Goal: Task Accomplishment & Management: Use online tool/utility

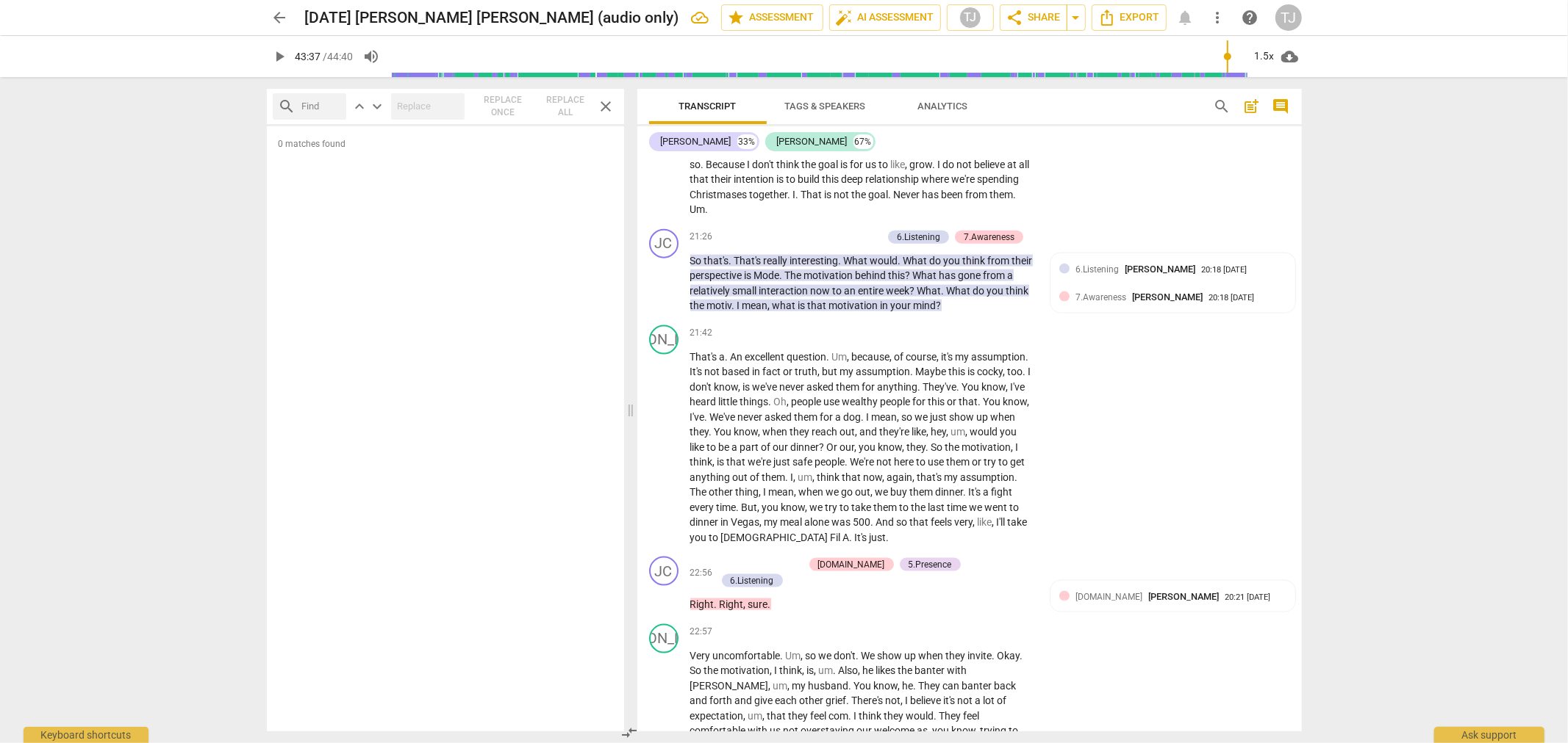
scroll to position [6267, 0]
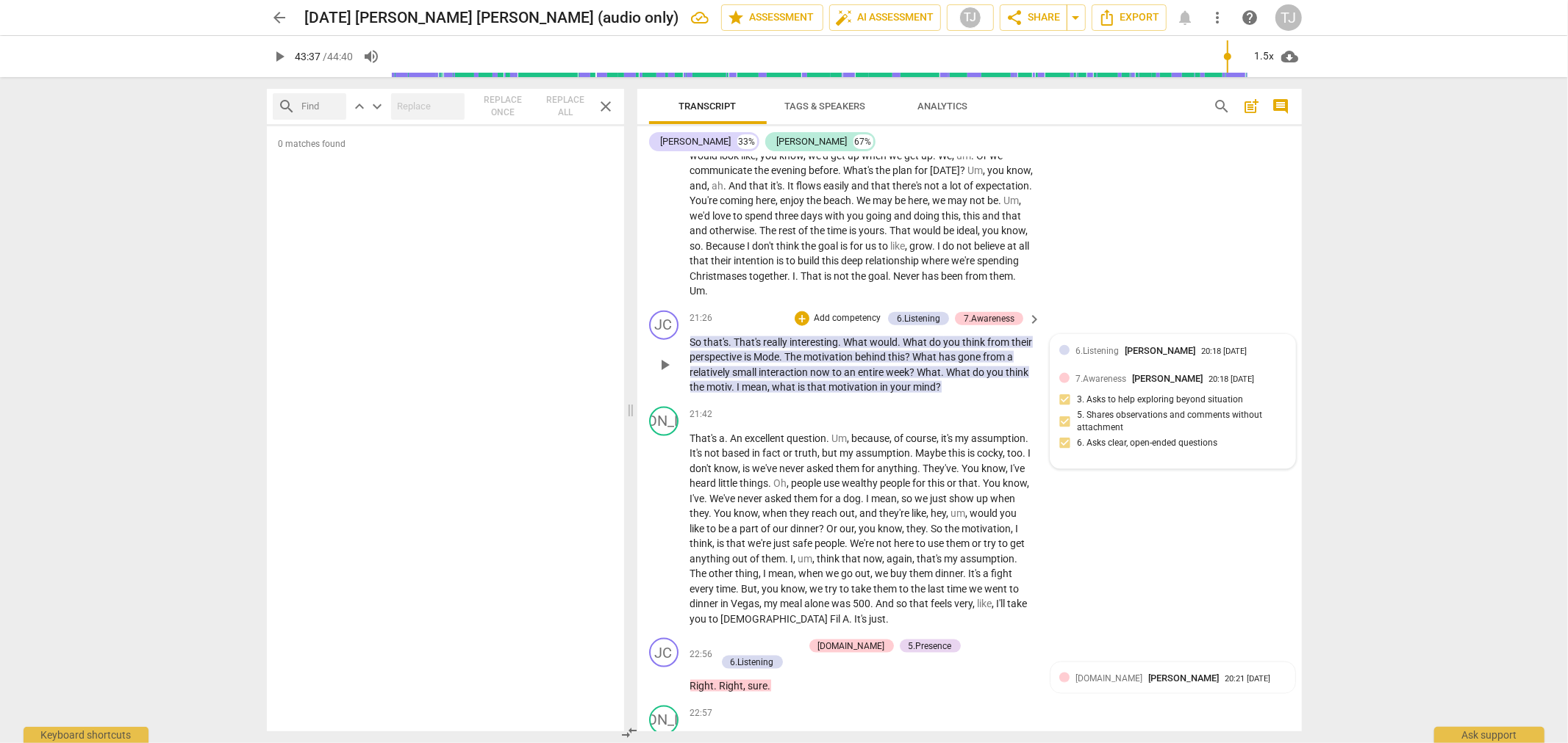
click at [1089, 343] on div "6.Listening Tina Jasion 20:18 09-15-2025" at bounding box center [1173, 354] width 227 height 23
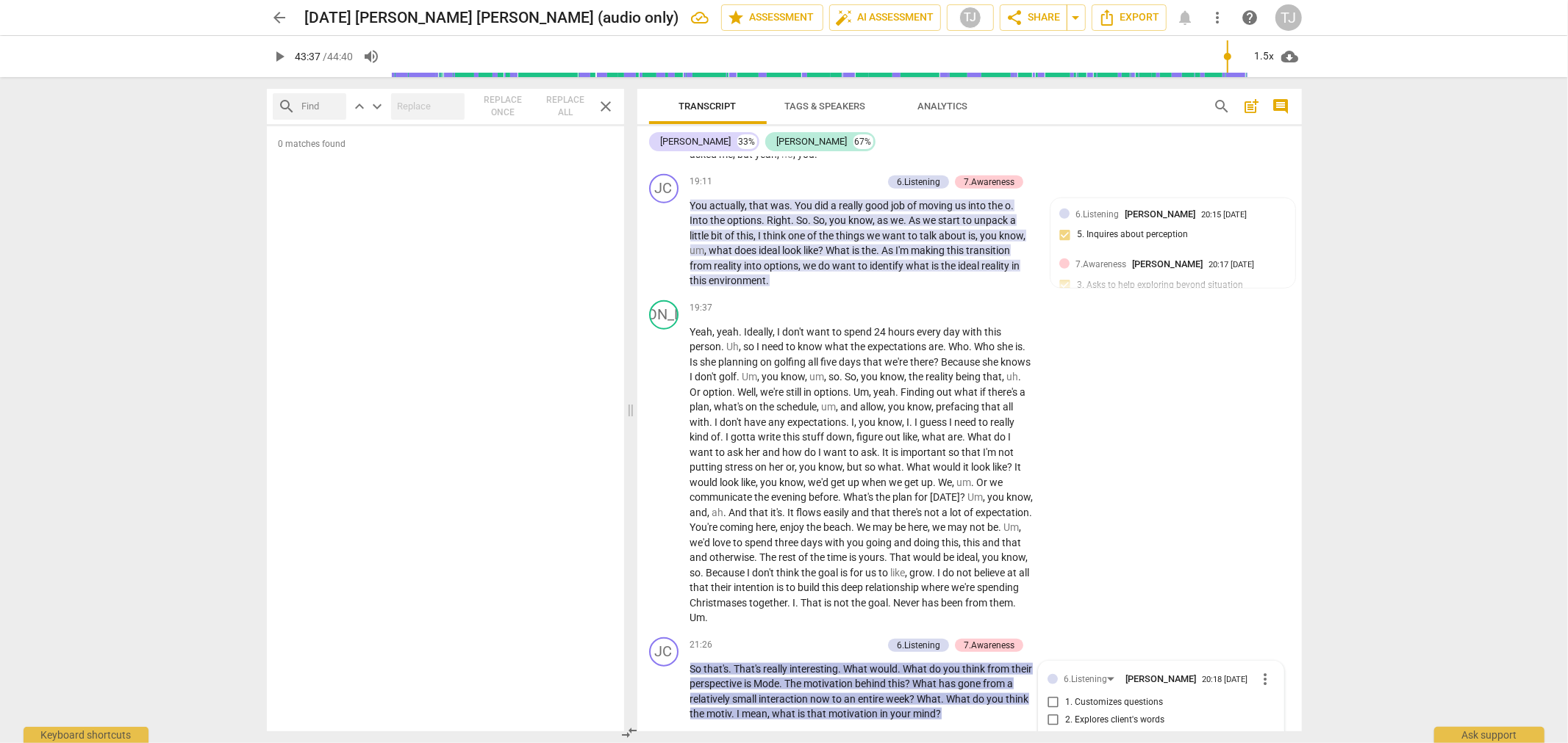
scroll to position [6022, 0]
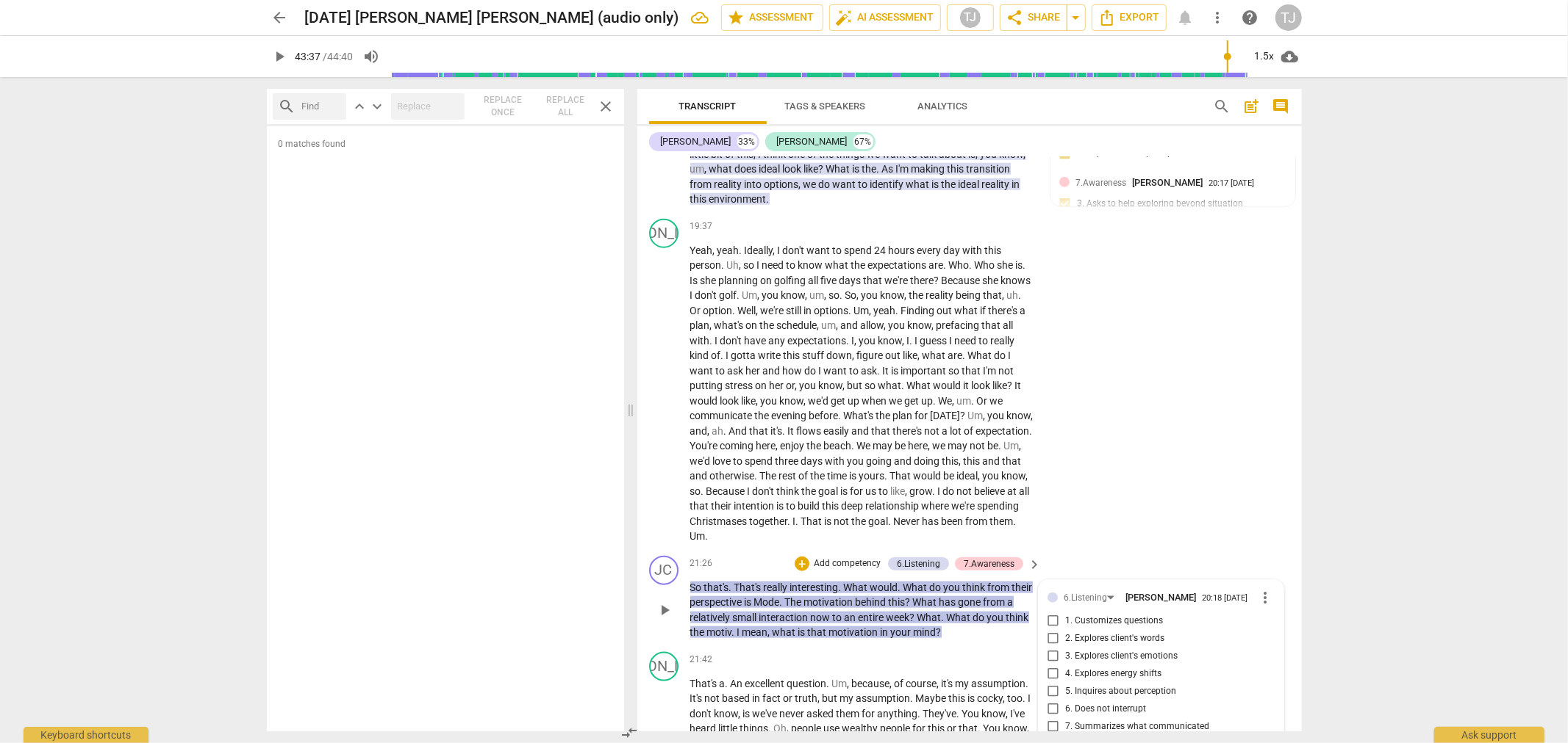
click at [1050, 567] on input "1. Customizes questions" at bounding box center [1053, 621] width 23 height 18
checkbox input "true"
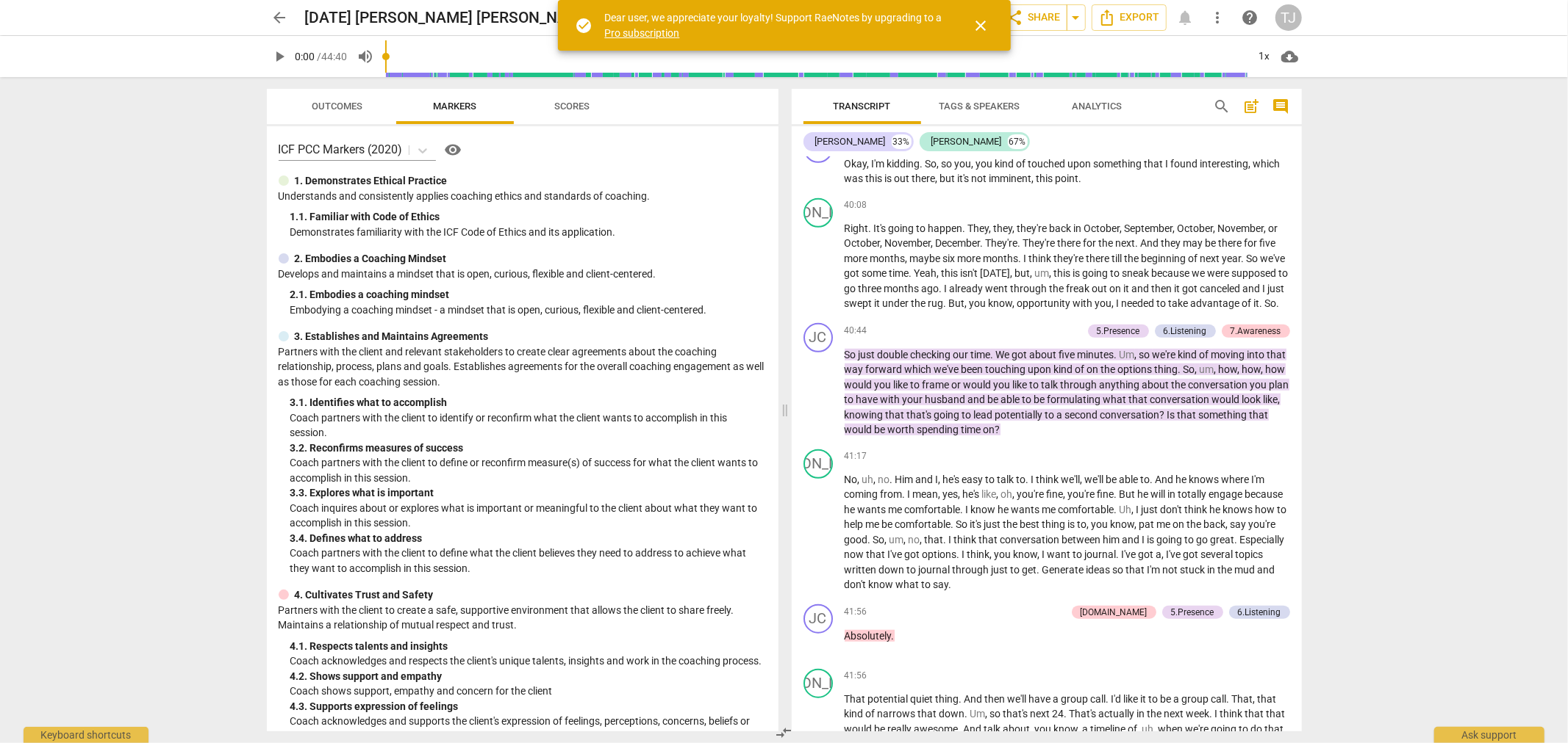
scroll to position [10156, 0]
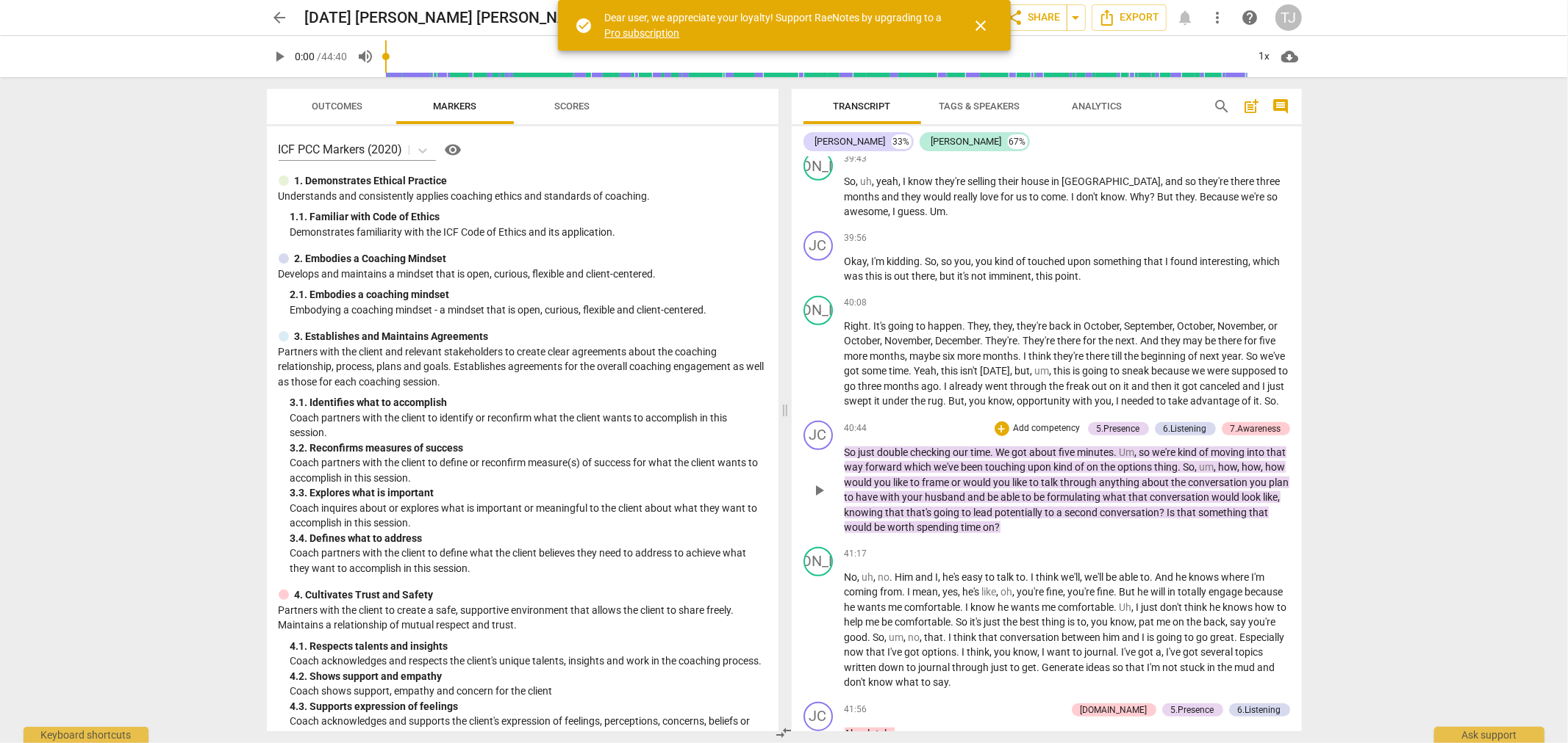
click at [1137, 487] on span "anything" at bounding box center [1121, 483] width 42 height 12
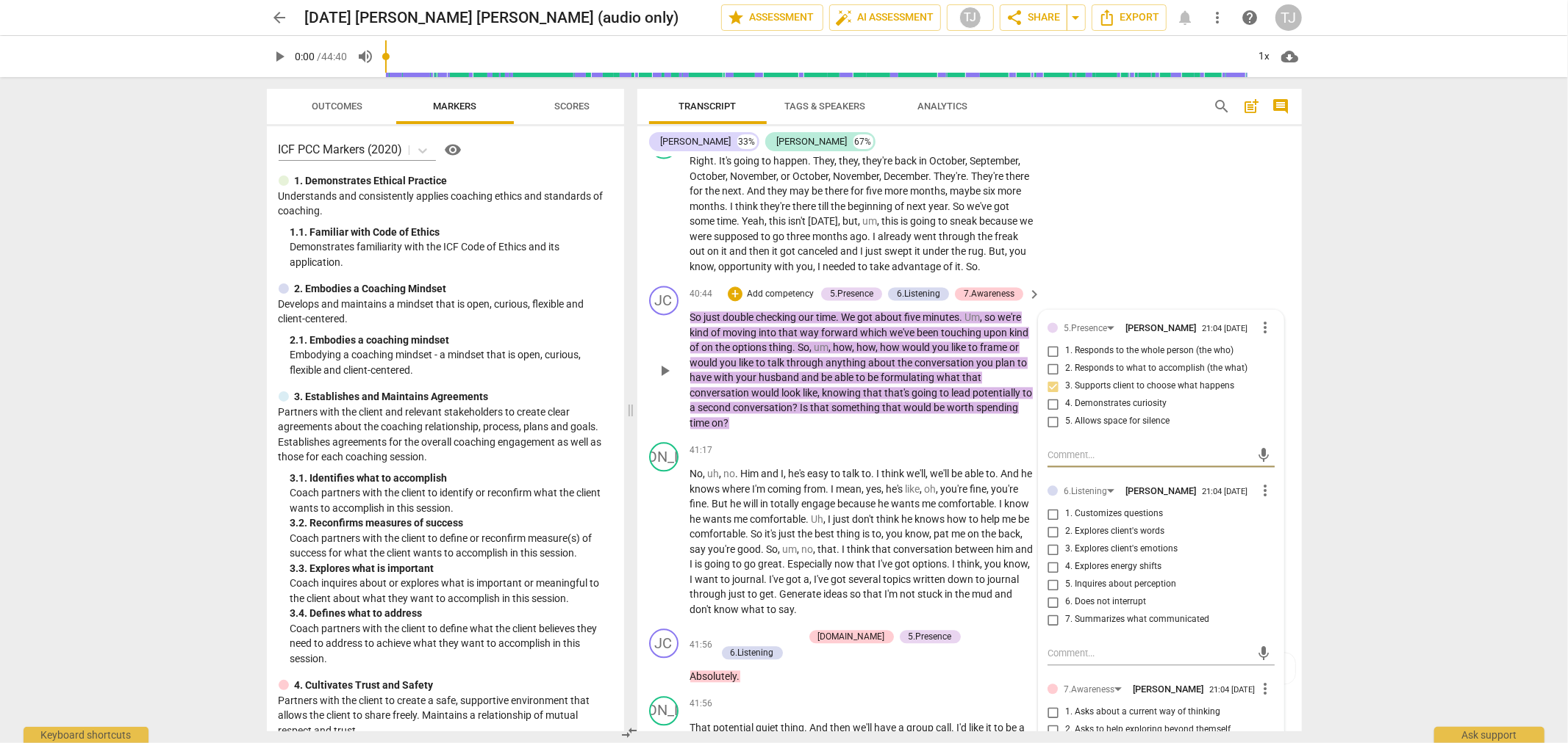
scroll to position [12181, 0]
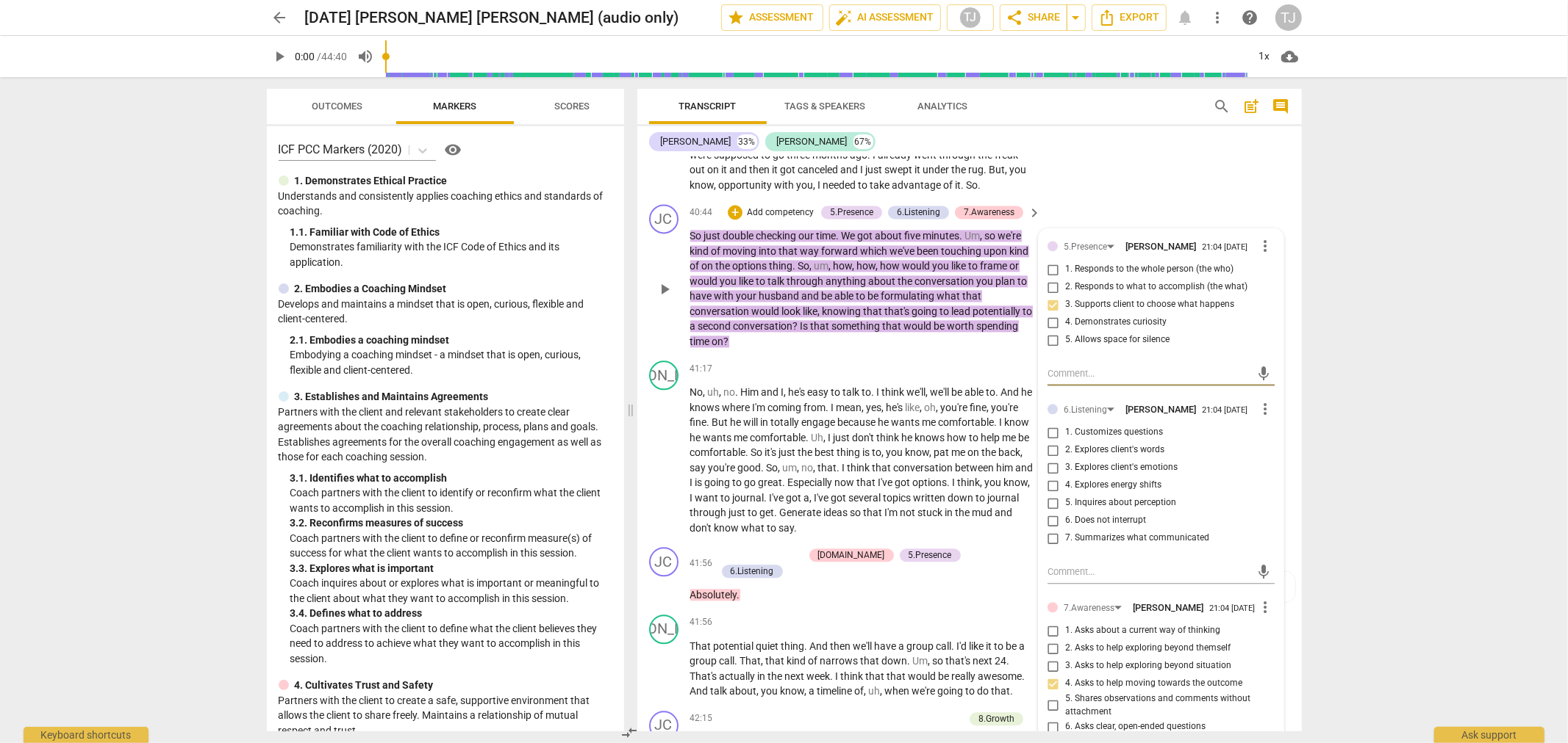
click at [1259, 401] on span "more_vert" at bounding box center [1265, 409] width 18 height 18
click at [1272, 287] on li "Delete" at bounding box center [1276, 292] width 51 height 28
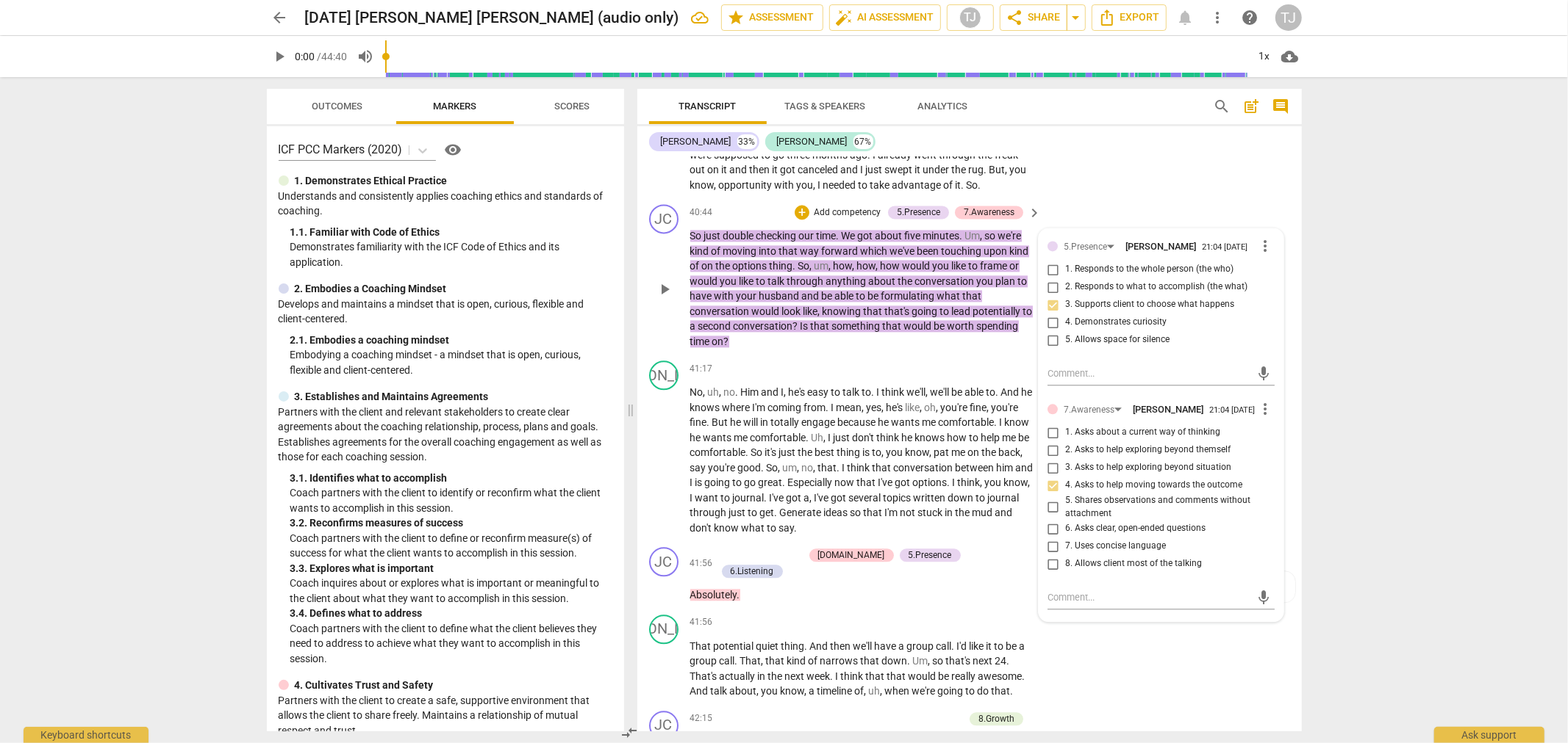
click at [1047, 520] on input "6. Asks clear, open-ended questions" at bounding box center [1053, 528] width 23 height 18
checkbox input "true"
click at [1061, 591] on textarea at bounding box center [1149, 597] width 203 height 14
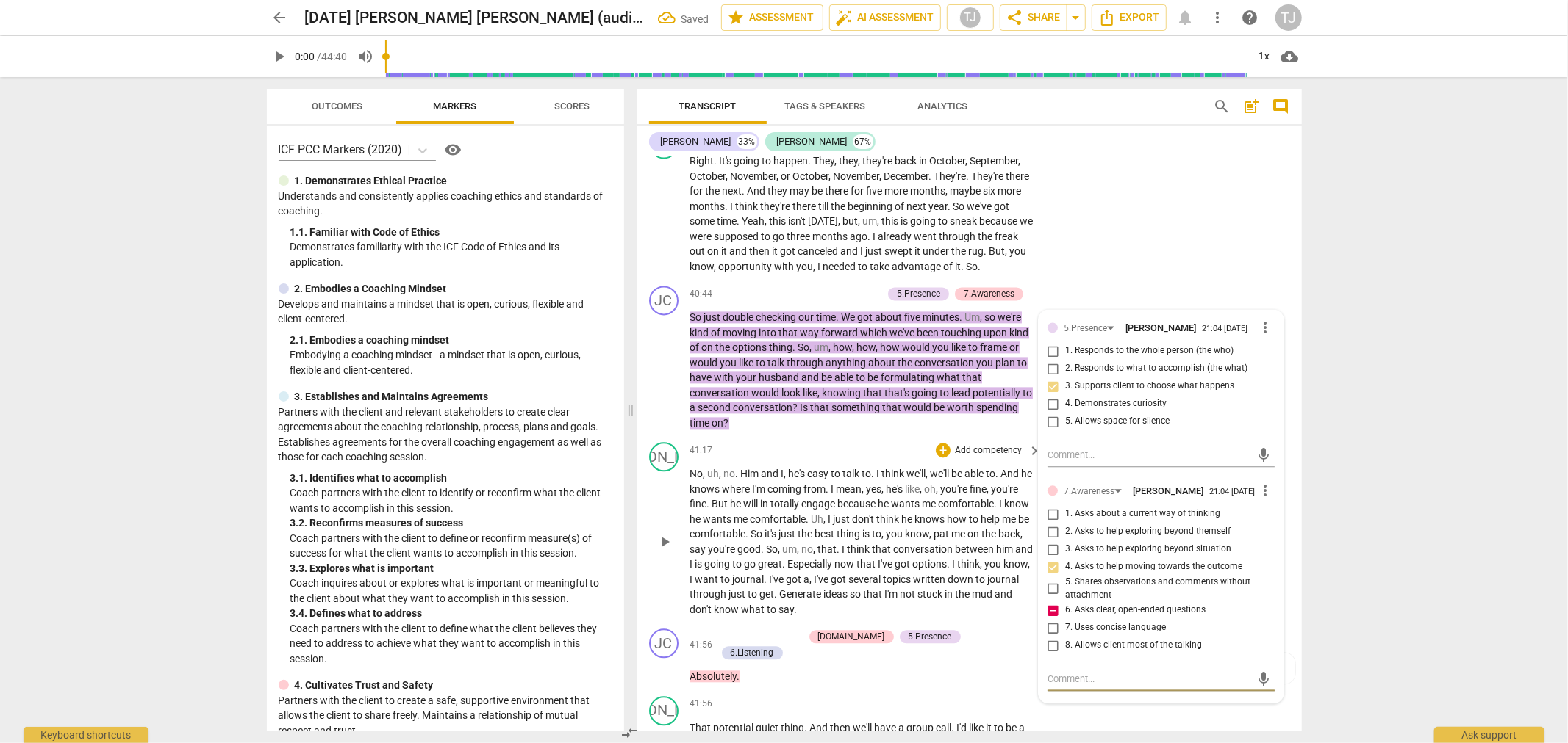
scroll to position [12016, 0]
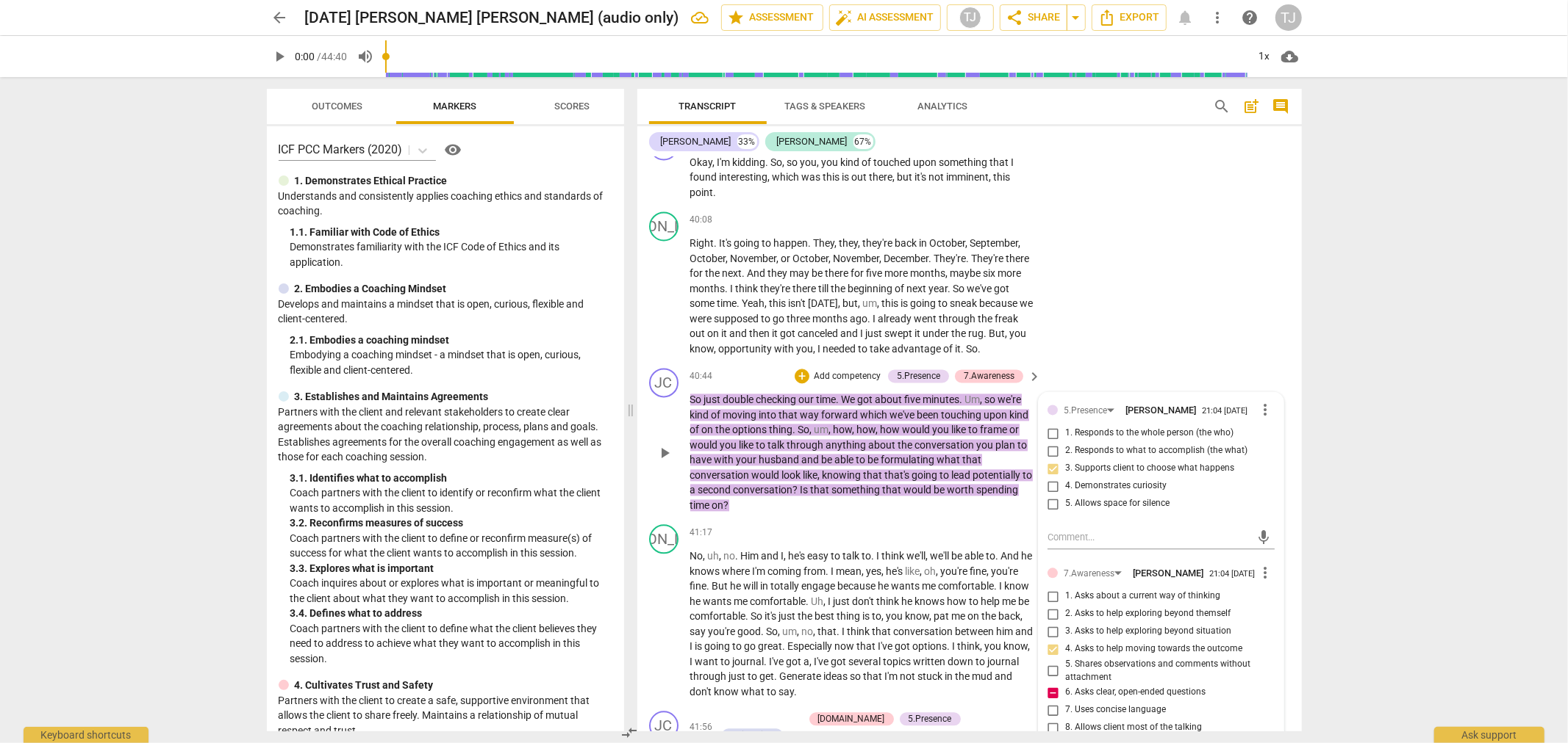
type textarea "B"
type textarea "Be"
type textarea "B"
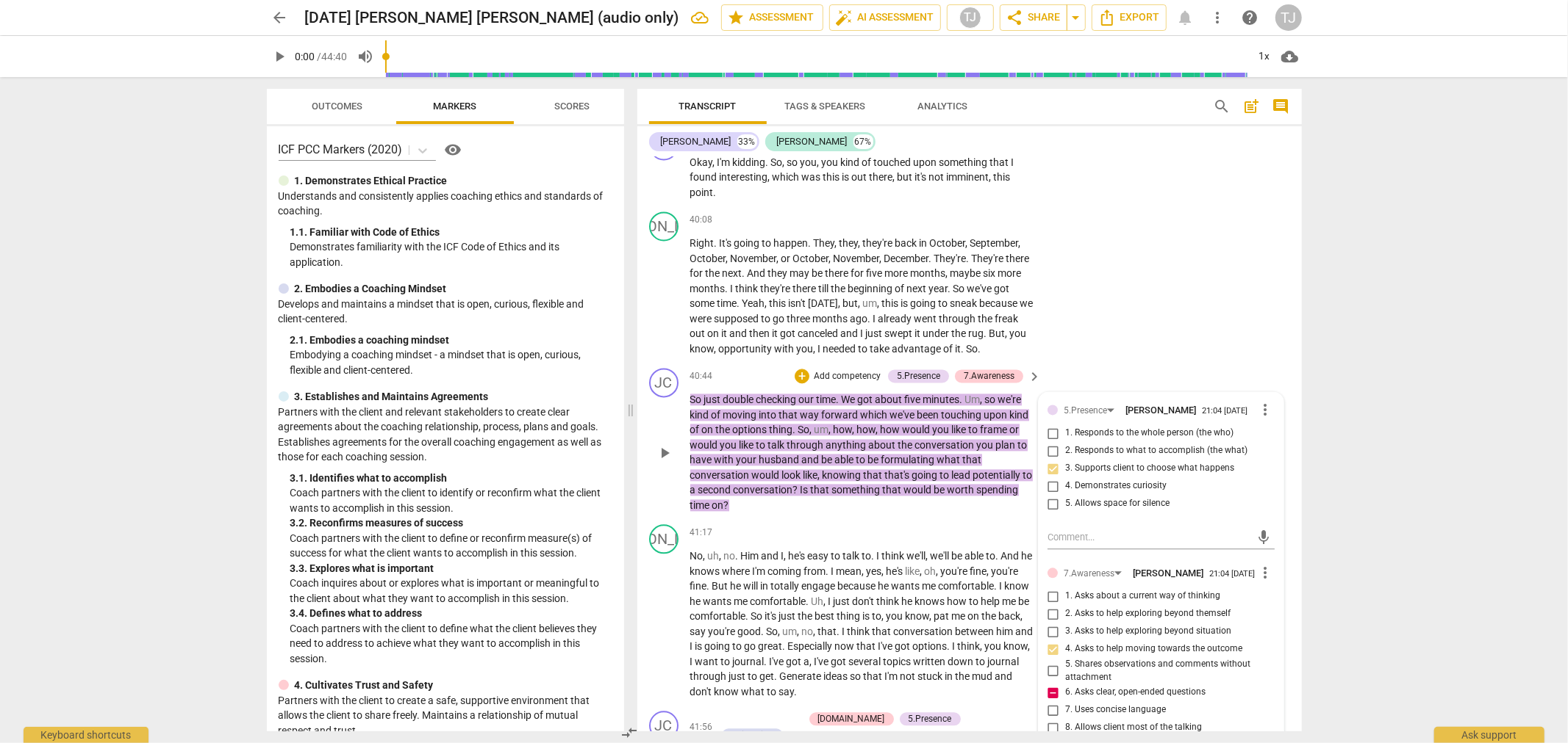
type textarea "B"
type textarea "T"
type textarea "Th"
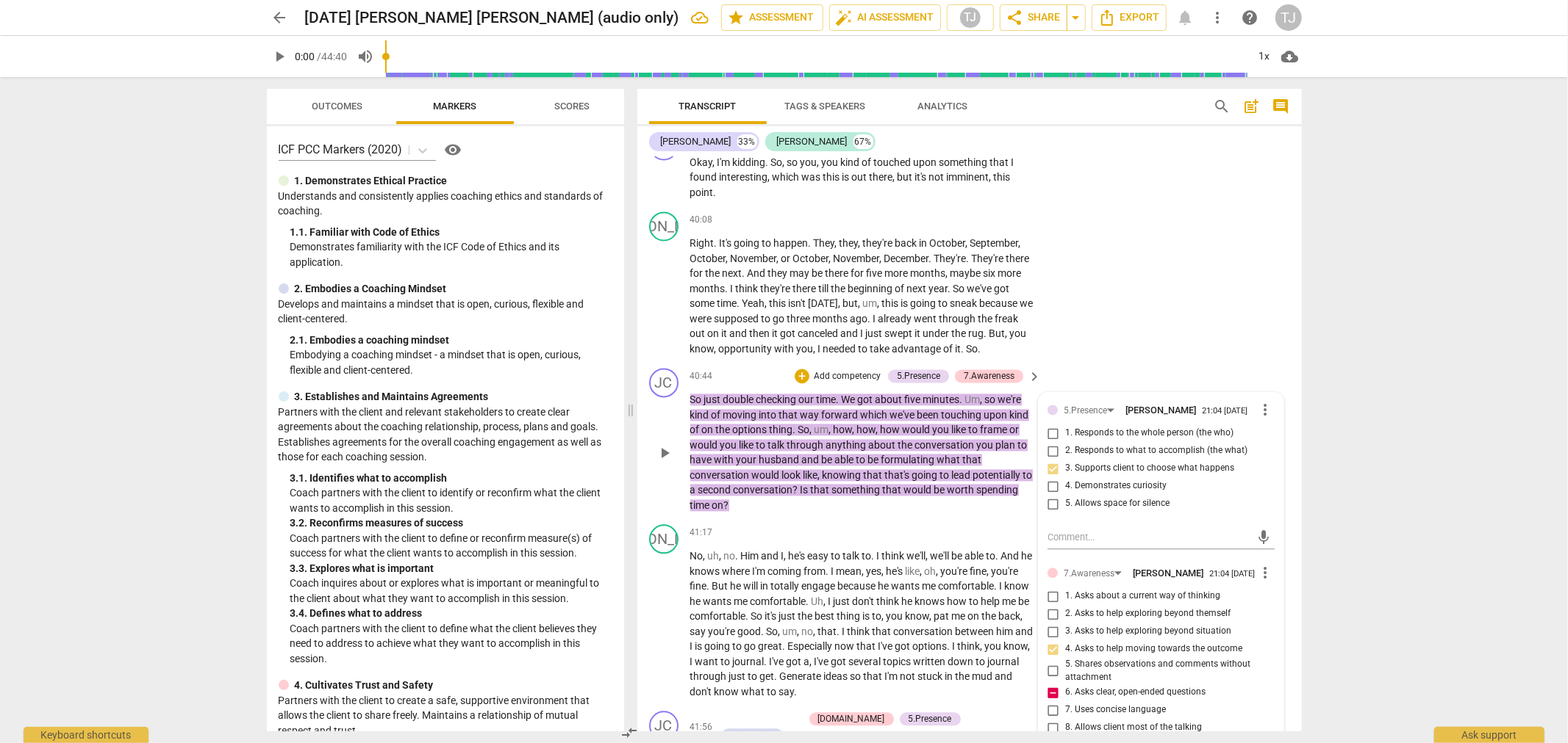
type textarea "Thi"
type textarea "This"
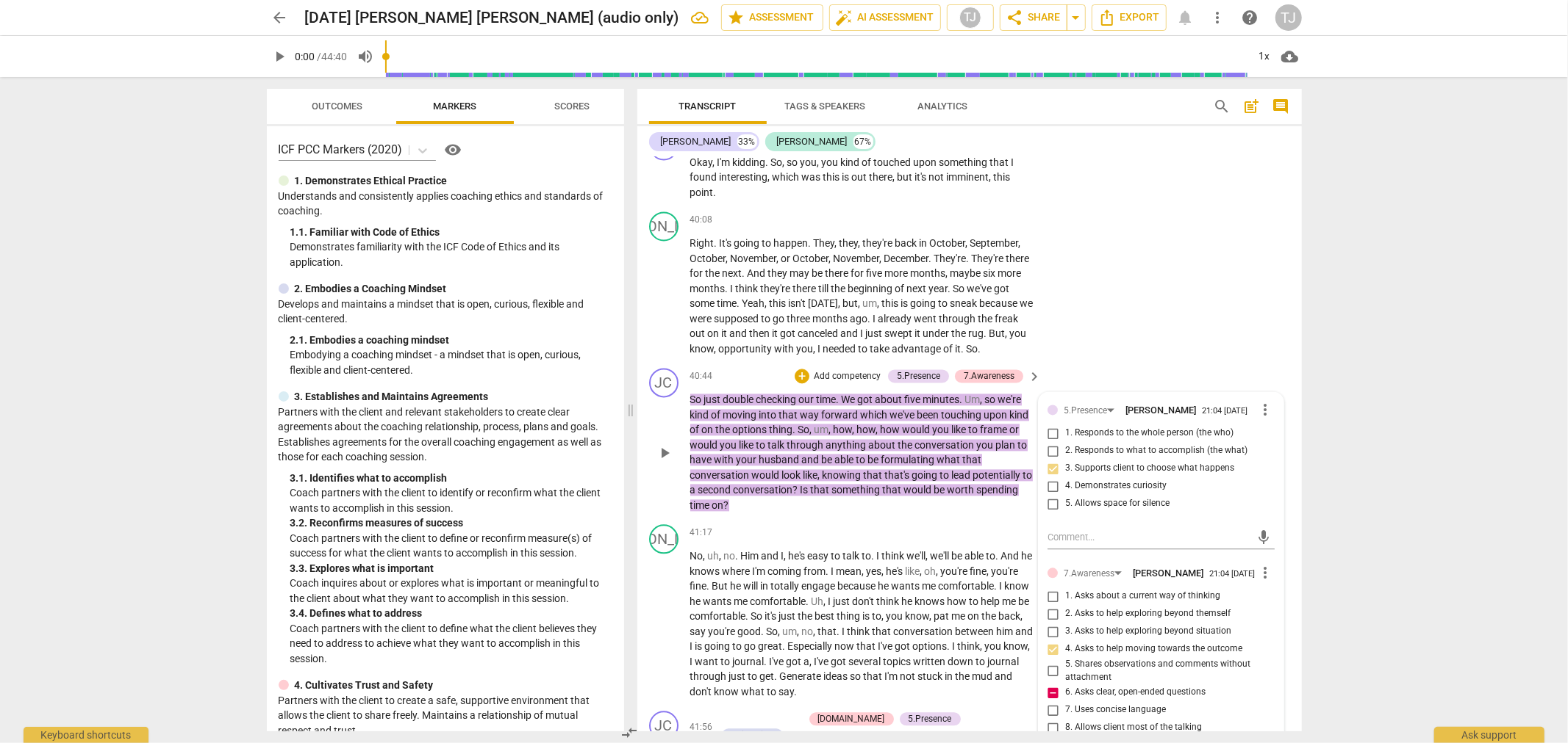
type textarea "This"
type textarea "This q"
type textarea "This qu"
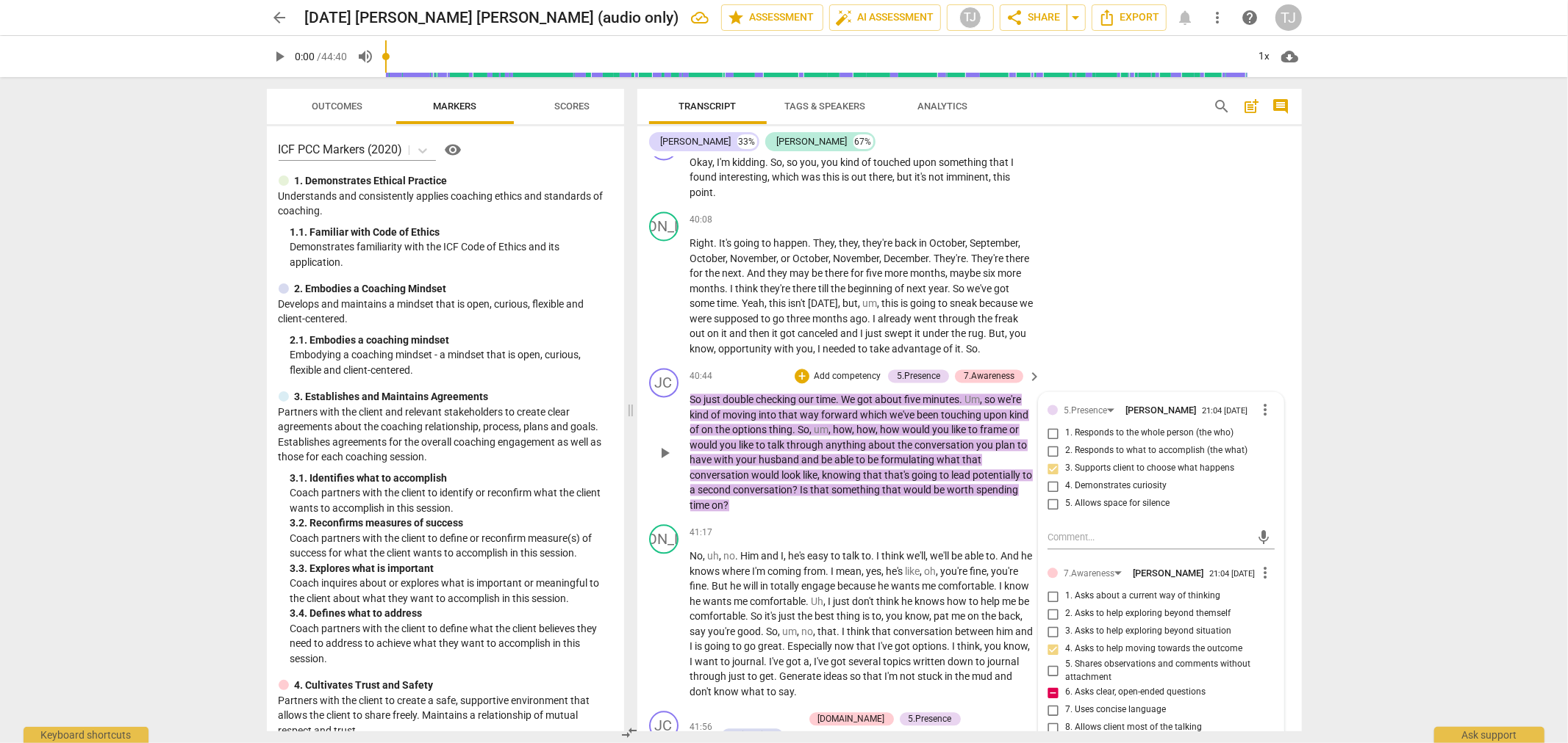
type textarea "This que"
type textarea "This ques"
type textarea "This quest"
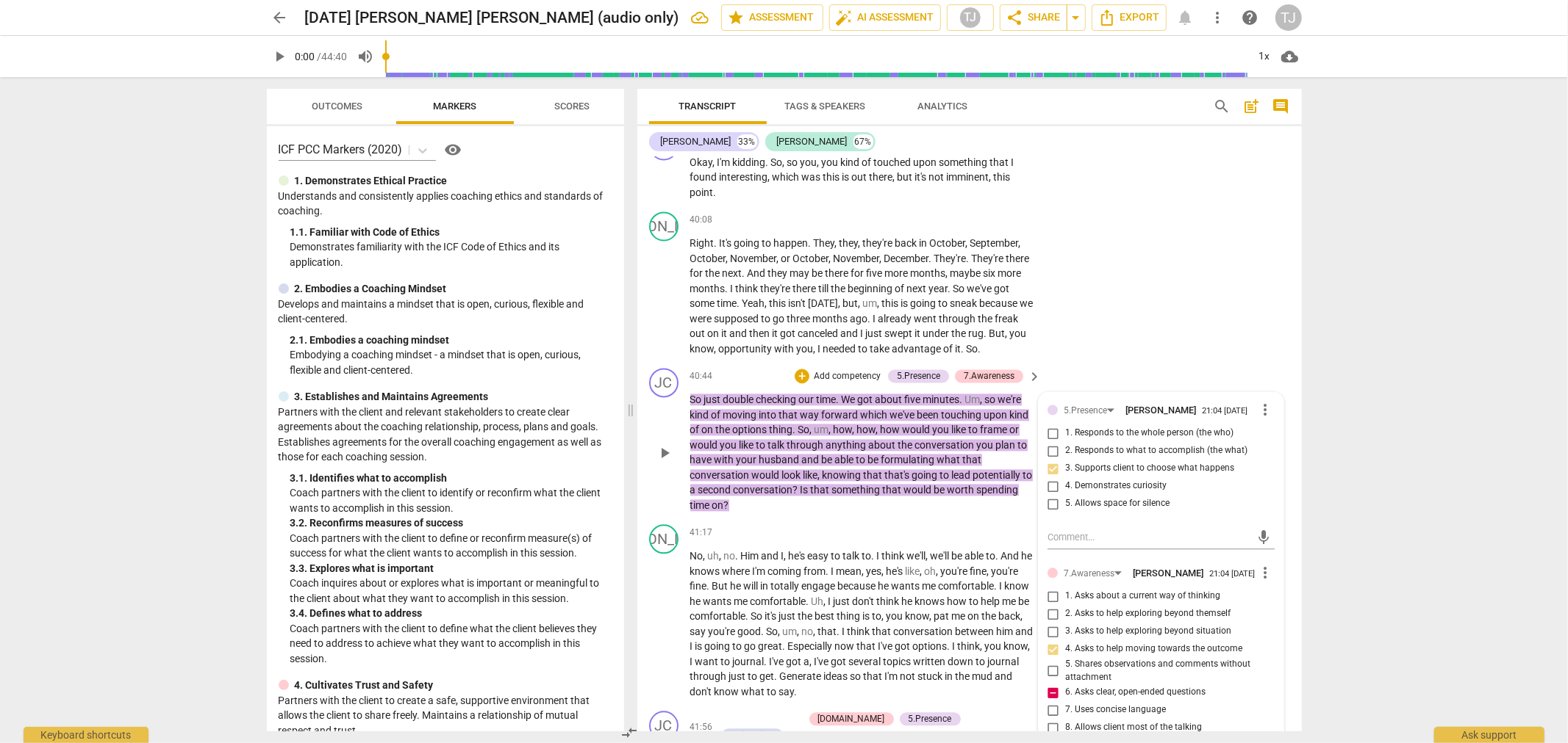
type textarea "This quest"
type textarea "This questi"
type textarea "This questio"
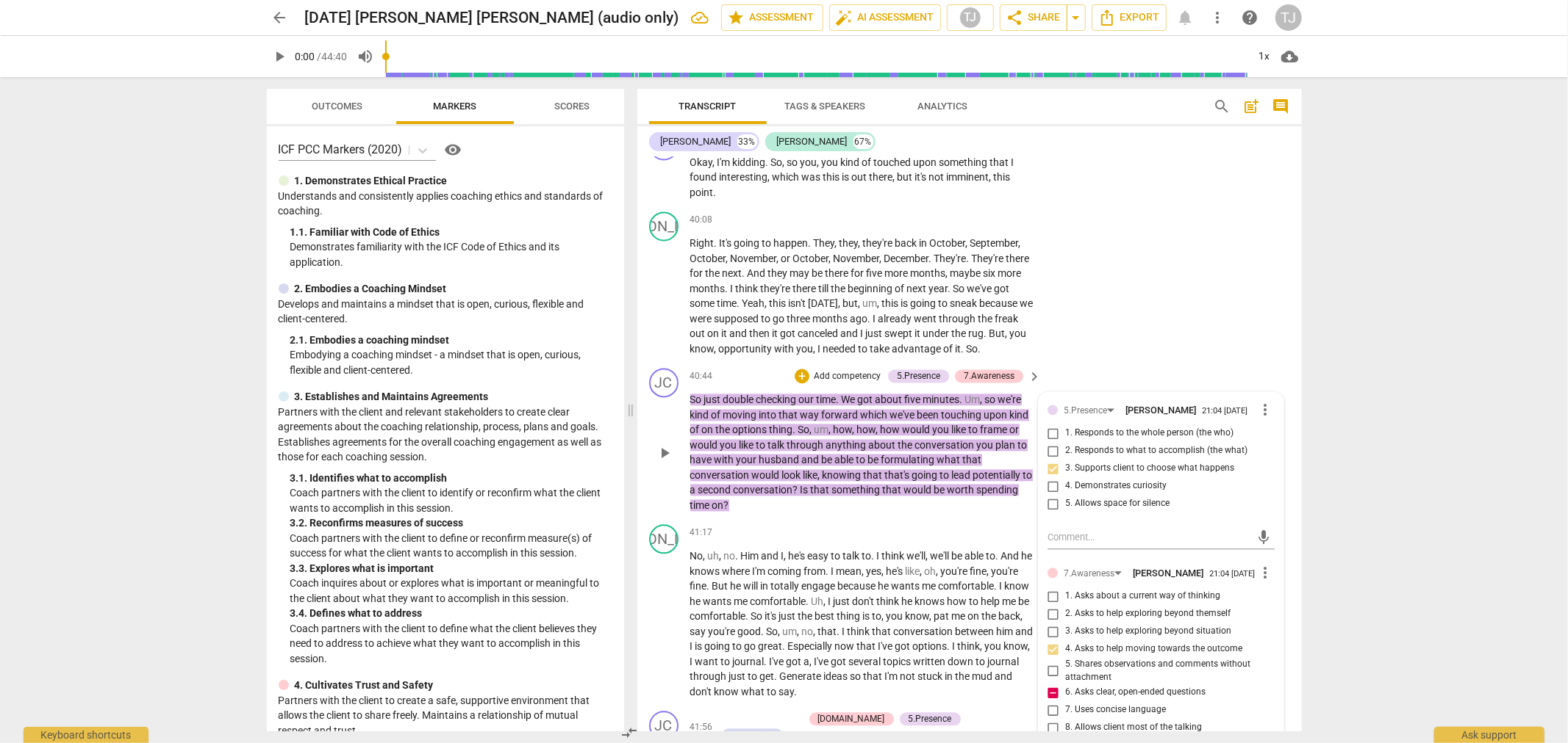
type textarea "This question"
type textarea "This question i"
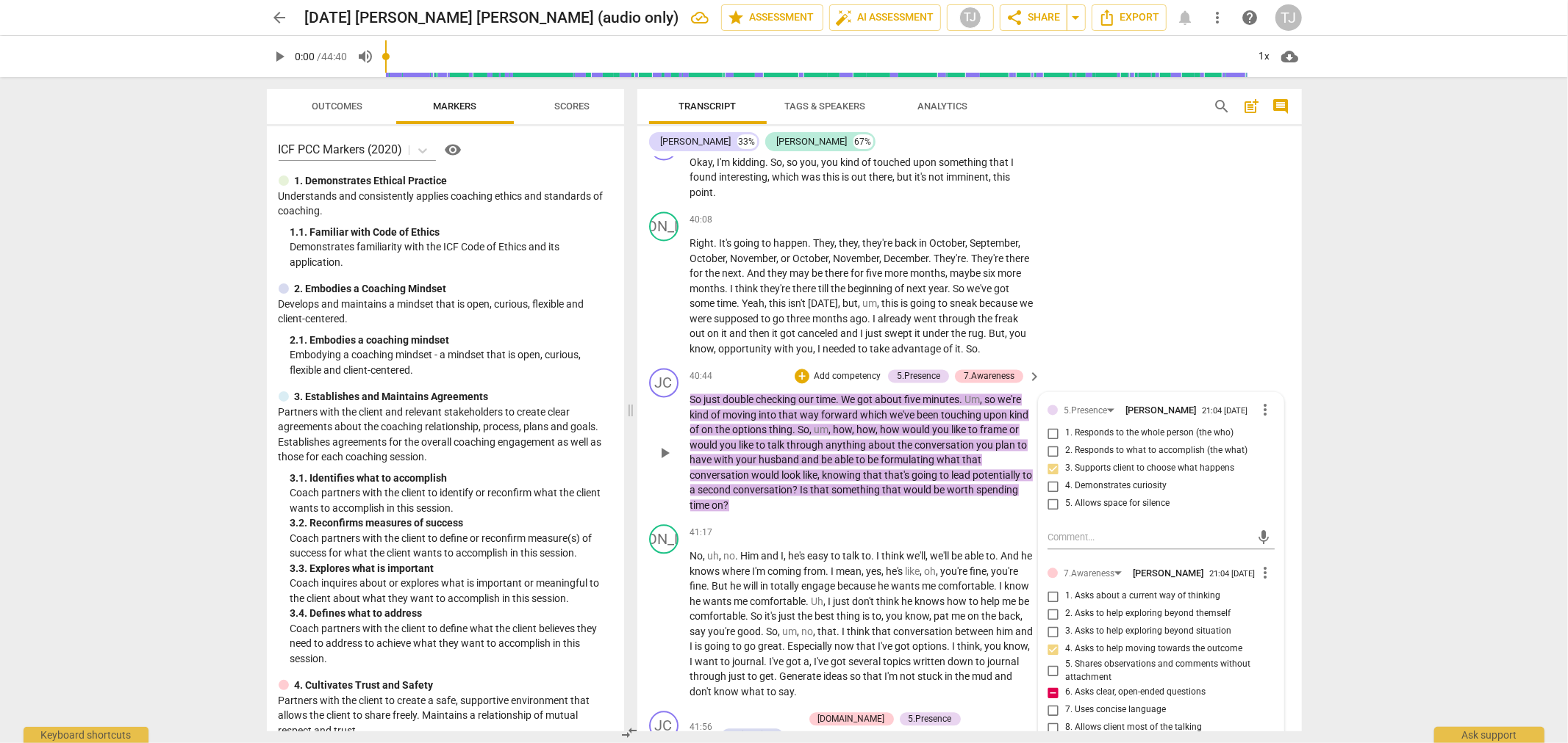
type textarea "This question i"
type textarea "This question is"
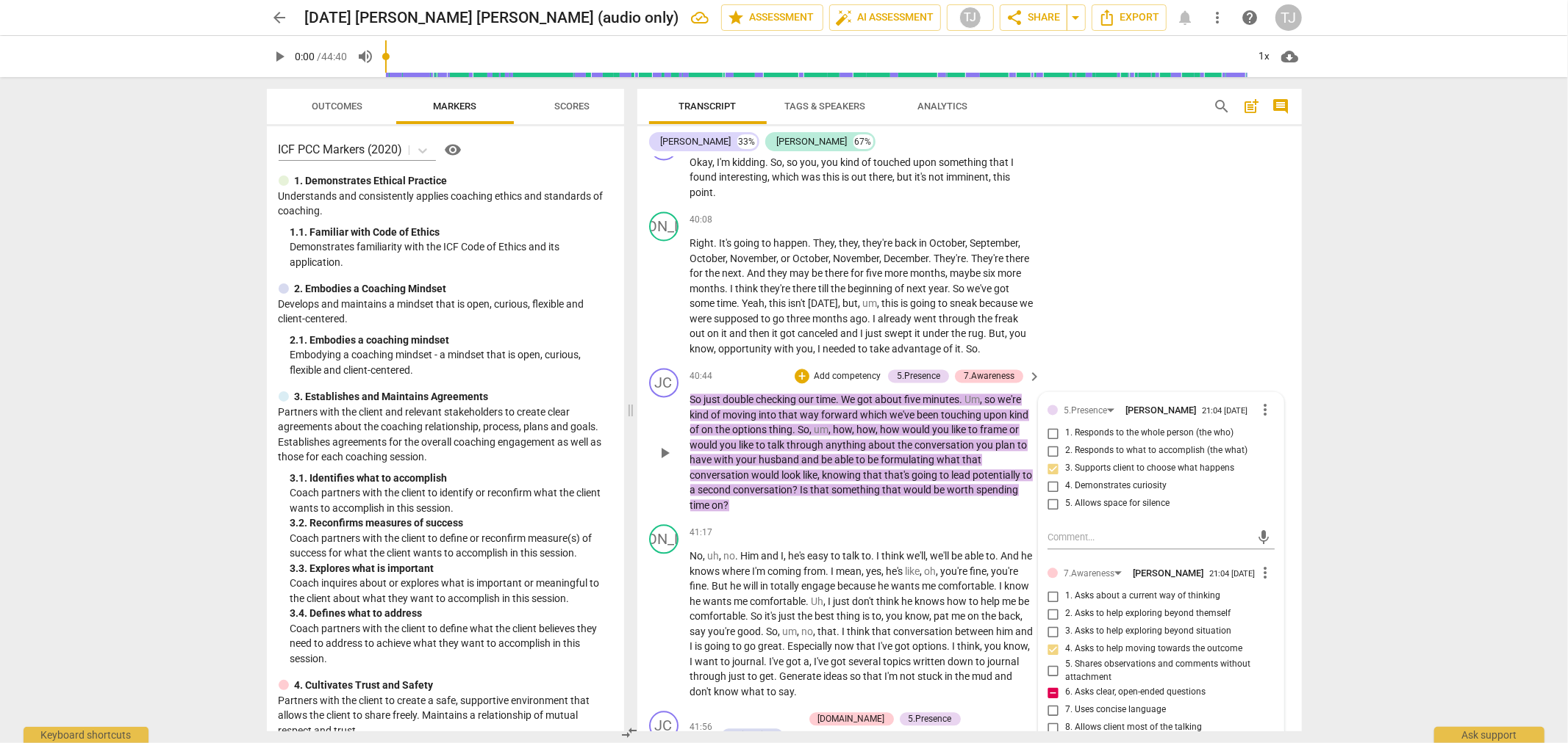
type textarea "This question is s"
type textarea "This question is st"
type textarea "This question is sta"
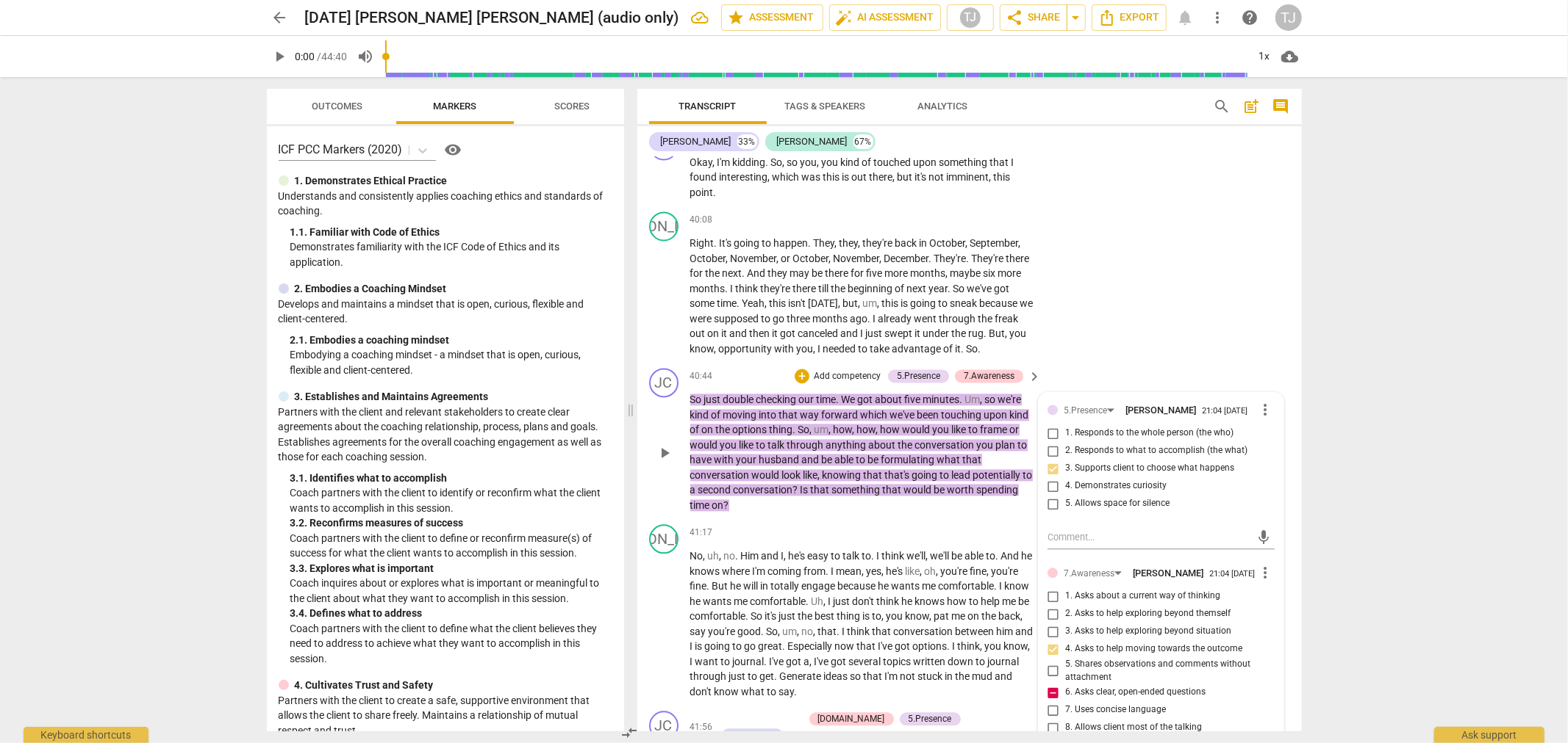
type textarea "This question is sta"
type textarea "This question is stac"
type textarea "This question is stack"
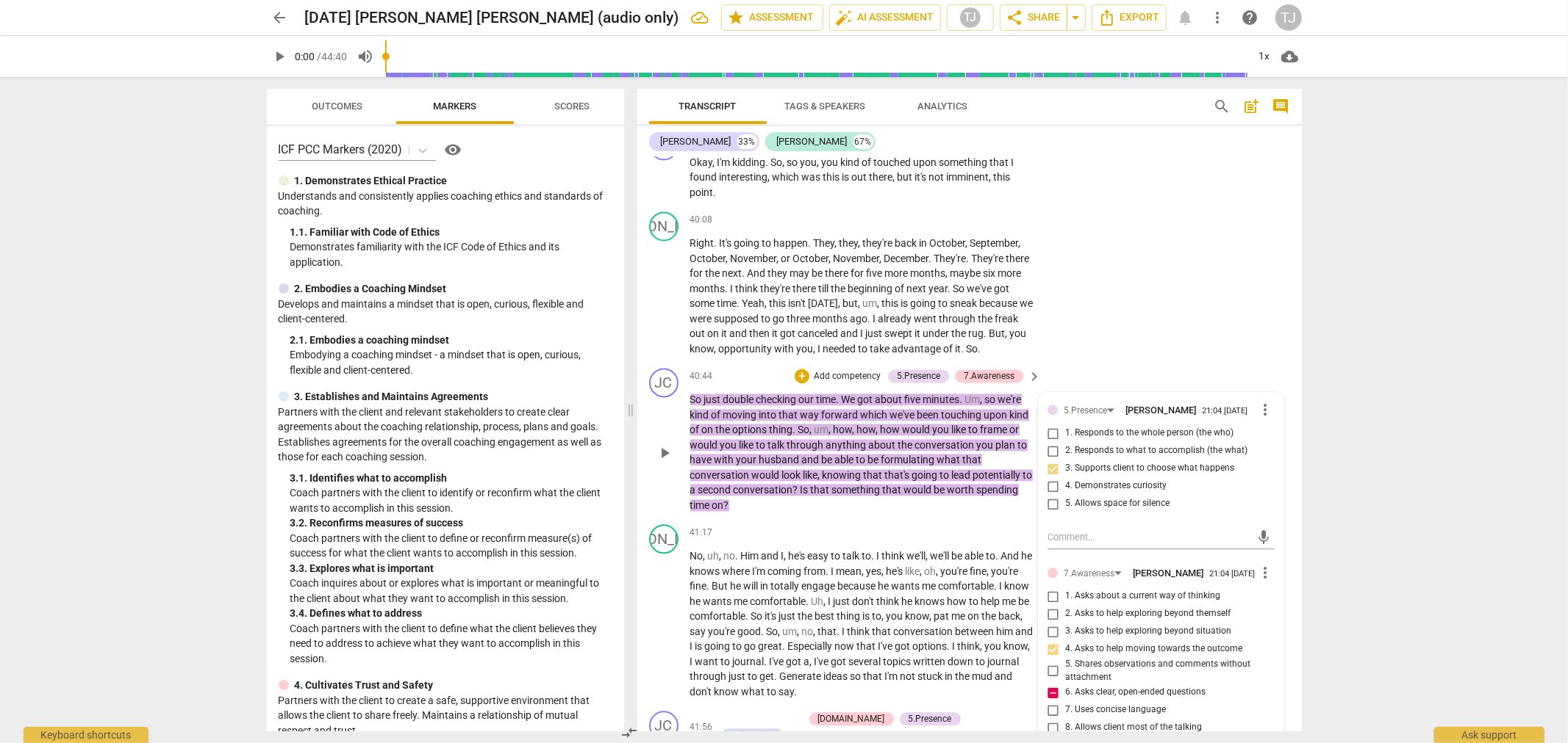
type textarea "This question is stacke"
type textarea "This question is stacked"
type textarea "This question is stacked,"
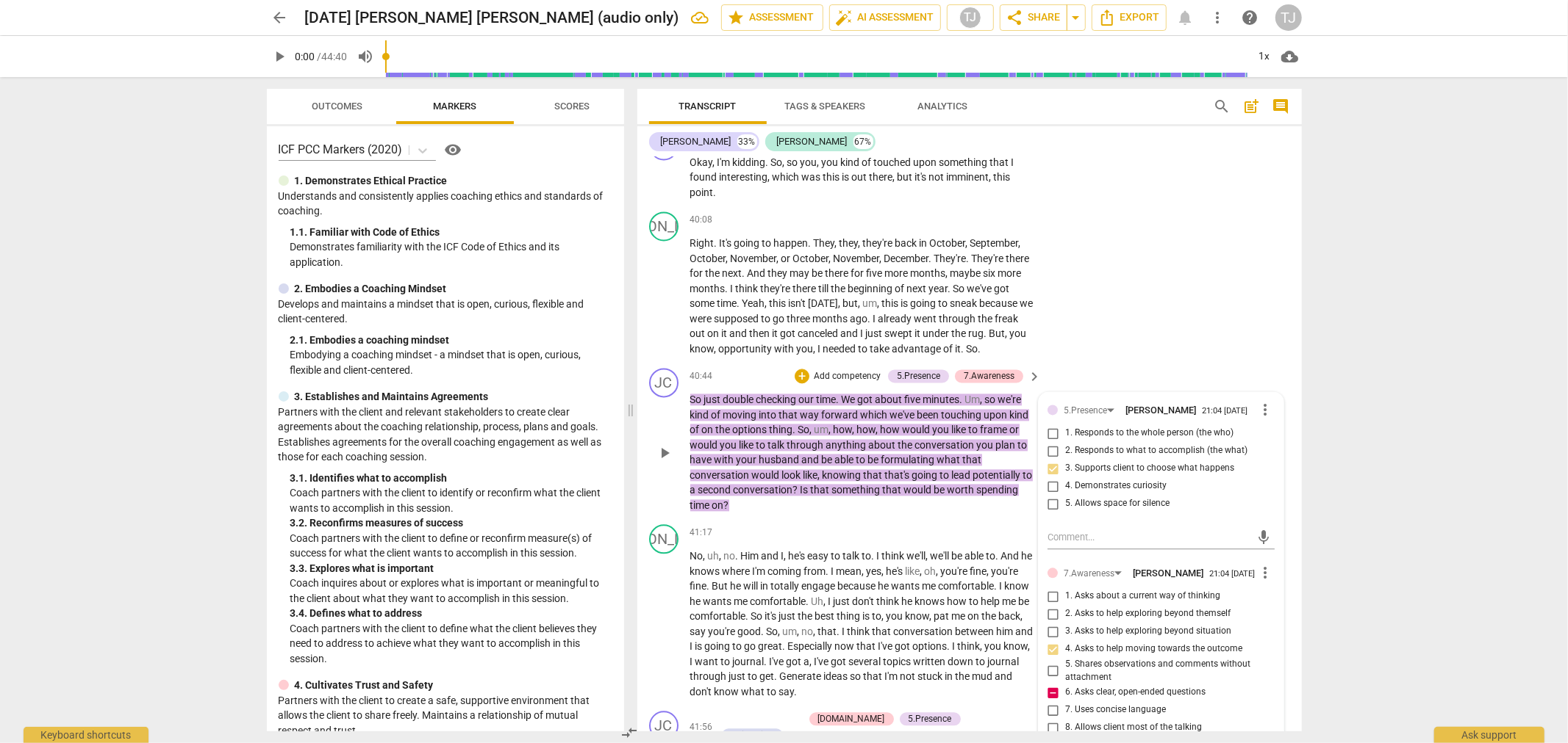
type textarea "This question is stacked,"
type textarea "This question is stacked, l"
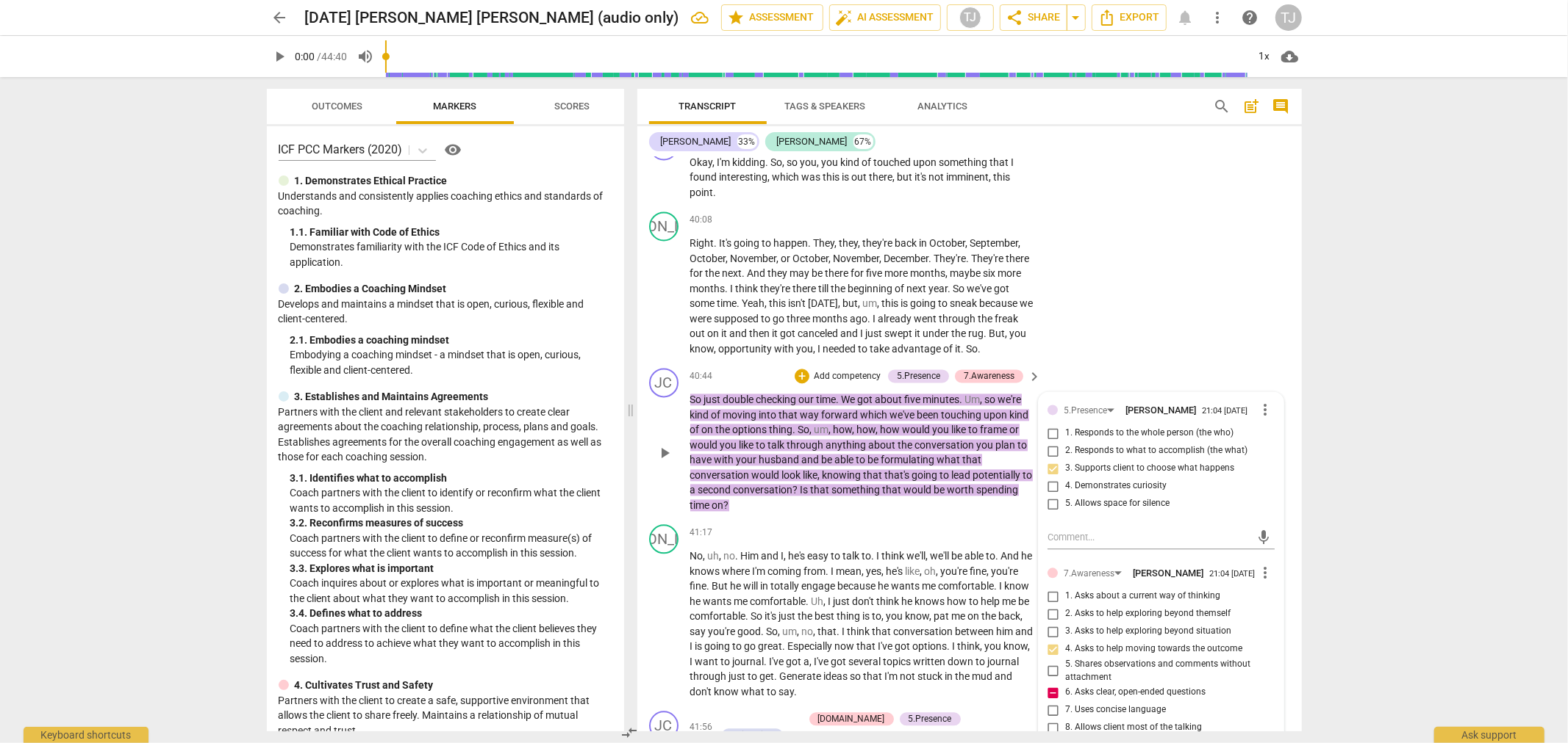
type textarea "This question is stacked, le"
type textarea "This question is stacked, lea"
type textarea "This question is stacked, lead"
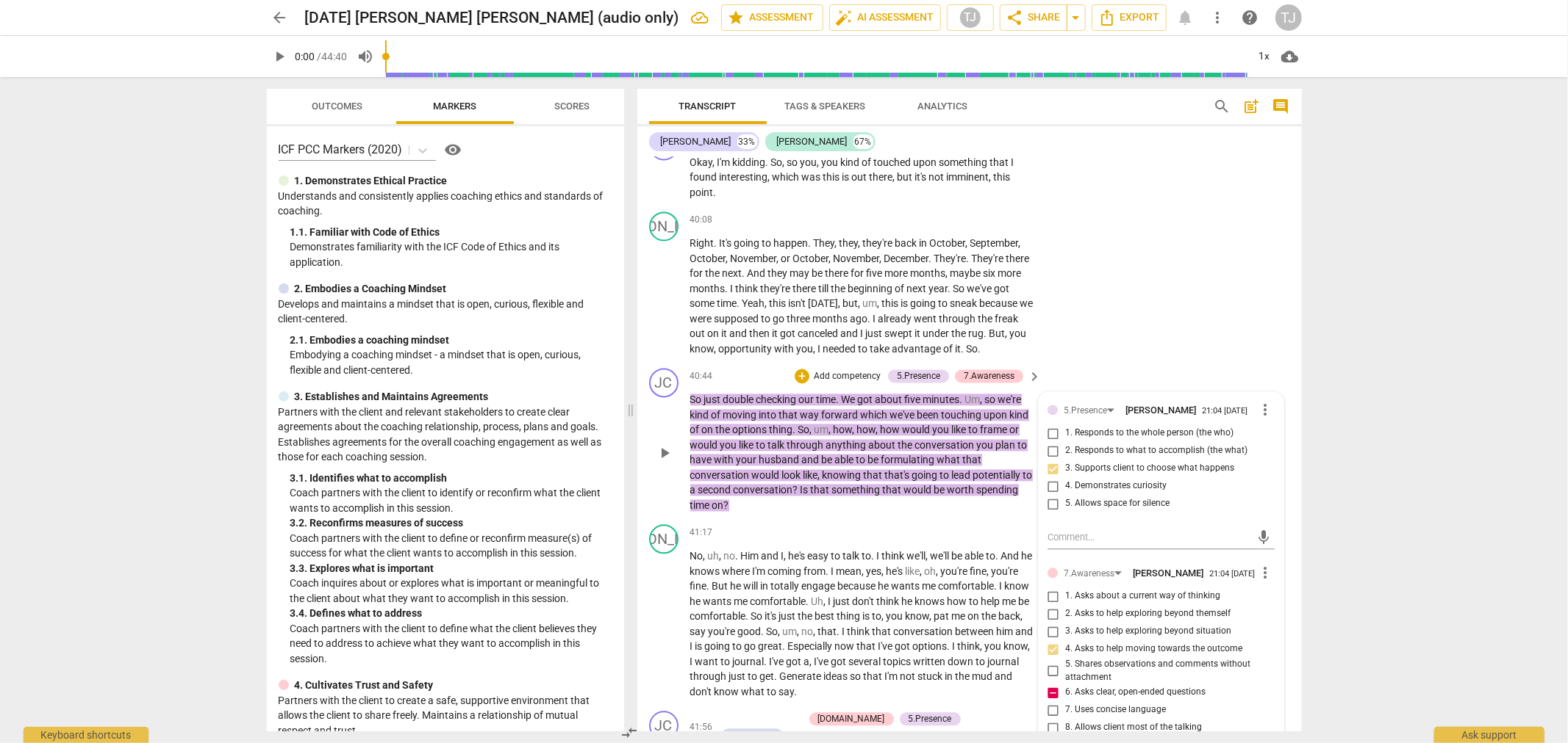
type textarea "This question is stacked, lead"
type textarea "This question is stacked, leadi"
type textarea "This question is stacked, leadin"
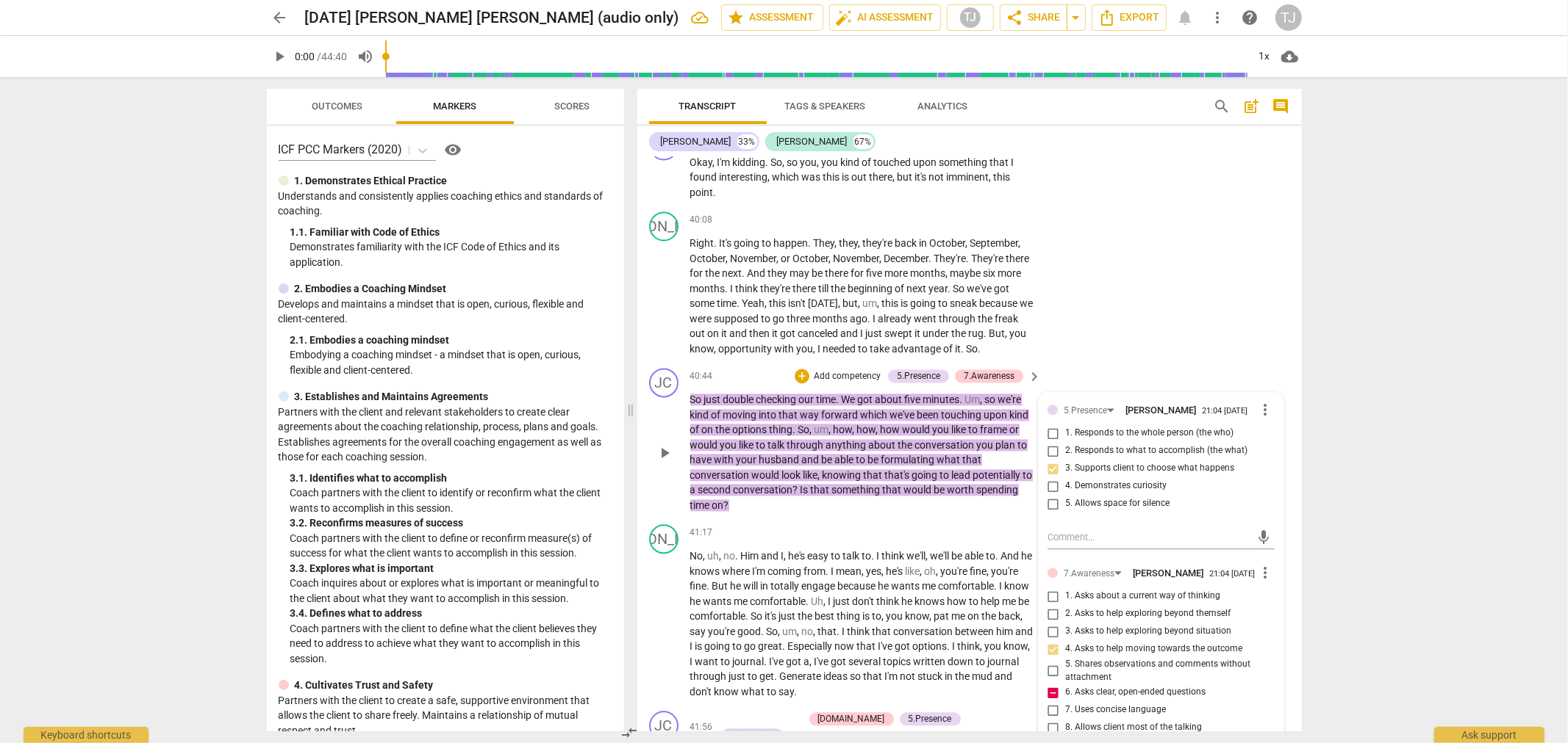
type textarea "This question is stacked, leading"
type textarea "This question is stacked, leading,"
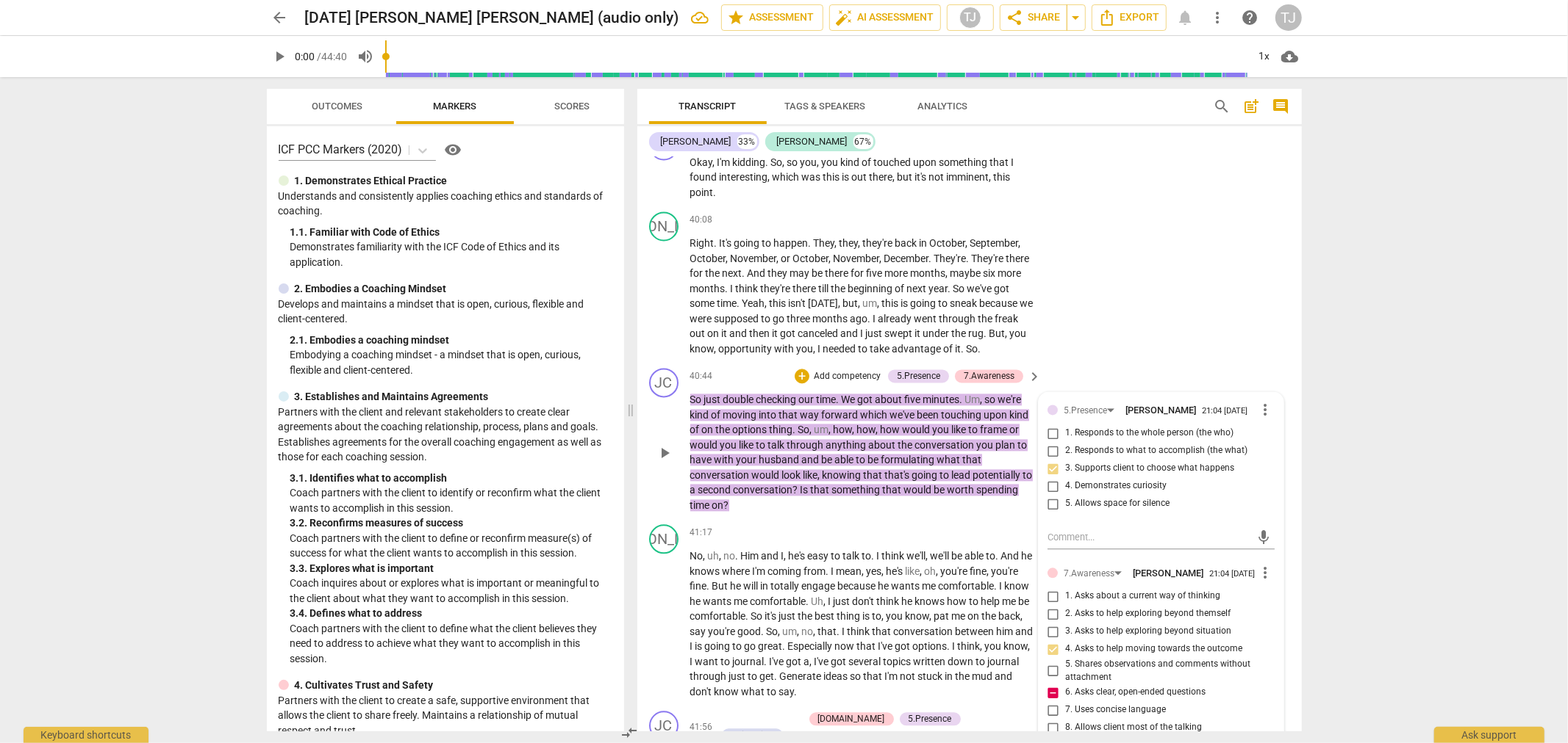
type textarea "This question is stacked, leading,"
type textarea "This question is stacked, leading, a"
type textarea "This question is stacked, leading, an"
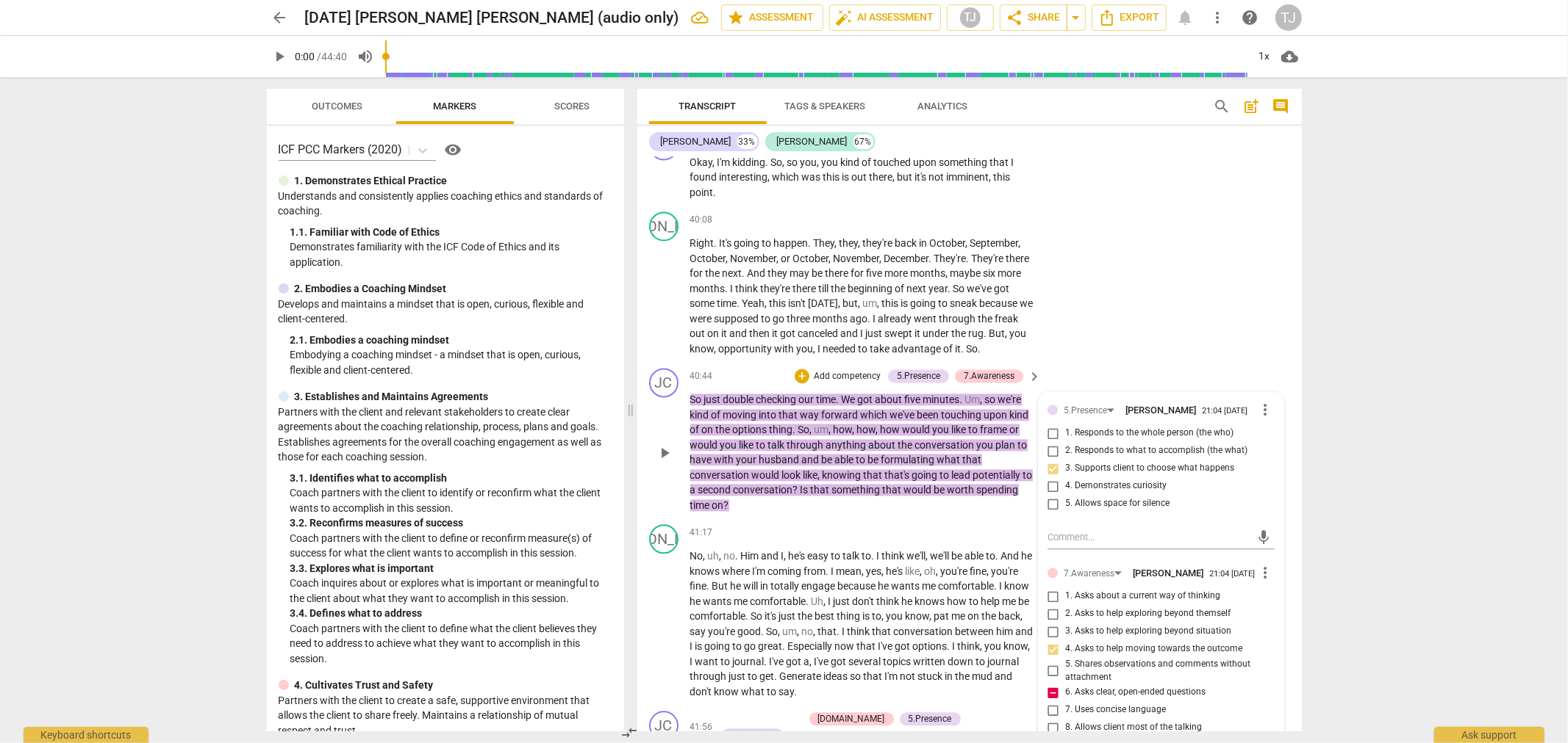
type textarea "This question is stacked, leading, and"
type textarea "This question is stacked, leading, and t"
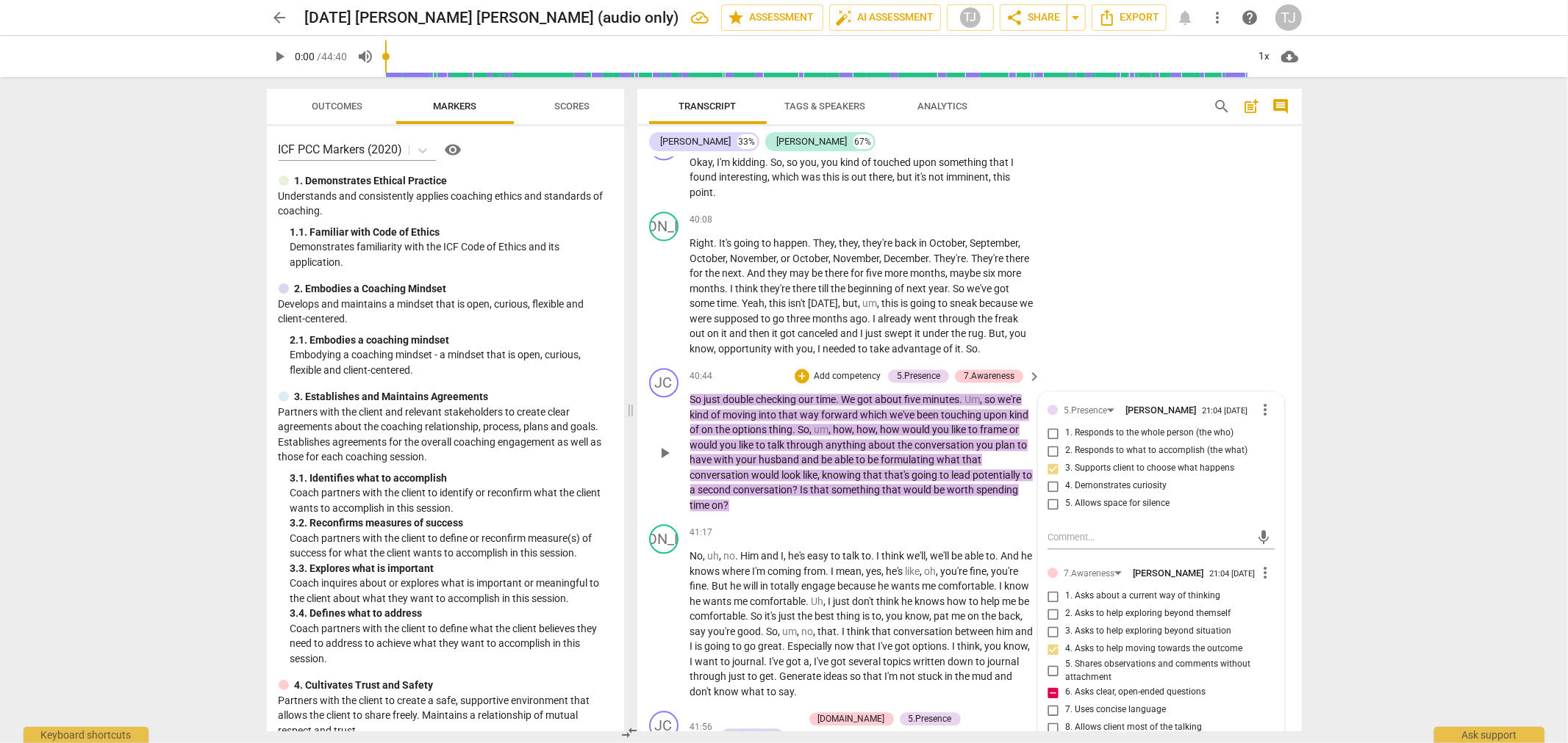
type textarea "This question is stacked, leading, and t"
type textarea "This question is stacked, leading, and th"
type textarea "This question is stacked, leading, and the"
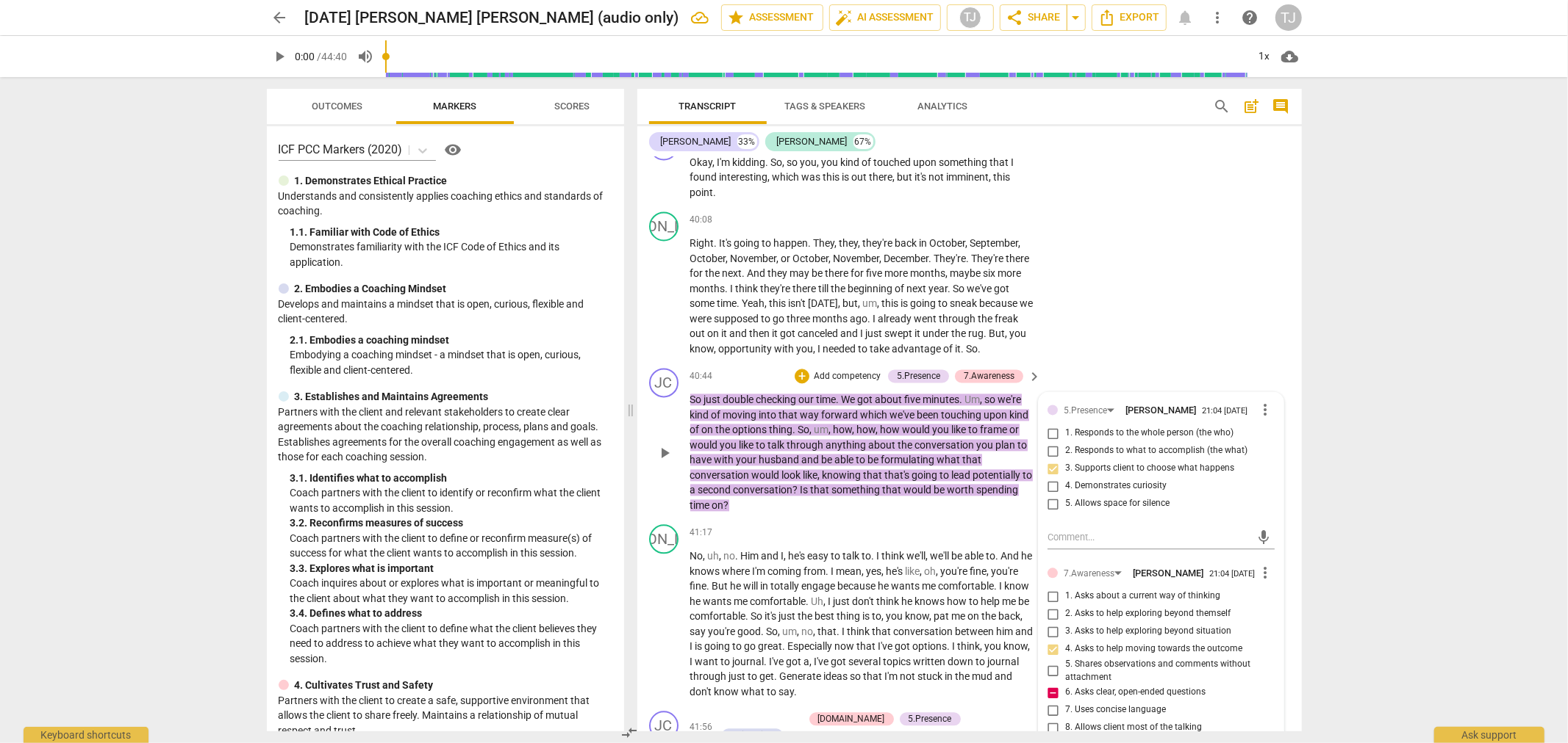
type textarea "This question is stacked, leading, and the"
type textarea "This question is stacked, leading, and the s"
type textarea "This question is stacked, leading, and the se"
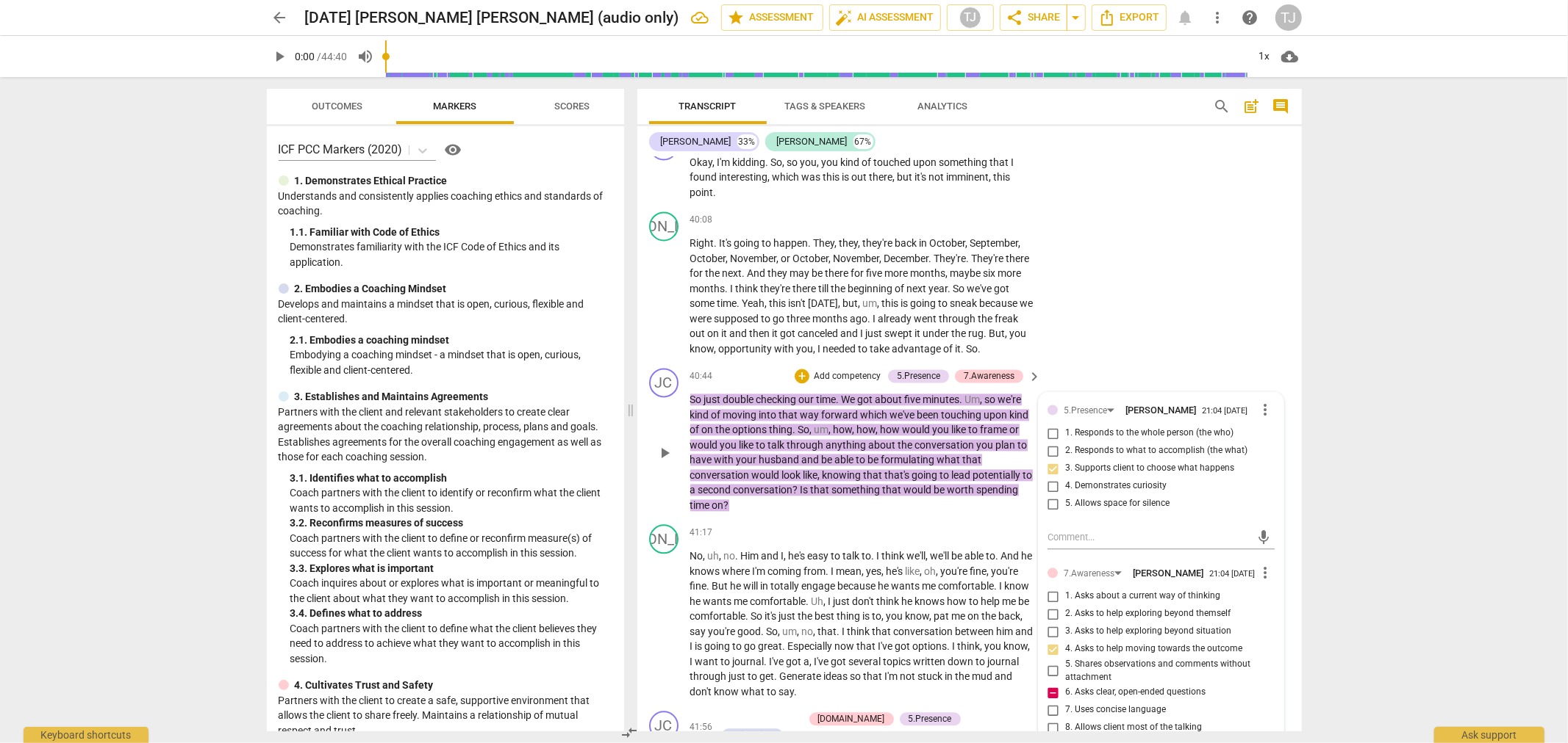
type textarea "This question is stacked, leading, and the se"
type textarea "This question is stacked, leading, and the sec"
type textarea "This question is stacked, leading, and the seco"
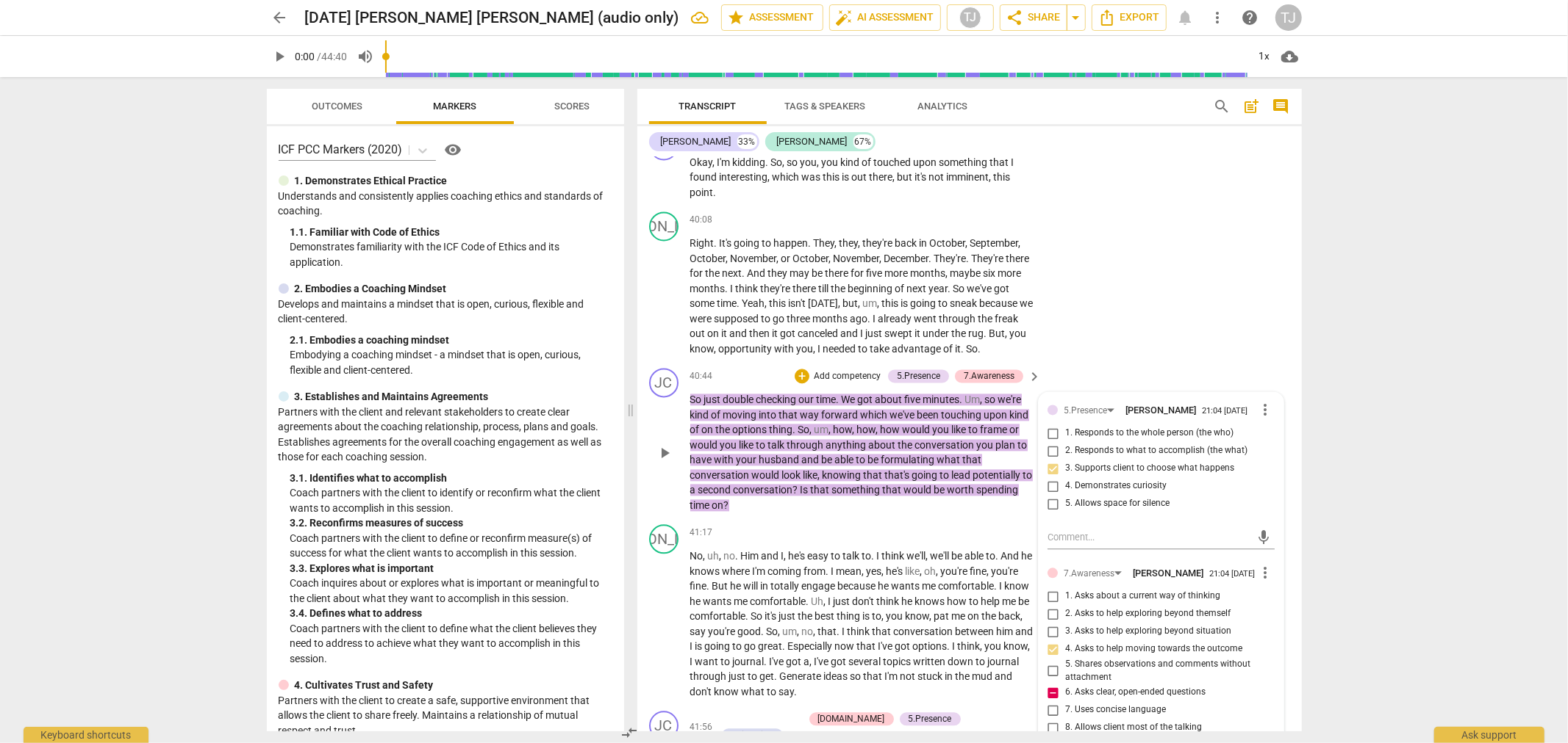
type textarea "This question is stacked, leading, and the secon"
type textarea "This question is stacked, leading, and the second"
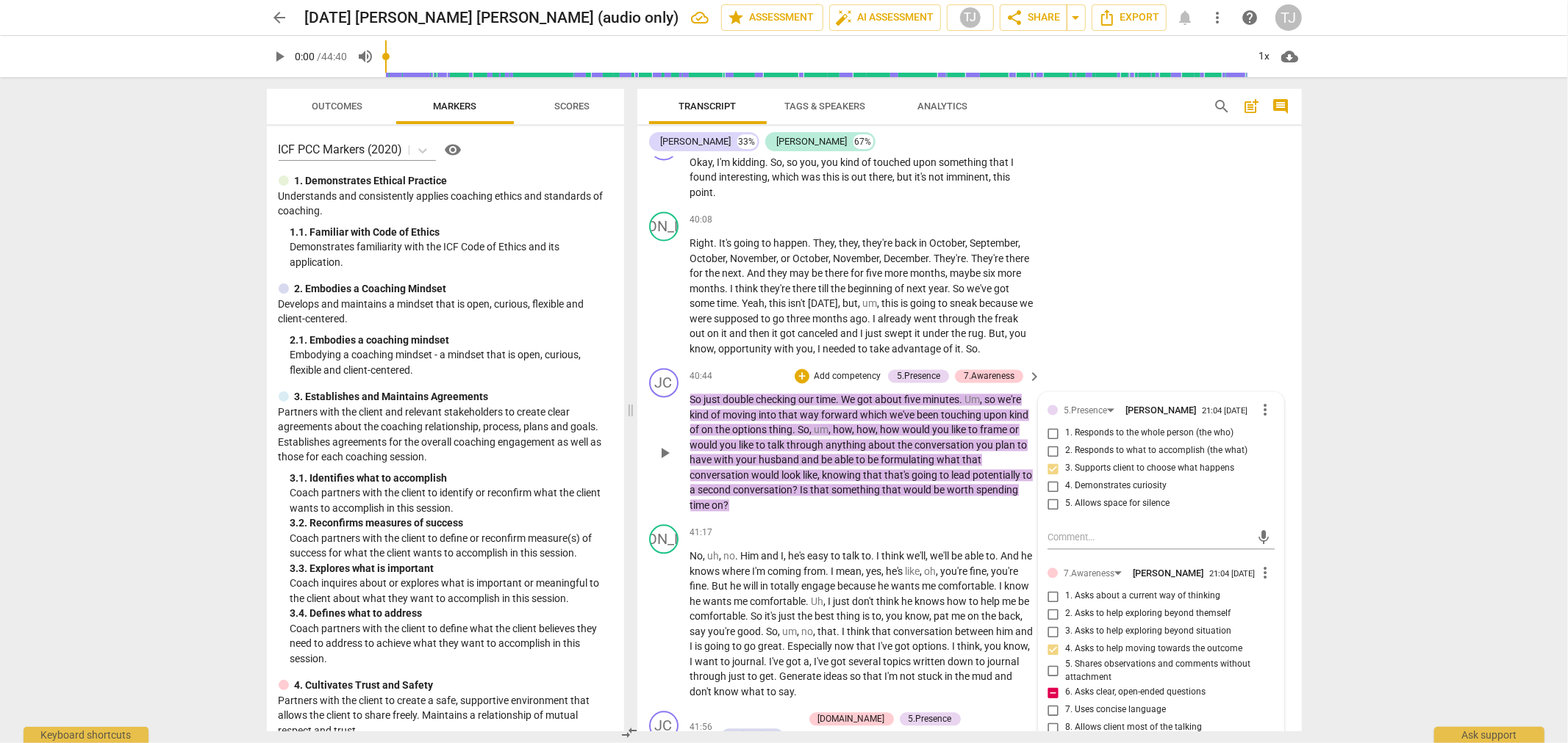
type textarea "This question is stacked, leading, and the second"
type textarea "This question is stacked, leading, and the second q"
type textarea "This question is stacked, leading, and the second qu"
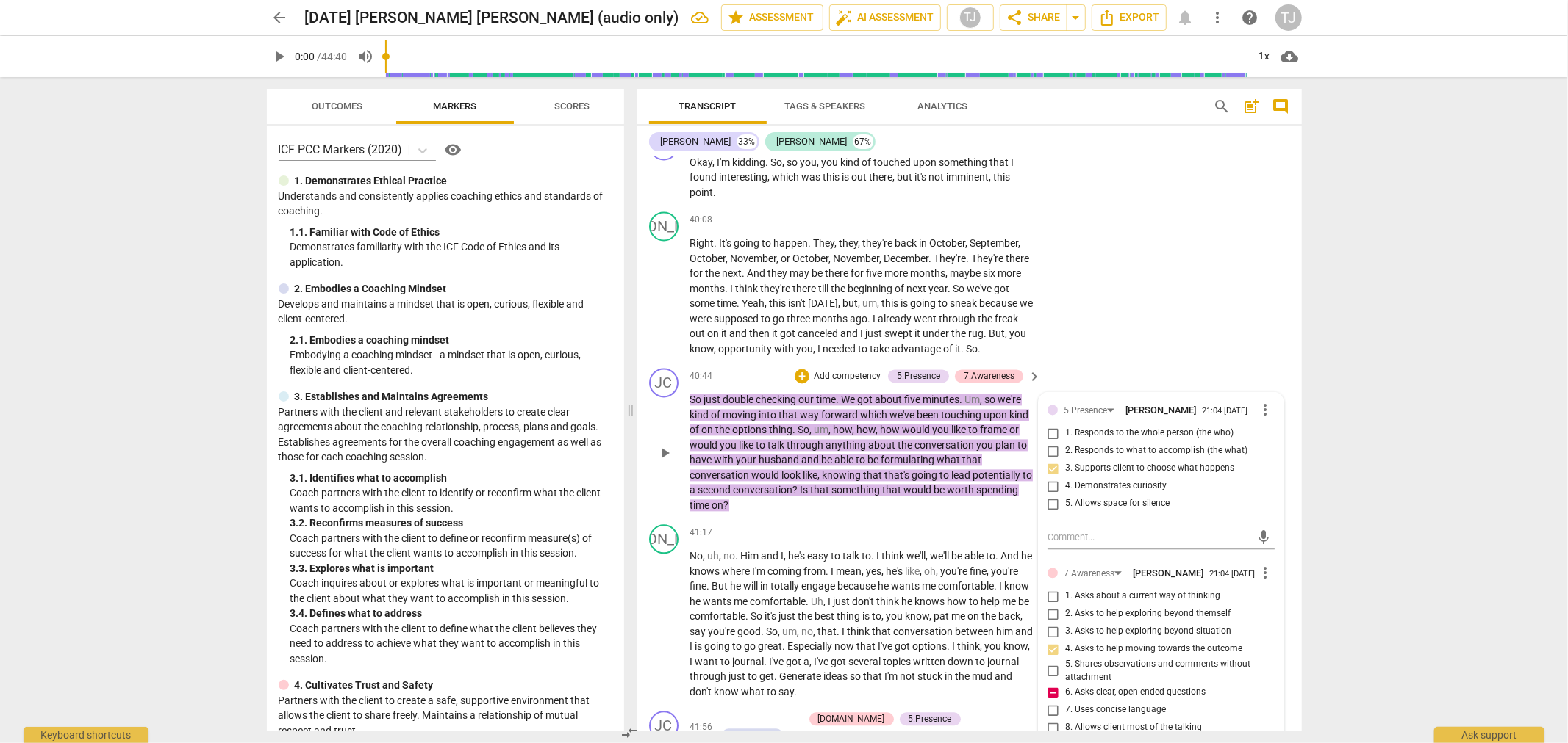
type textarea "This question is stacked, leading, and the second qu"
type textarea "This question is stacked, leading, and the second que"
type textarea "This question is stacked, leading, and the second ques"
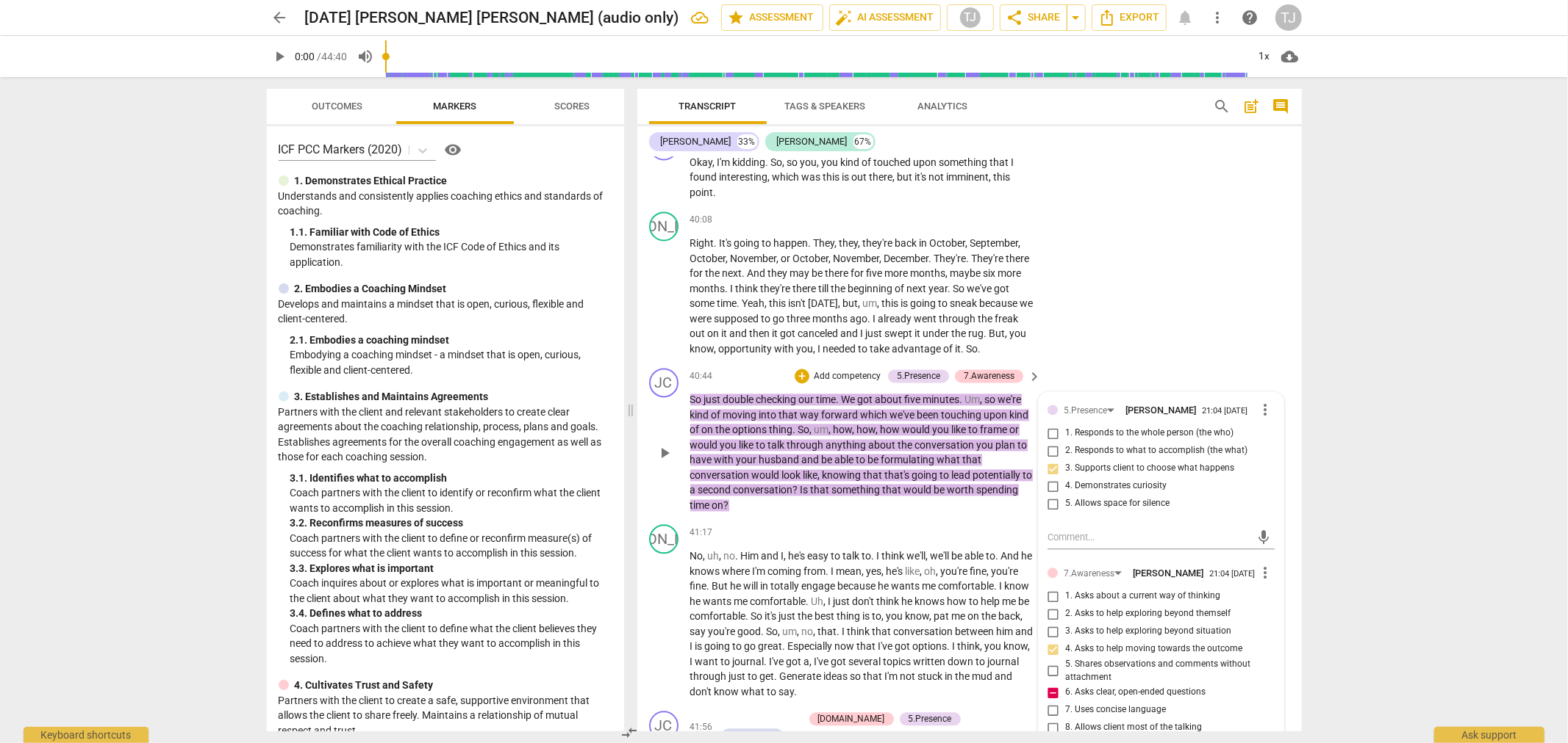
scroll to position [0, 0]
type textarea "This question is stacked, leading, and the second quest"
type textarea "This question is stacked, leading, and the second questi"
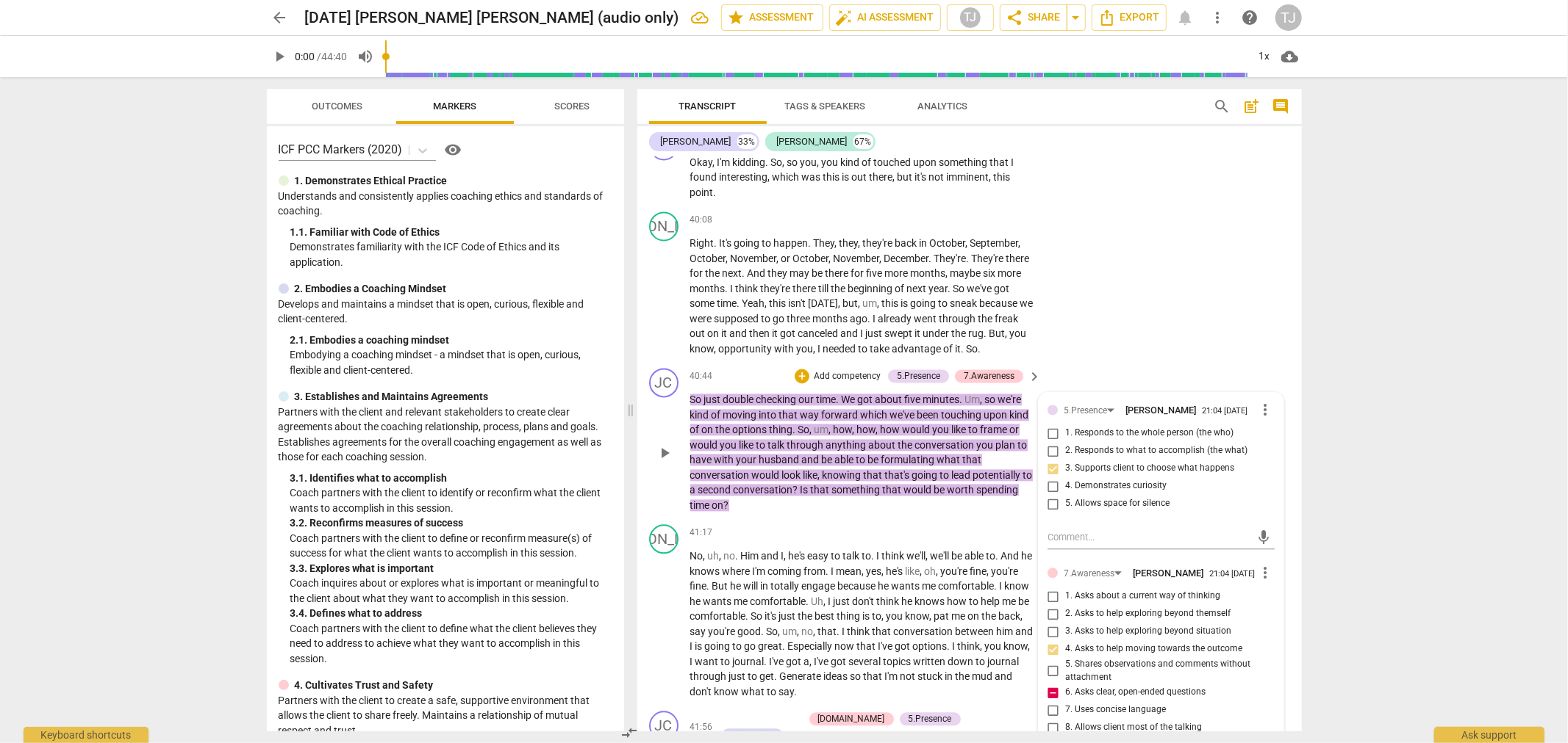
type textarea "This question is stacked, leading, and the second questio"
type textarea "This question is stacked, leading, and the second question"
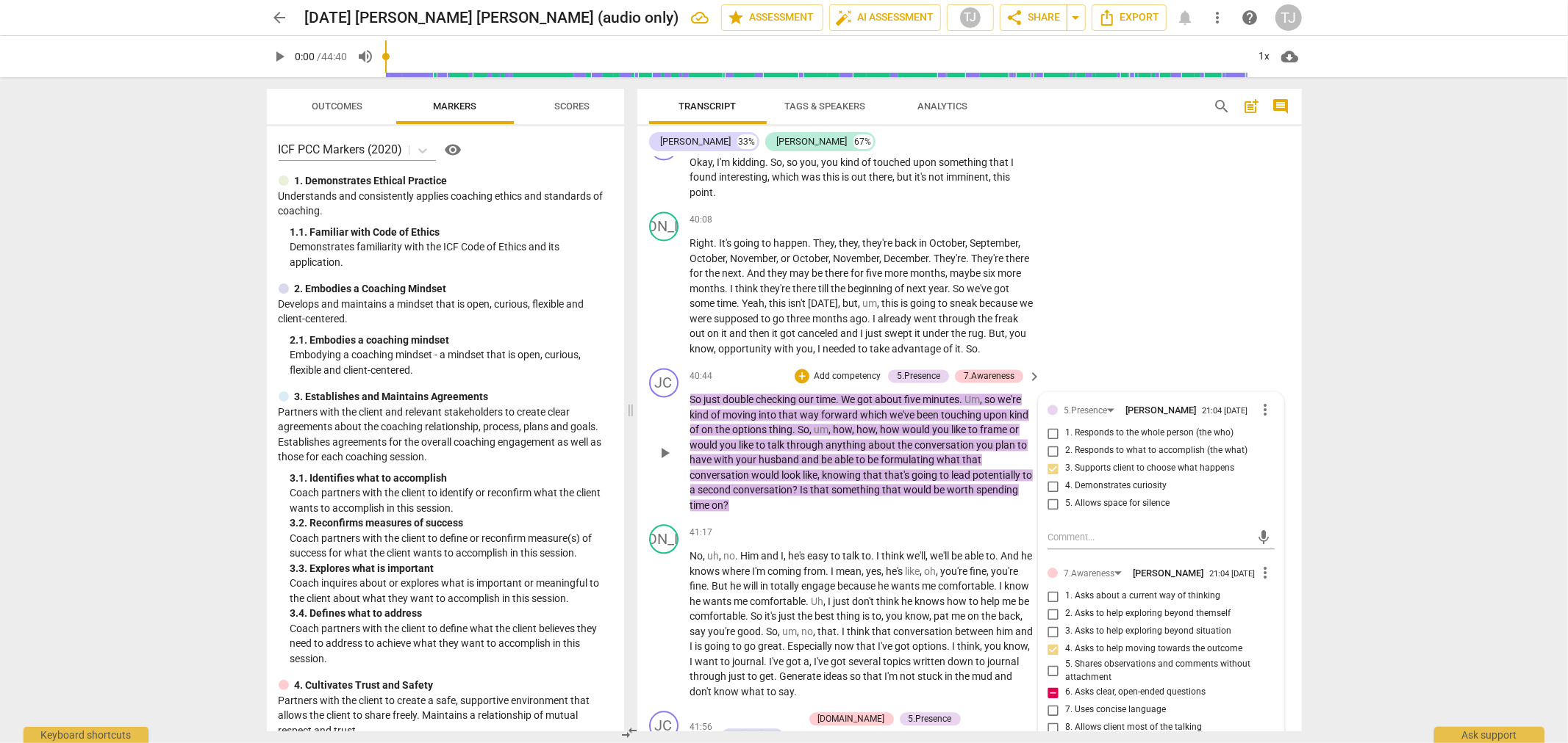
type textarea "This question is stacked, leading, and the second question"
type textarea "This question is stacked, leading, and the second question i"
type textarea "This question is stacked, leading, and the second question is"
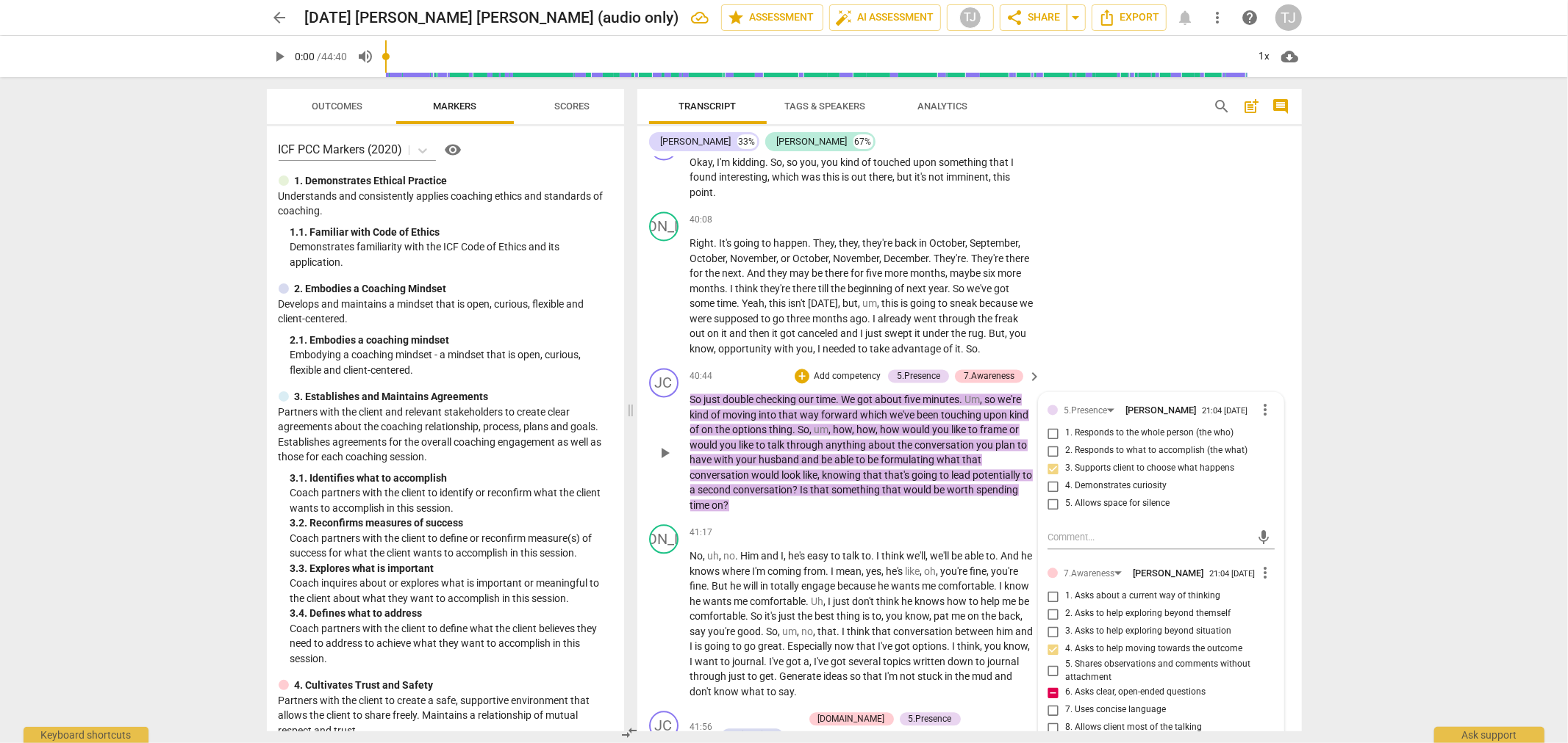
type textarea "This question is stacked, leading, and the second question is"
type textarea "This question is stacked, leading, and the second question is c"
type textarea "This question is stacked, leading, and the second question is cl"
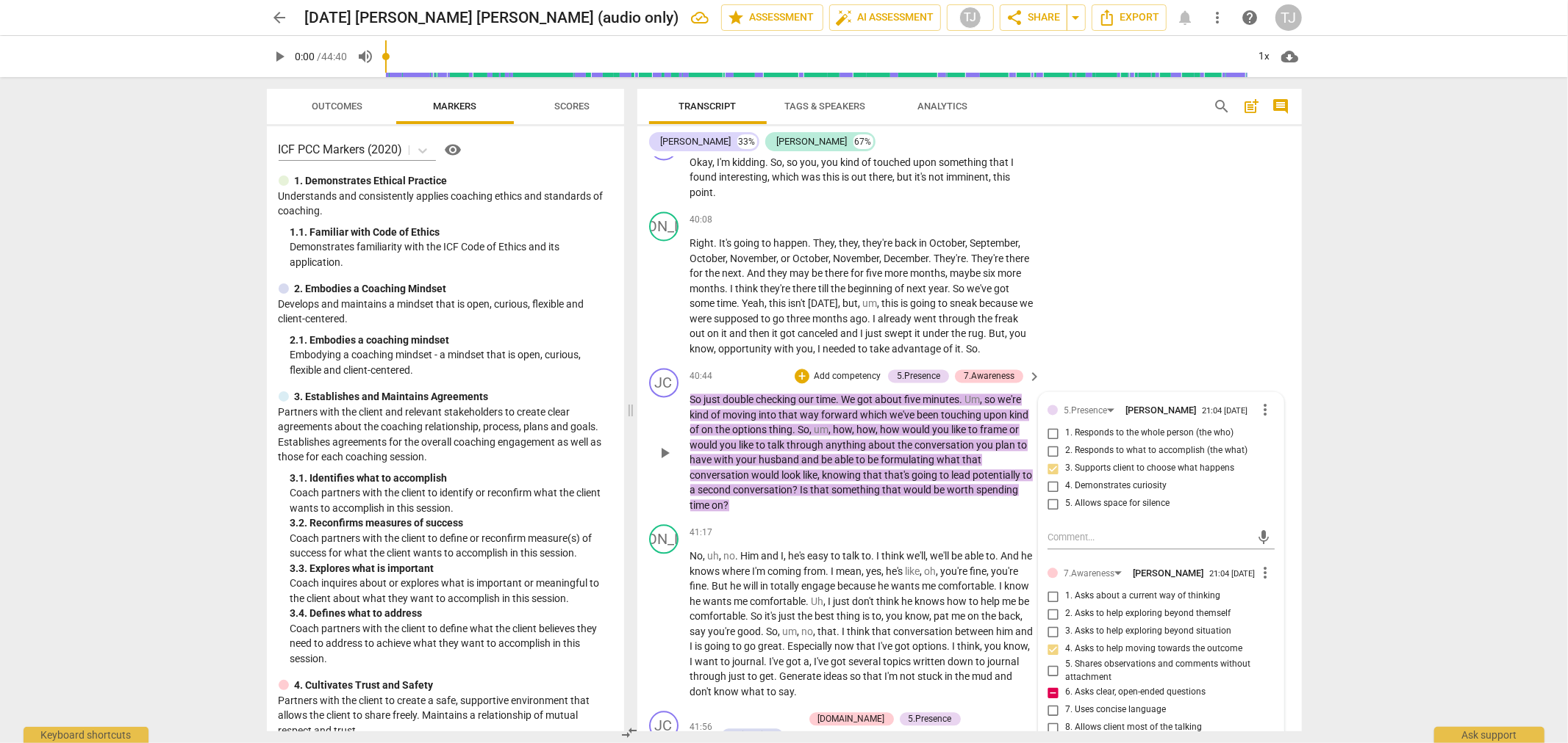
type textarea "This question is stacked, leading, and the second question is cl"
type textarea "This question is stacked, leading, and the second question is clo"
type textarea "This question is stacked, leading, and the second question is clos"
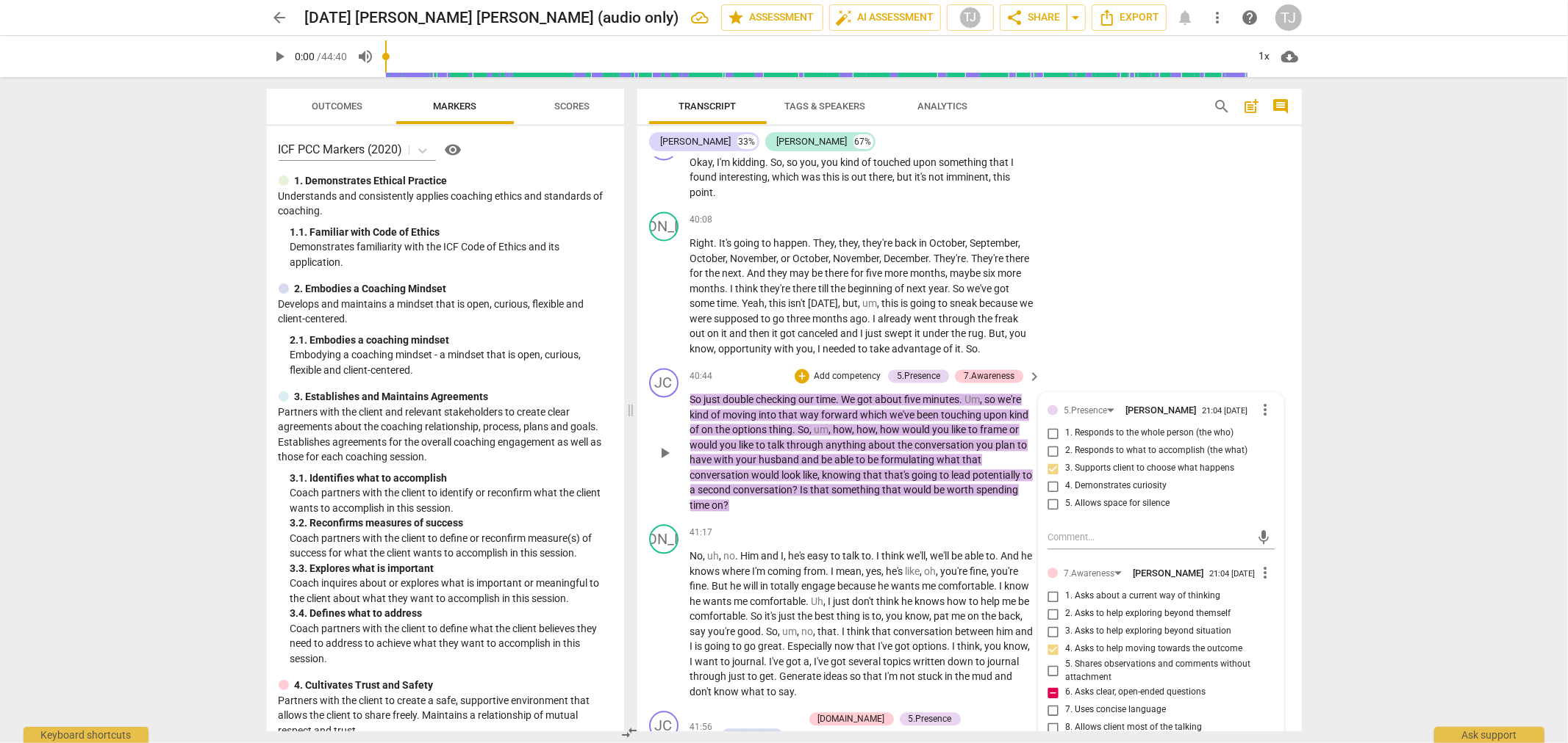
type textarea "This question is stacked, leading, and the second question is close"
type textarea "This question is stacked, leading, and the second question is closed"
type textarea "This question is stacked, leading, and the second question is closed."
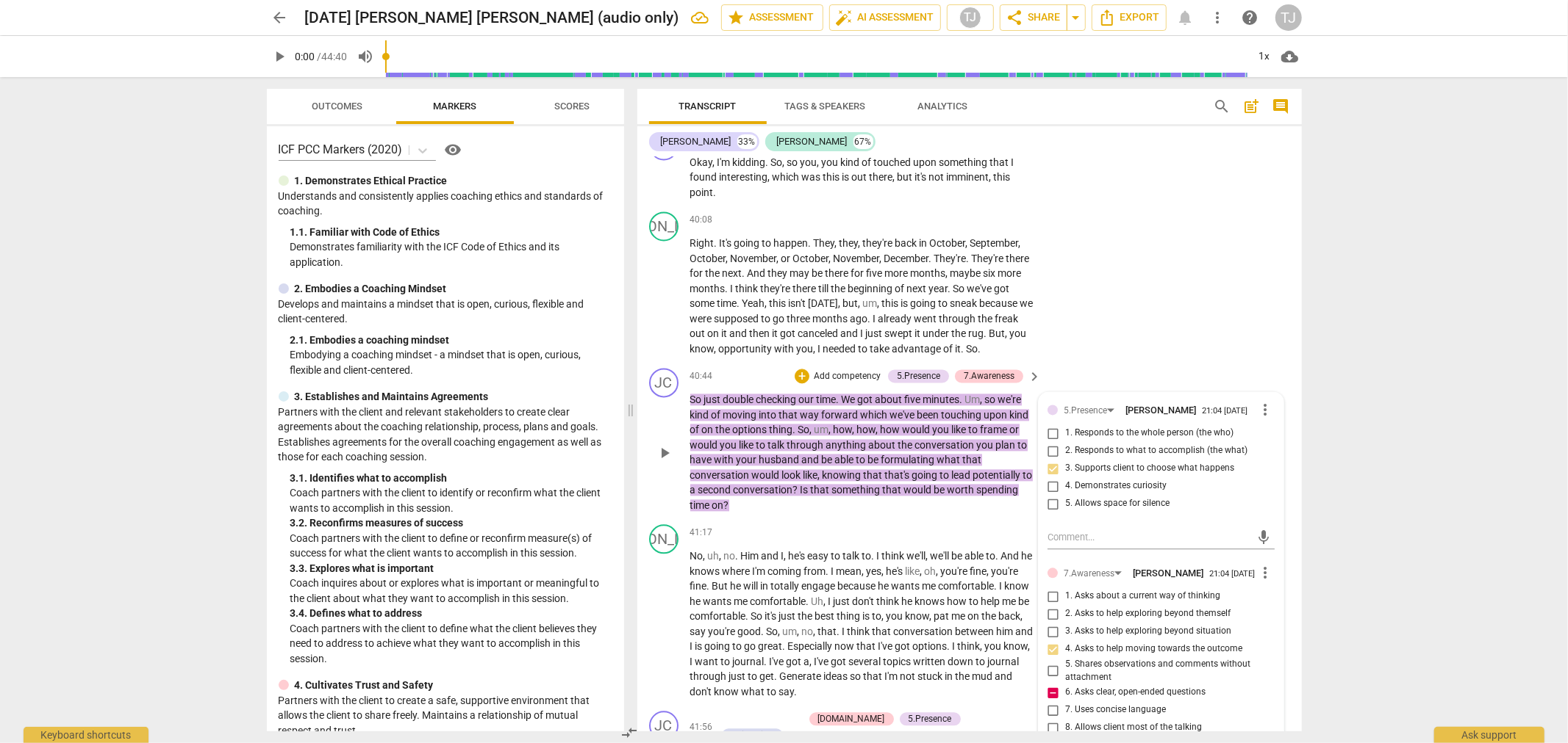
type textarea "This question is stacked, leading, and the second question is closed."
type textarea "This question is stacked, leading, and the second question is closed. T"
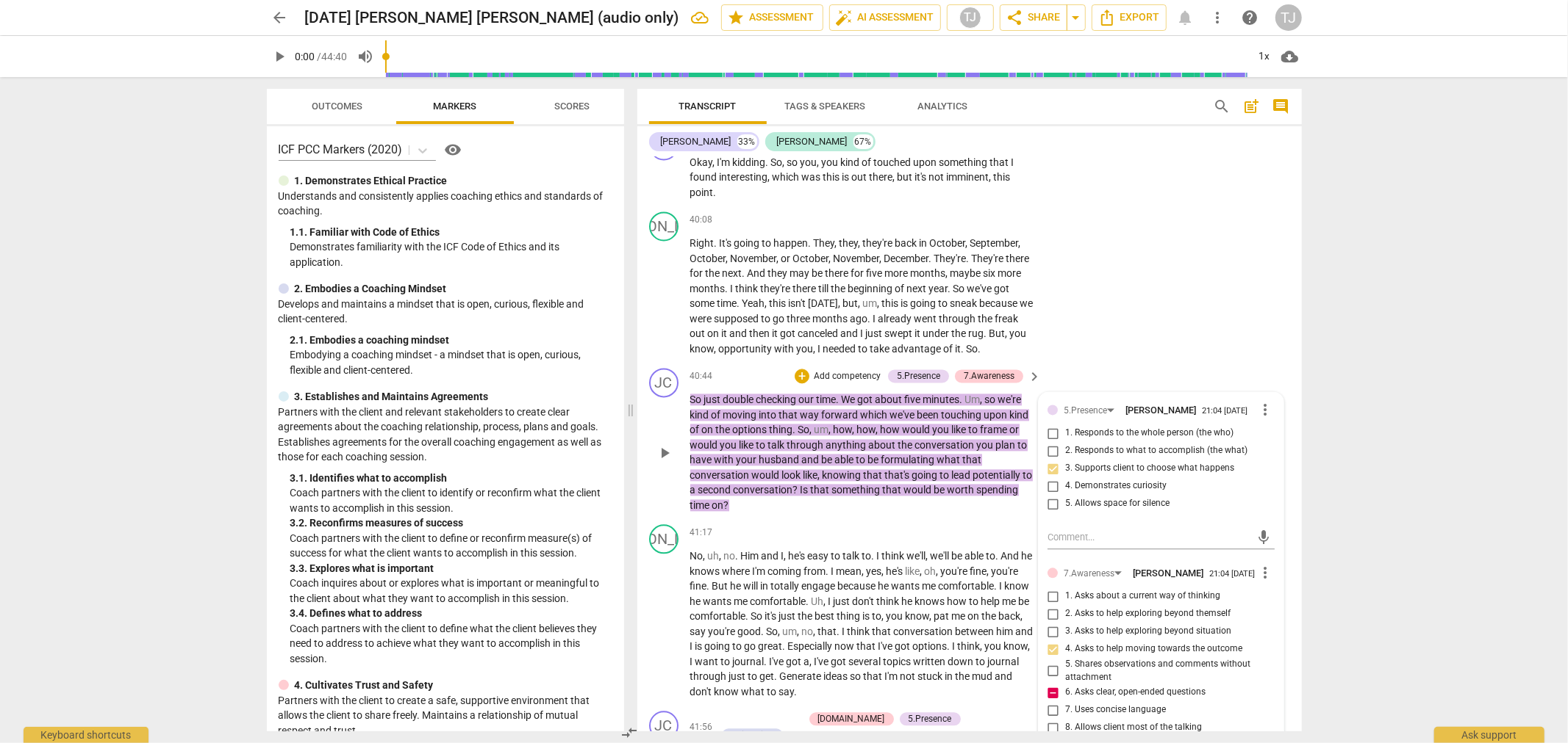
type textarea "This question is stacked, leading, and the second question is closed. Ta"
type textarea "This question is stacked, leading, and the second question is closed. Tak"
type textarea "This question is stacked, leading, and the second question is closed. Take"
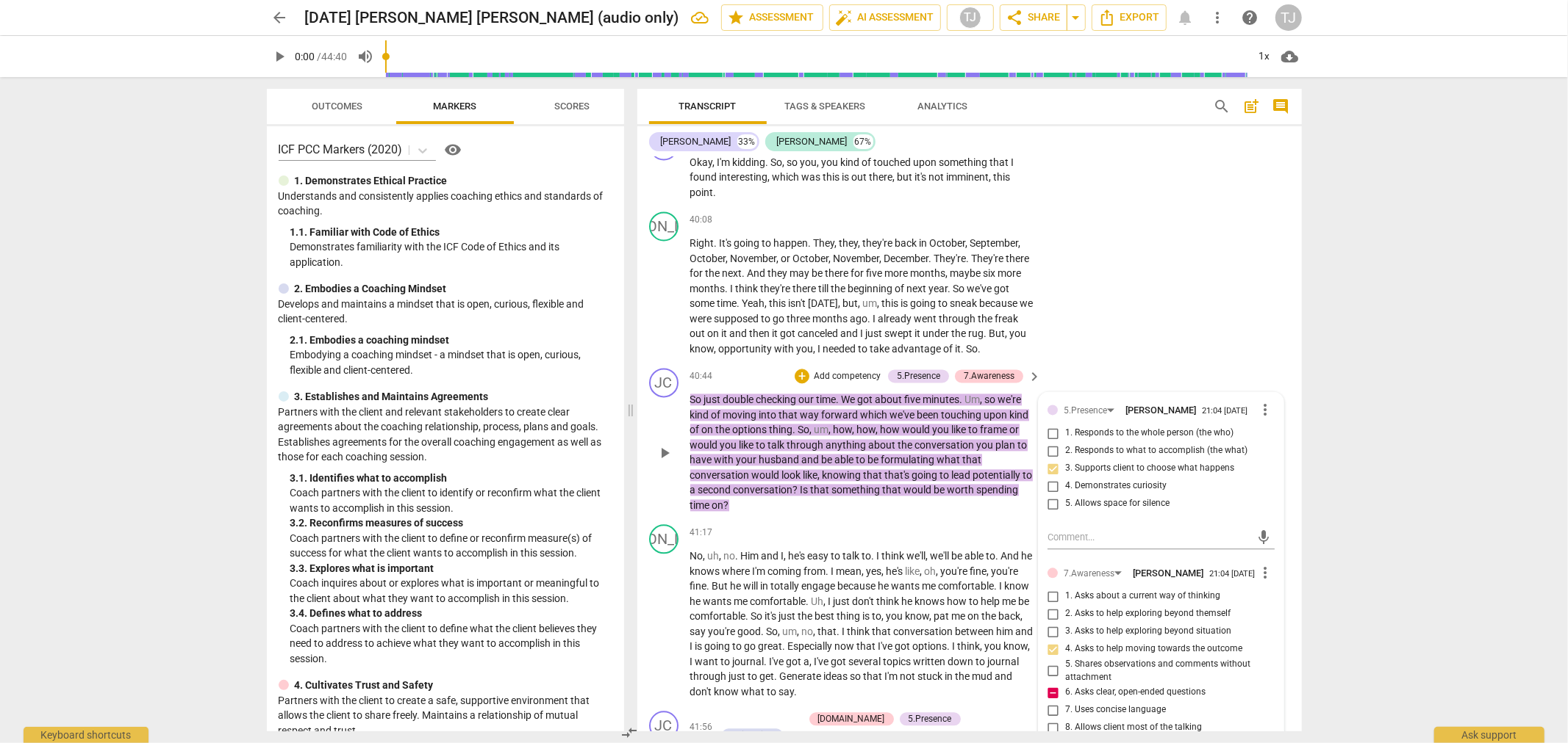
type textarea "This question is stacked, leading, and the second question is closed. Take"
type textarea "This question is stacked, leading, and the second question is closed. Take t"
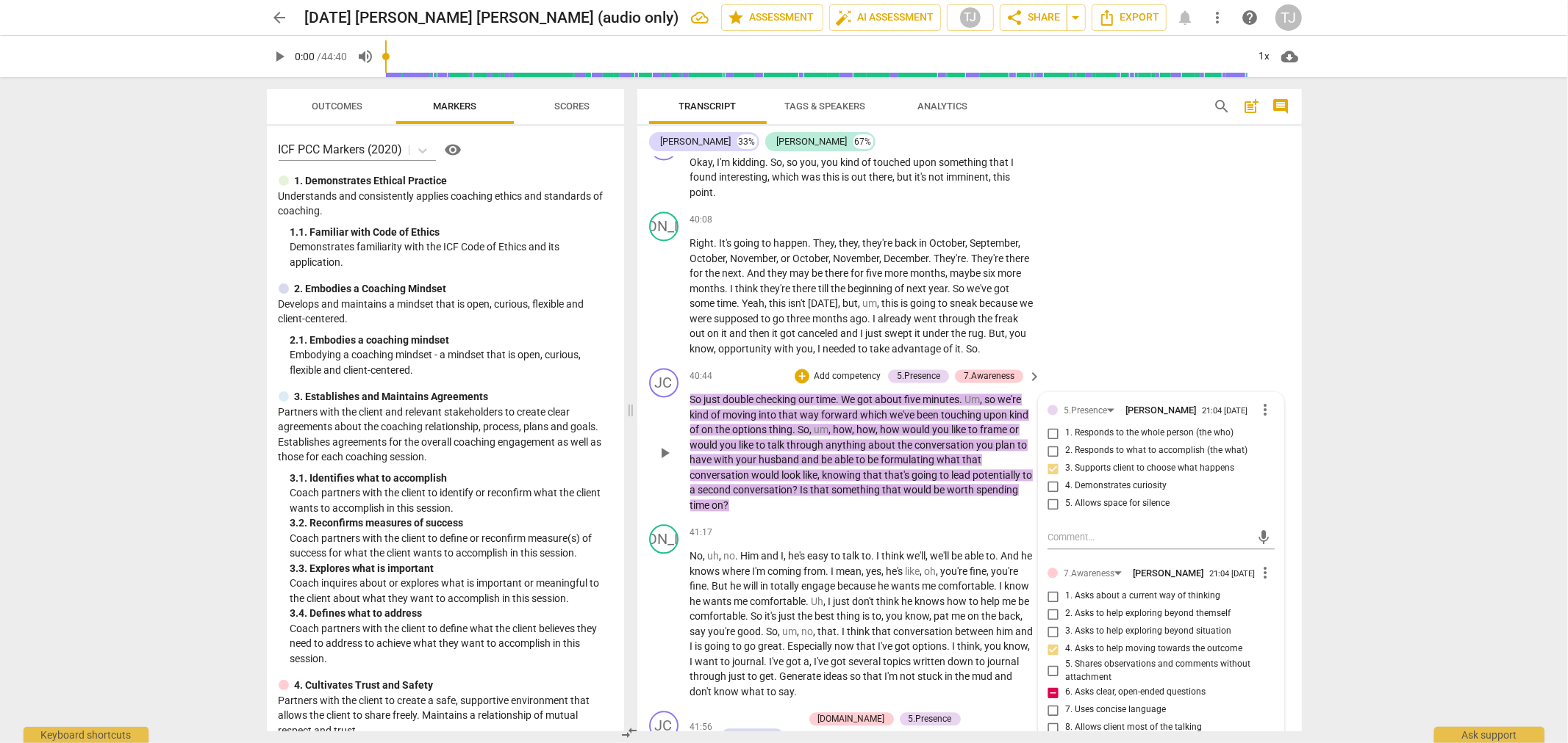
type textarea "This question is stacked, leading, and the second question is closed. Take ti"
type textarea "This question is stacked, leading, and the second question is closed. Take [PER…"
type textarea "This question is stacked, leading, and the second question is closed. Take time"
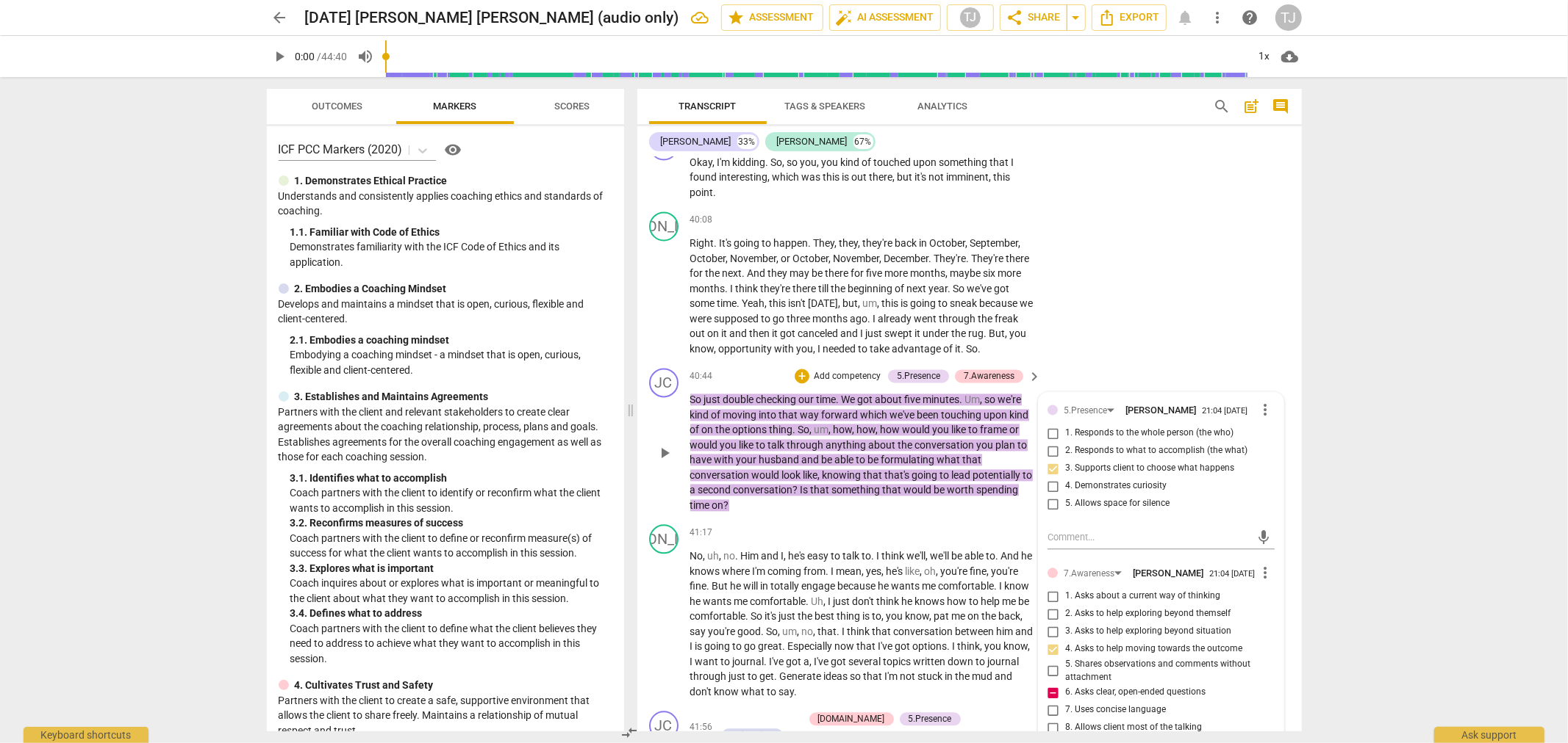
type textarea "This question is stacked, leading, and the second question is closed. Take time"
type textarea "This question is stacked, leading, and the second question is closed. Take time…"
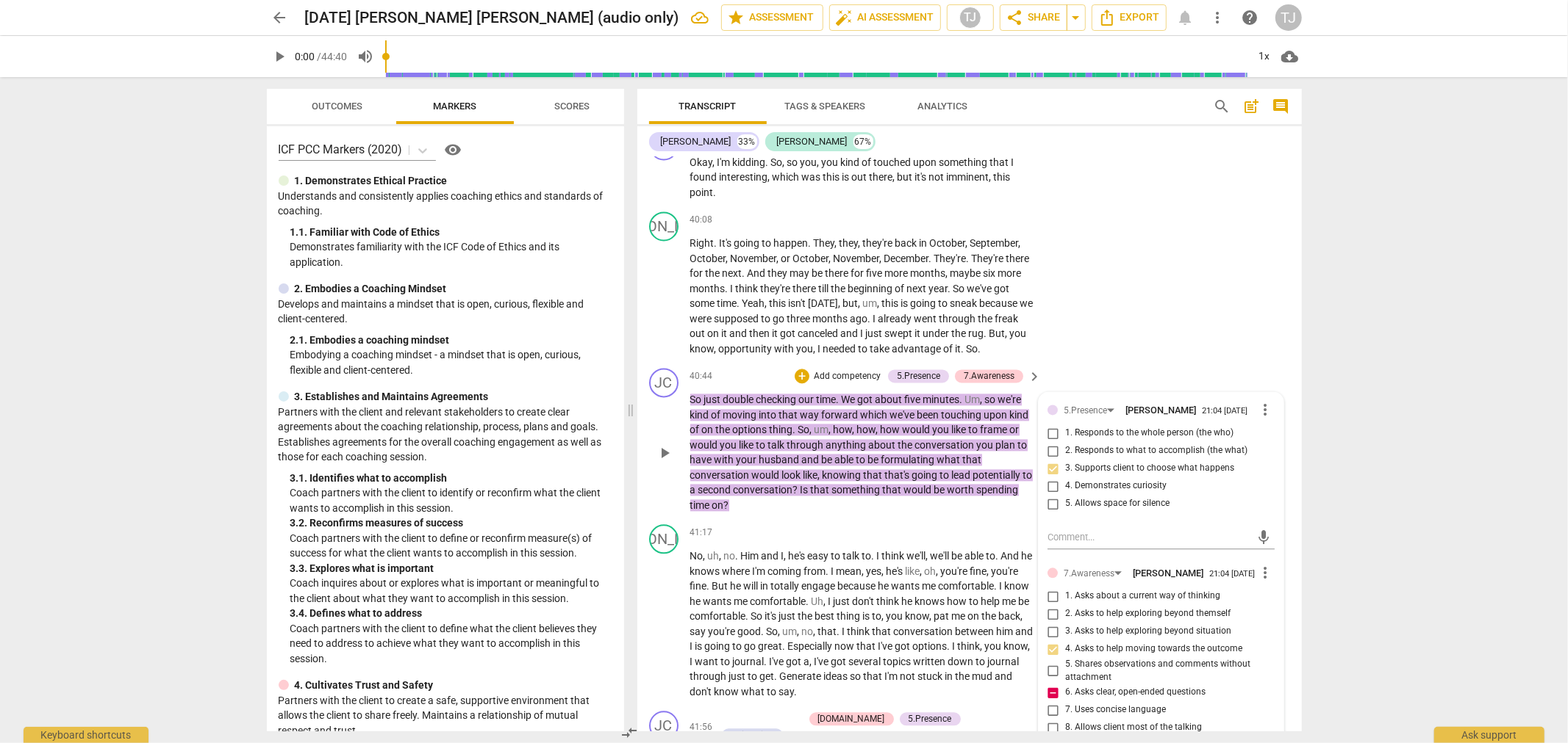
type textarea "This question is stacked, leading, and the second question is closed. Take time…"
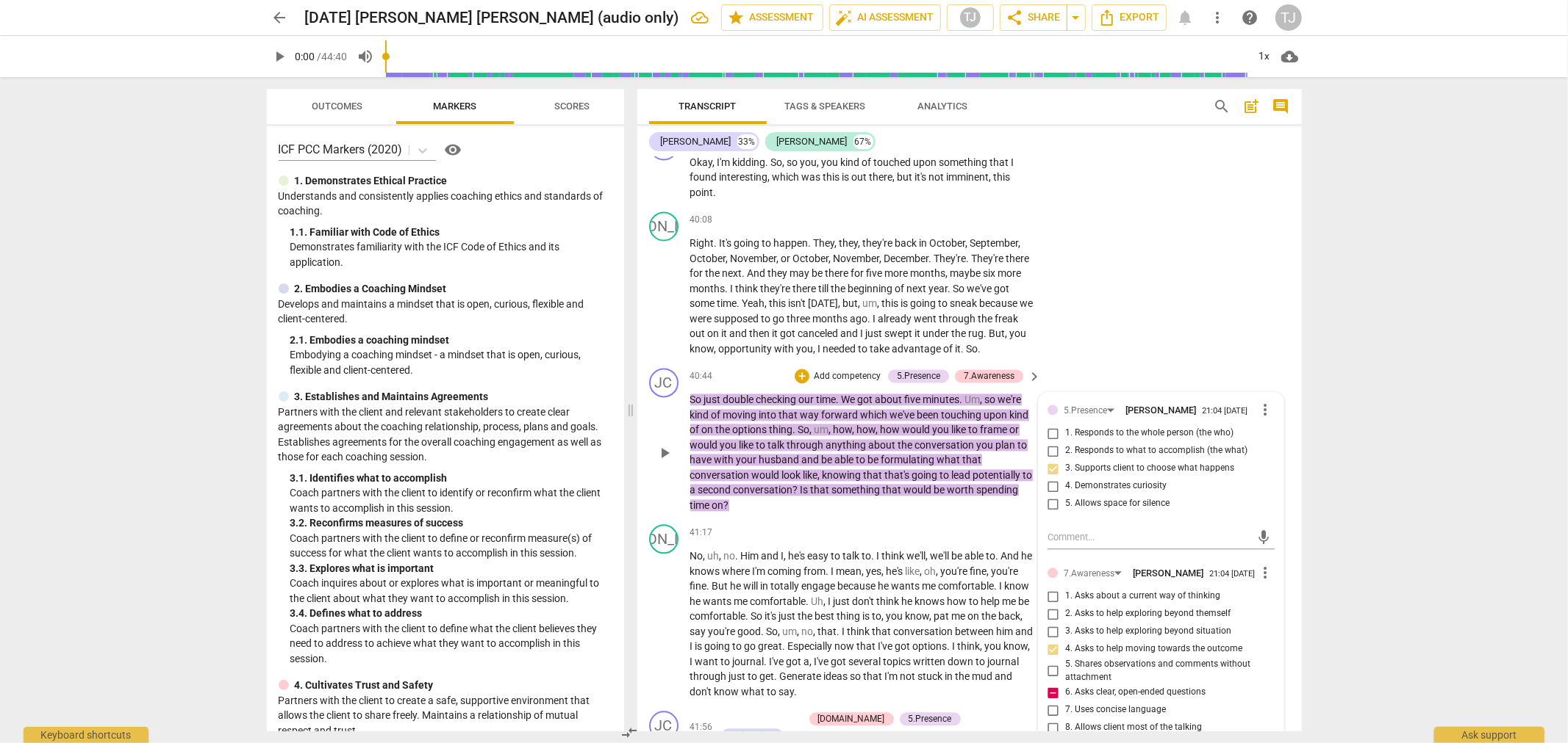
type textarea "This question is stacked, leading, and the second question is closed. Take time…"
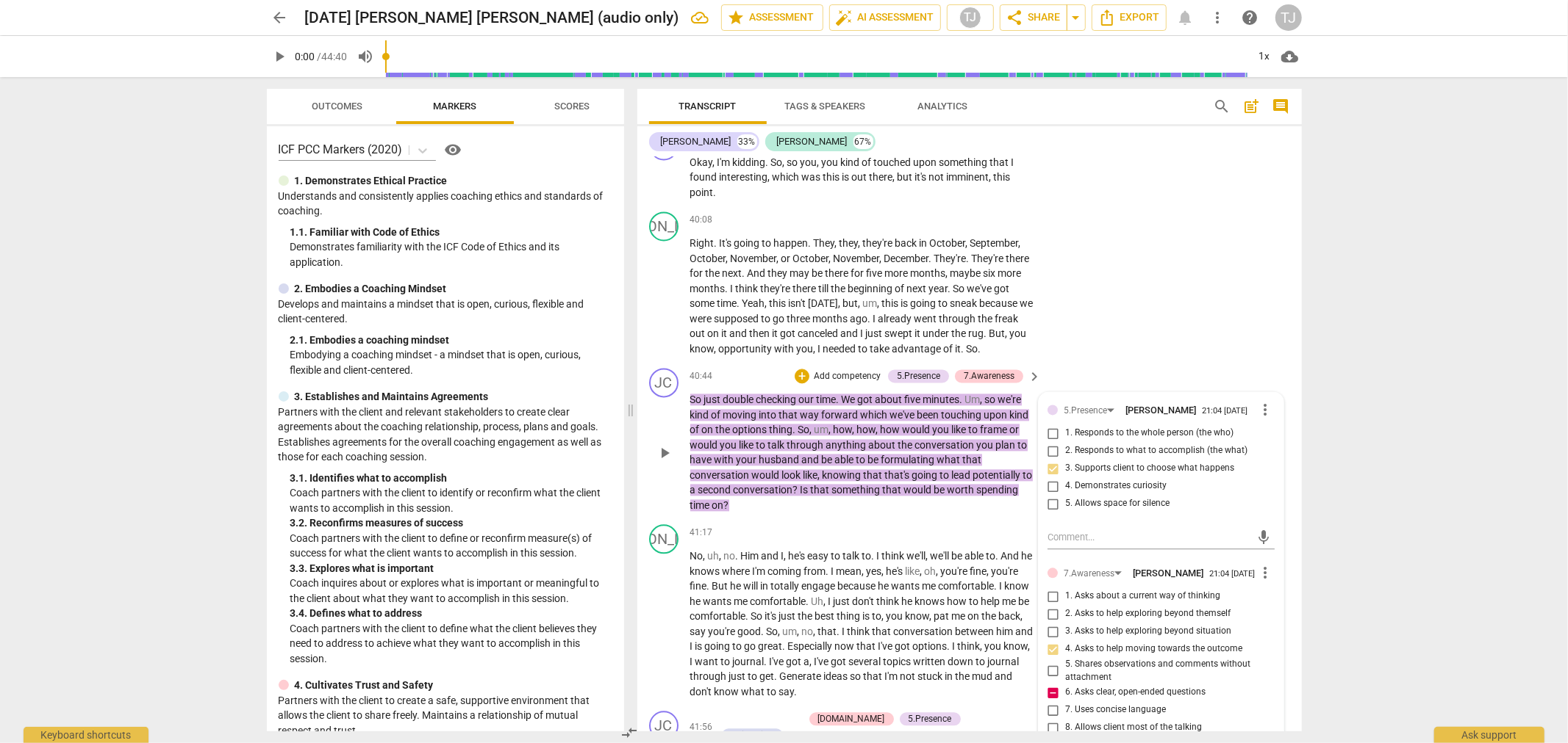
type textarea "This question is stacked, leading, and the second question is closed. Take time…"
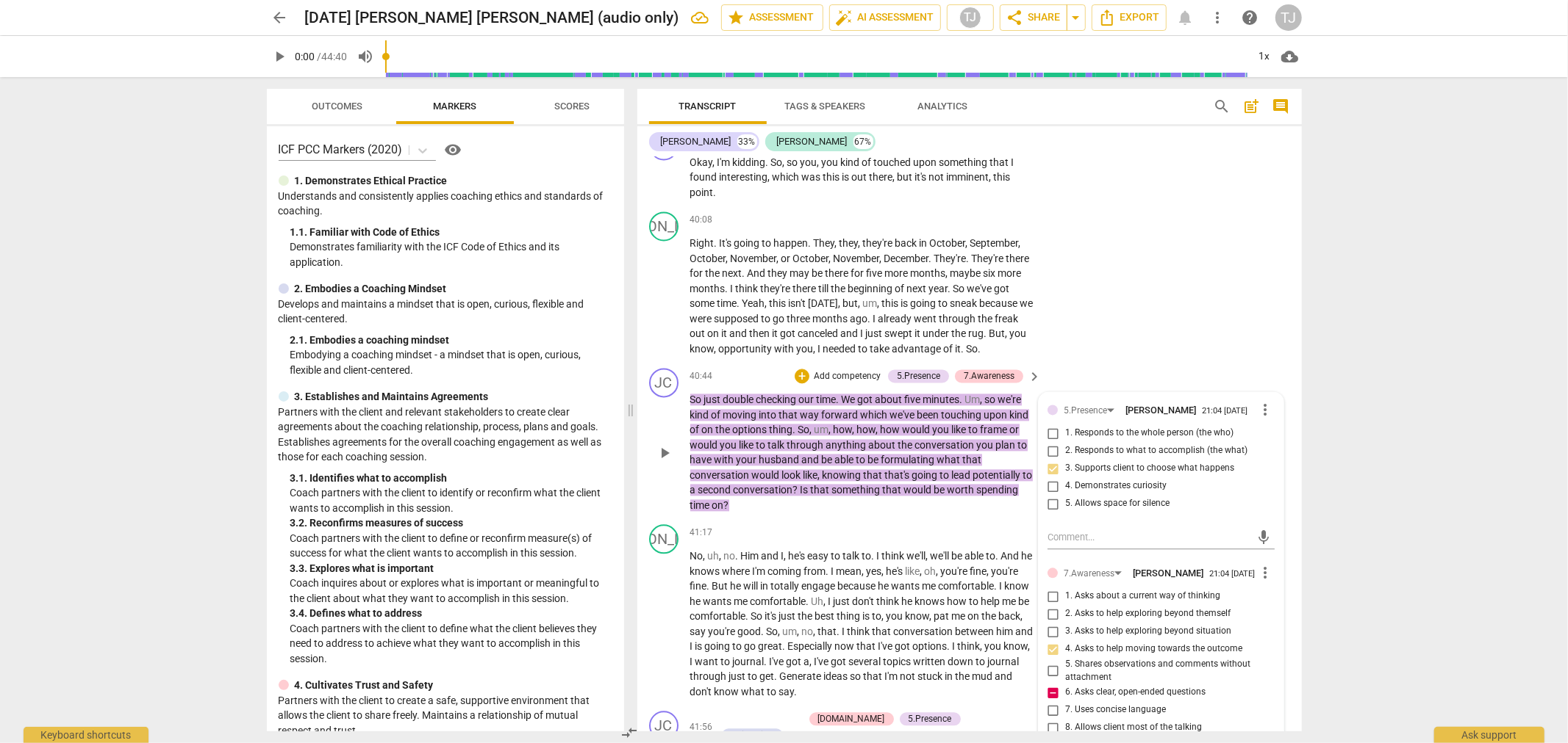
type textarea "This question is stacked, leading, and the second question is closed. Take time…"
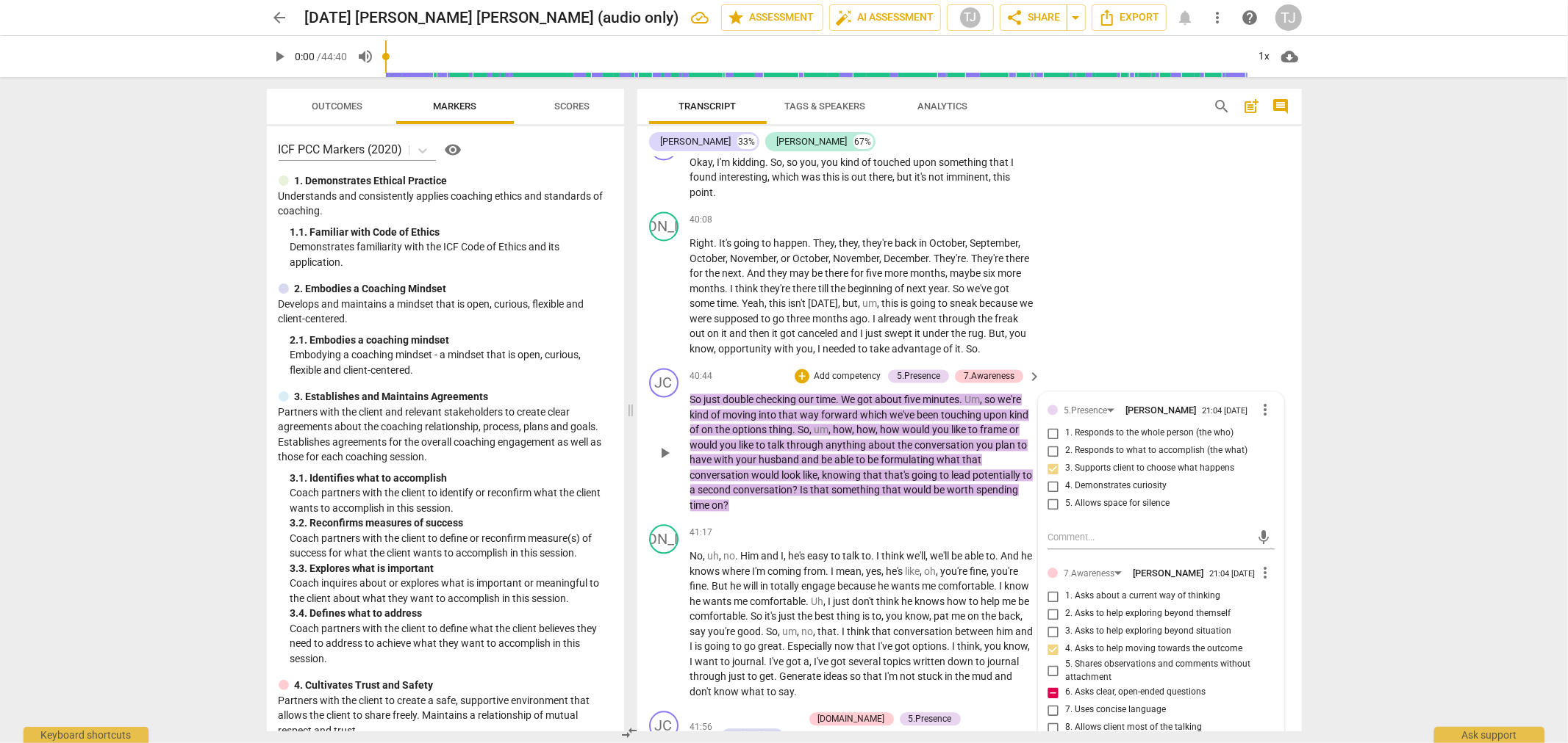
scroll to position [12, 0]
type textarea "This question is stacked, leading, and the second question is closed. Take time…"
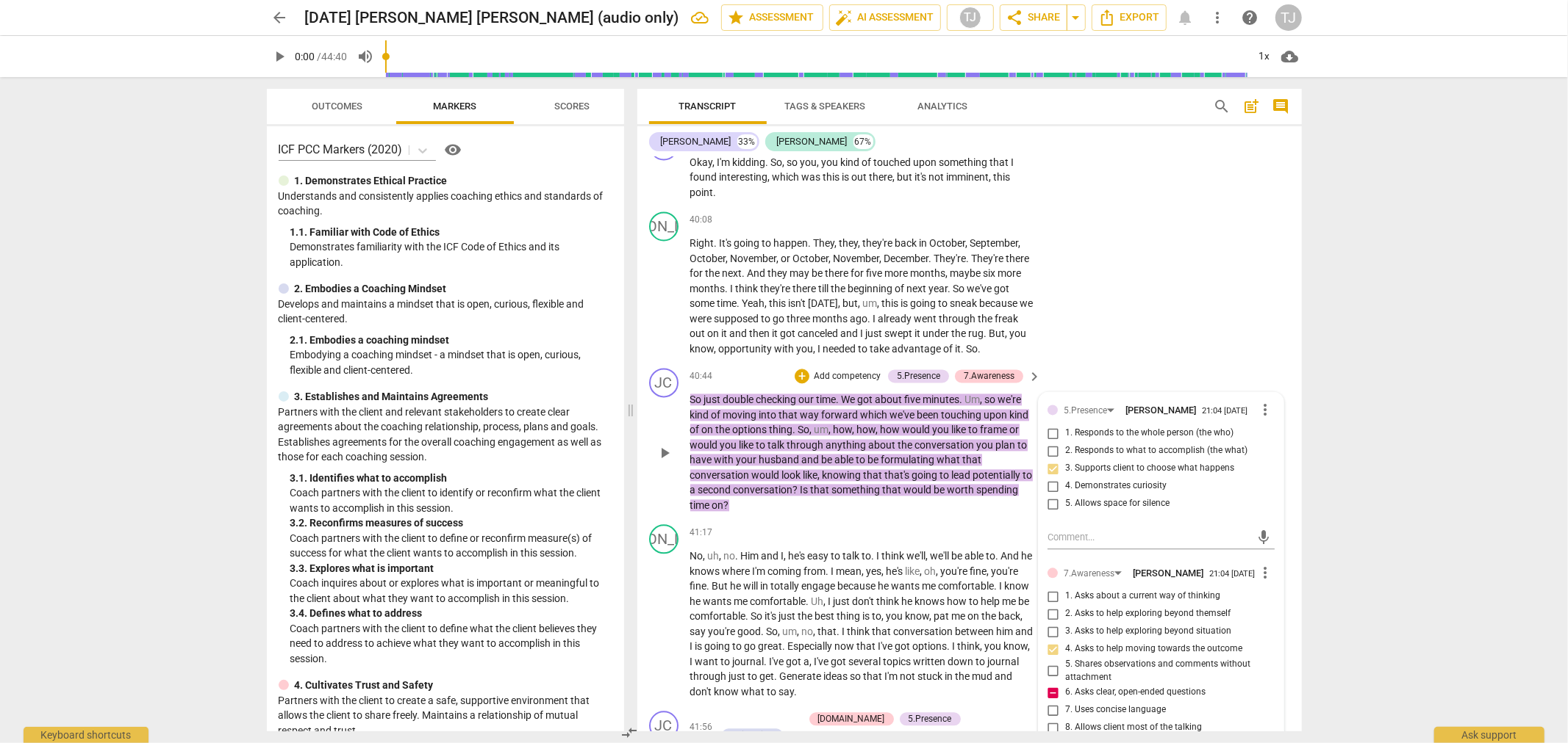
type textarea "This question is stacked, leading, and the second question is closed. Take time…"
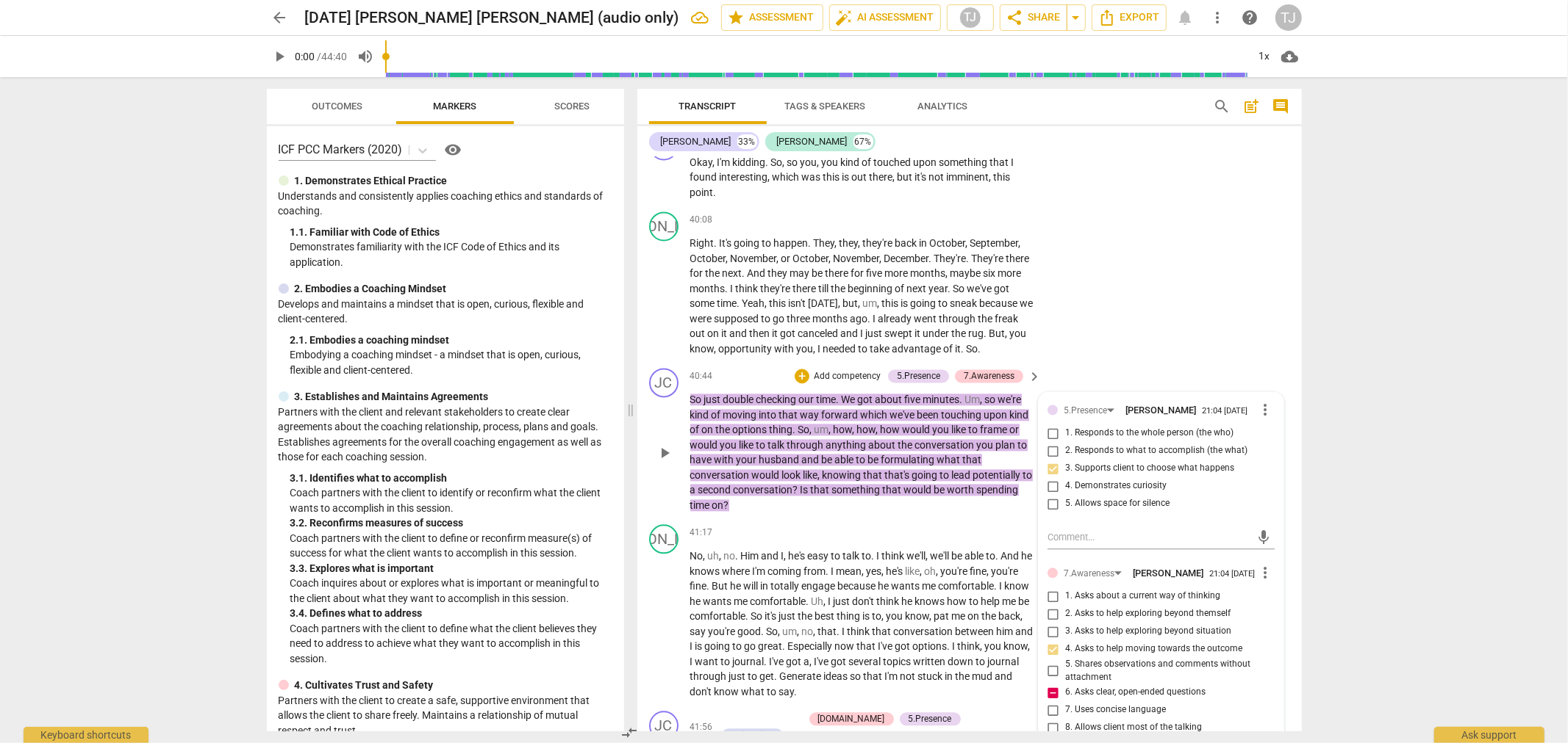
scroll to position [0, 0]
click at [995, 711] on div "41:56 + Add competency [DOMAIN_NAME] 5.Presence 6.Listening keyboard_arrow_righ…" at bounding box center [866, 738] width 353 height 55
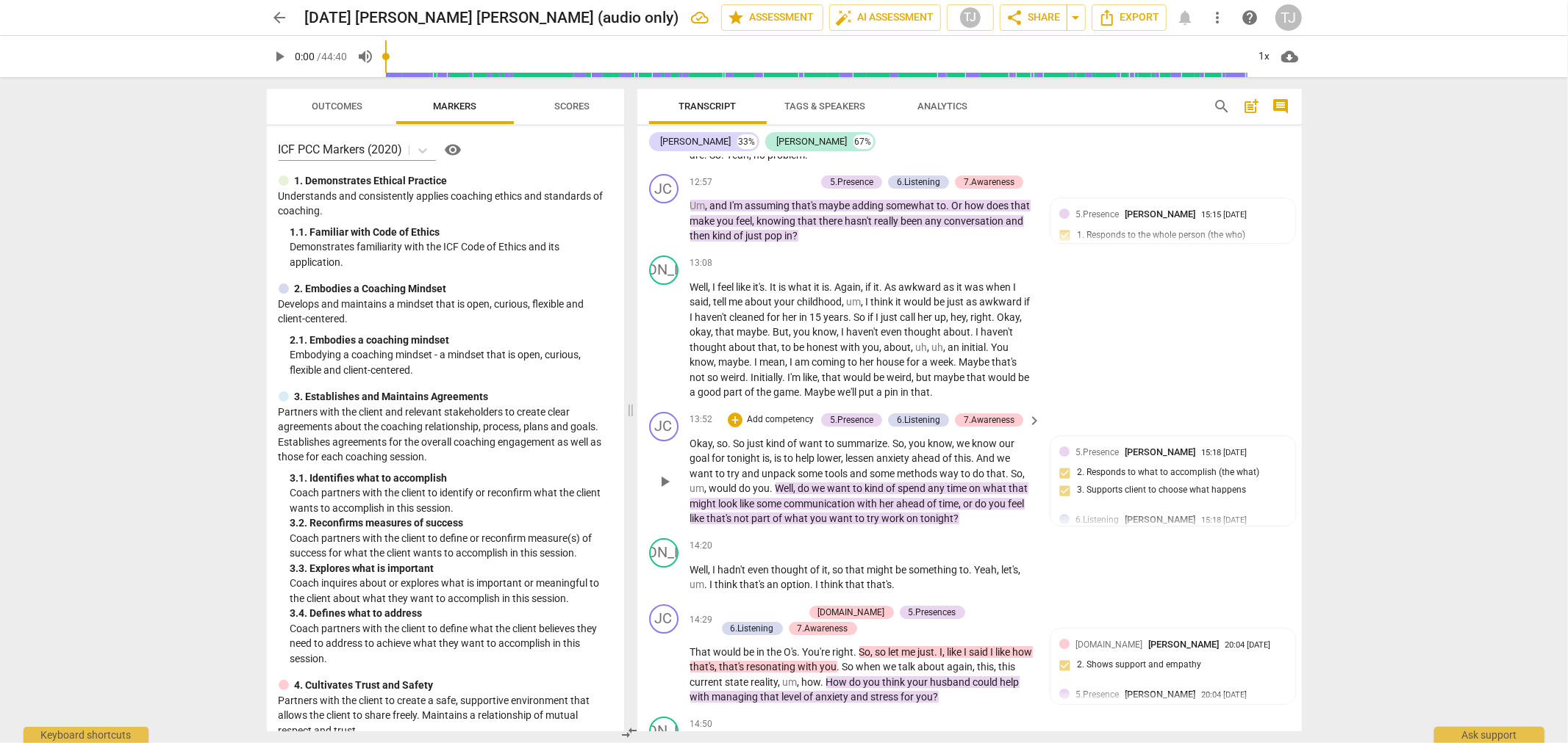
scroll to position [4380, 0]
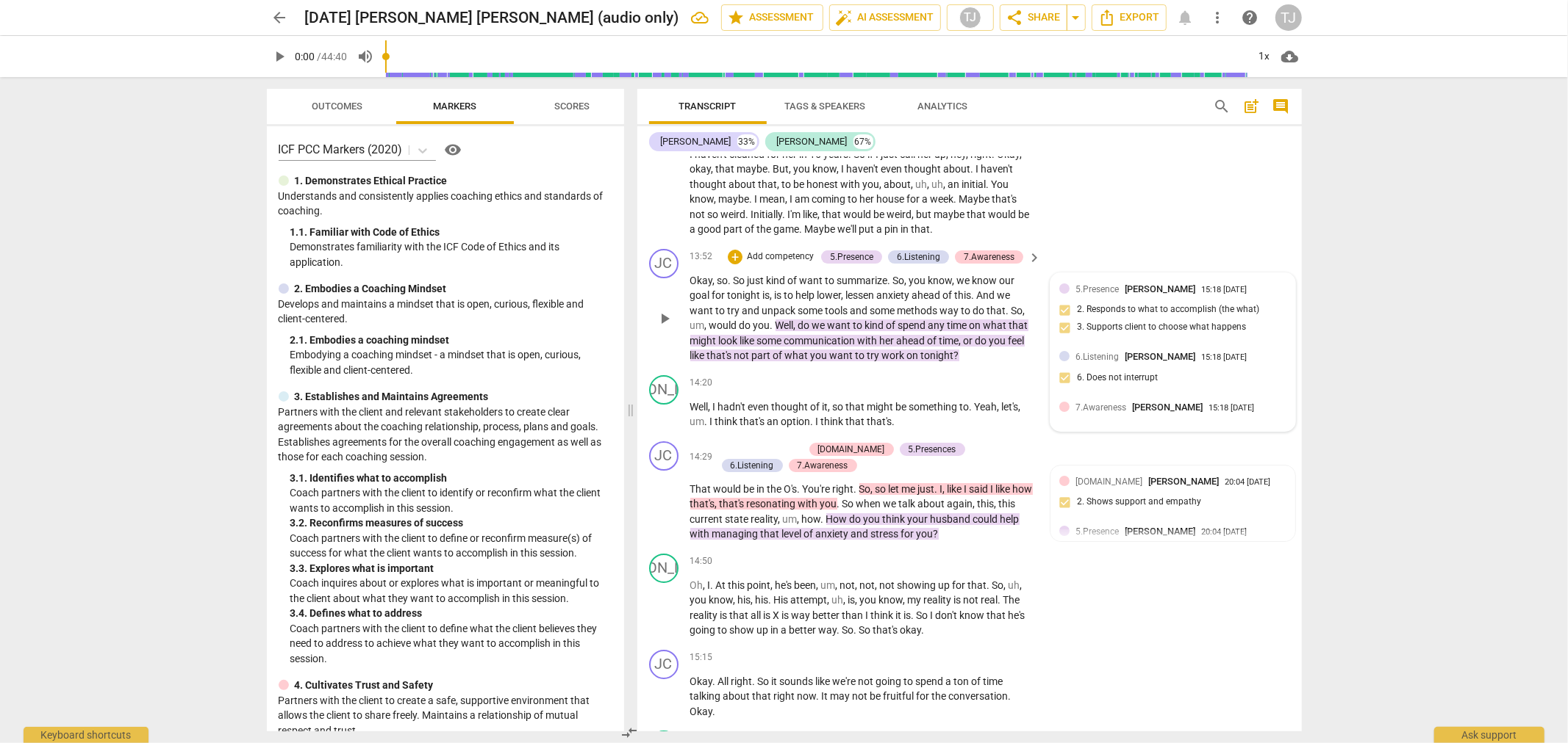
click at [1107, 402] on span "7.Awareness" at bounding box center [1100, 407] width 51 height 10
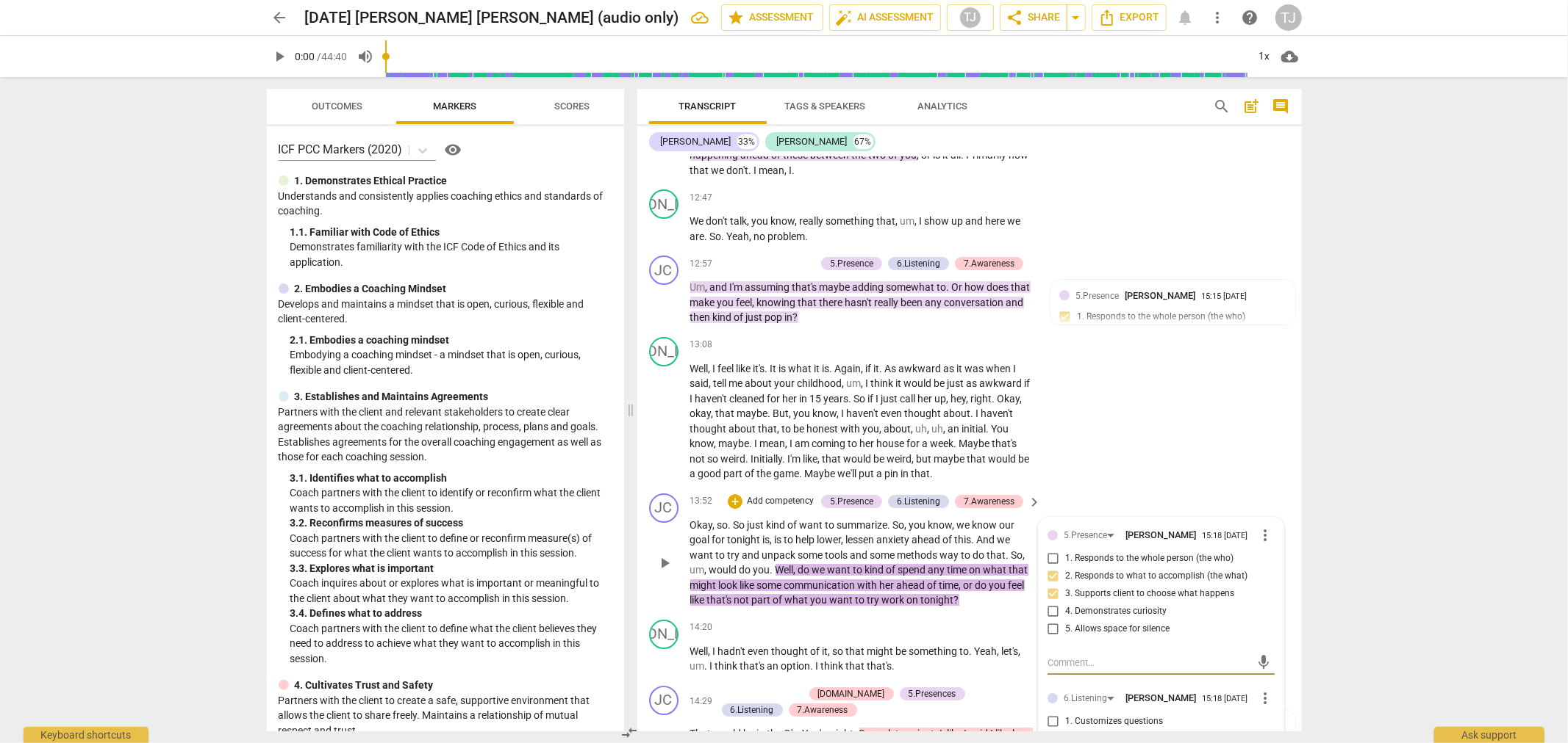
scroll to position [4299, 0]
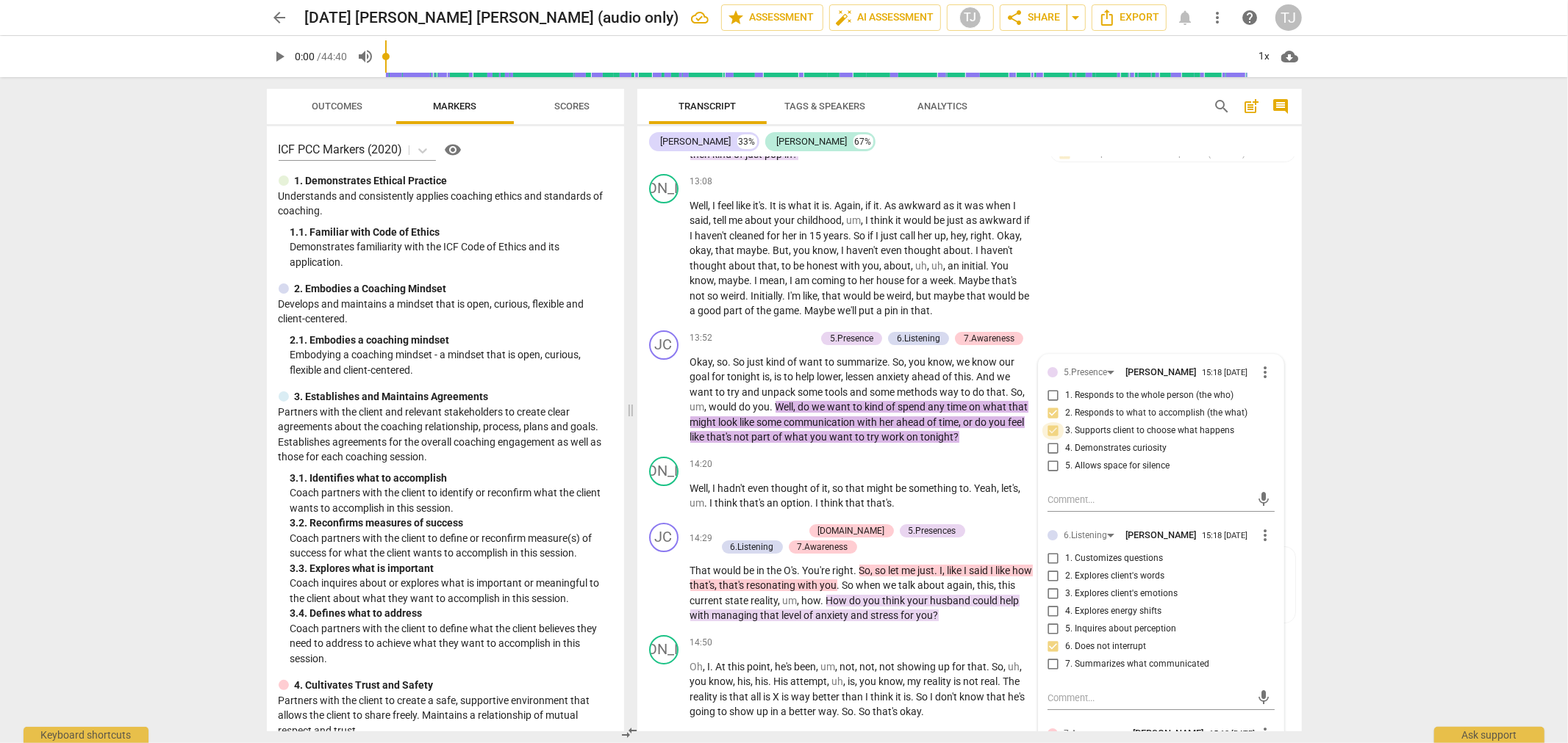
click at [1049, 423] on input "3. Supports client to choose what happens" at bounding box center [1053, 431] width 23 height 18
click at [1063, 493] on textarea at bounding box center [1149, 499] width 203 height 14
click at [1066, 493] on textarea at bounding box center [1149, 499] width 203 height 14
paste textarea "this question leans toward leading the client."
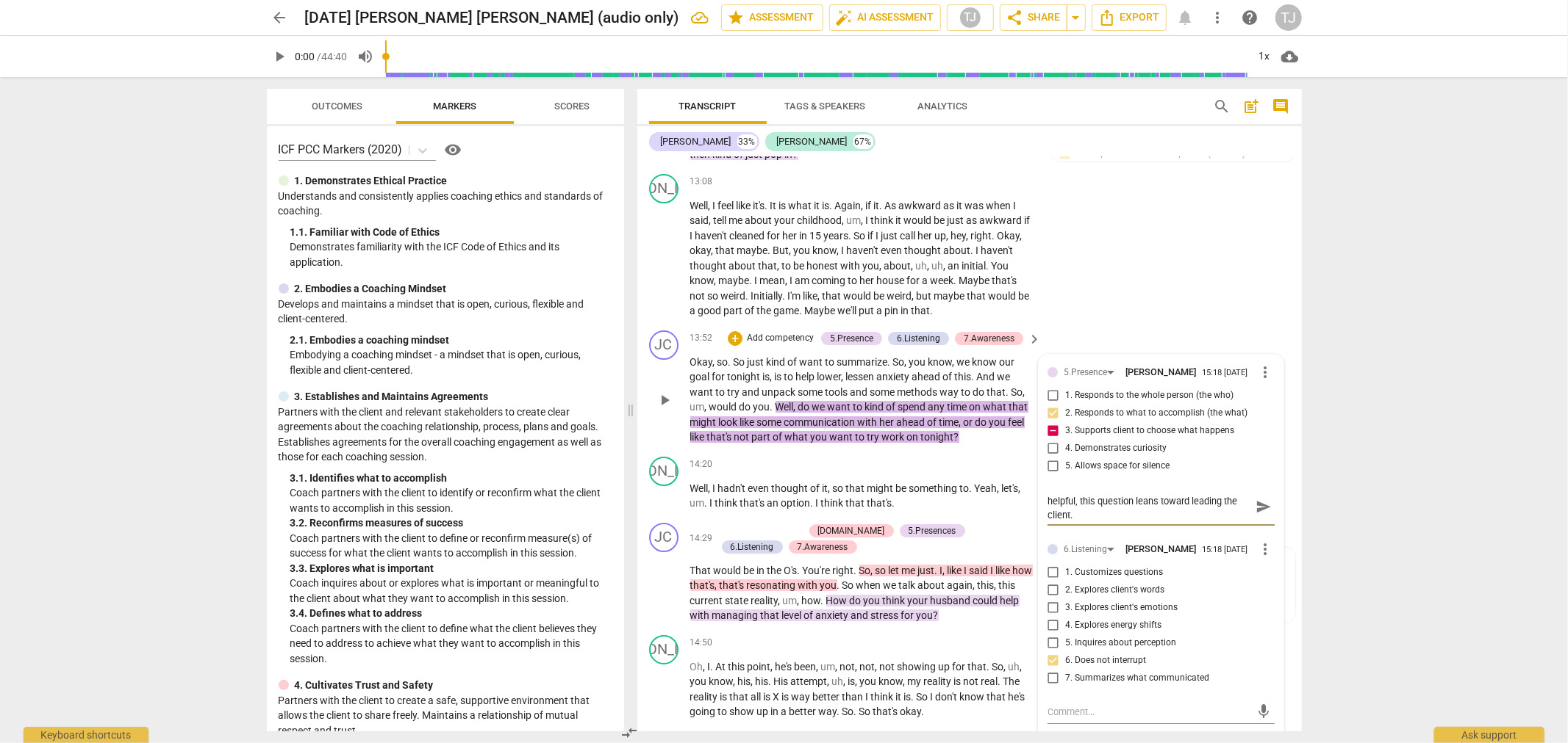
click at [899, 431] on span "work" at bounding box center [894, 437] width 25 height 12
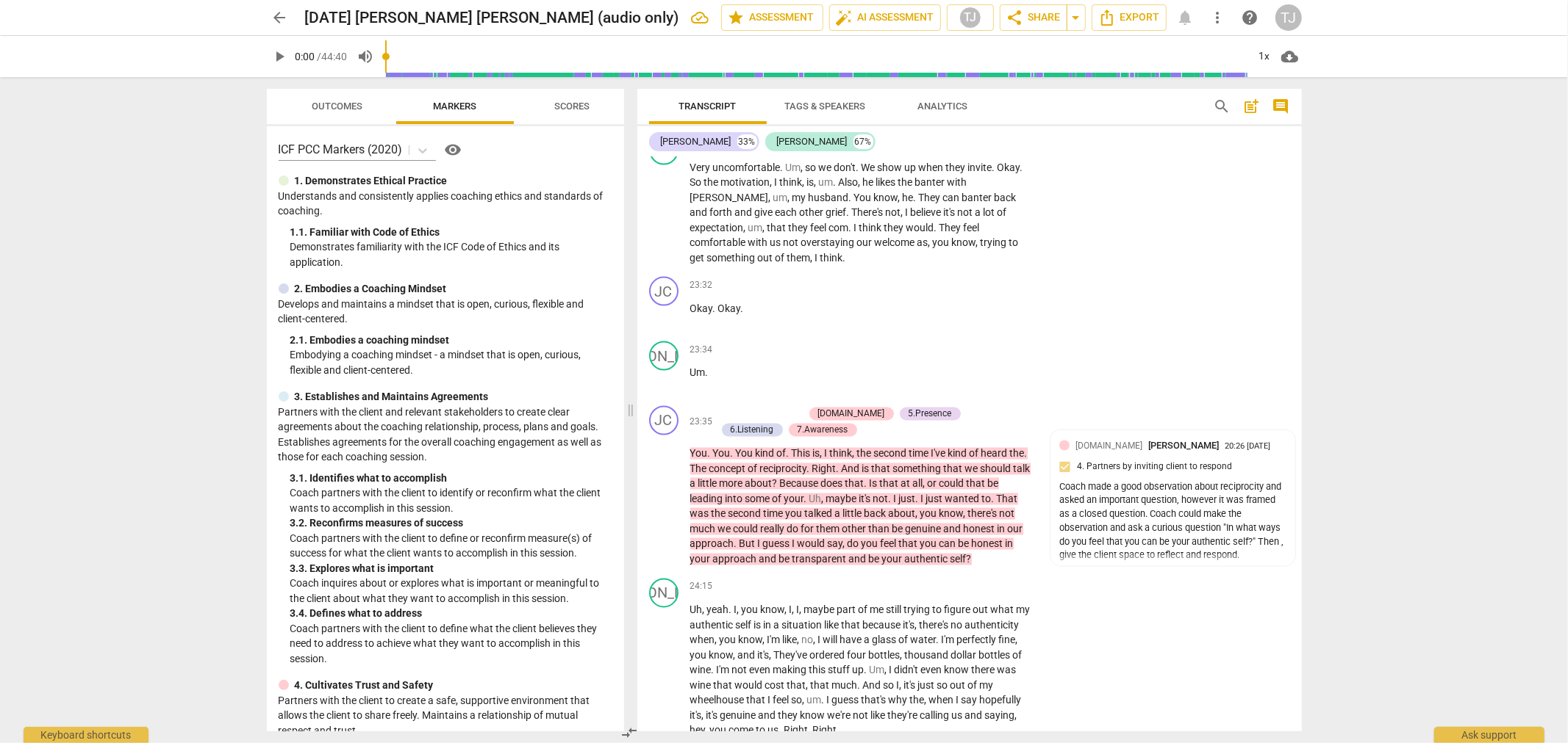
scroll to position [6875, 0]
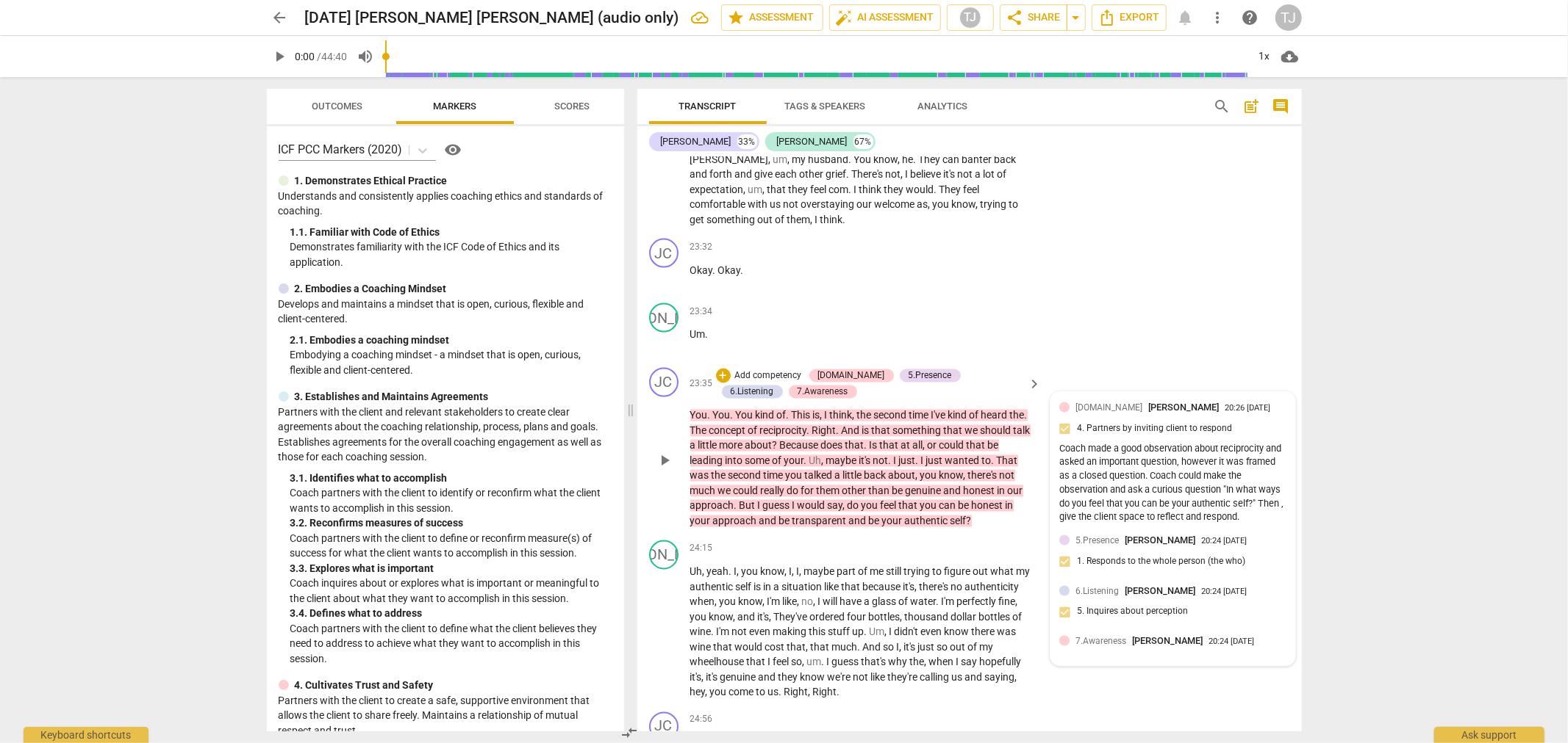
click at [1178, 443] on div "Coach made a good observation about reciprocity and asked an important question…" at bounding box center [1173, 485] width 227 height 83
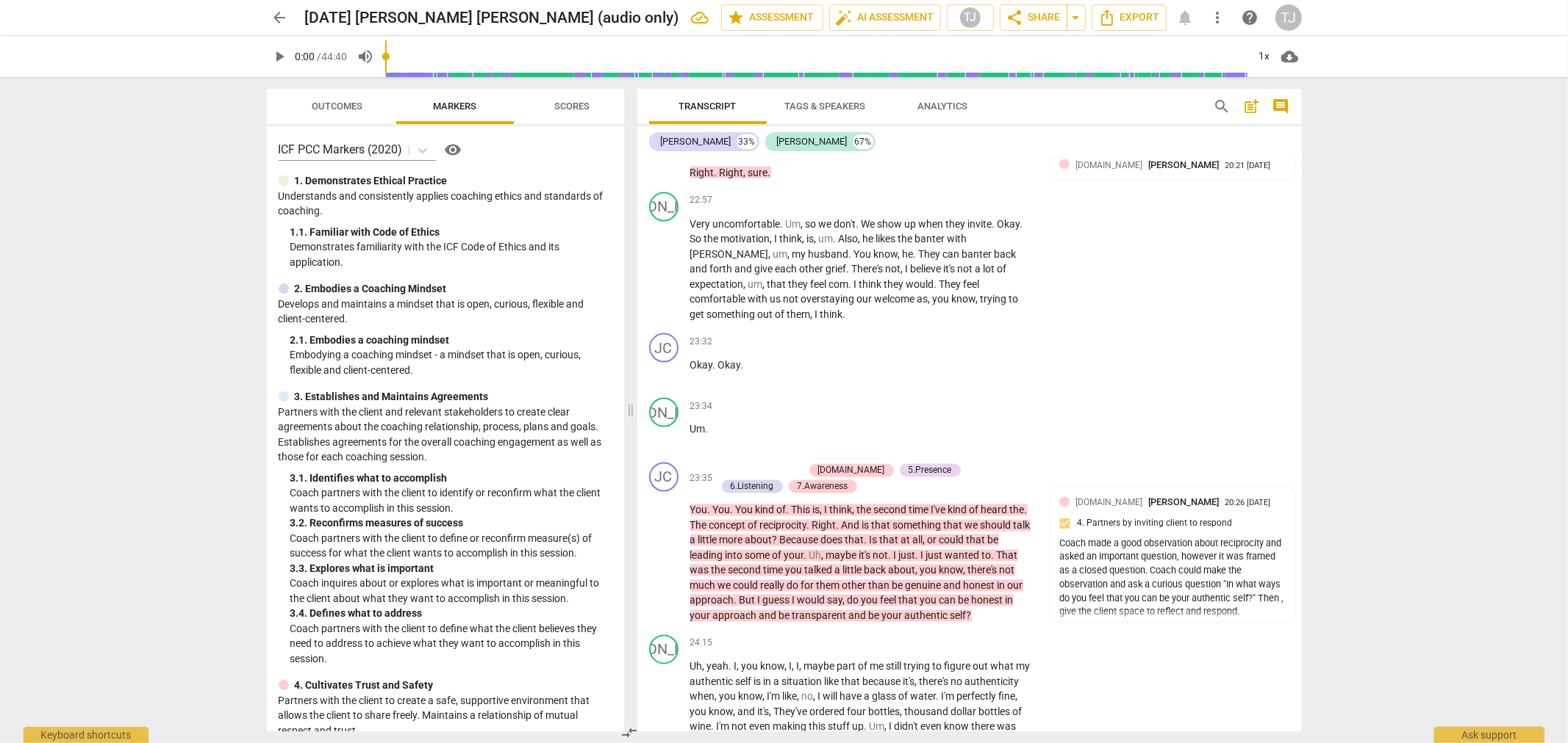
scroll to position [6761, 0]
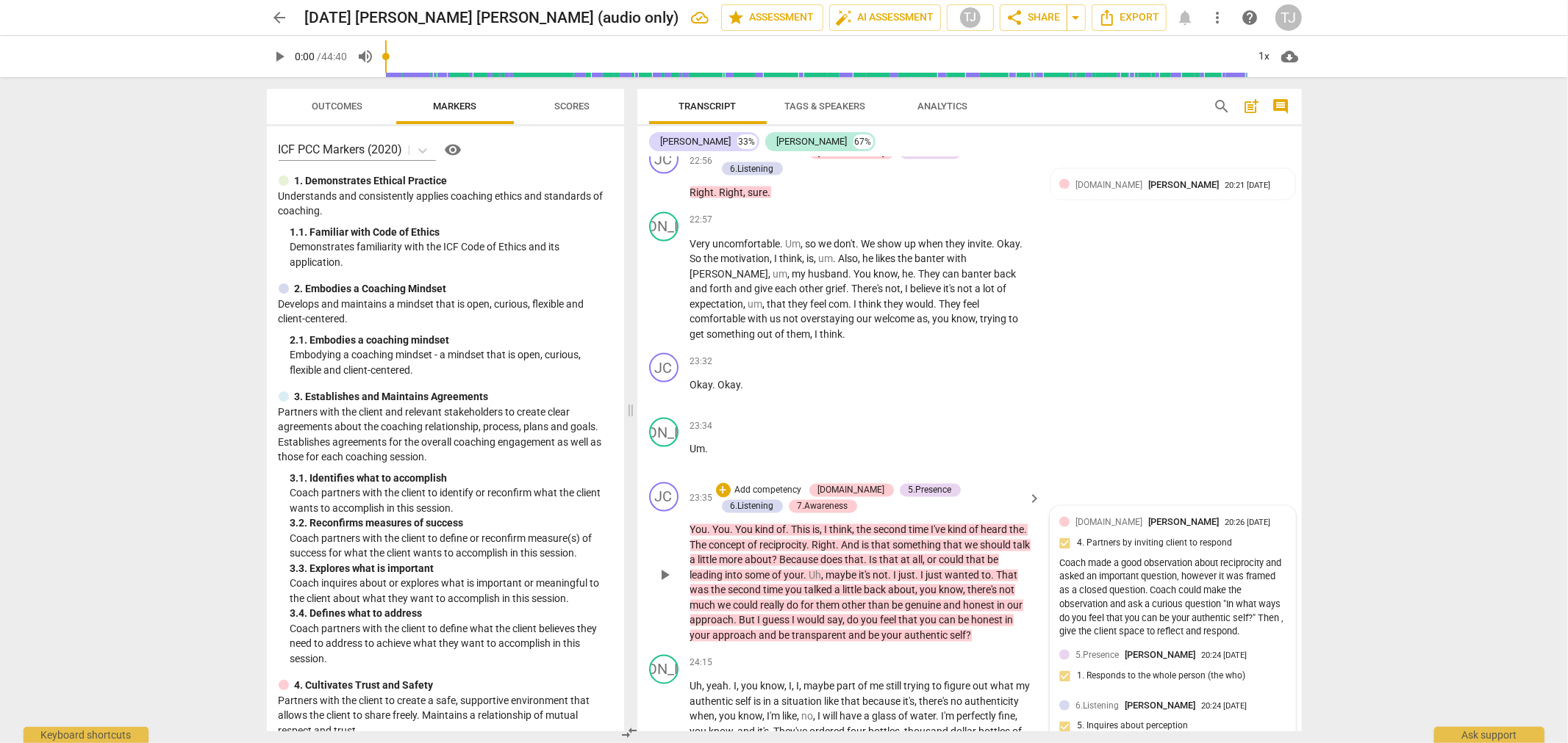
click at [1106, 743] on span "7.Awareness" at bounding box center [1100, 756] width 51 height 10
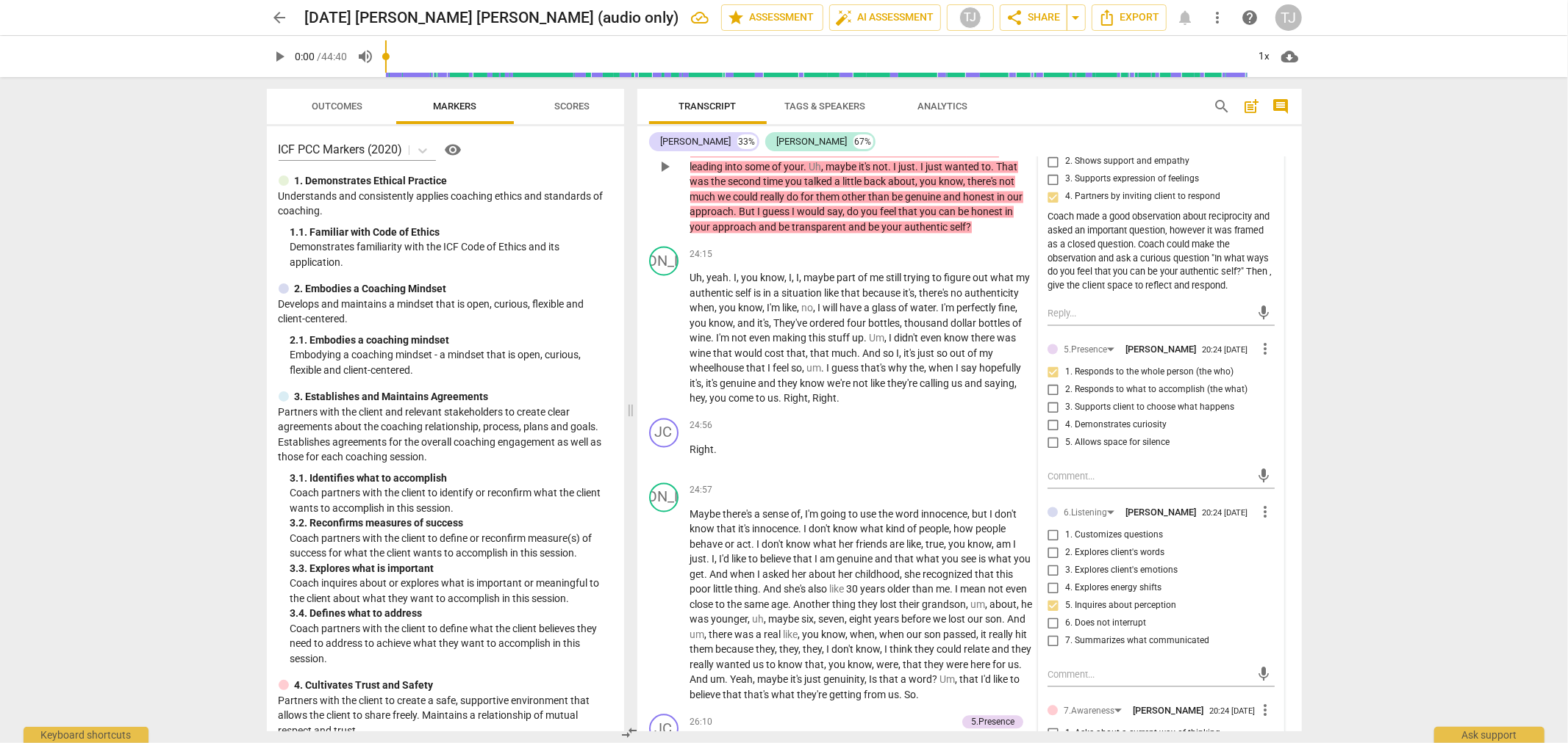
scroll to position [7251, 0]
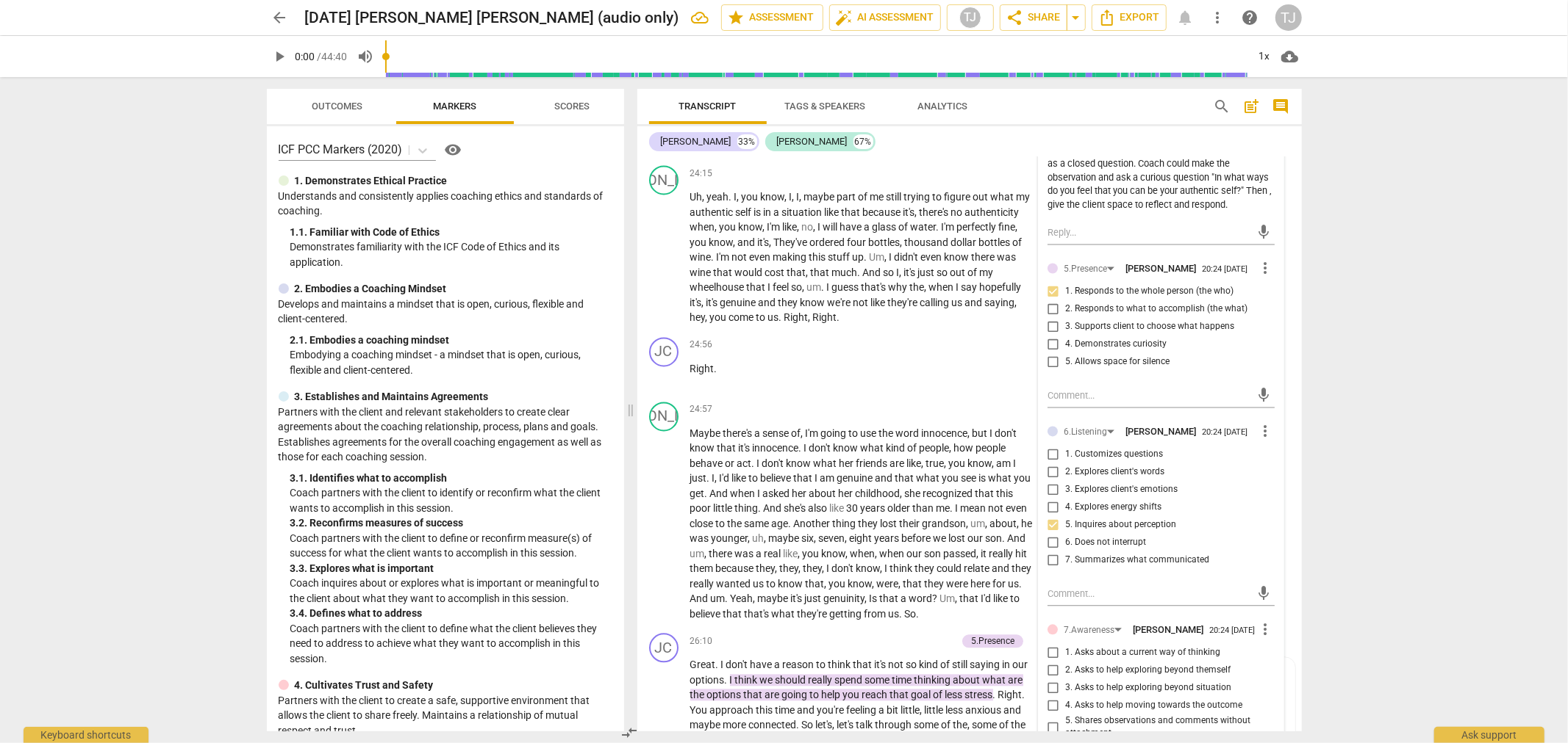
click at [1047, 740] on input "6. Asks clear, open-ended questions" at bounding box center [1053, 749] width 23 height 18
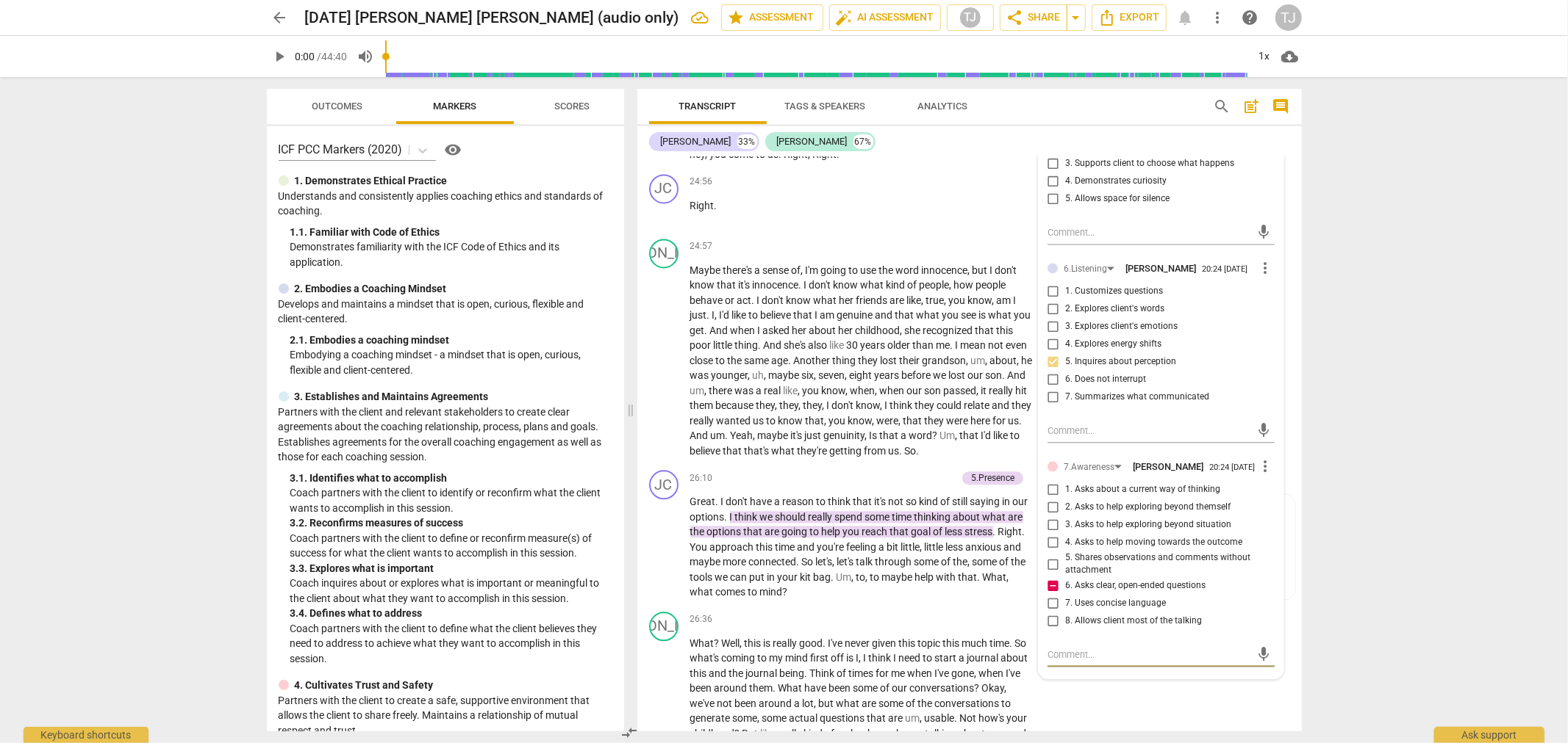
click at [1055, 648] on textarea at bounding box center [1149, 654] width 203 height 14
click at [1218, 648] on textarea "The coach presents a summary, followed by a closed question. Take time to formu…" at bounding box center [1149, 668] width 203 height 42
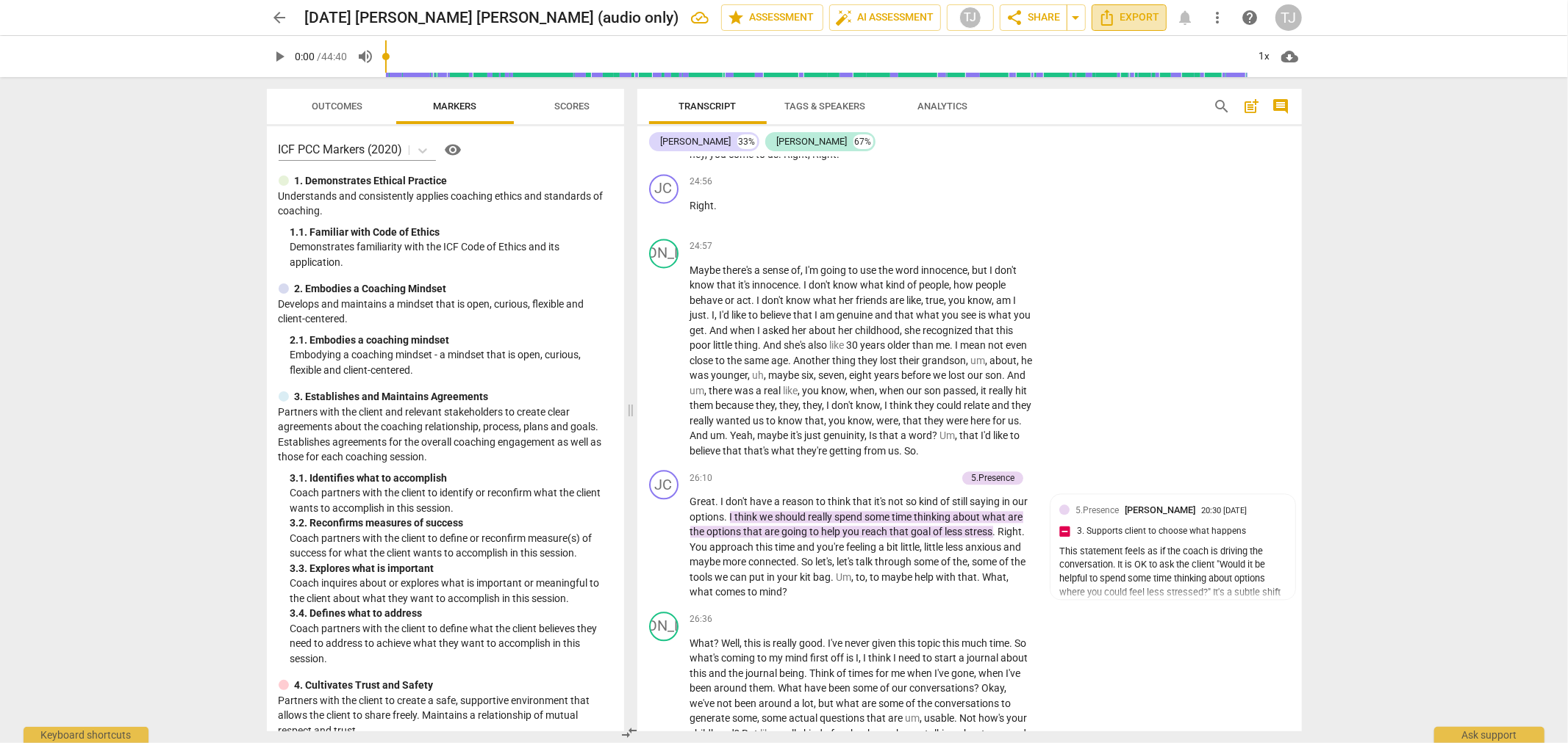
click at [1143, 17] on span "Export" at bounding box center [1128, 18] width 62 height 18
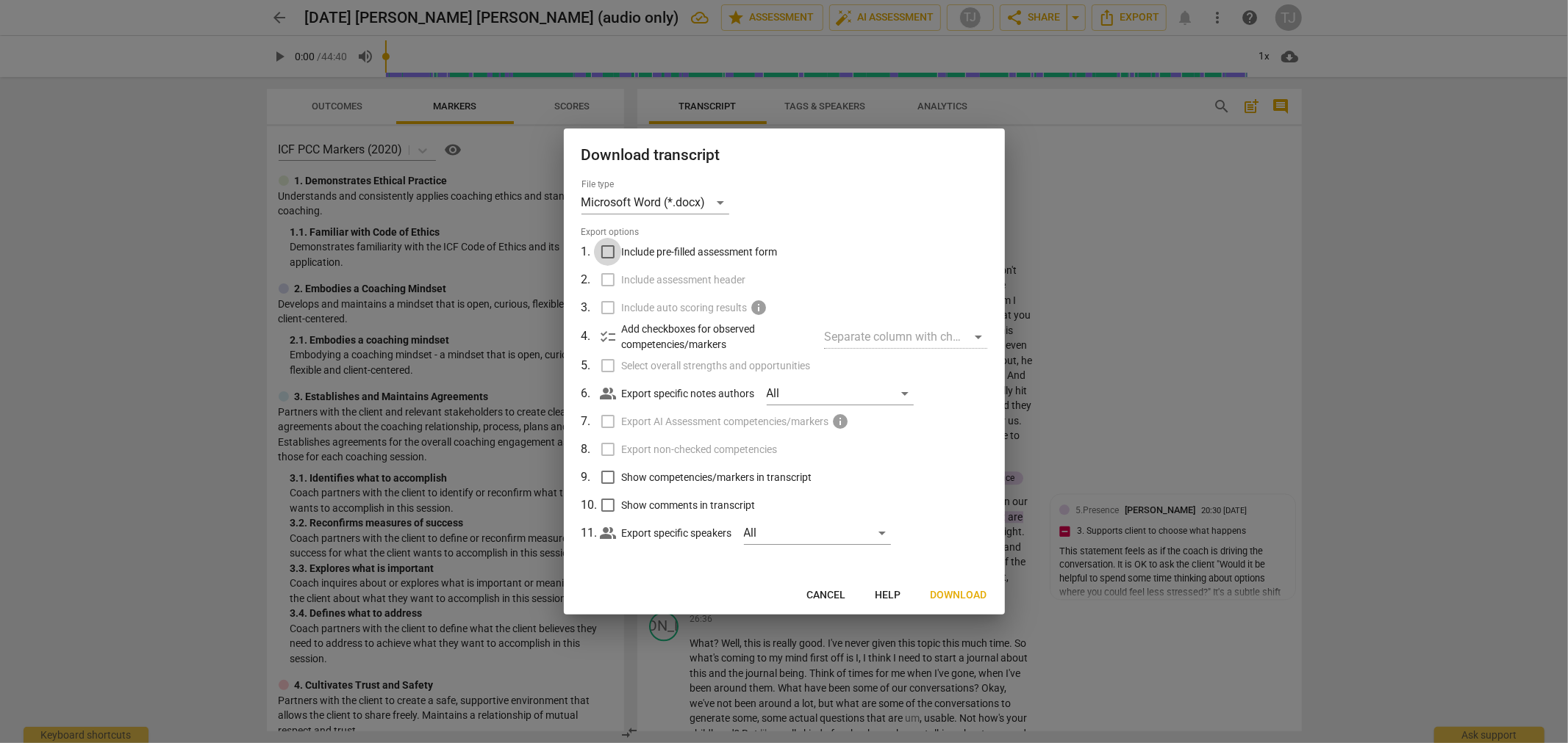
click at [600, 253] on input "Include pre-filled assessment form" at bounding box center [608, 252] width 28 height 28
click at [603, 274] on input "Include assessment header" at bounding box center [608, 280] width 28 height 28
click at [610, 365] on input "Select overall strengths and opportunities" at bounding box center [608, 366] width 28 height 28
click at [608, 449] on input "Export non-checked competencies" at bounding box center [608, 449] width 28 height 28
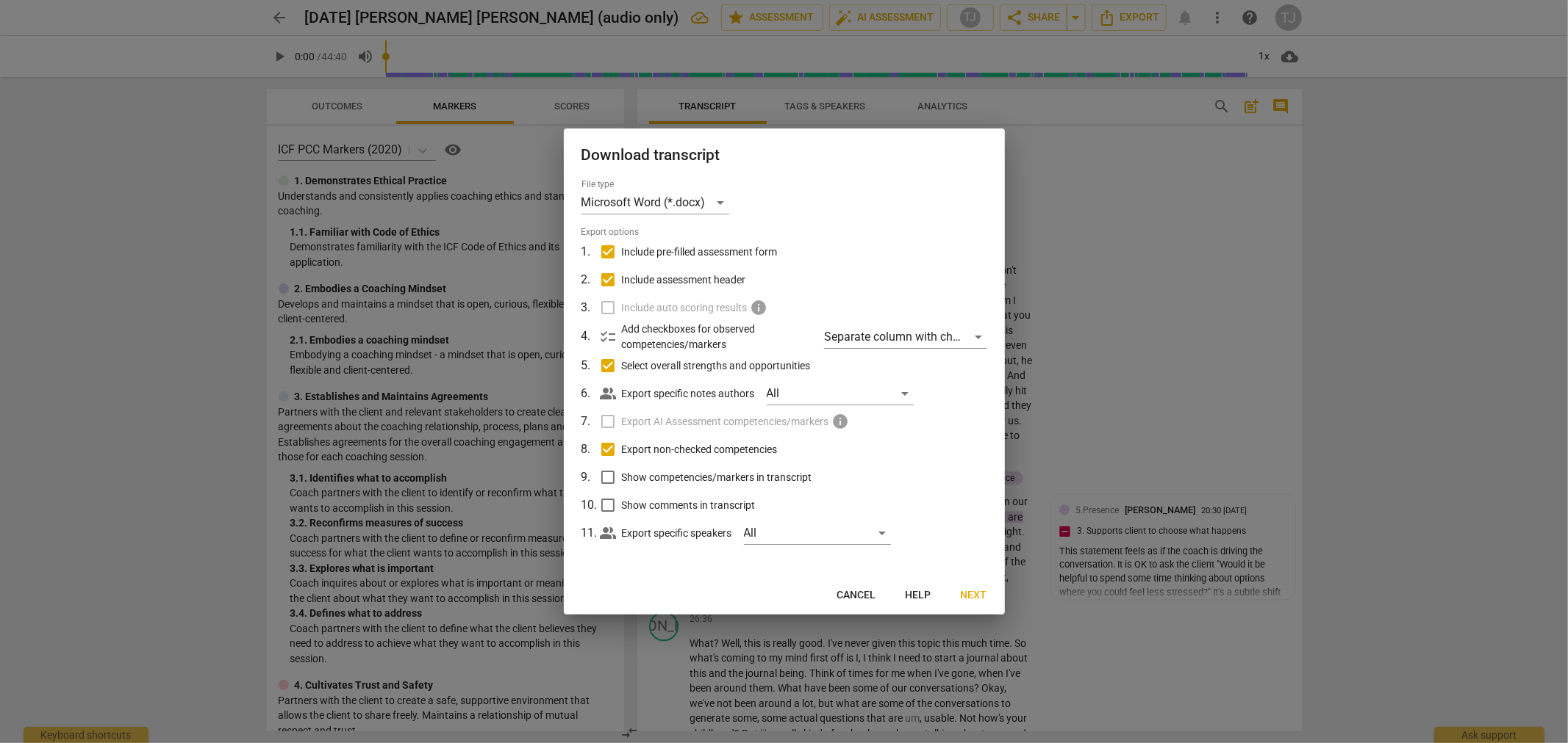
click at [604, 479] on input "Show competencies/markers in transcript" at bounding box center [608, 477] width 28 height 28
click at [604, 506] on input "Show comments in transcript" at bounding box center [608, 505] width 28 height 28
click at [976, 592] on span "Next" at bounding box center [973, 596] width 27 height 15
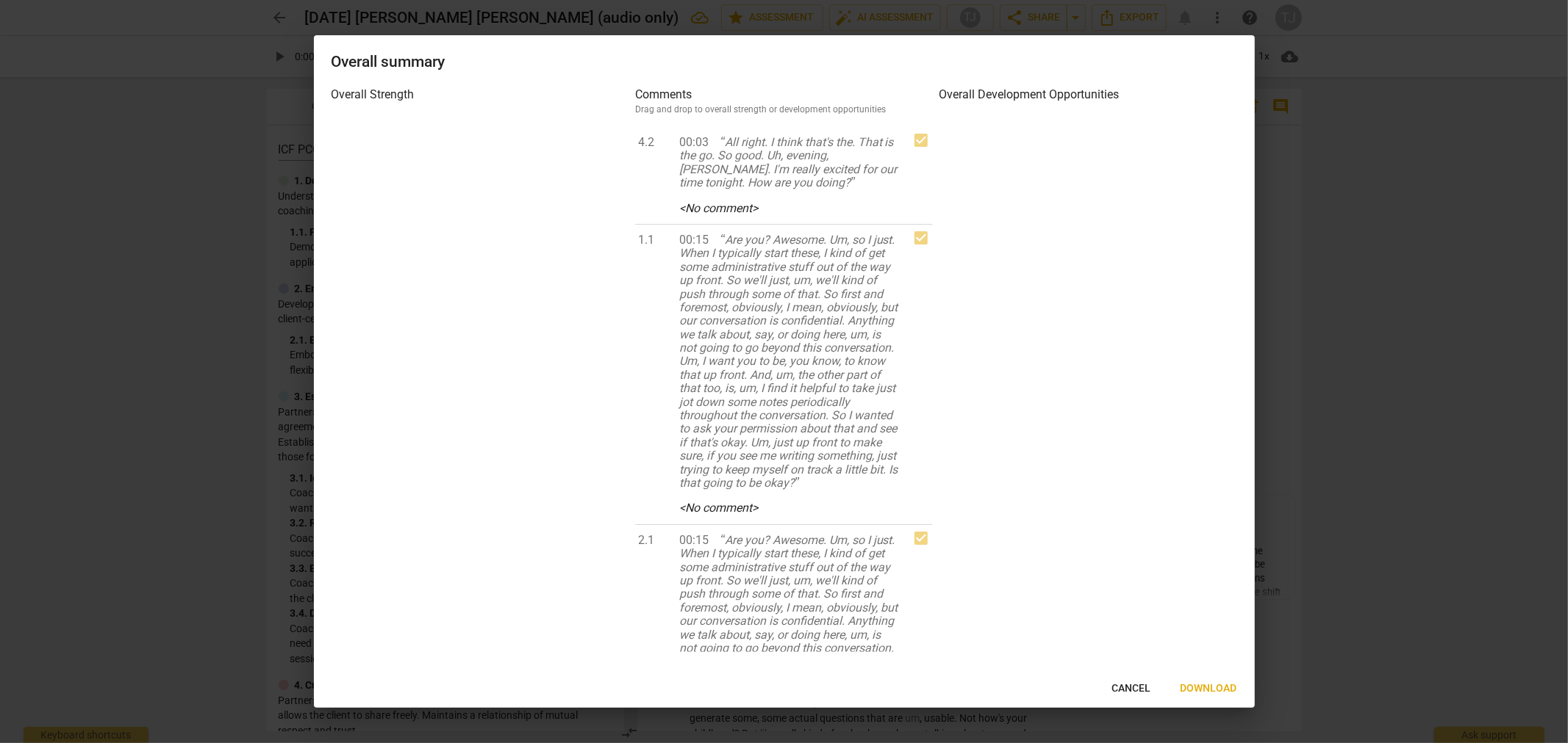
click at [1210, 692] on span "Download" at bounding box center [1208, 689] width 56 height 15
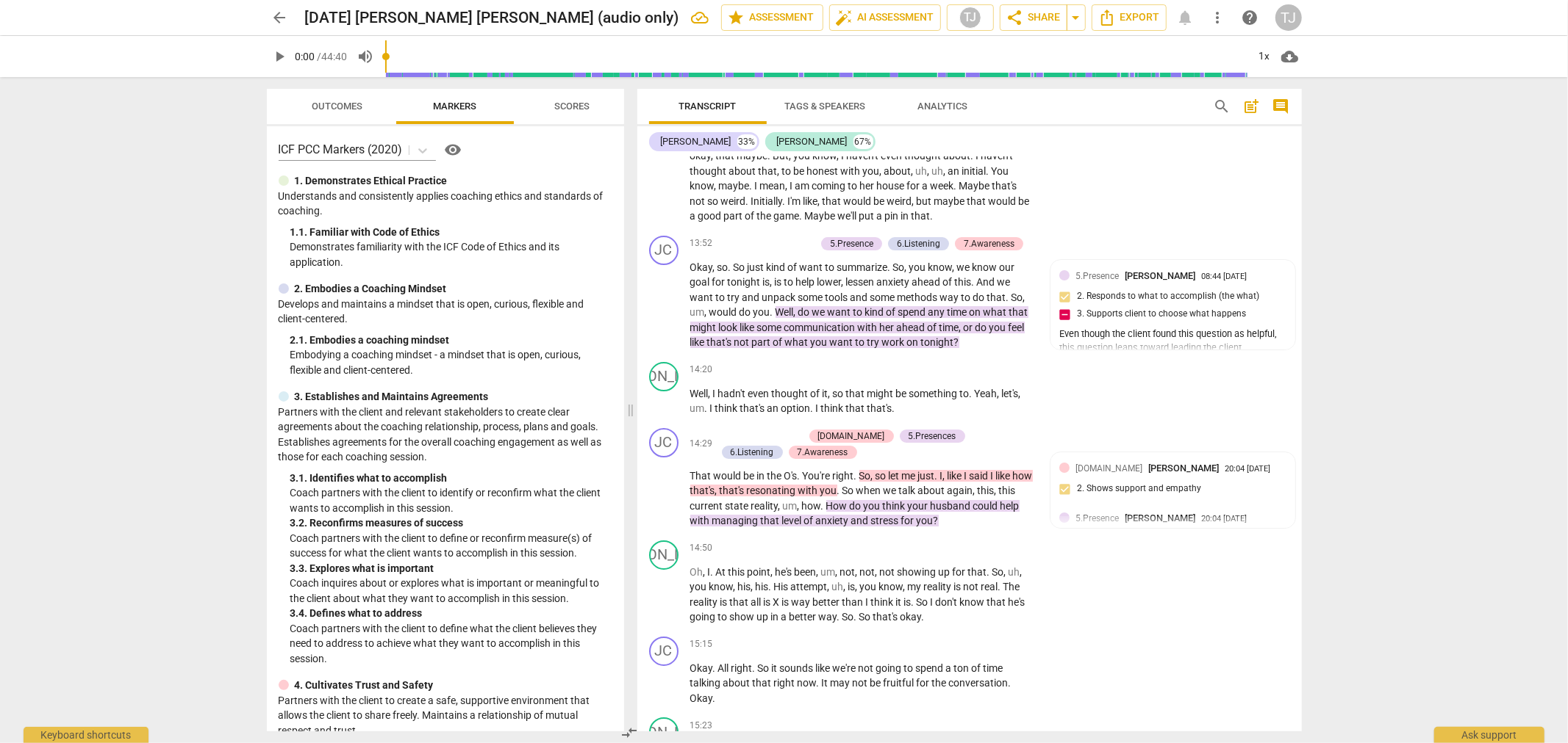
scroll to position [4298, 0]
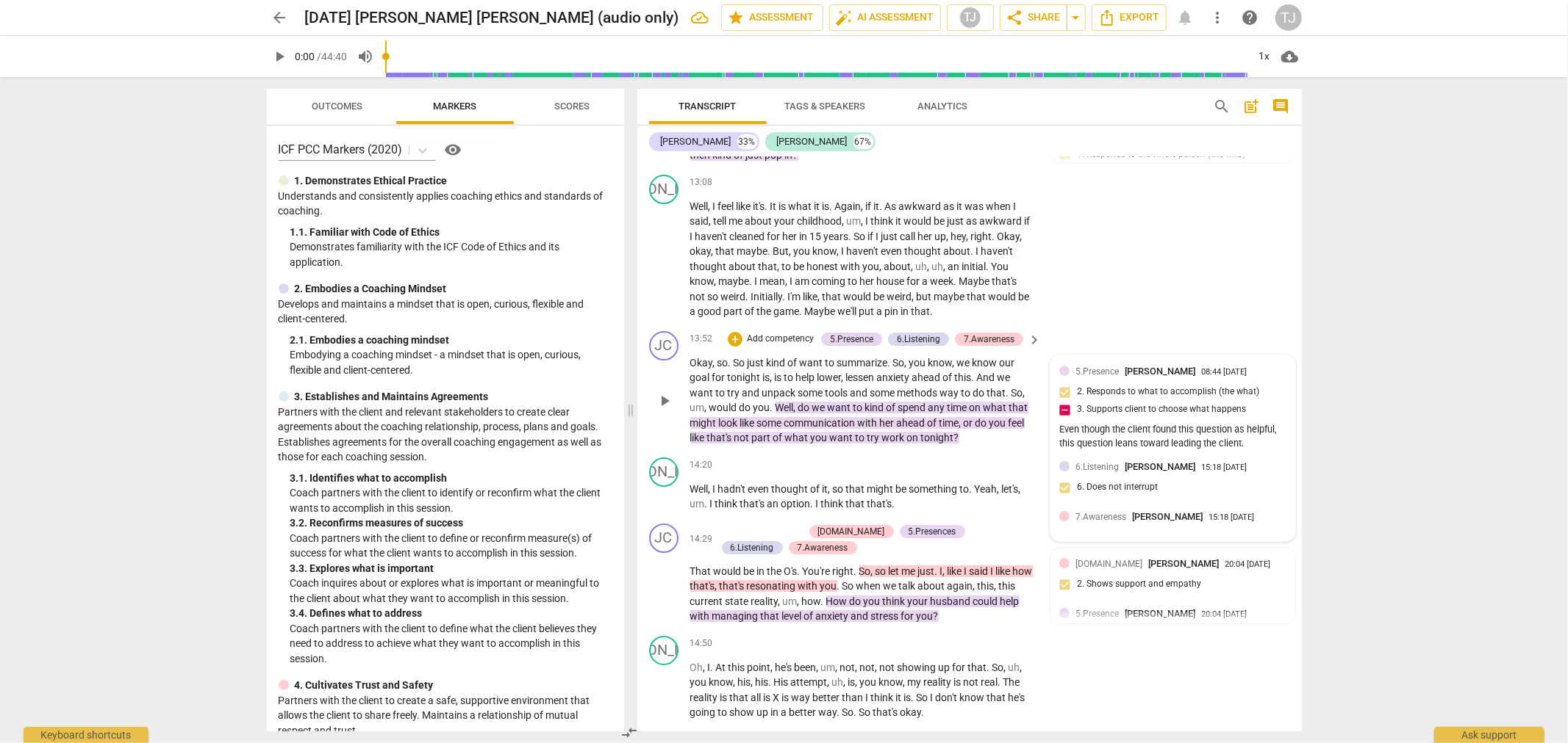
click at [1118, 423] on div "Even though the client found this question as helpful, this question leans towa…" at bounding box center [1173, 437] width 227 height 28
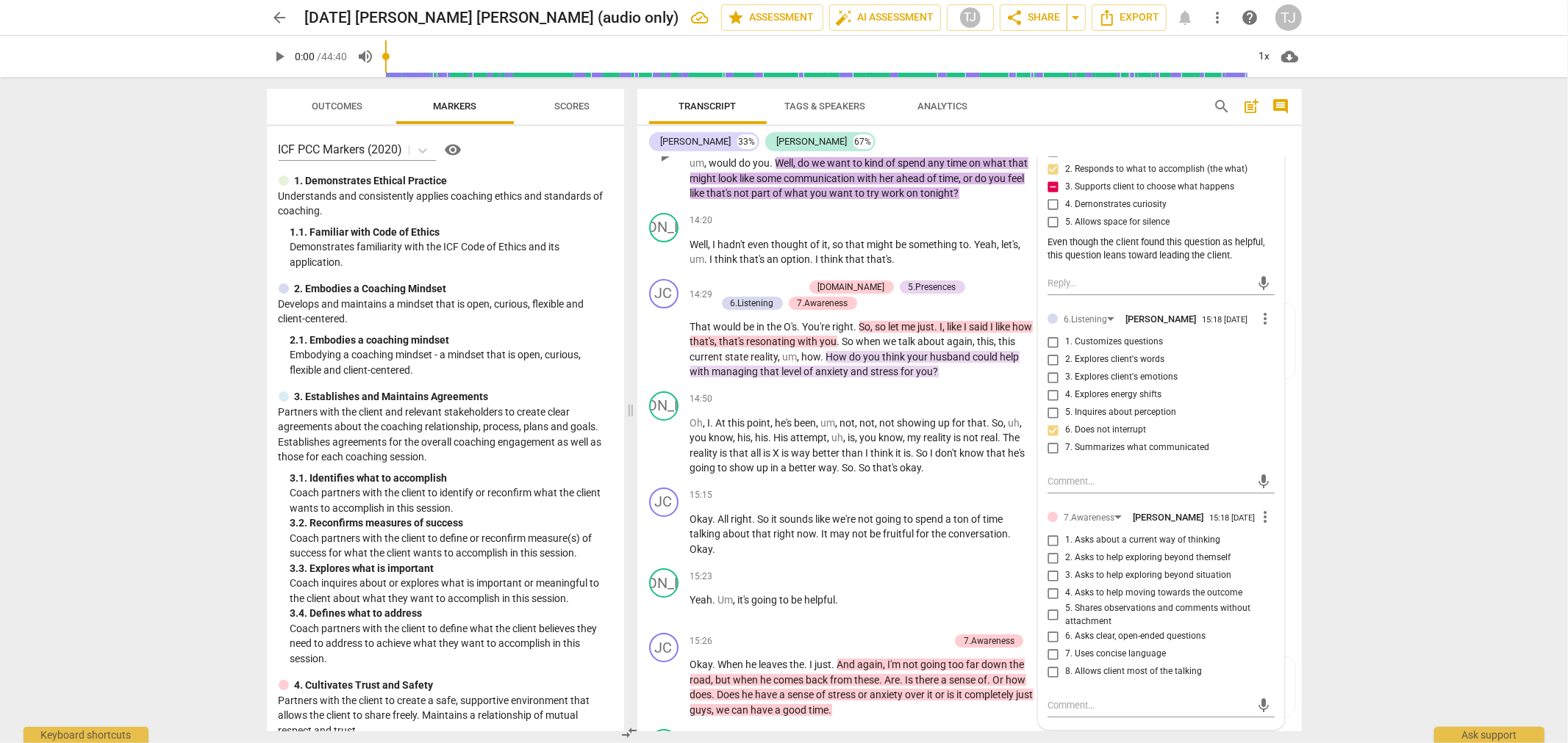
scroll to position [4461, 0]
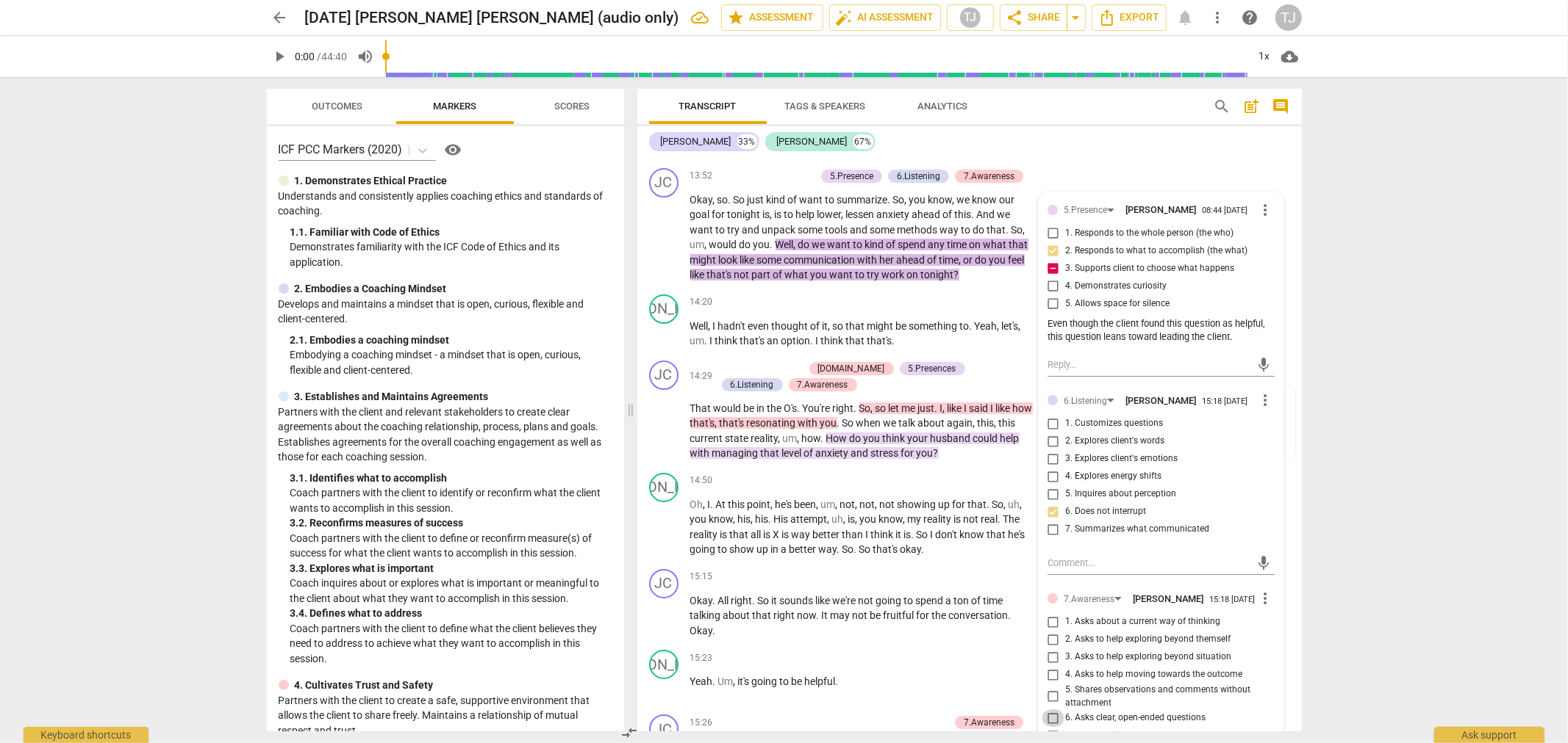
click at [1052, 710] on input "6. Asks clear, open-ended questions" at bounding box center [1053, 718] width 23 height 18
click at [984, 675] on p "Yeah . Um , it's going to be helpful ." at bounding box center [862, 682] width 344 height 16
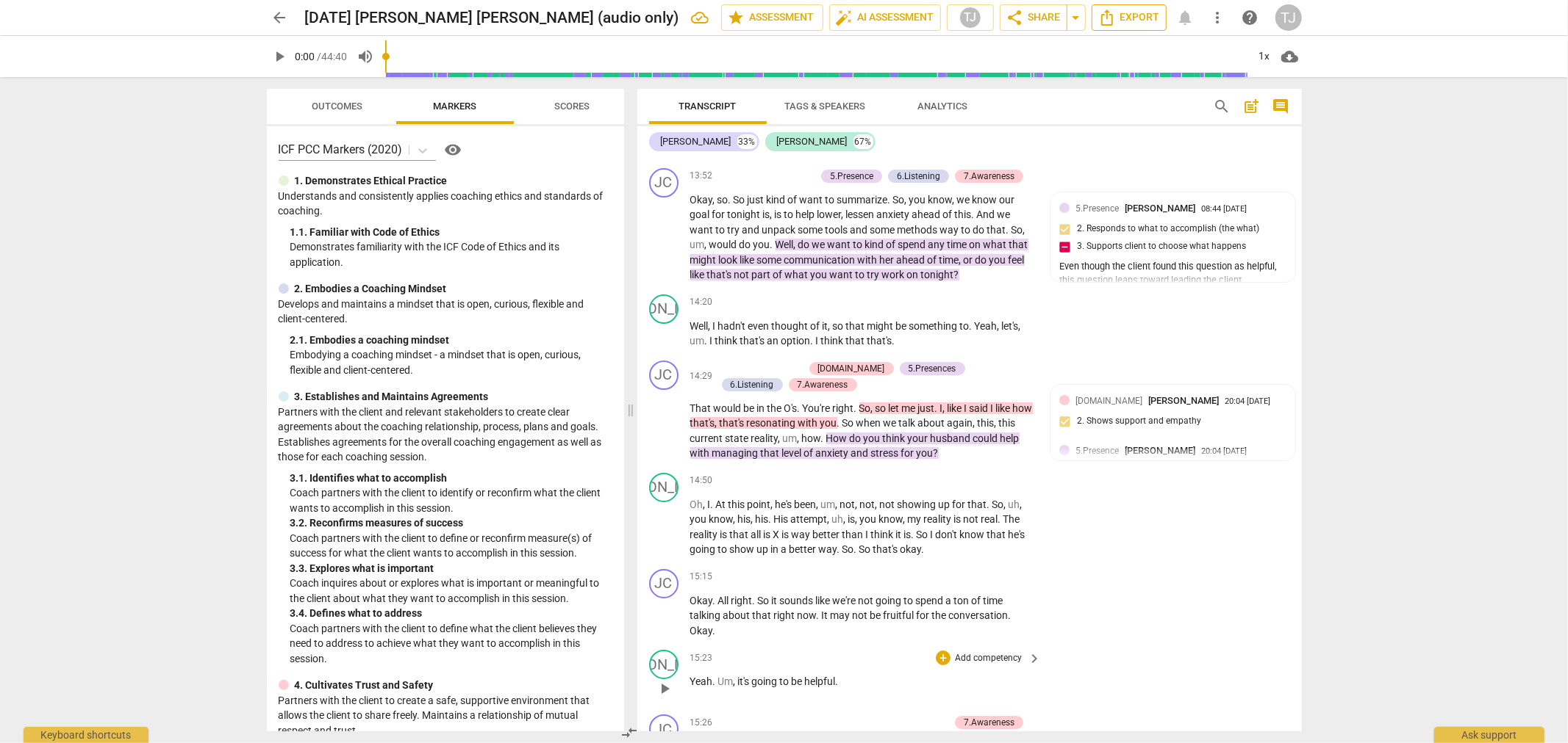
click at [1117, 17] on span "Export" at bounding box center [1128, 18] width 62 height 18
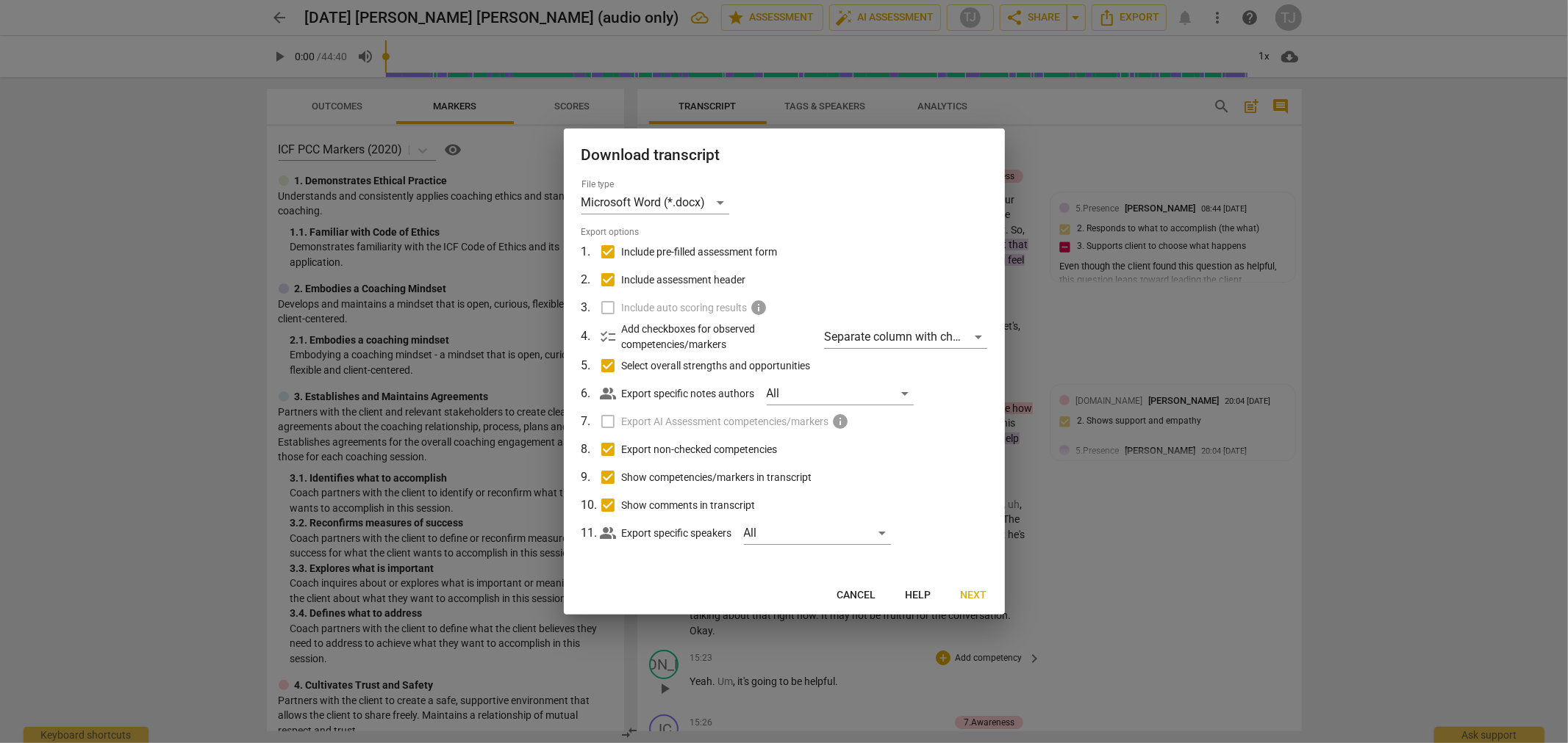
click at [974, 597] on span "Next" at bounding box center [973, 596] width 27 height 15
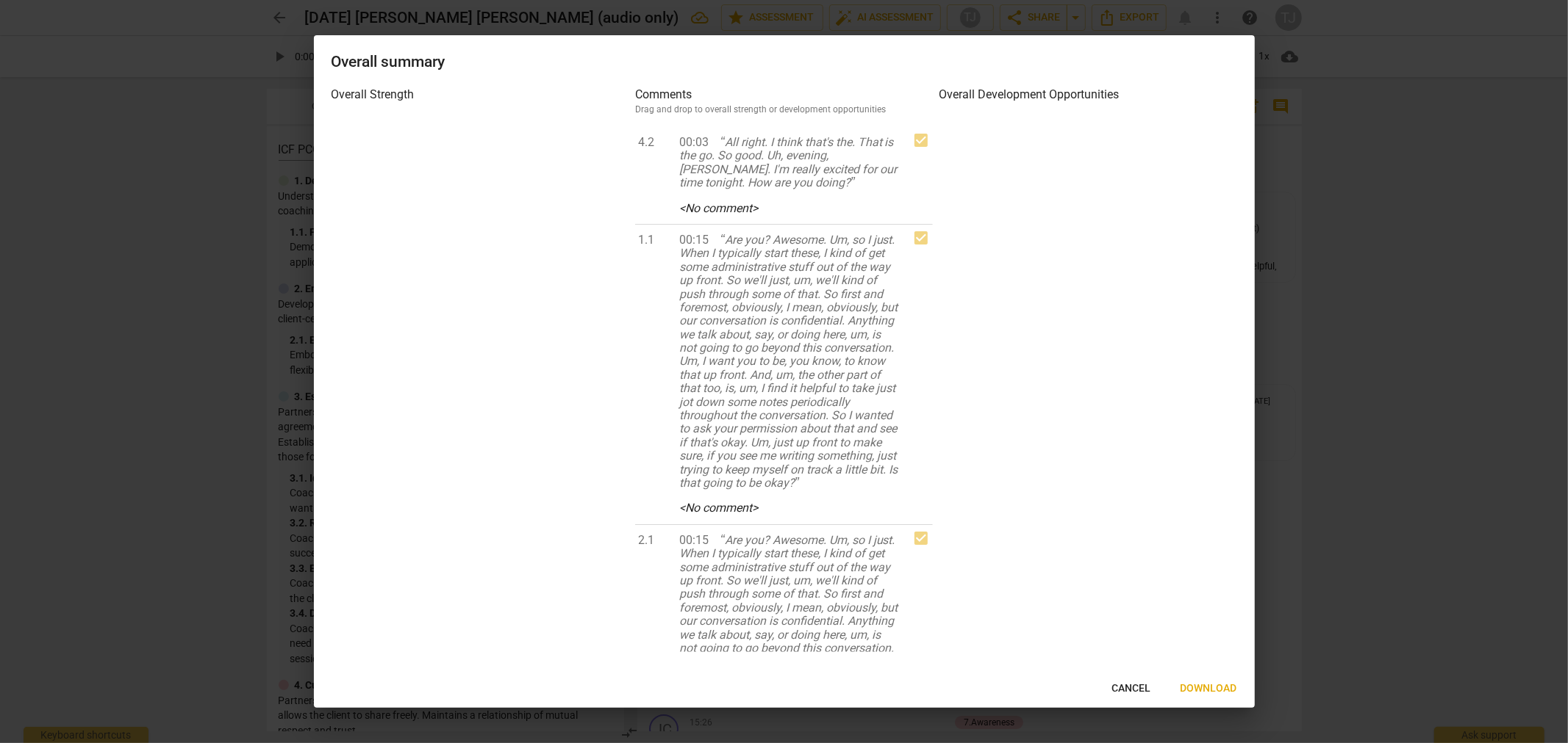
click at [1208, 694] on span "Download" at bounding box center [1208, 689] width 56 height 15
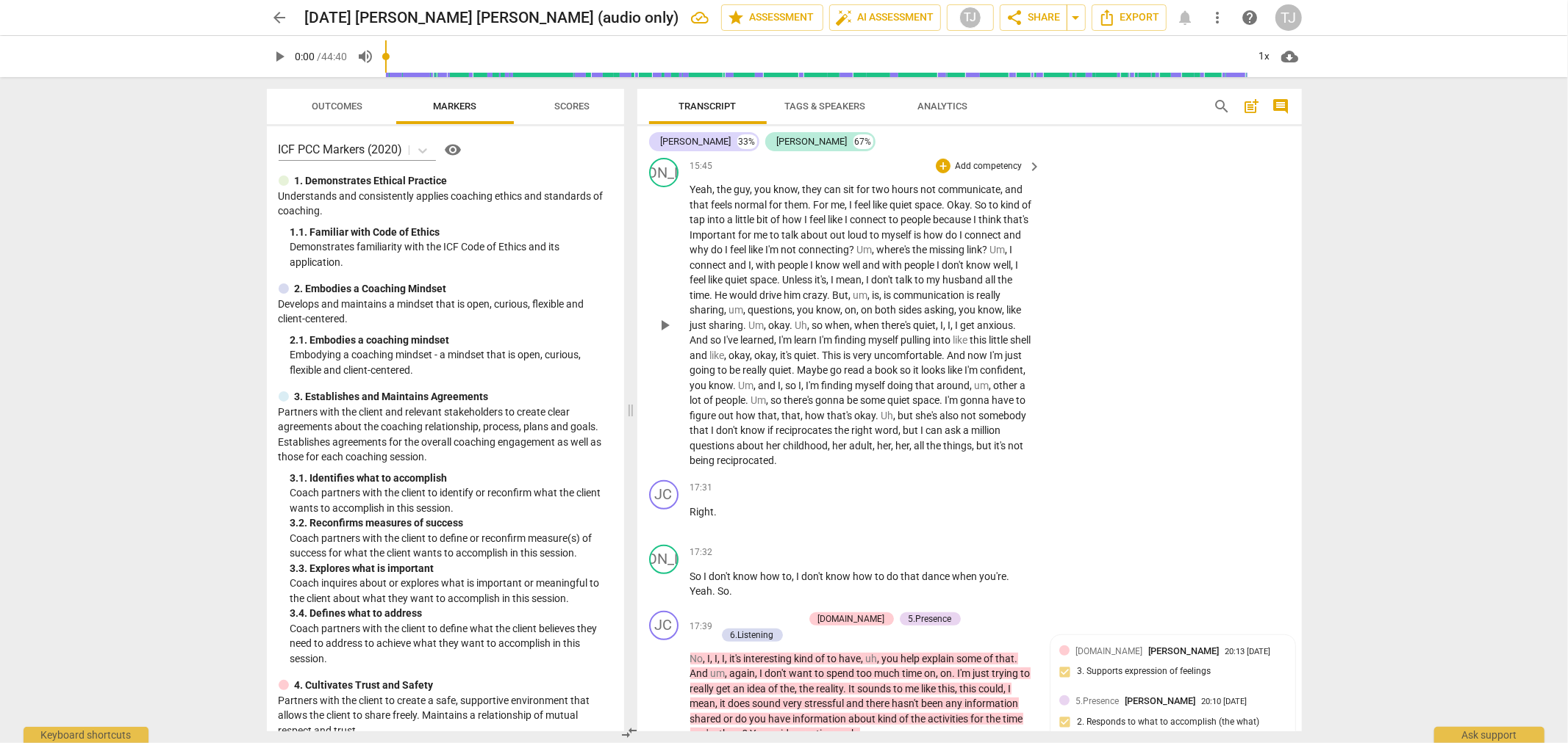
scroll to position [5033, 0]
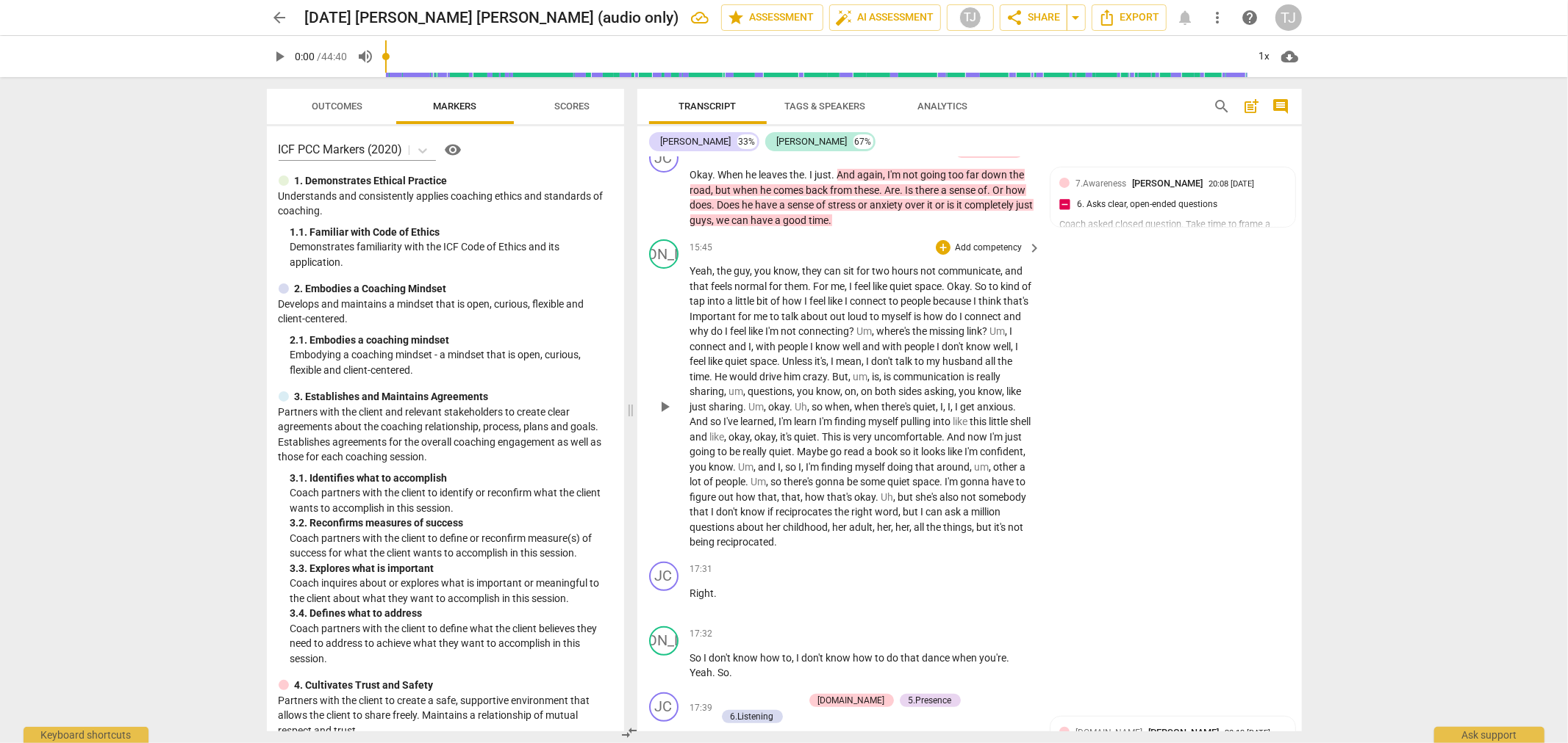
click at [758, 461] on span "," at bounding box center [756, 467] width 5 height 12
click at [754, 461] on span "Um" at bounding box center [746, 467] width 16 height 12
click at [659, 398] on span "play_arrow" at bounding box center [664, 406] width 18 height 18
click at [704, 59] on input "range" at bounding box center [818, 56] width 856 height 47
click at [716, 59] on input "range" at bounding box center [818, 56] width 856 height 47
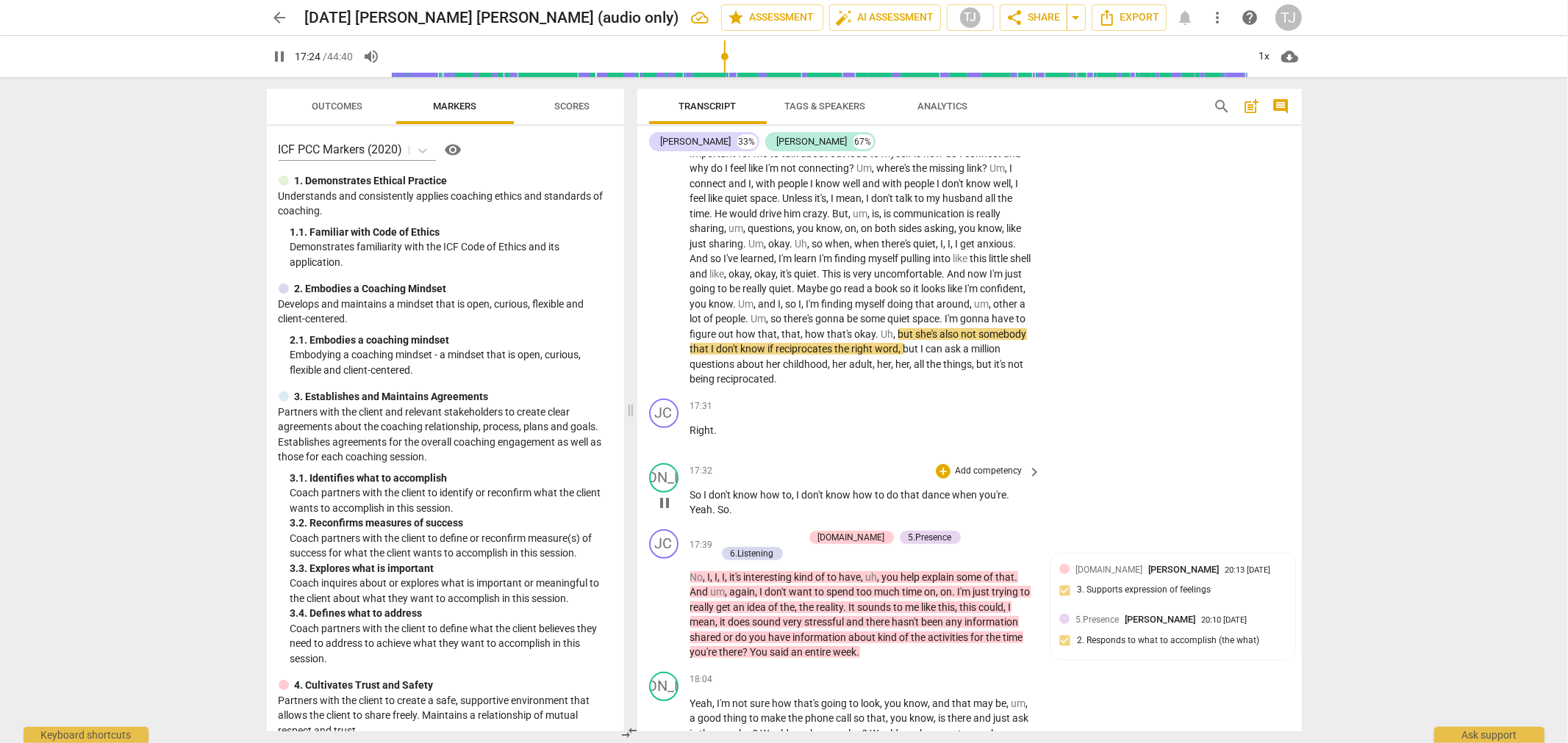
scroll to position [5278, 0]
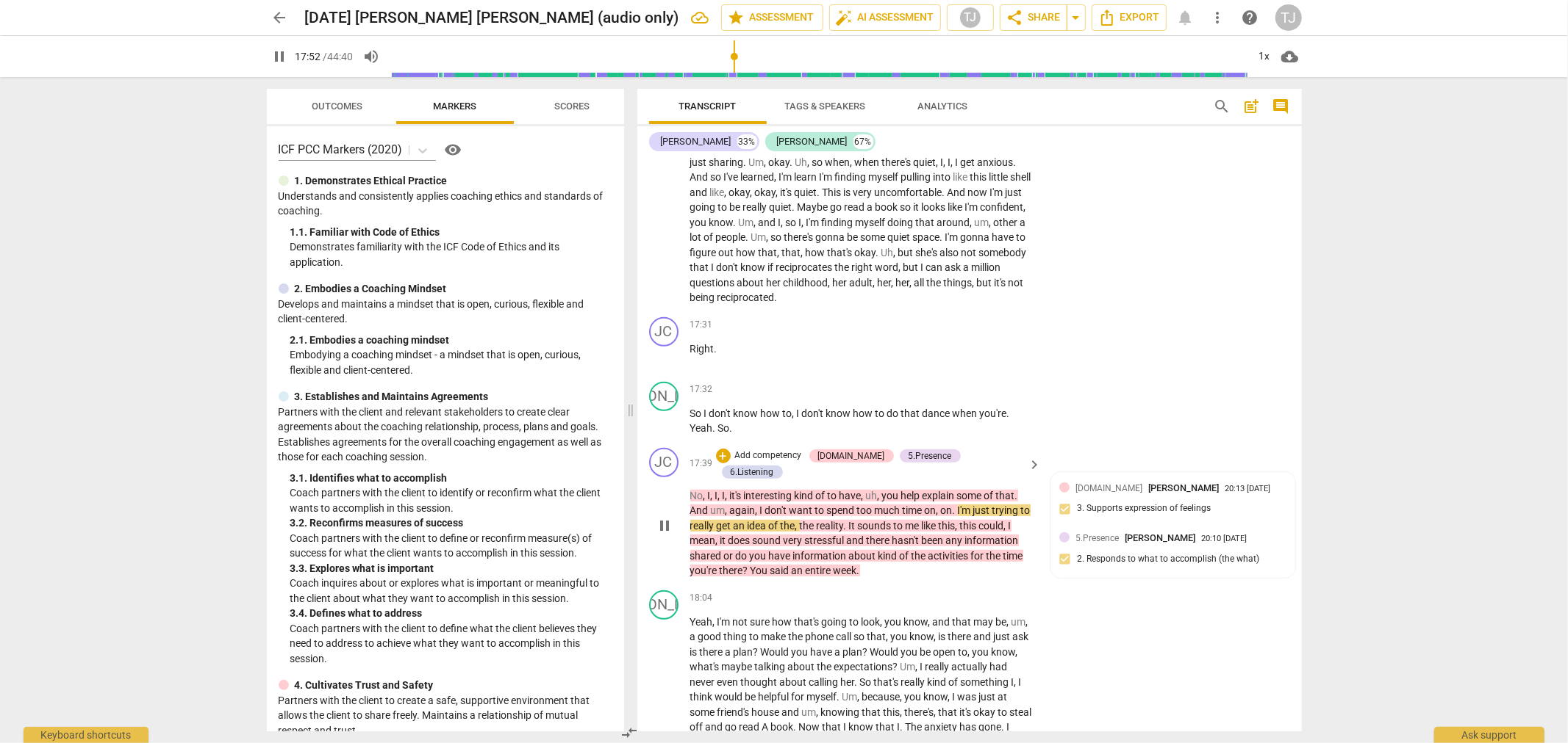
click at [664, 517] on span "pause" at bounding box center [664, 525] width 18 height 18
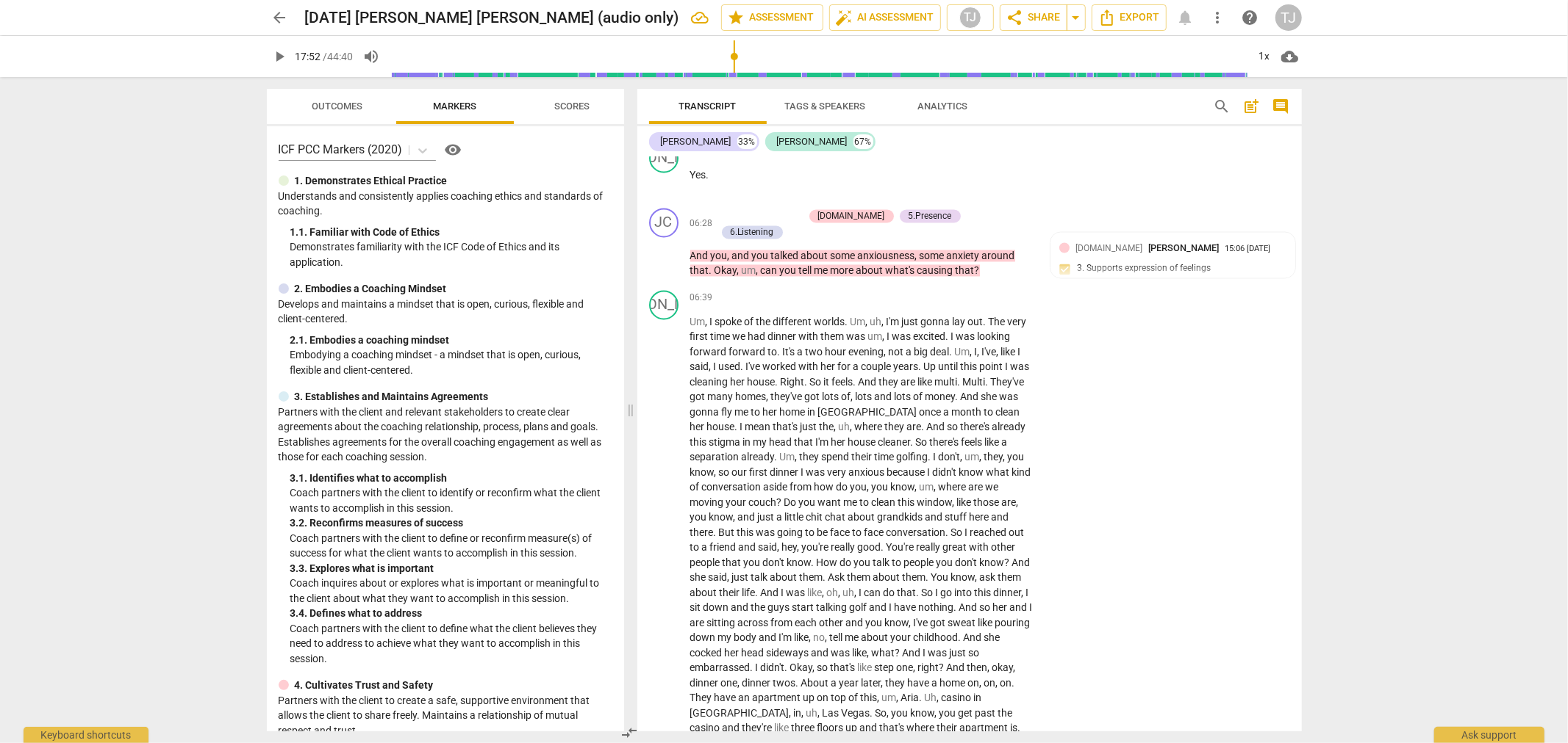
scroll to position [2583, 0]
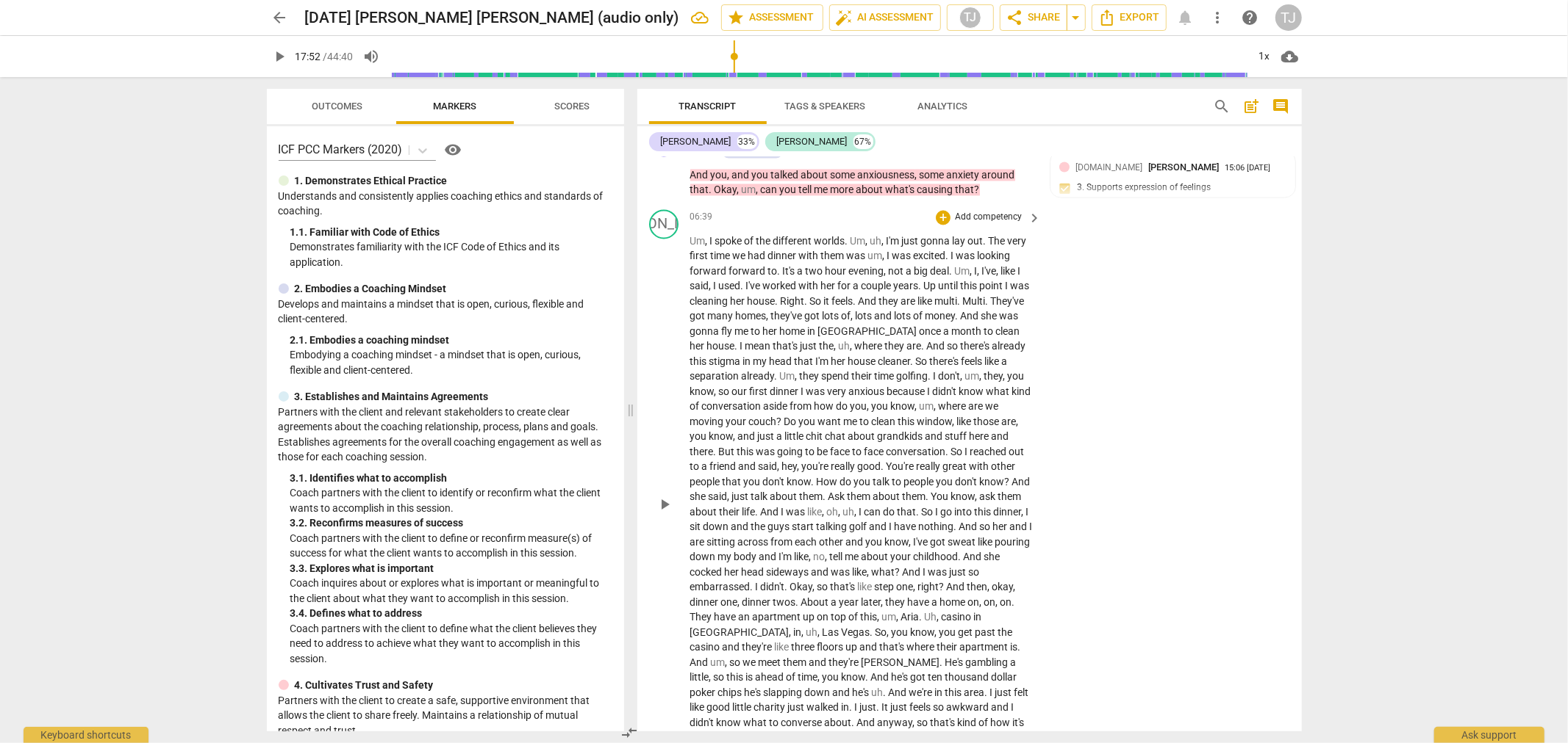
click at [664, 496] on span "play_arrow" at bounding box center [664, 504] width 18 height 18
click at [922, 340] on span "." at bounding box center [924, 345] width 6 height 12
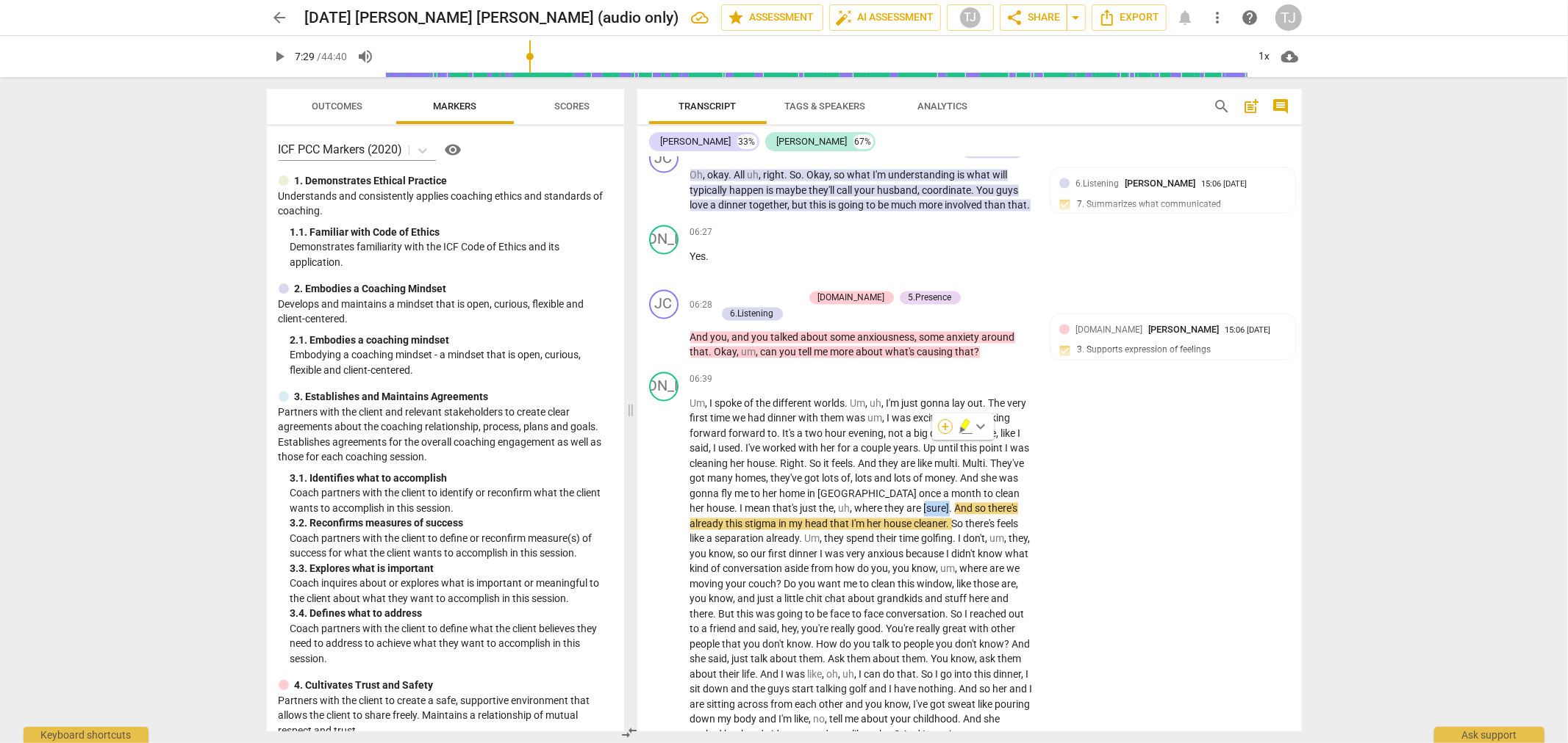
click at [939, 428] on div "+" at bounding box center [946, 426] width 15 height 15
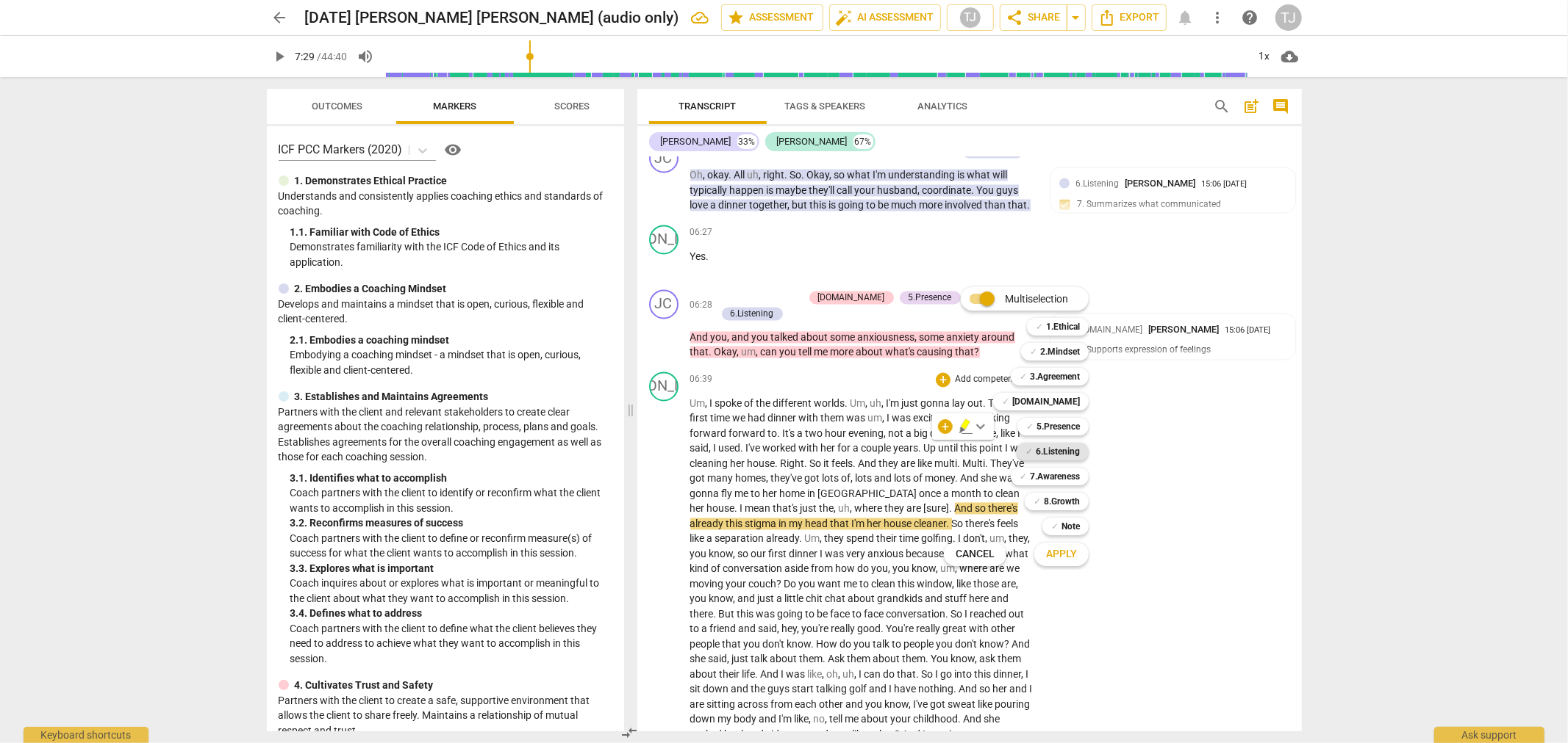
click at [1047, 449] on b "6.Listening" at bounding box center [1057, 451] width 44 height 18
click at [1054, 551] on span "Apply" at bounding box center [1061, 555] width 30 height 15
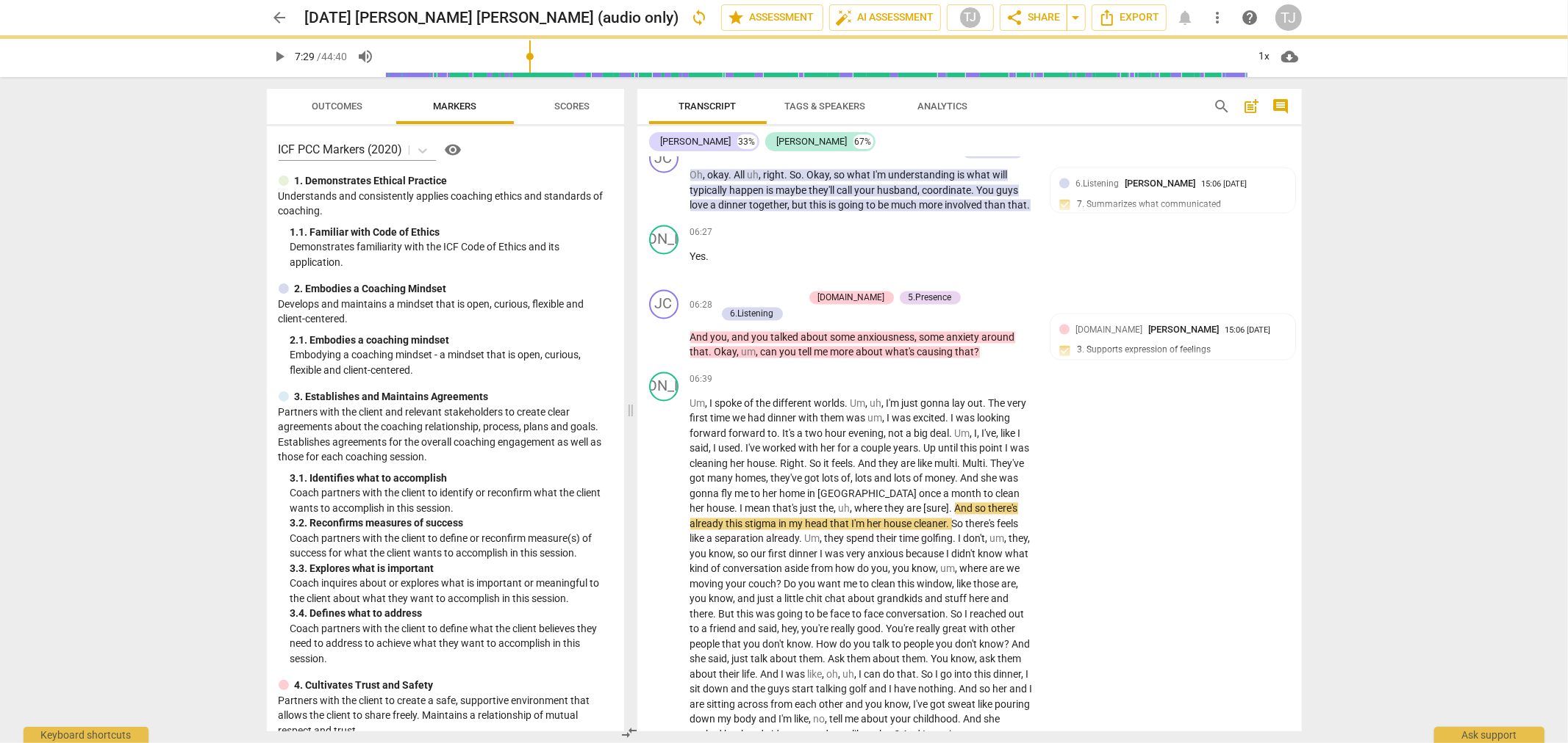
scroll to position [2568, 0]
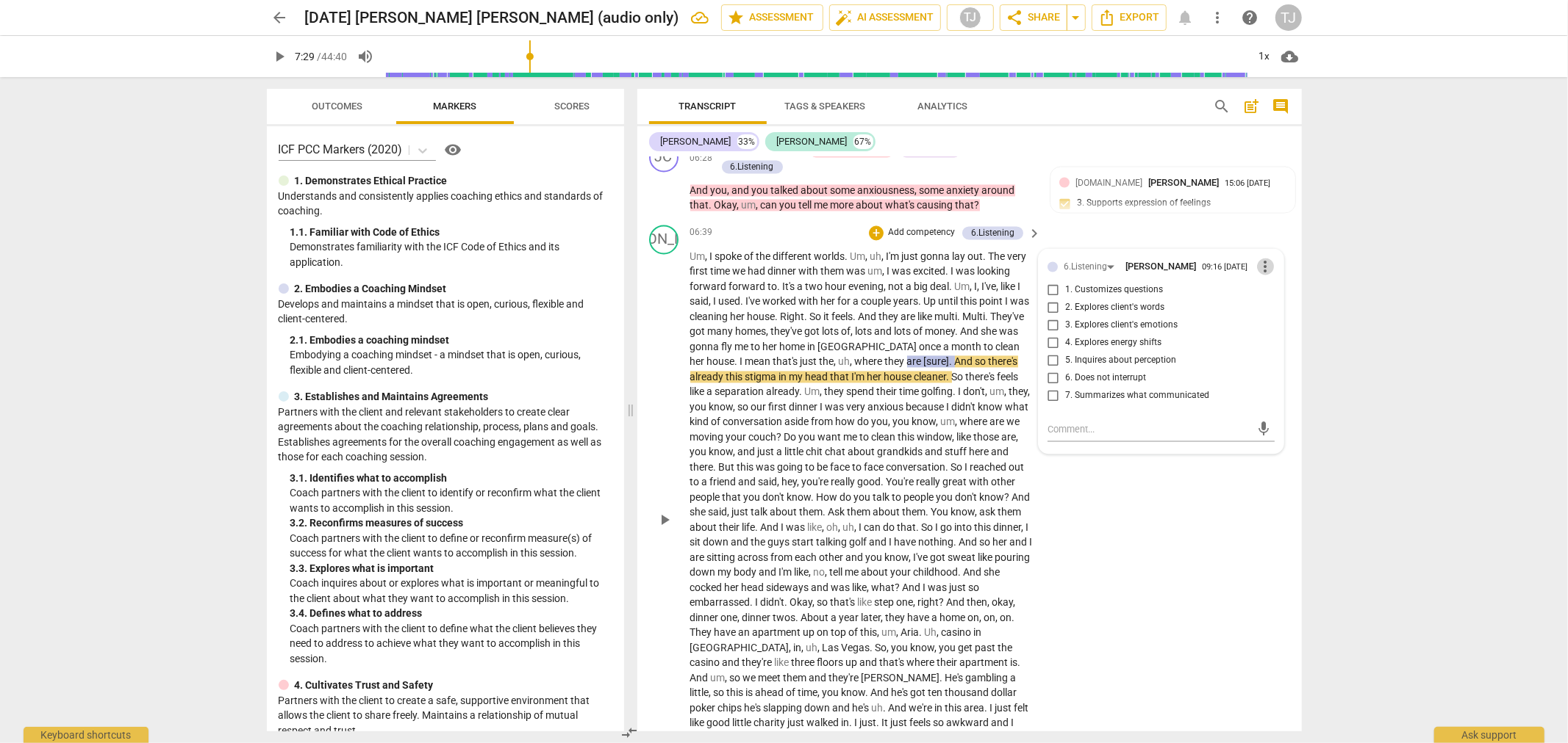
click at [1259, 258] on span "more_vert" at bounding box center [1265, 266] width 18 height 18
click at [1268, 232] on li "Delete" at bounding box center [1276, 232] width 51 height 28
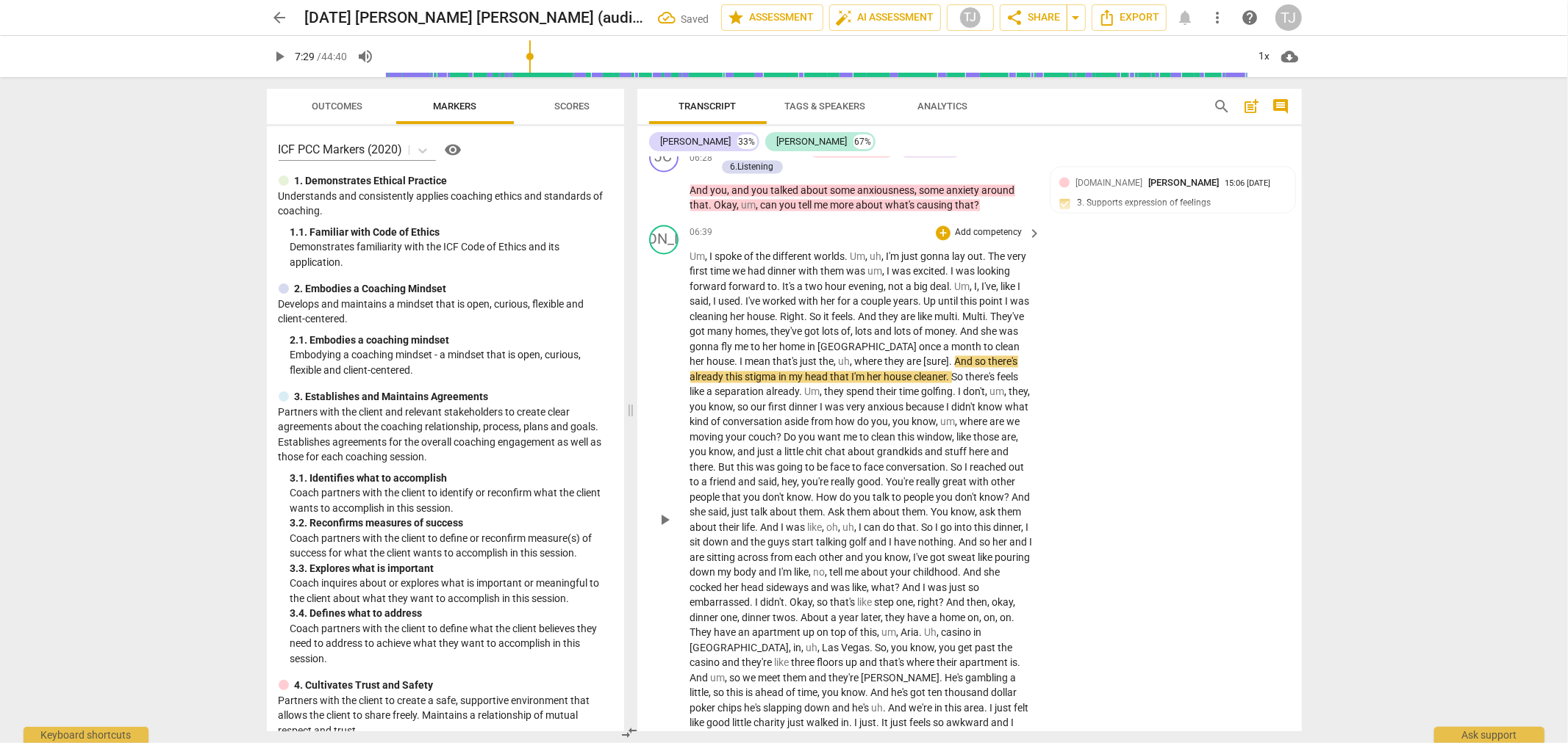
click at [942, 431] on span "window" at bounding box center [935, 437] width 35 height 12
drag, startPoint x: 906, startPoint y: 298, endPoint x: 988, endPoint y: 300, distance: 82.0
click at [931, 298] on p "Um , I spoke of the different worlds . Um , uh , I'm just gonna lay out . The v…" at bounding box center [862, 520] width 344 height 542
click at [945, 280] on div "+" at bounding box center [946, 279] width 15 height 15
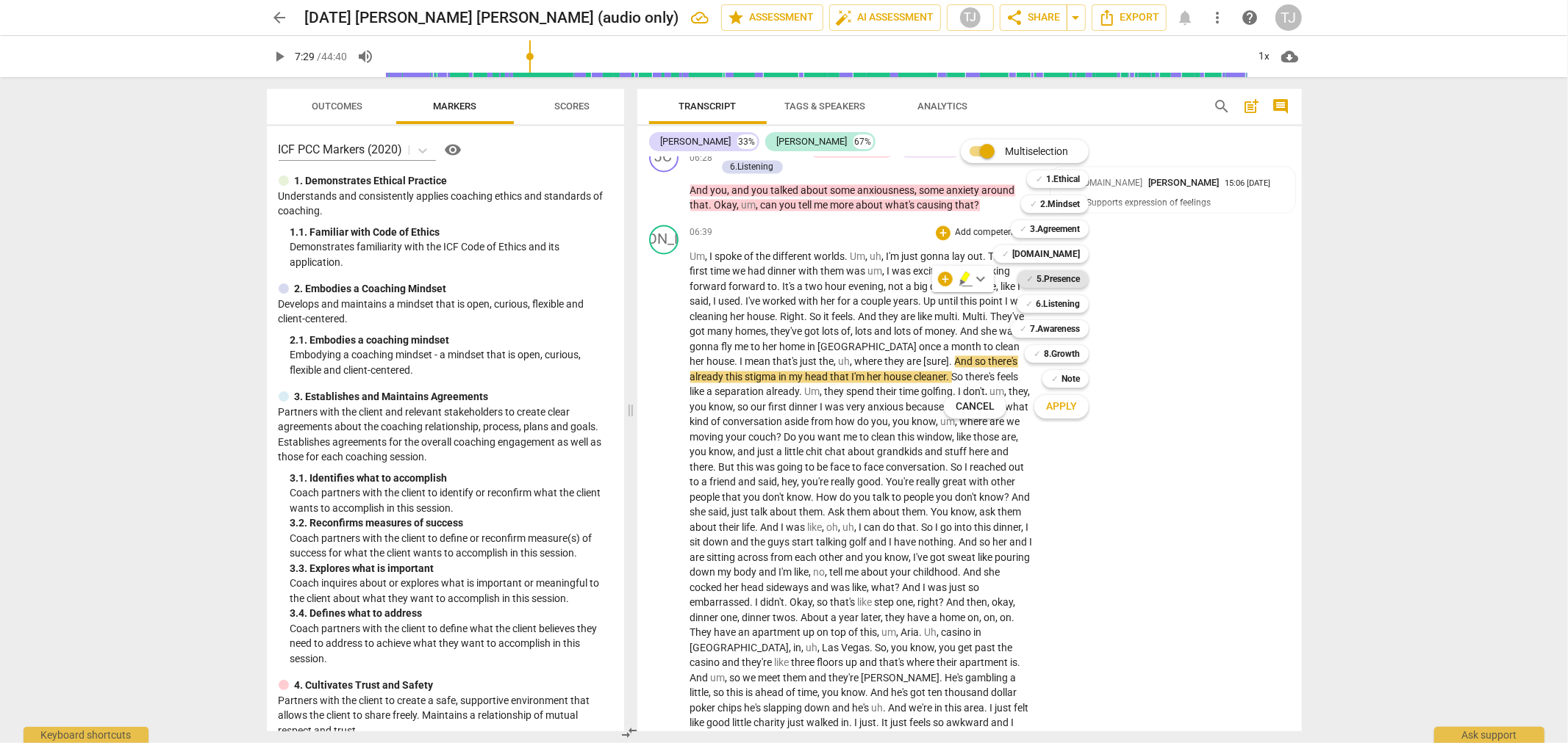
click at [1068, 275] on b "5.Presence" at bounding box center [1057, 279] width 43 height 18
click at [1060, 298] on b "6.Listening" at bounding box center [1057, 304] width 44 height 18
click at [1063, 408] on span "Apply" at bounding box center [1061, 407] width 30 height 15
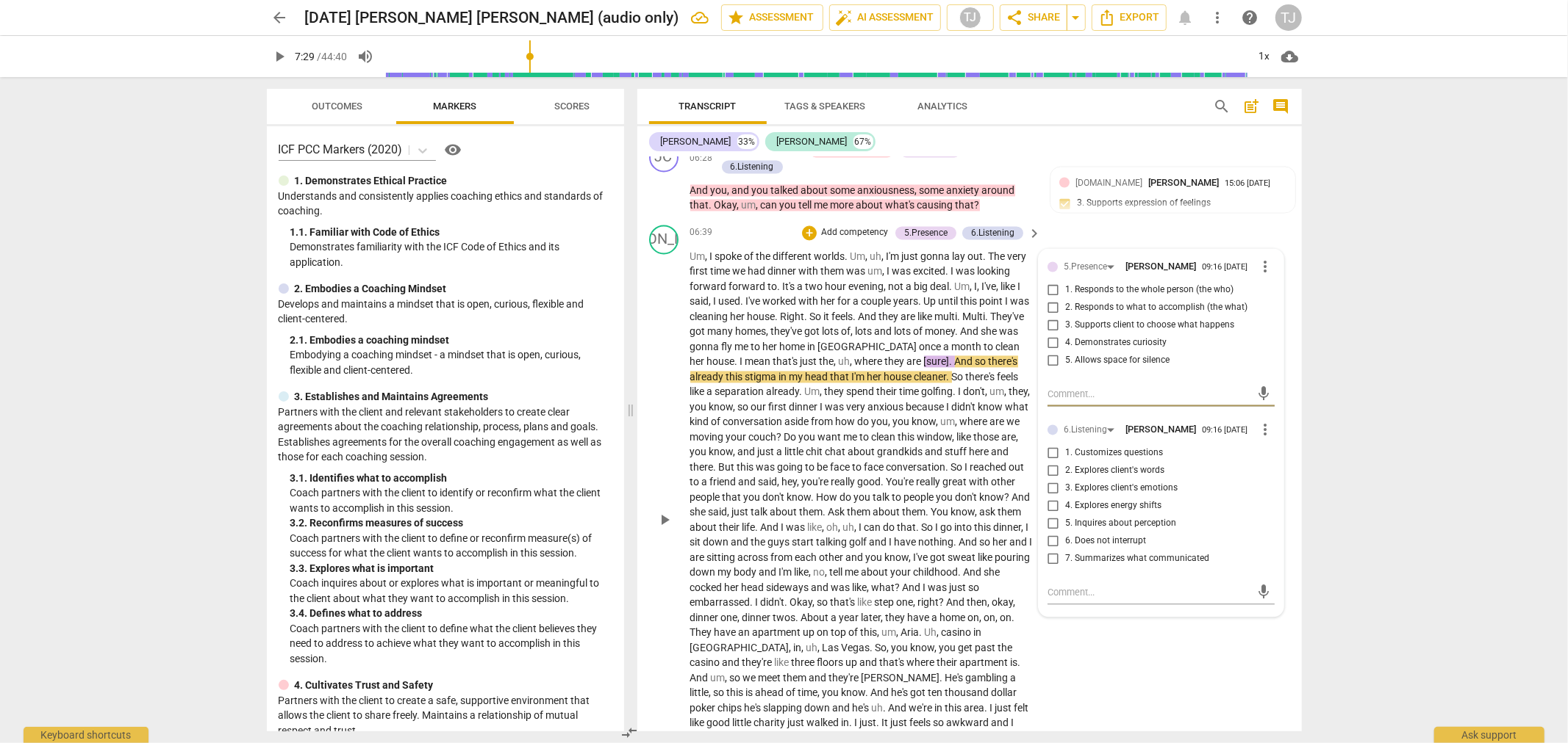
click at [1048, 533] on input "6. Does not interrupt" at bounding box center [1053, 541] width 23 height 18
click at [1049, 533] on input "6. Does not interrupt" at bounding box center [1053, 541] width 23 height 18
click at [1047, 352] on input "5. Allows space for silence" at bounding box center [1053, 360] width 23 height 18
click at [1259, 258] on span "more_vert" at bounding box center [1265, 266] width 18 height 18
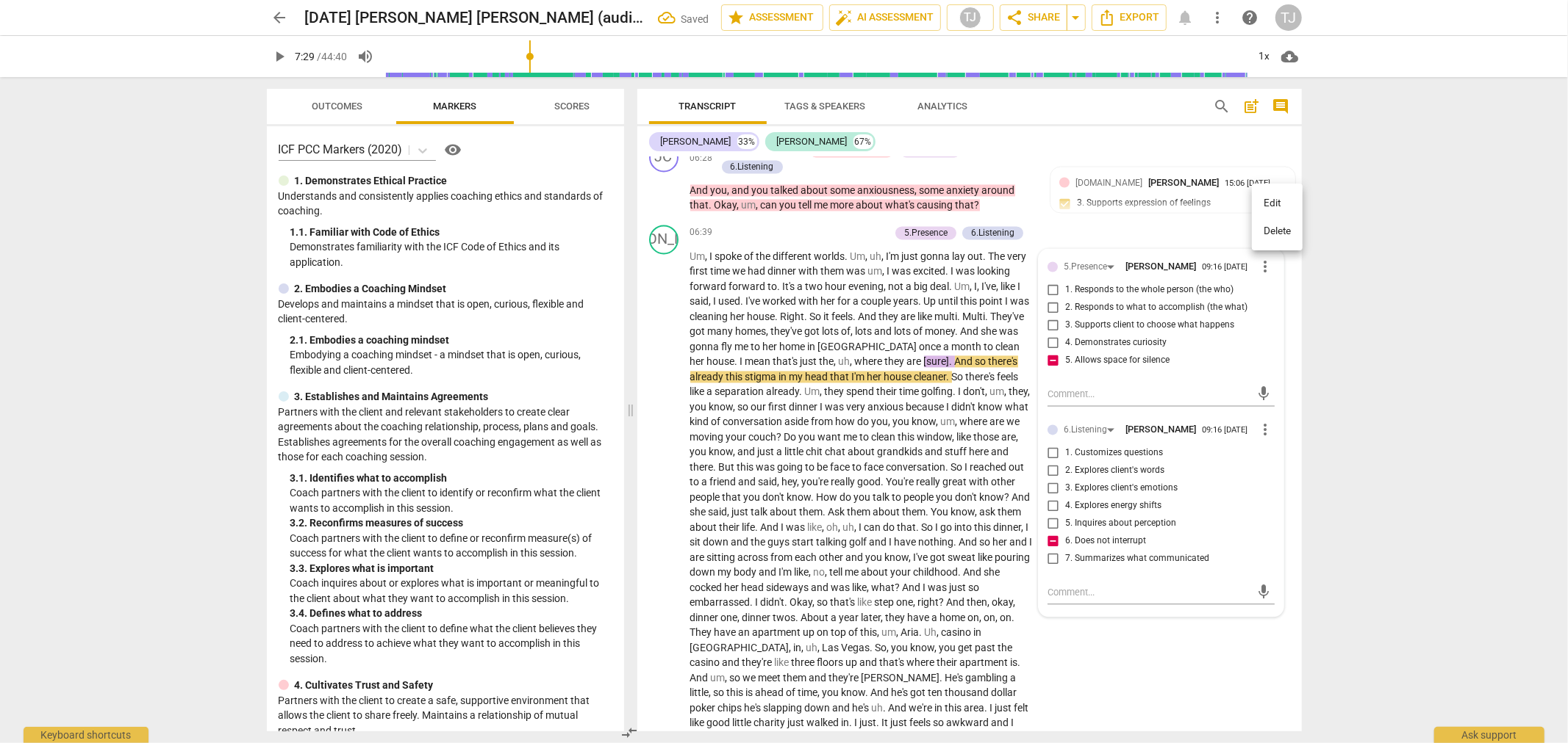
click at [1279, 231] on li "Delete" at bounding box center [1276, 232] width 51 height 28
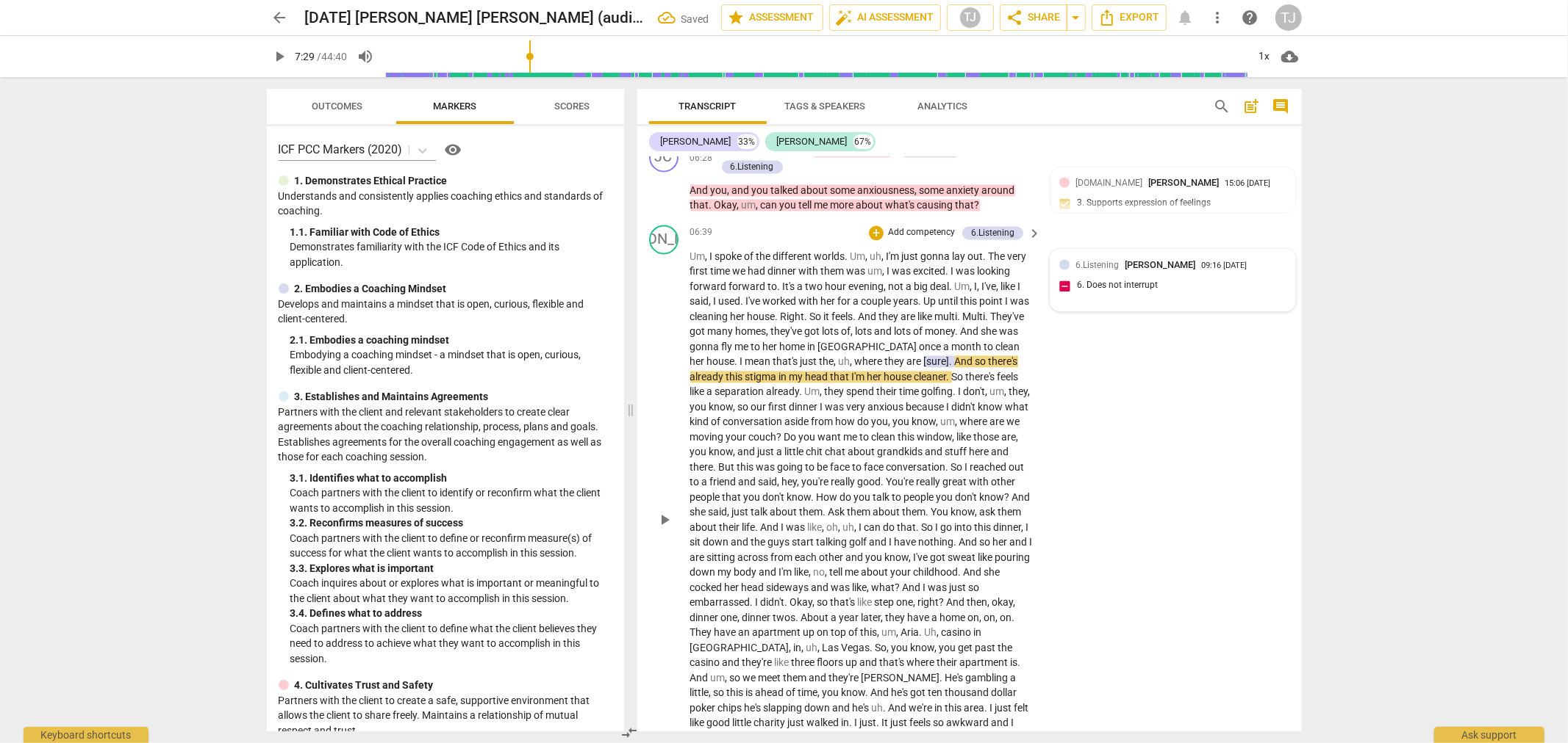
click at [1121, 258] on div "6.Listening [PERSON_NAME] 09:16 [DATE] 6. Does not interrupt" at bounding box center [1173, 280] width 227 height 45
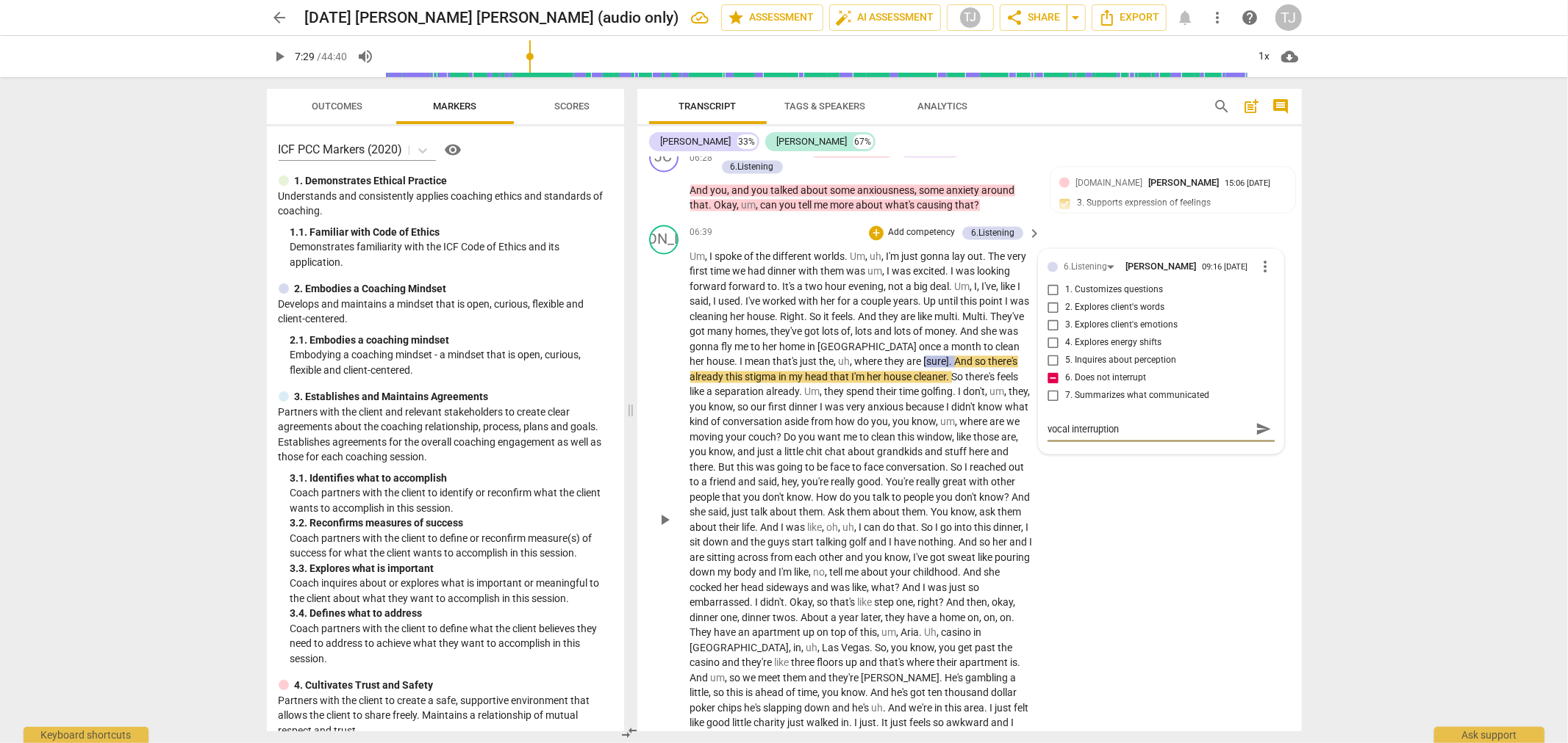
click at [1258, 421] on span "send" at bounding box center [1263, 429] width 17 height 17
click at [657, 511] on span "play_arrow" at bounding box center [664, 520] width 18 height 18
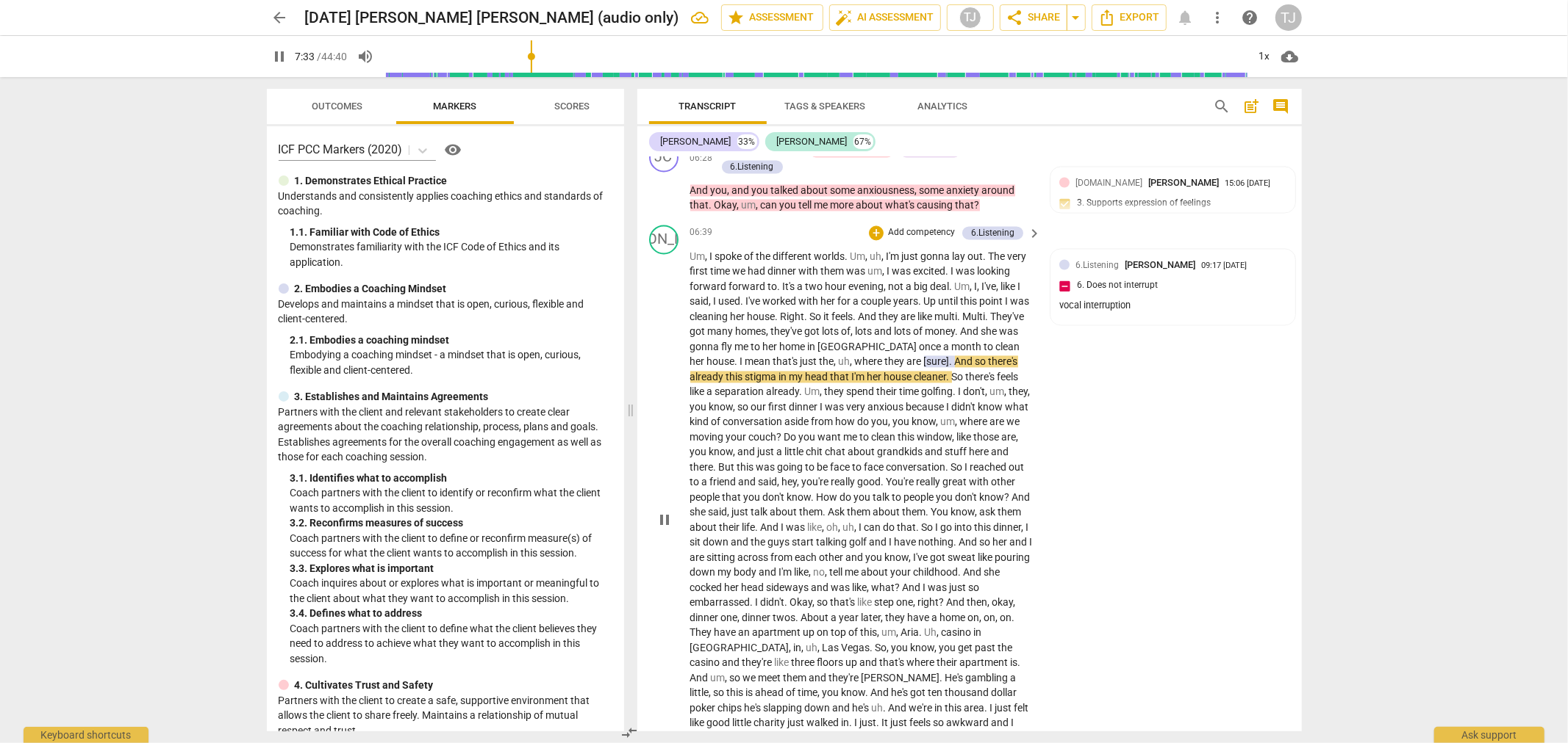
click at [975, 506] on span "know" at bounding box center [963, 511] width 24 height 12
click at [668, 511] on span "pause" at bounding box center [664, 520] width 18 height 18
click at [953, 386] on span "." at bounding box center [956, 391] width 6 height 12
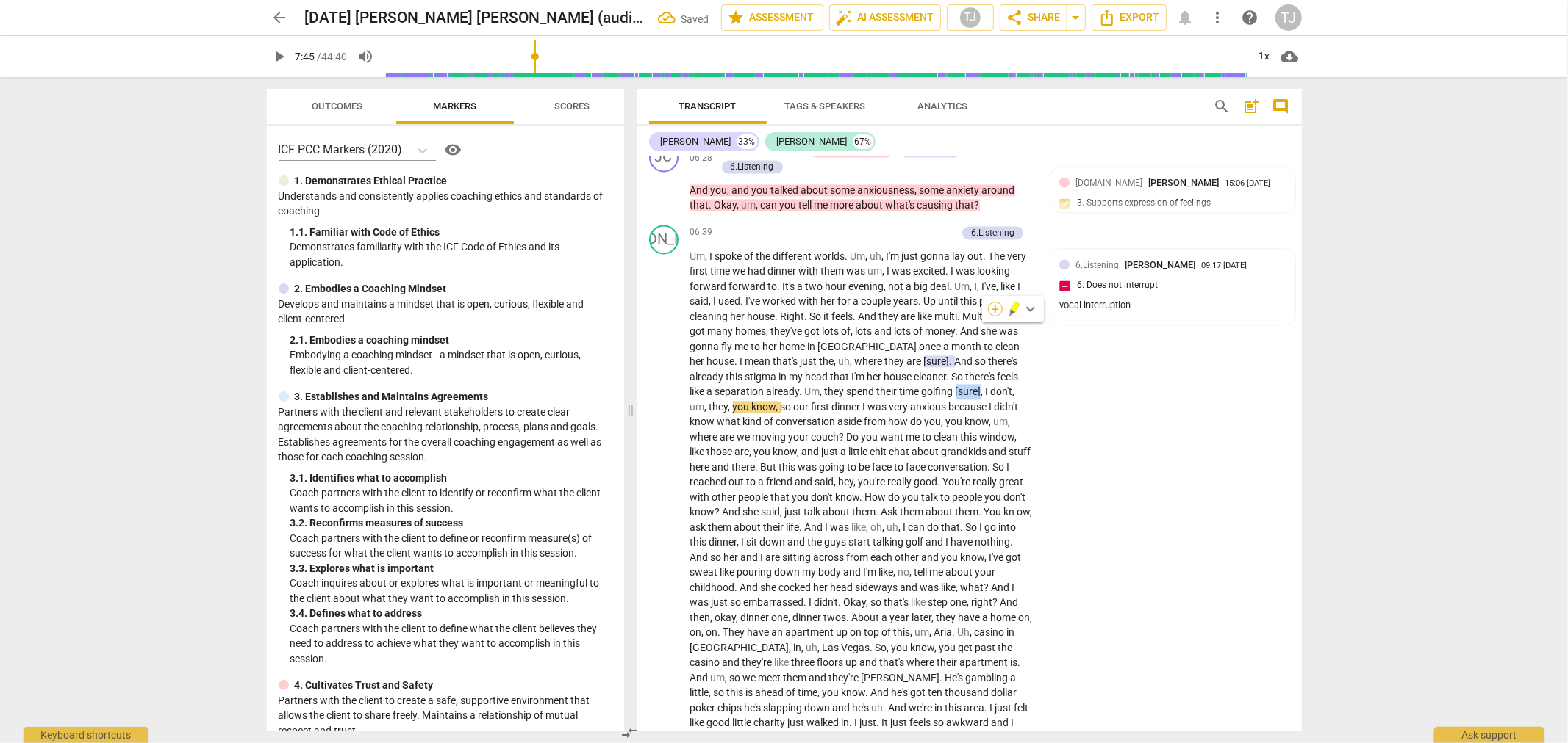
click at [993, 310] on div "+" at bounding box center [995, 309] width 15 height 15
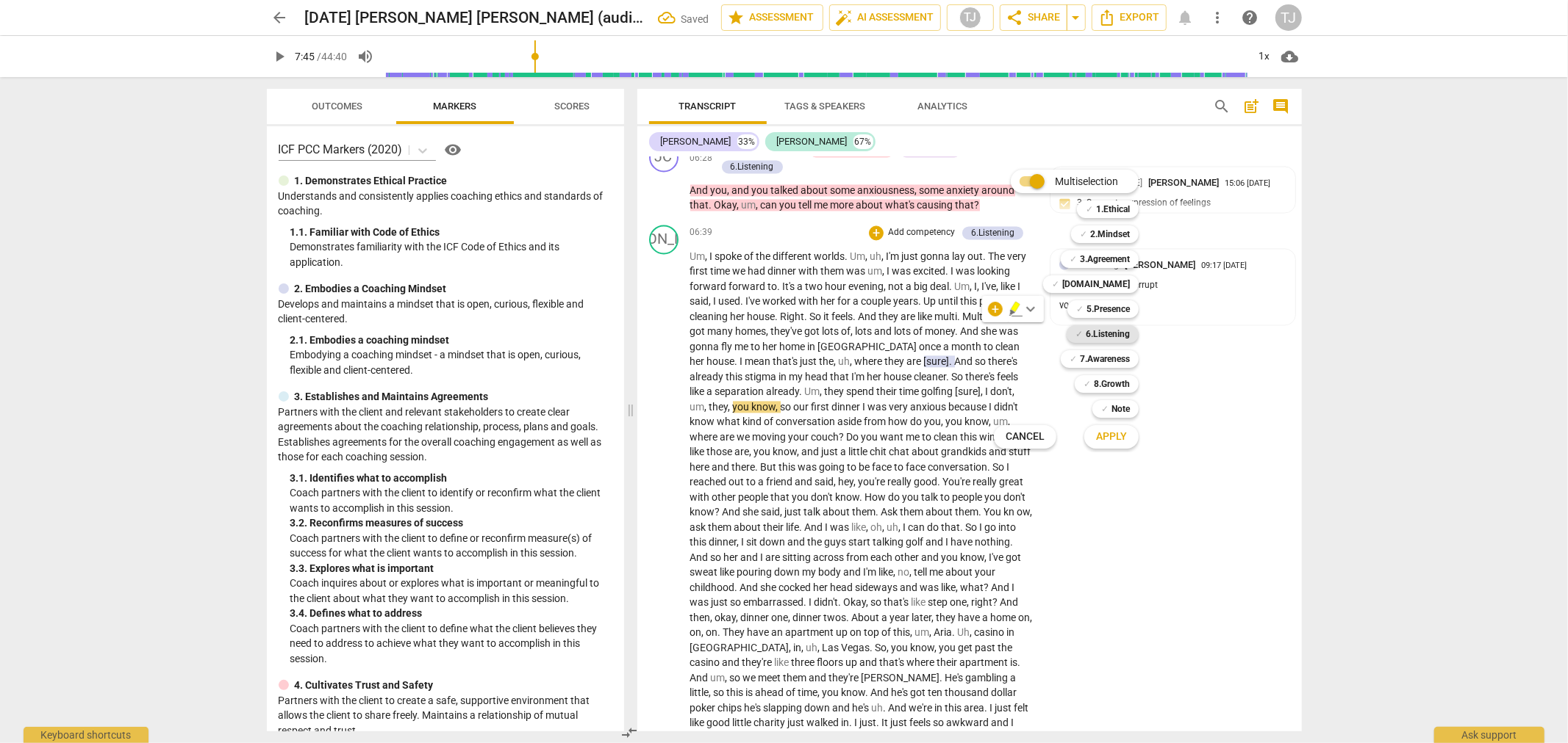
click at [1103, 328] on b "6.Listening" at bounding box center [1108, 334] width 44 height 18
click at [1104, 441] on span "Apply" at bounding box center [1111, 437] width 30 height 15
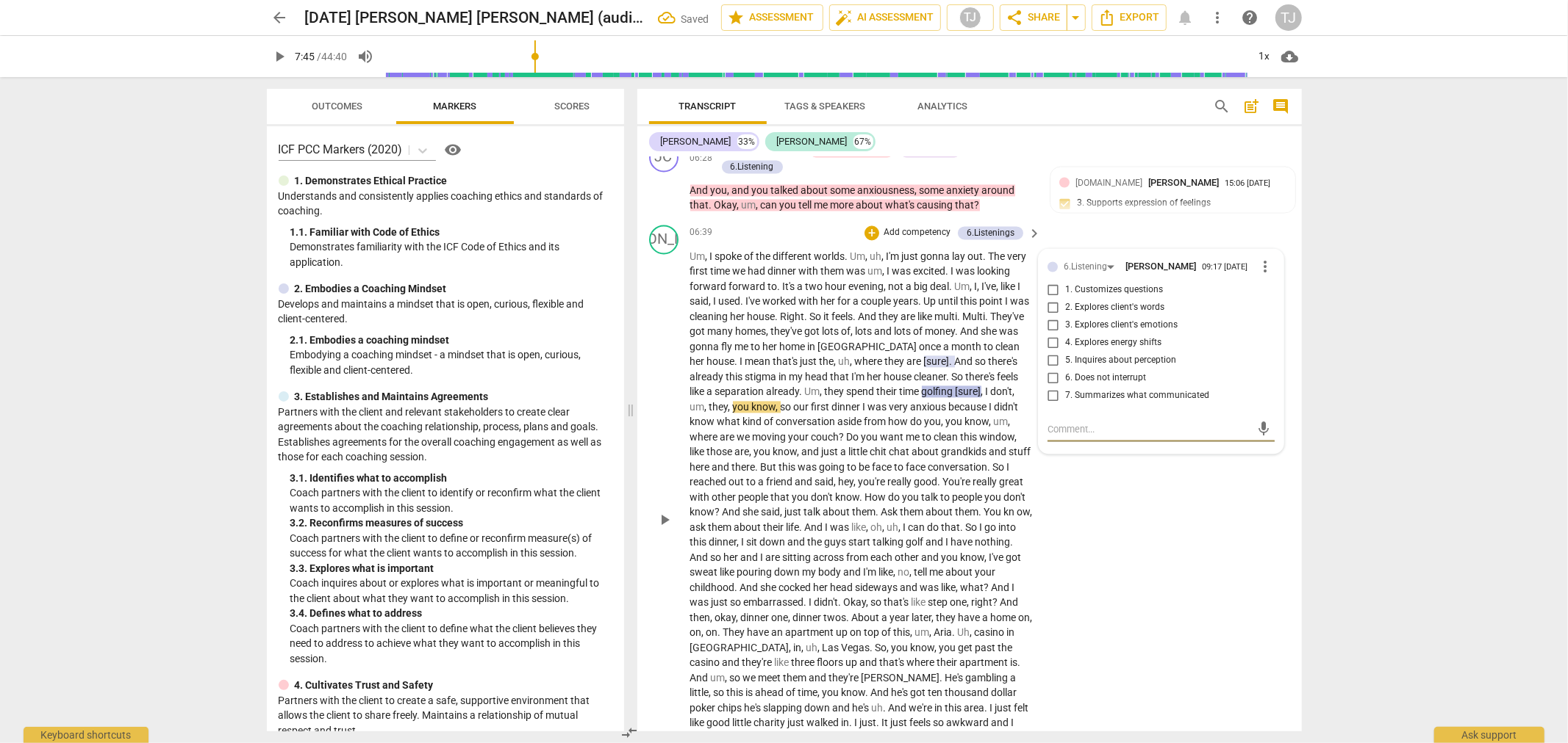
click at [1054, 369] on input "6. Does not interrupt" at bounding box center [1053, 377] width 23 height 18
click at [1062, 423] on textarea at bounding box center [1149, 429] width 203 height 14
paste textarea "vocal interruption"
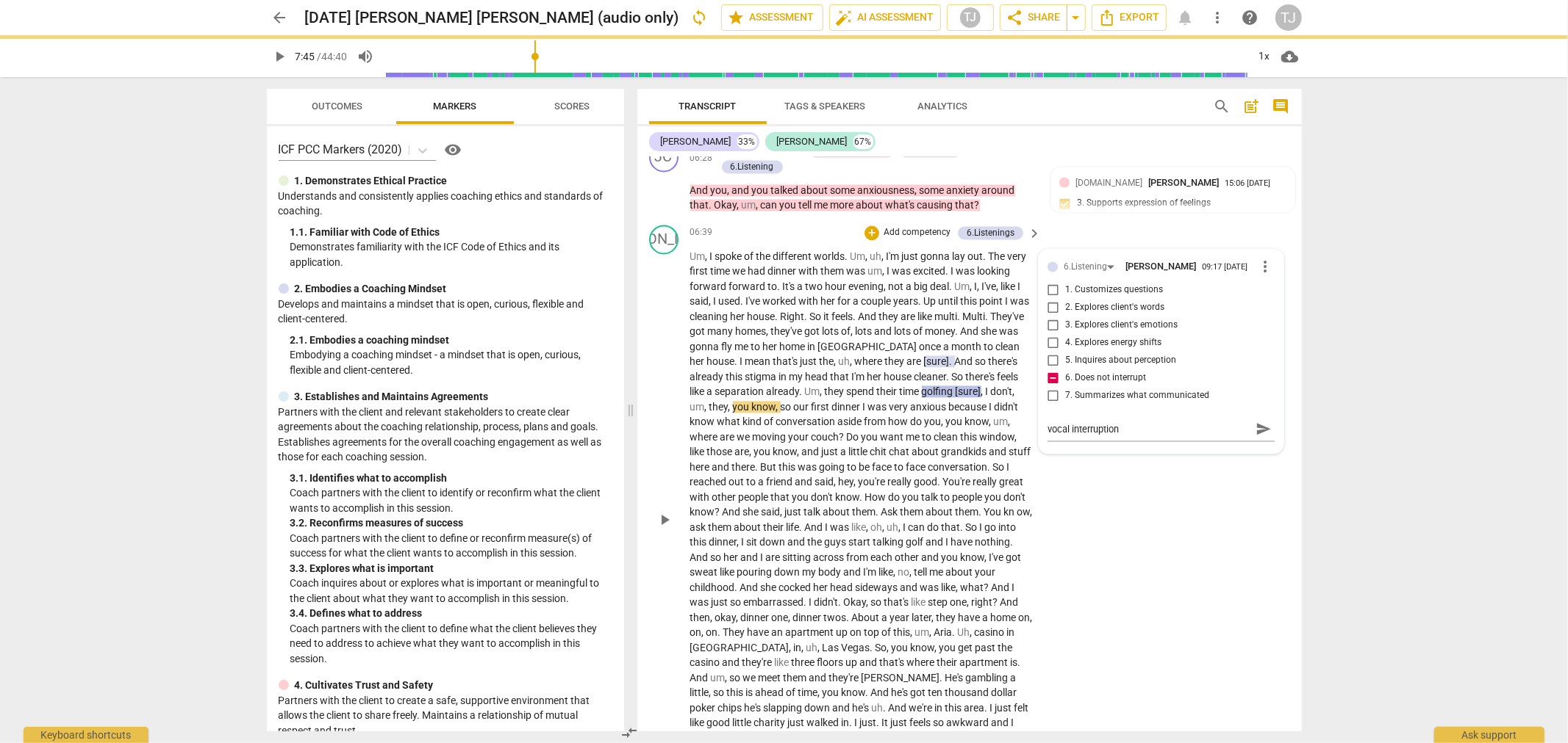
click at [1104, 437] on div "JA play_arrow pause 06:39 + Add competency 6.Listenings keyboard_arrow_right Um…" at bounding box center [969, 508] width 664 height 578
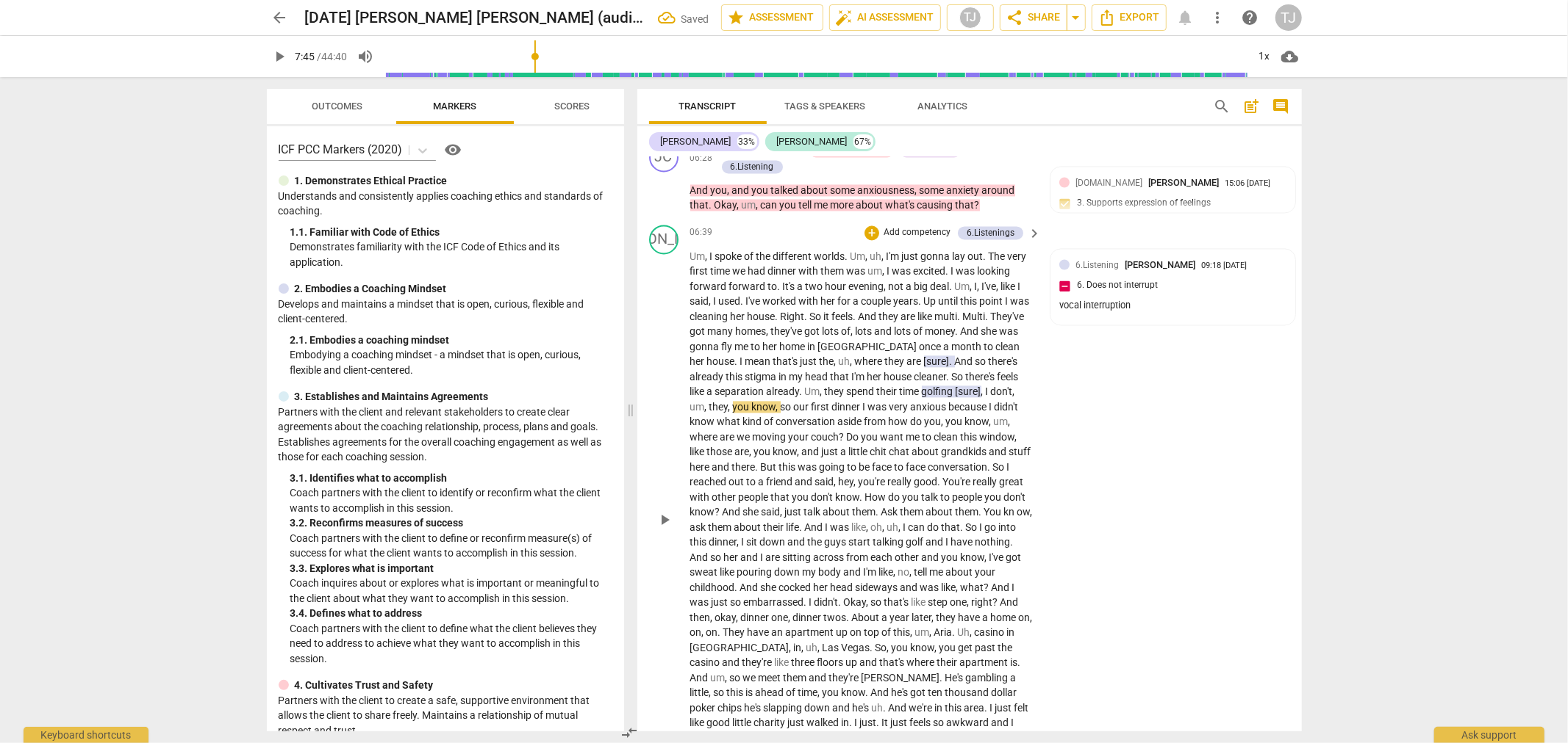
click at [662, 511] on span "play_arrow" at bounding box center [664, 520] width 18 height 18
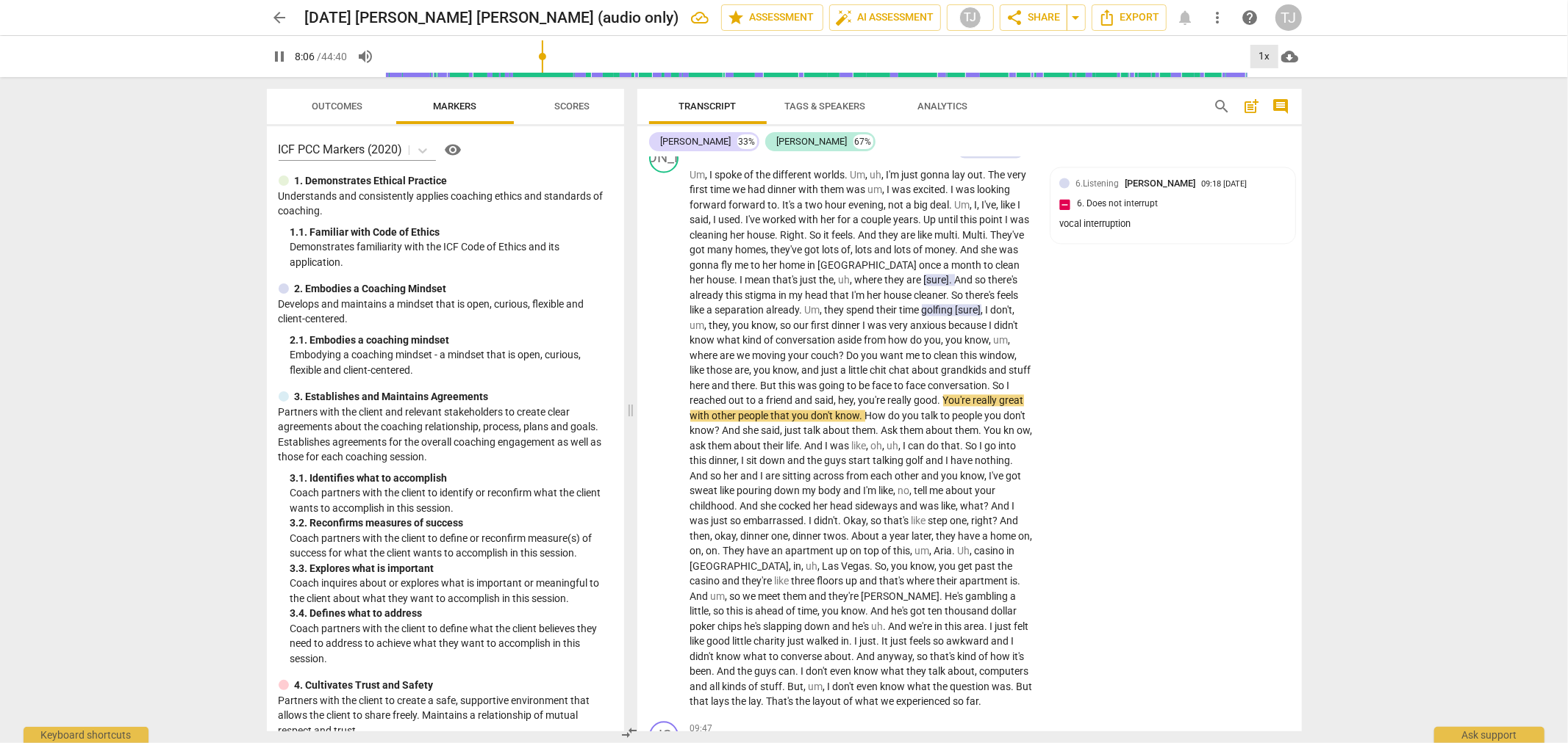
click at [1260, 55] on div "1x" at bounding box center [1264, 56] width 28 height 23
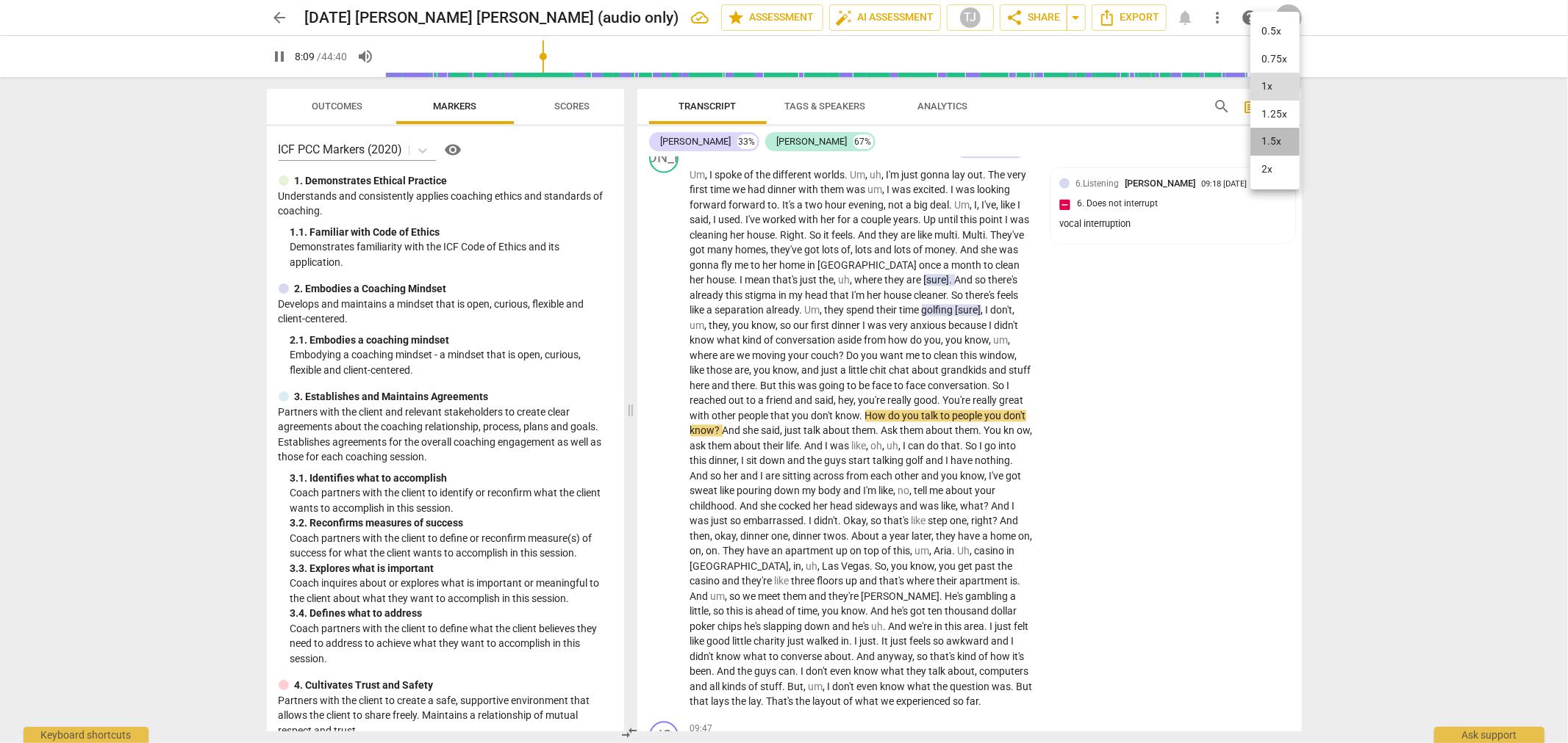
click at [1269, 138] on li "1.5x" at bounding box center [1274, 141] width 49 height 28
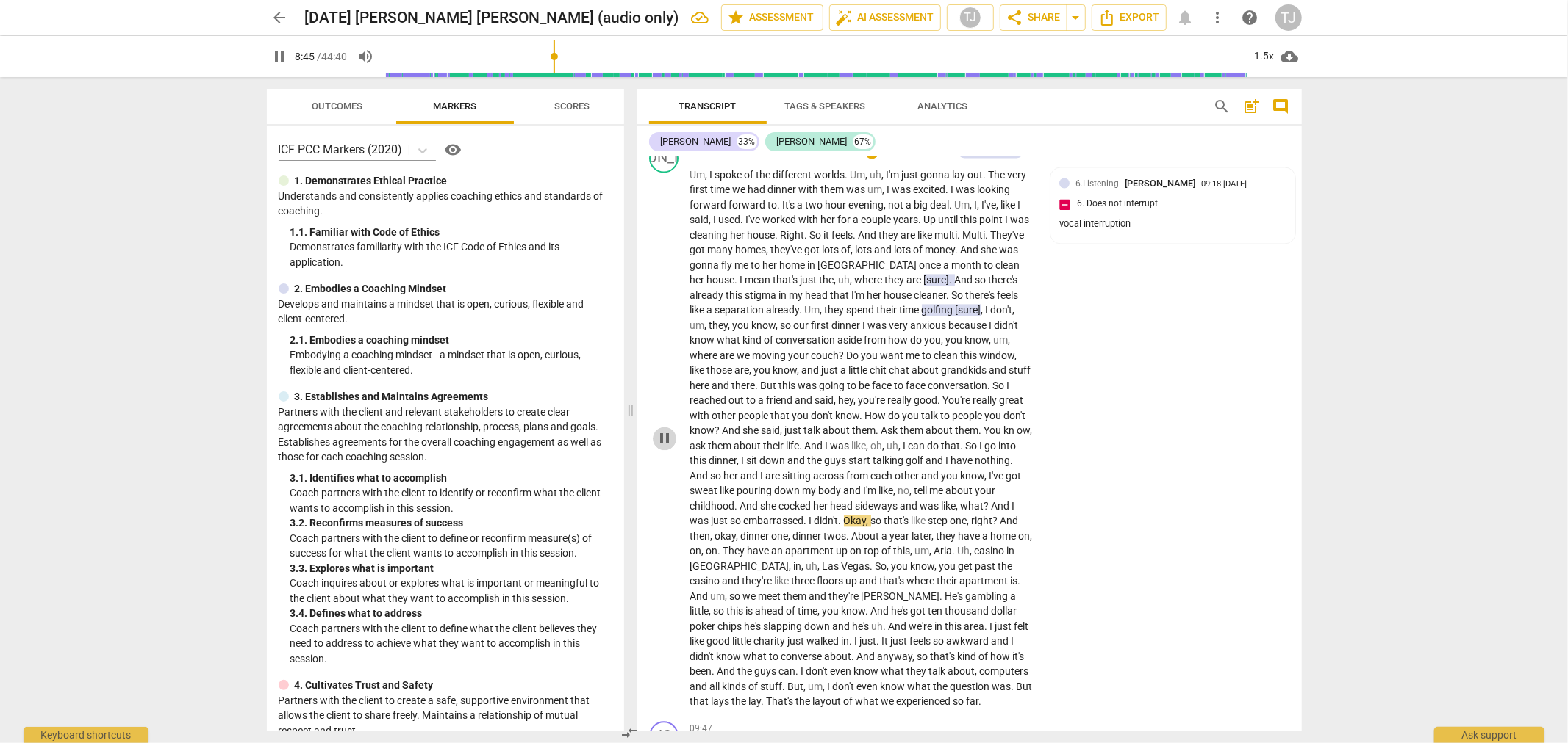
click at [659, 430] on span "pause" at bounding box center [664, 438] width 18 height 18
click at [992, 500] on span "And" at bounding box center [1002, 506] width 20 height 12
click at [661, 430] on span "play_arrow" at bounding box center [664, 438] width 18 height 18
click at [685, 459] on div "play_arrow pause" at bounding box center [671, 438] width 38 height 533
click at [554, 62] on input "range" at bounding box center [816, 56] width 862 height 47
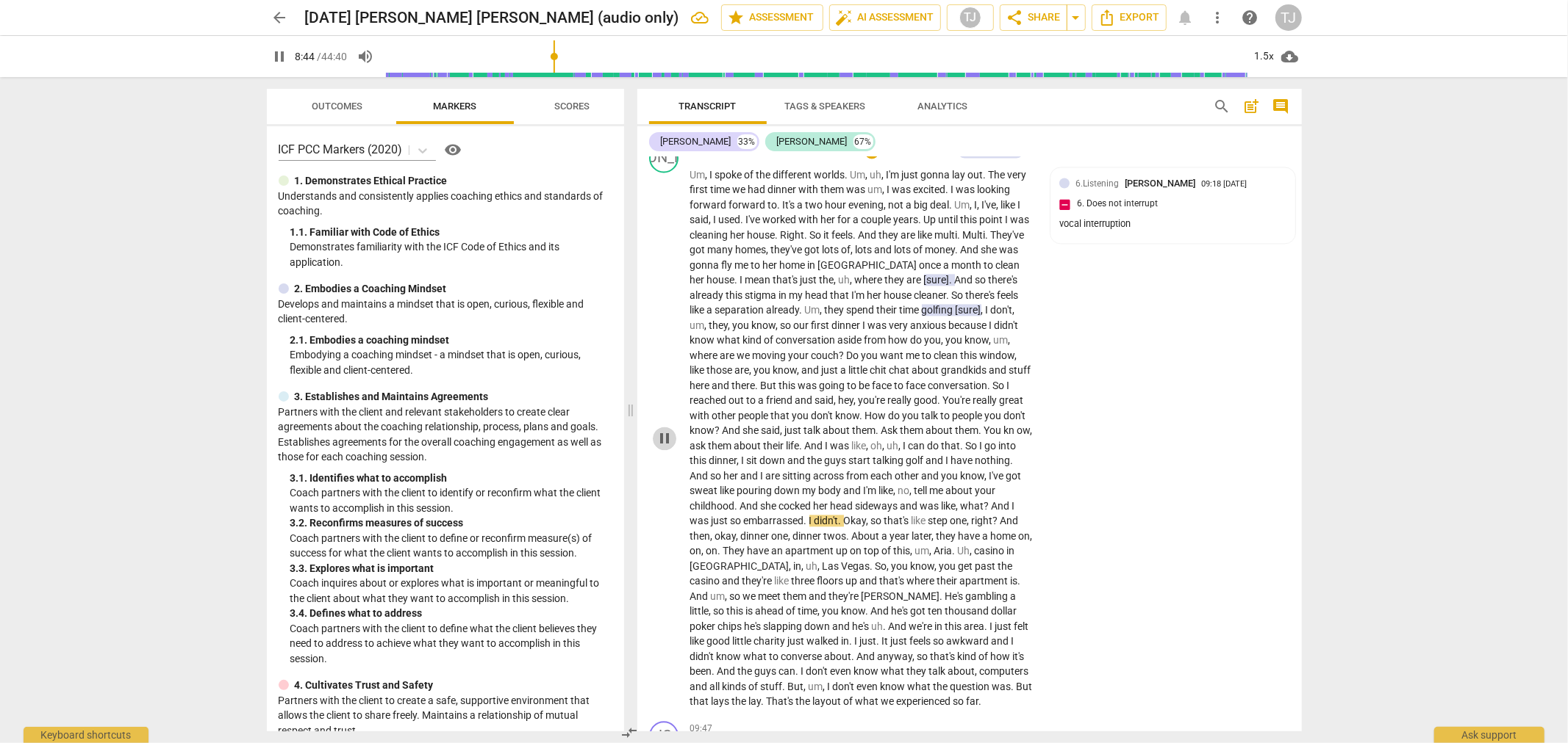
click at [663, 430] on span "pause" at bounding box center [664, 438] width 18 height 18
click at [809, 515] on span "." at bounding box center [807, 521] width 6 height 12
click at [862, 439] on div "+" at bounding box center [862, 438] width 15 height 15
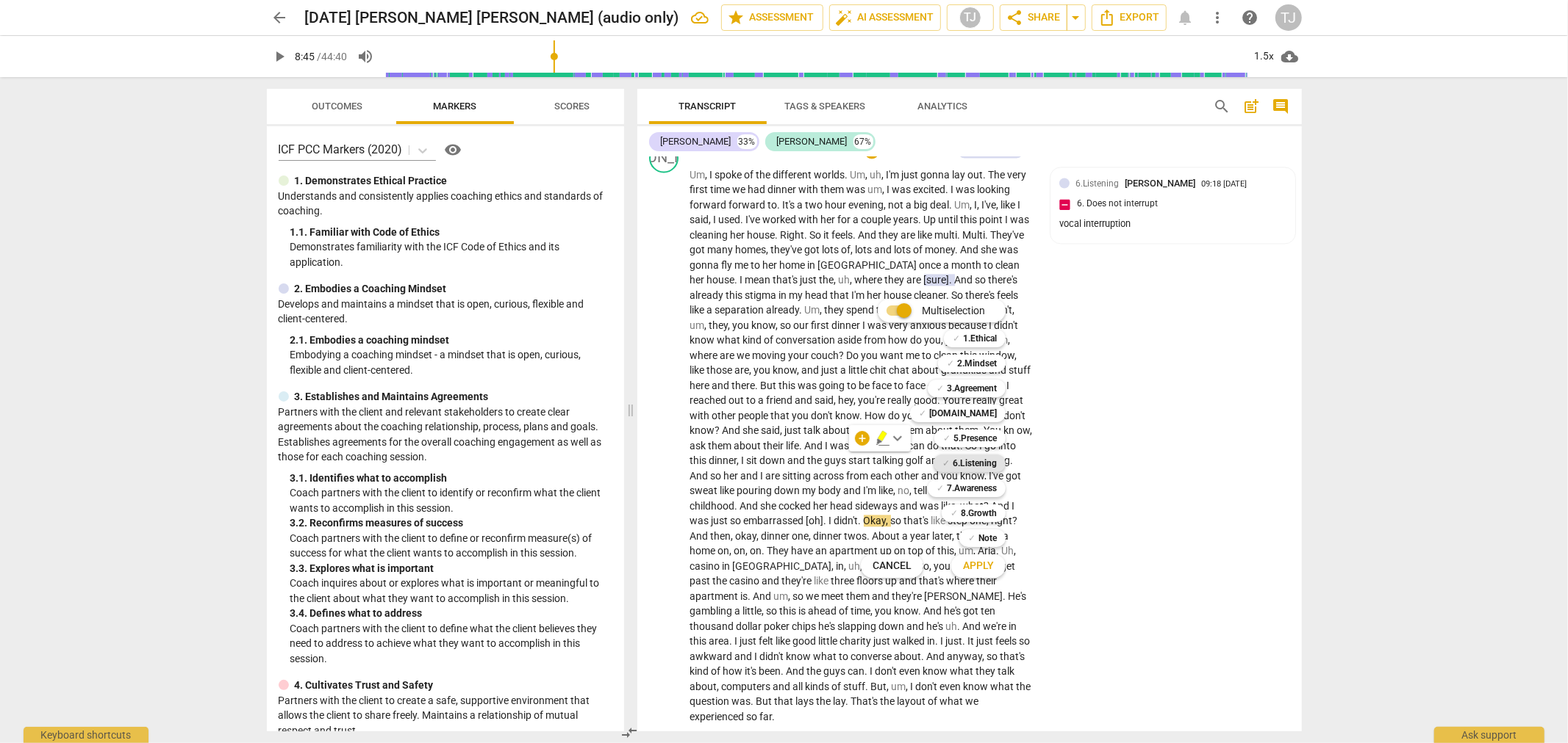
click at [971, 462] on b "6.Listening" at bounding box center [974, 463] width 44 height 18
click at [983, 571] on span "Apply" at bounding box center [978, 567] width 30 height 15
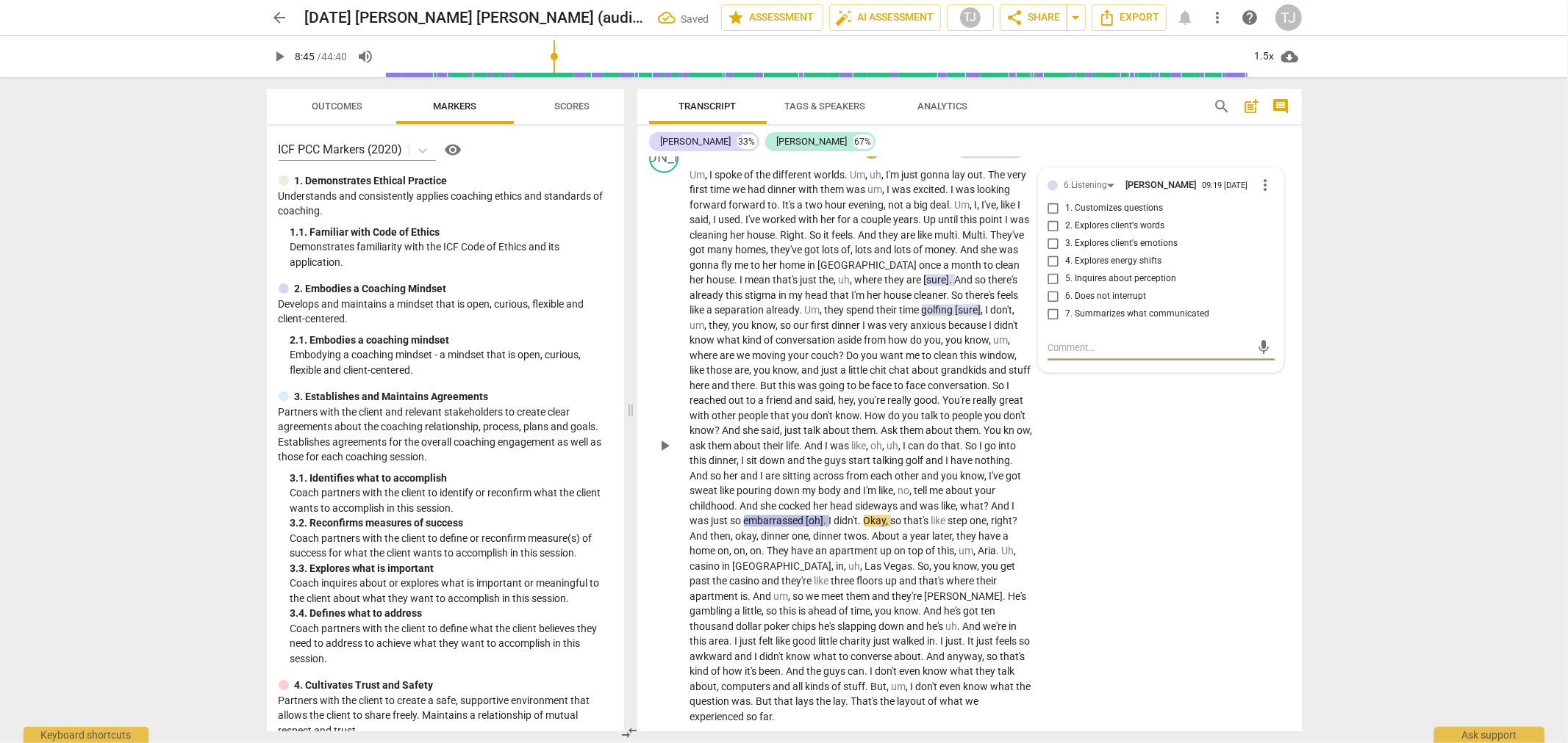
click at [1052, 288] on input "6. Does not interrupt" at bounding box center [1053, 296] width 23 height 18
click at [1067, 341] on textarea at bounding box center [1149, 347] width 203 height 14
paste textarea "vocal interruption"
click at [1255, 340] on span "send" at bounding box center [1263, 348] width 17 height 17
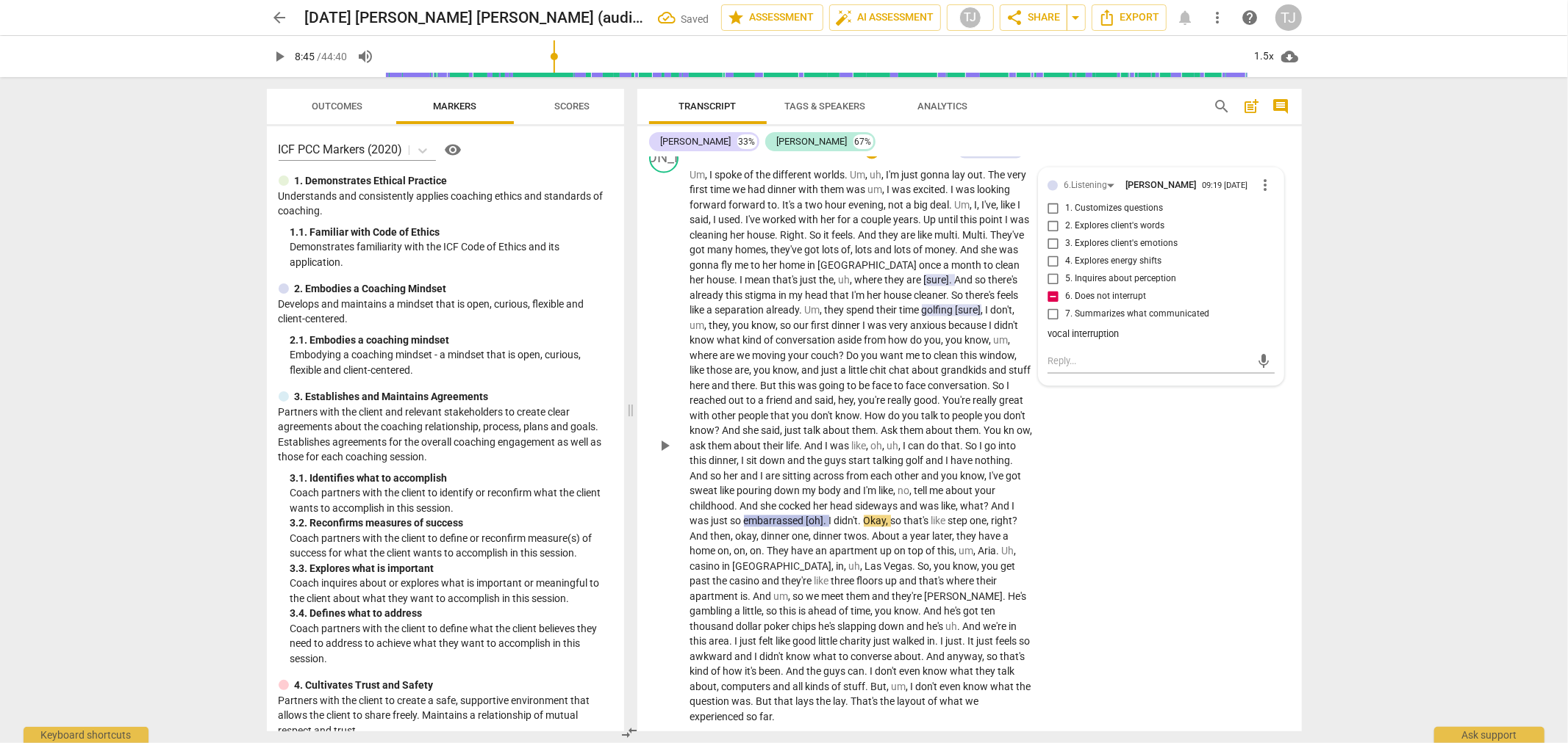
click at [658, 437] on span "play_arrow" at bounding box center [664, 446] width 18 height 18
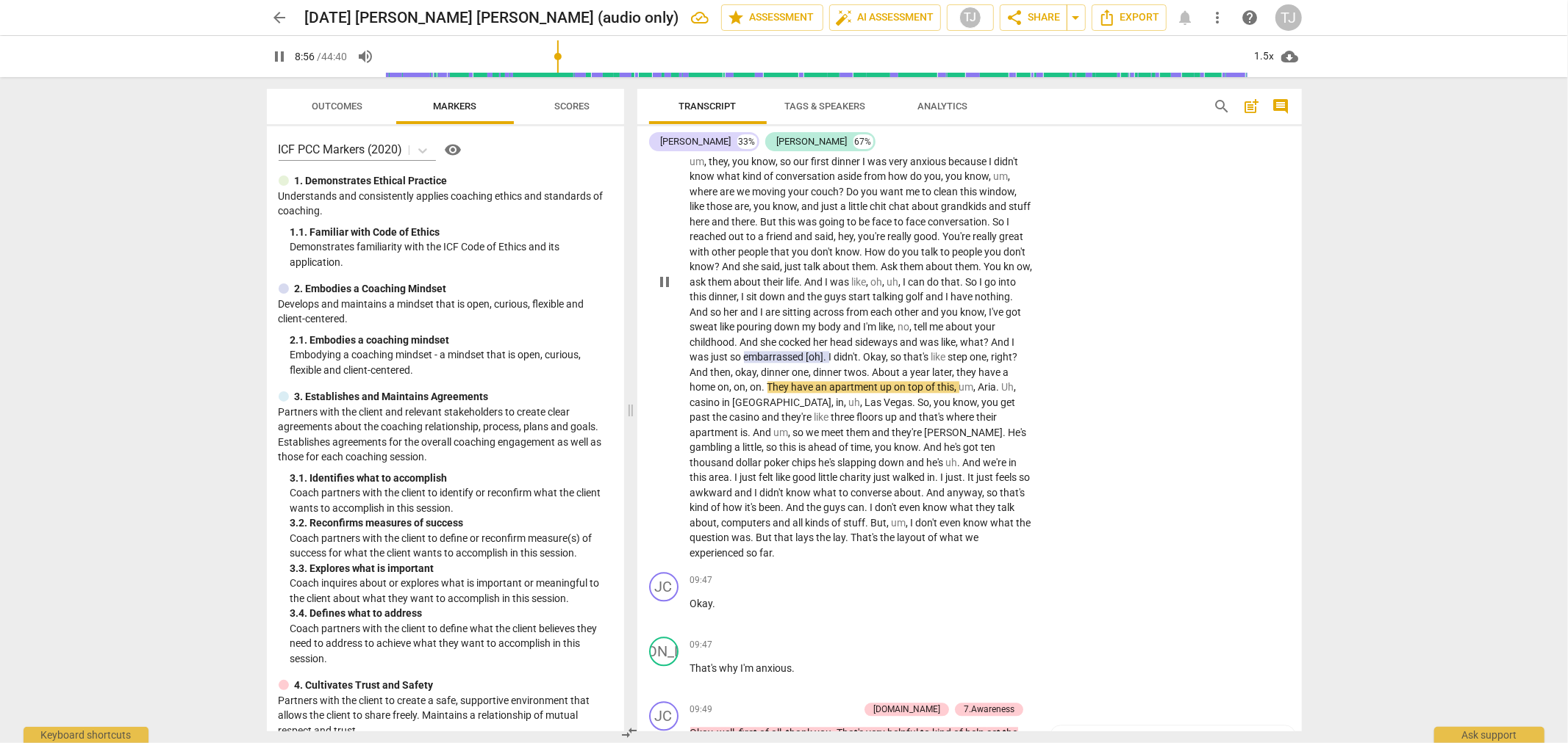
scroll to position [2731, 0]
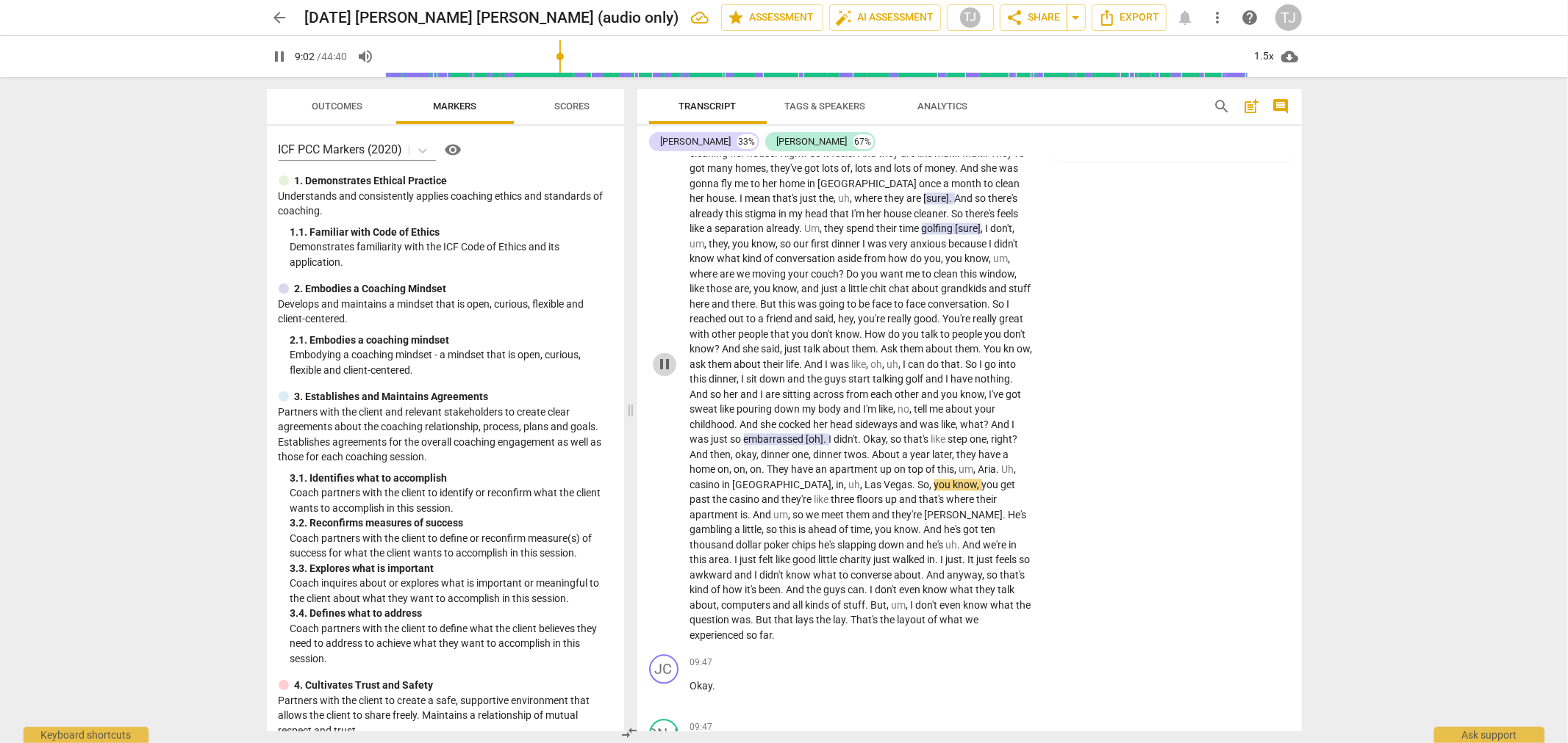
click at [664, 355] on span "pause" at bounding box center [664, 364] width 18 height 18
click at [849, 479] on span "uh" at bounding box center [854, 485] width 12 height 12
click at [810, 401] on div "+" at bounding box center [813, 401] width 15 height 15
click at [912, 422] on b "6.Listening" at bounding box center [925, 426] width 44 height 18
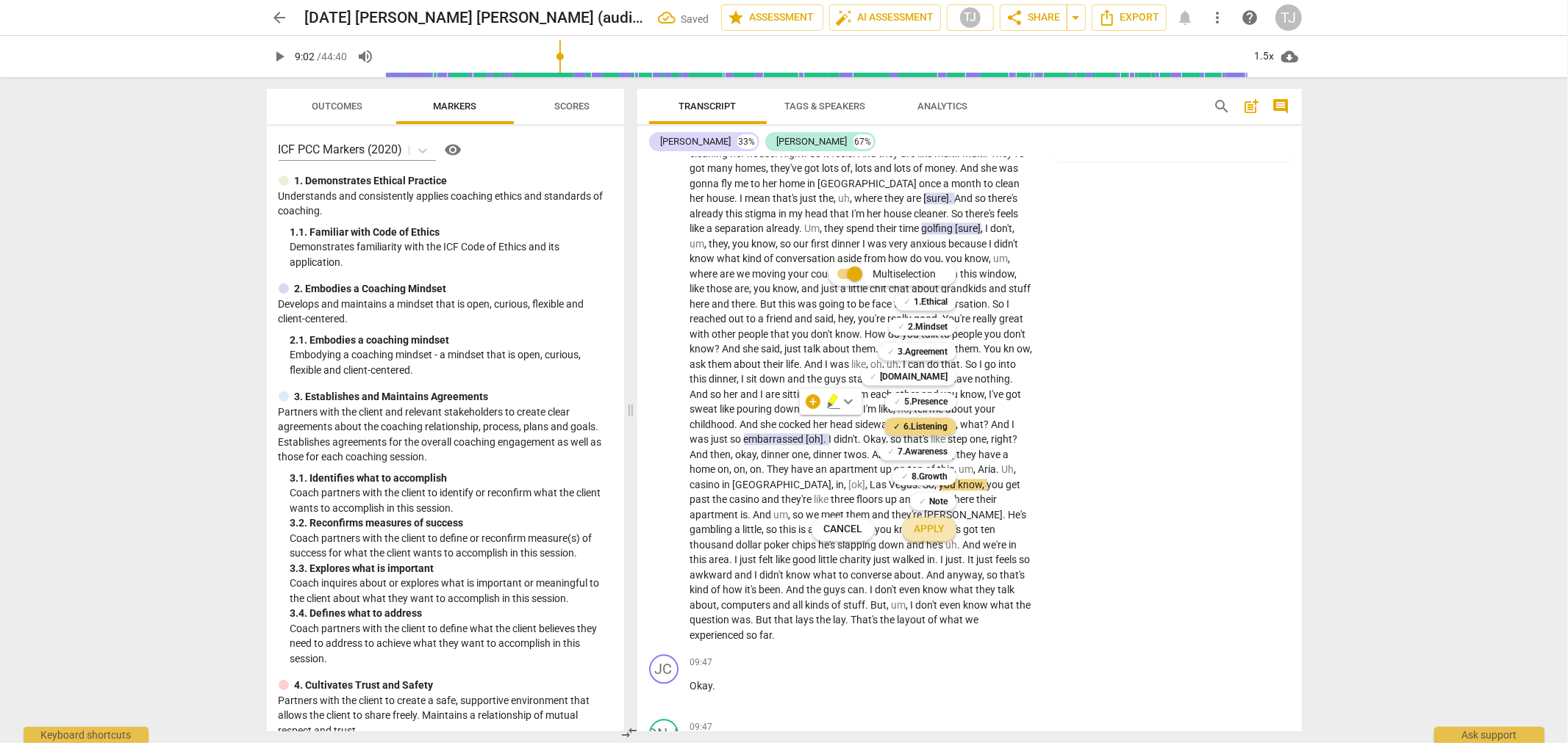
click at [923, 526] on span "Apply" at bounding box center [928, 530] width 30 height 15
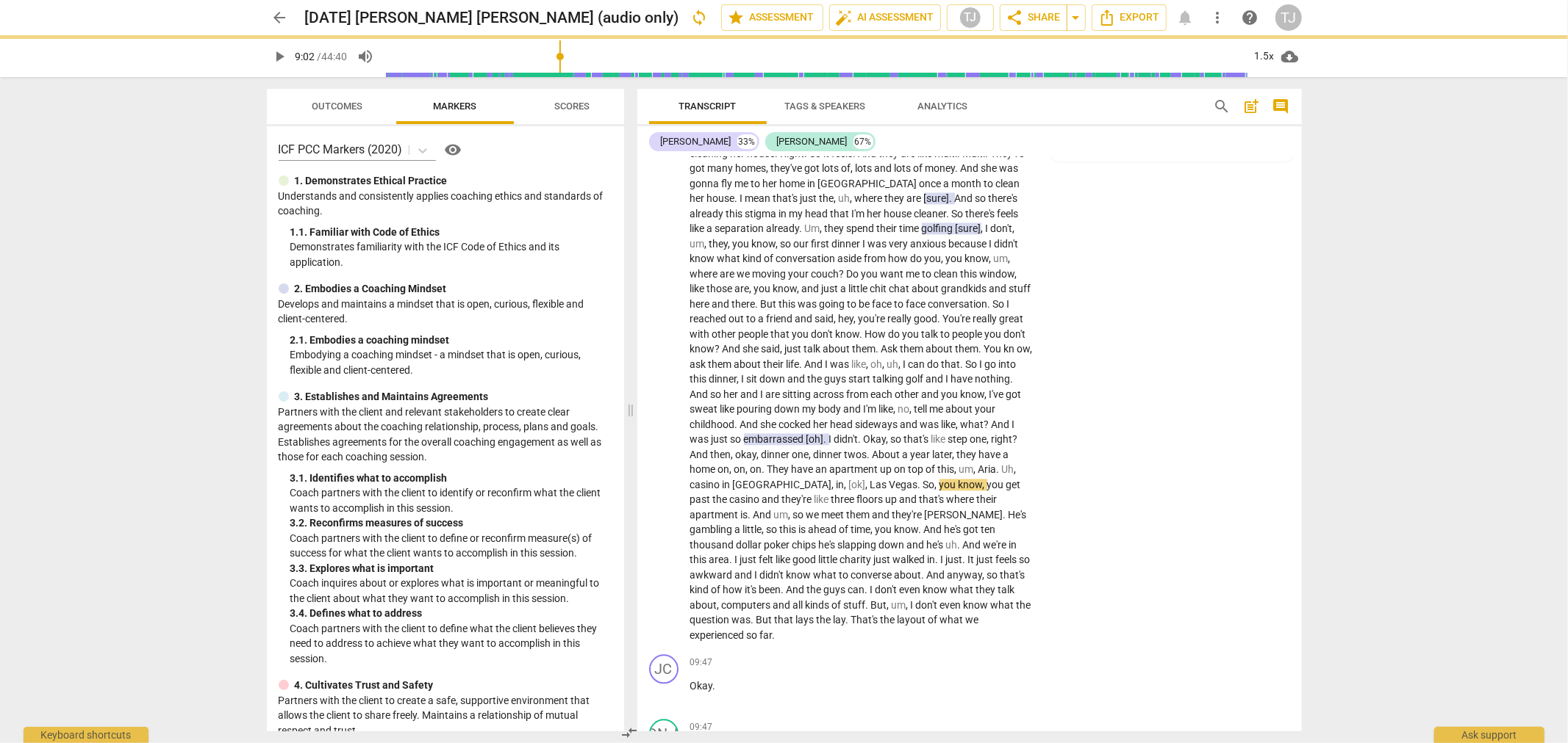
scroll to position [2568, 0]
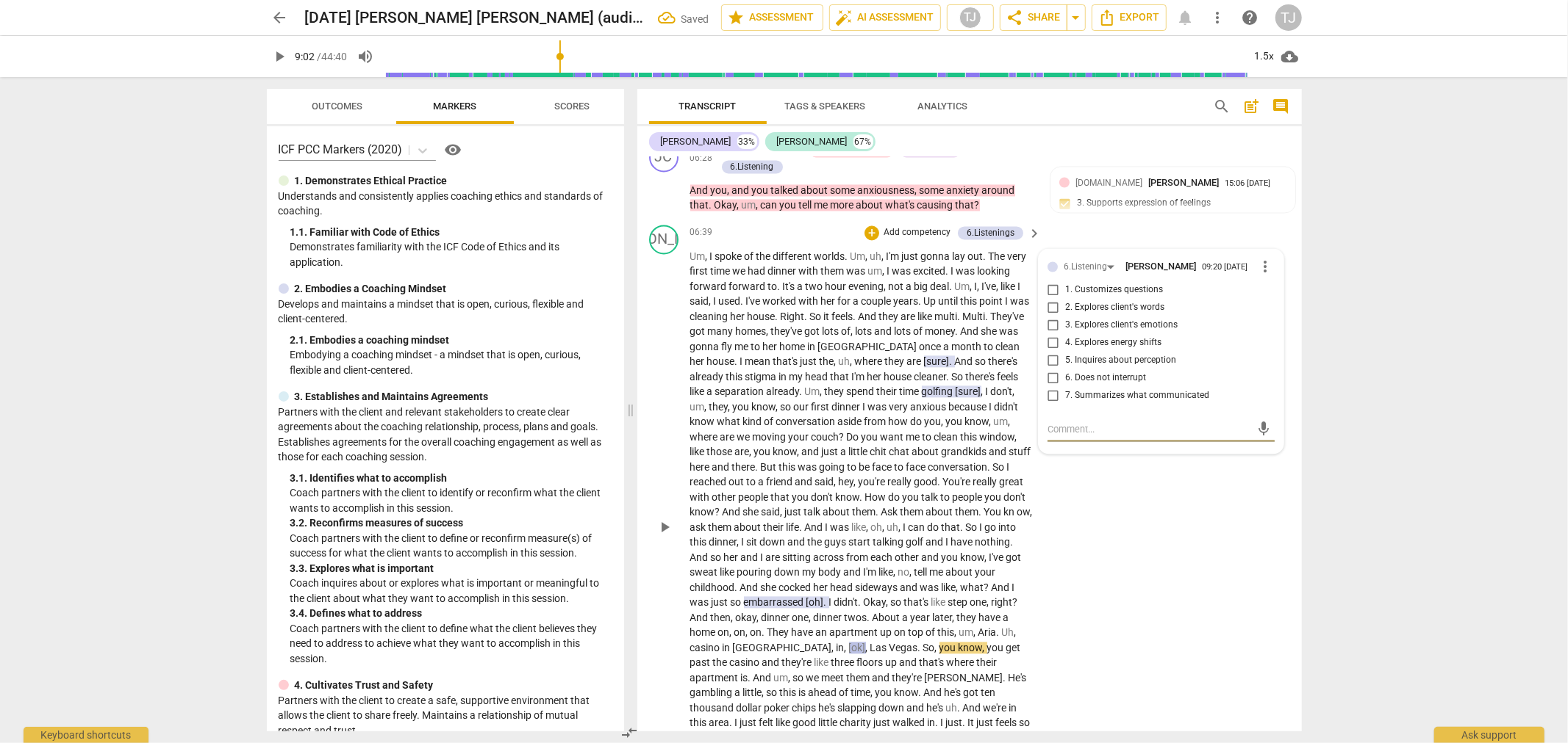
click at [1053, 369] on input "6. Does not interrupt" at bounding box center [1053, 377] width 23 height 18
click at [1077, 423] on textarea at bounding box center [1149, 429] width 203 height 14
paste textarea "vocal interruption"
click at [1259, 421] on span "send" at bounding box center [1263, 429] width 17 height 17
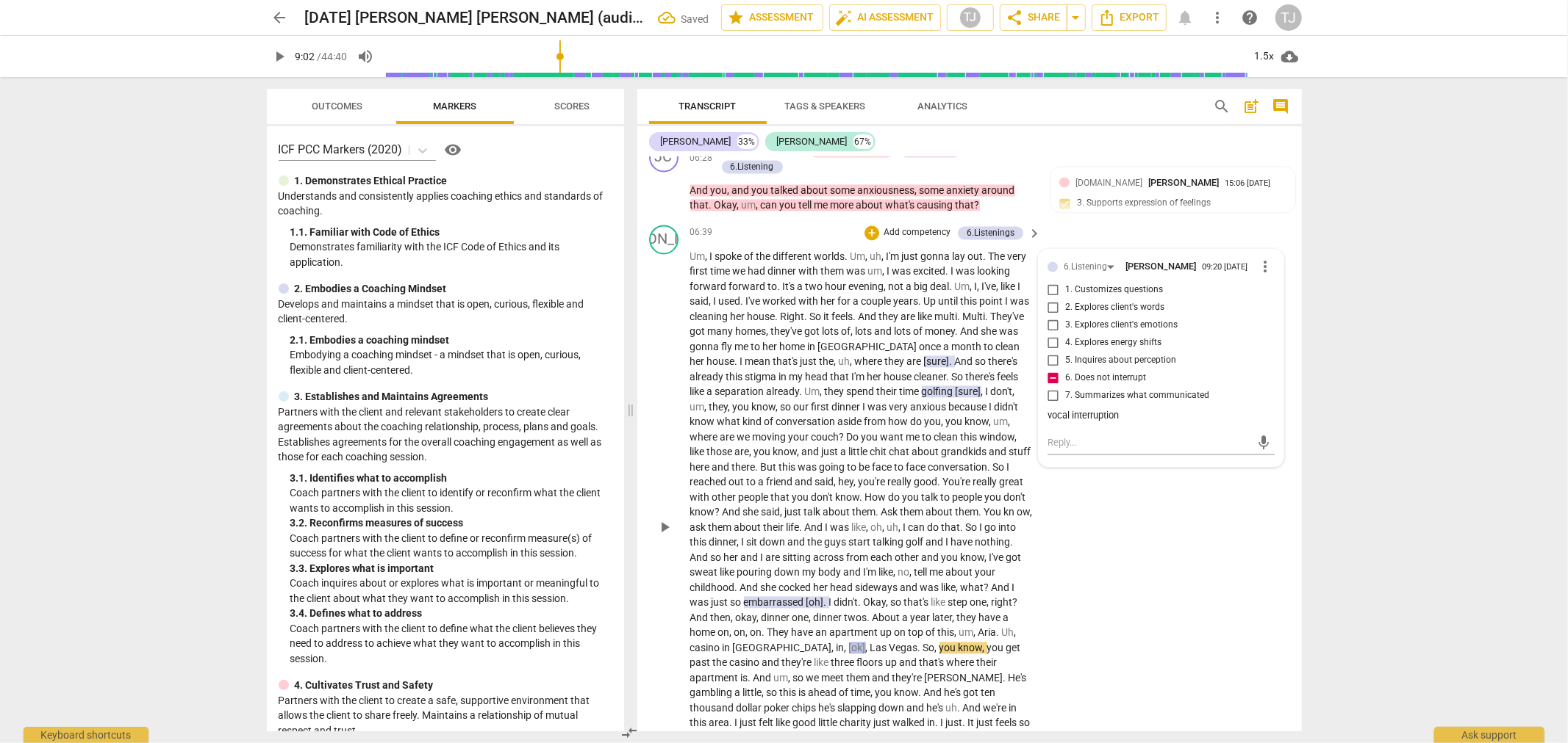
click at [657, 519] on span "play_arrow" at bounding box center [664, 527] width 18 height 18
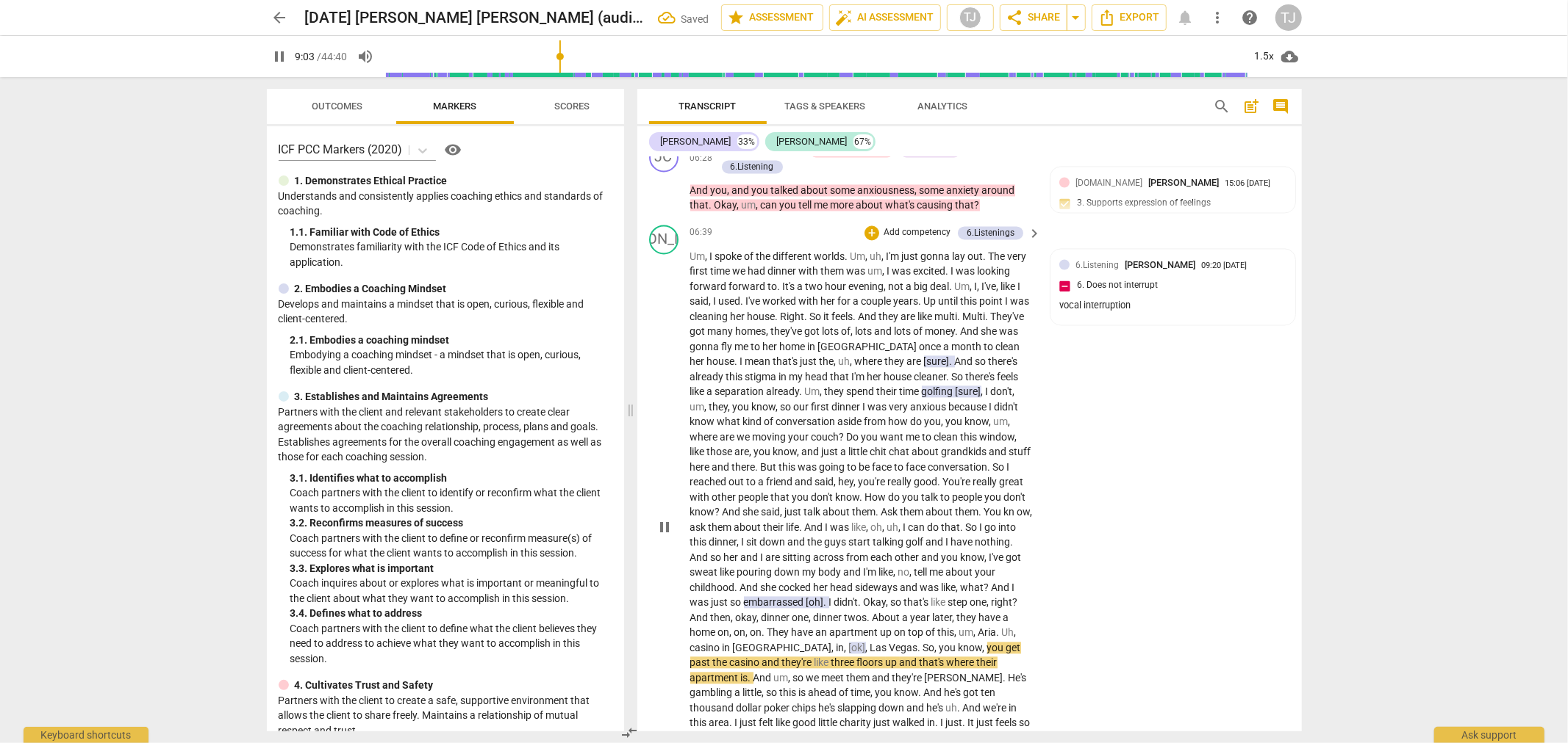
scroll to position [2813, 0]
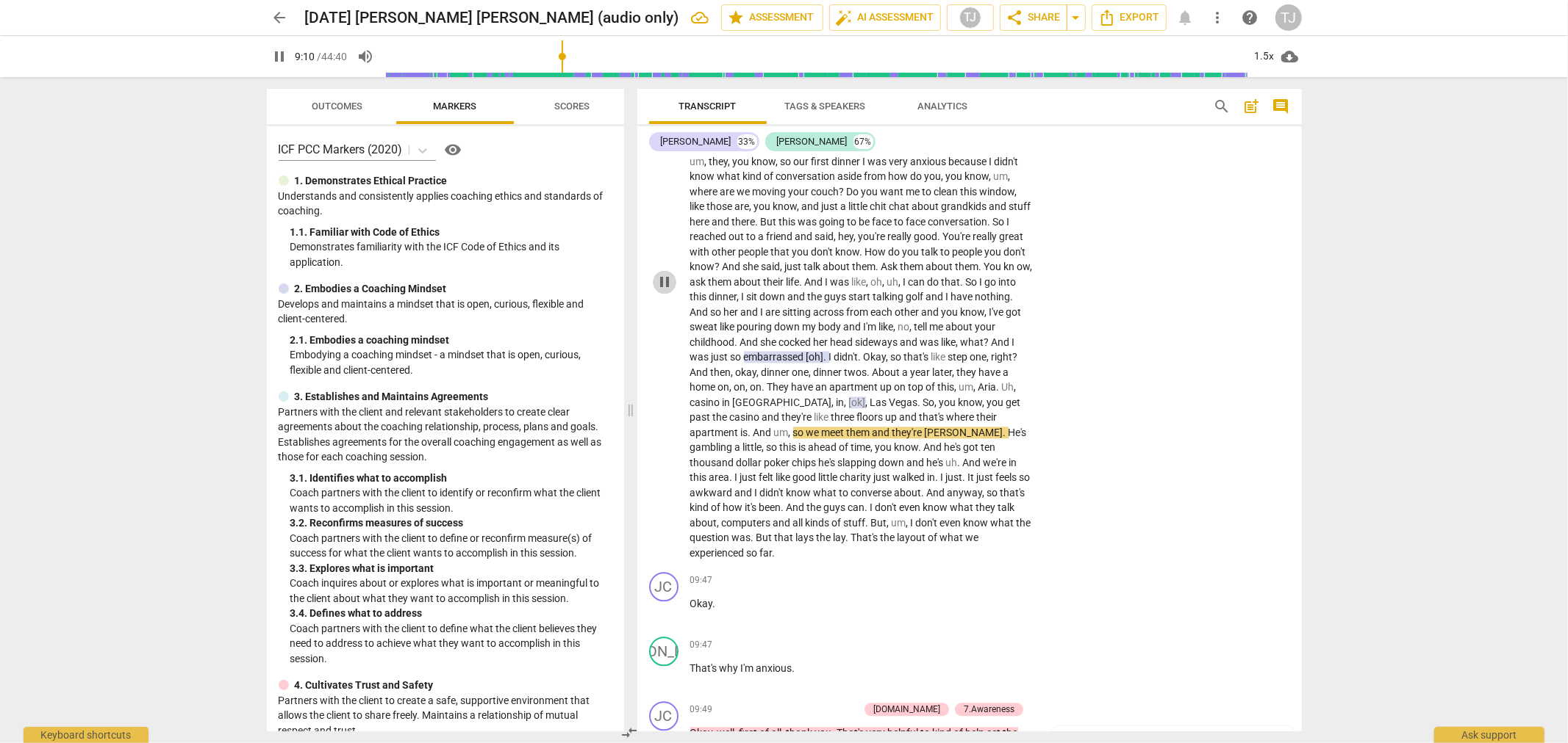
click at [660, 273] on span "pause" at bounding box center [664, 282] width 18 height 18
click at [754, 426] on span "." at bounding box center [751, 432] width 6 height 12
click at [1018, 338] on div "+" at bounding box center [1019, 336] width 15 height 15
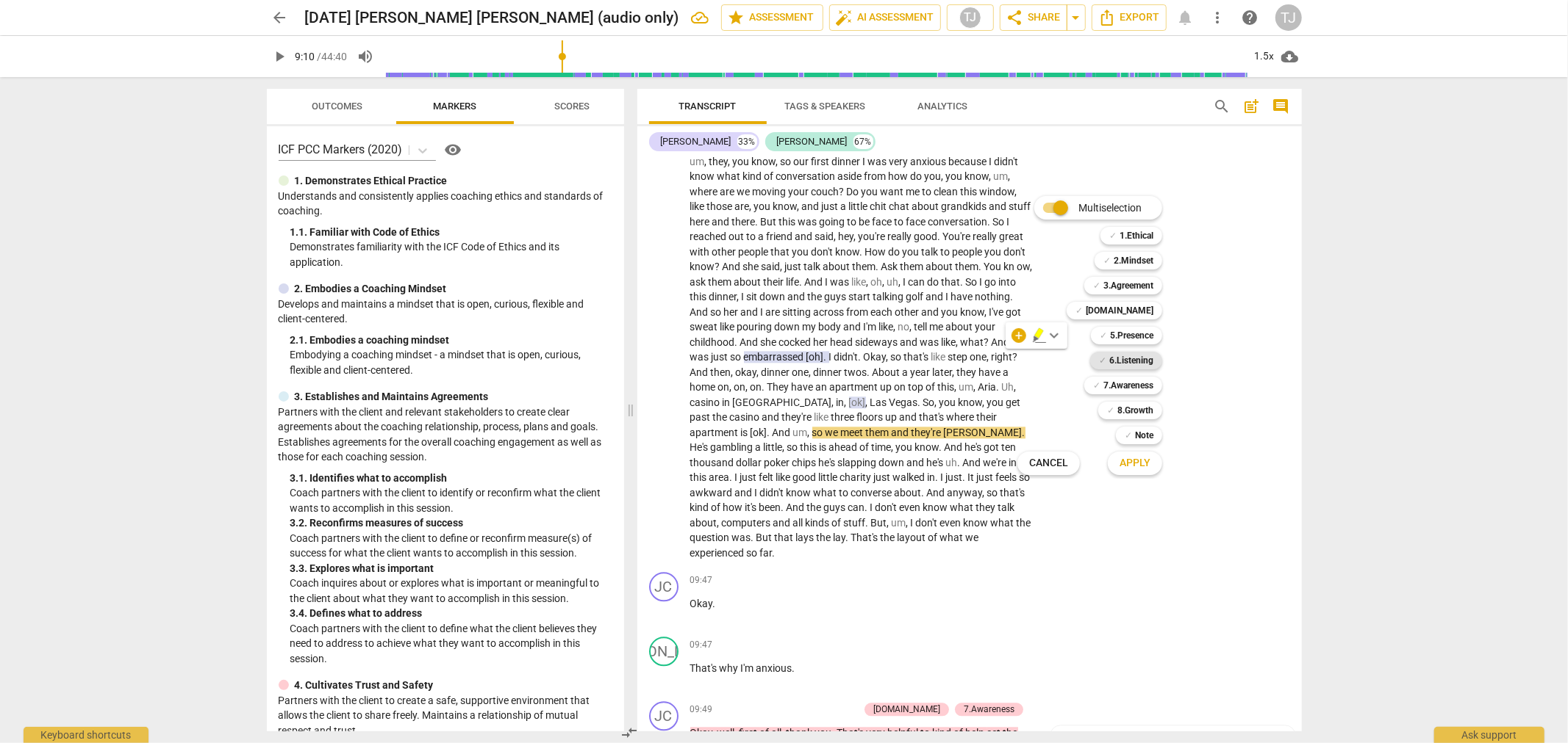
click at [1122, 362] on b "6.Listening" at bounding box center [1131, 360] width 44 height 18
click at [1143, 463] on span "Apply" at bounding box center [1134, 463] width 30 height 15
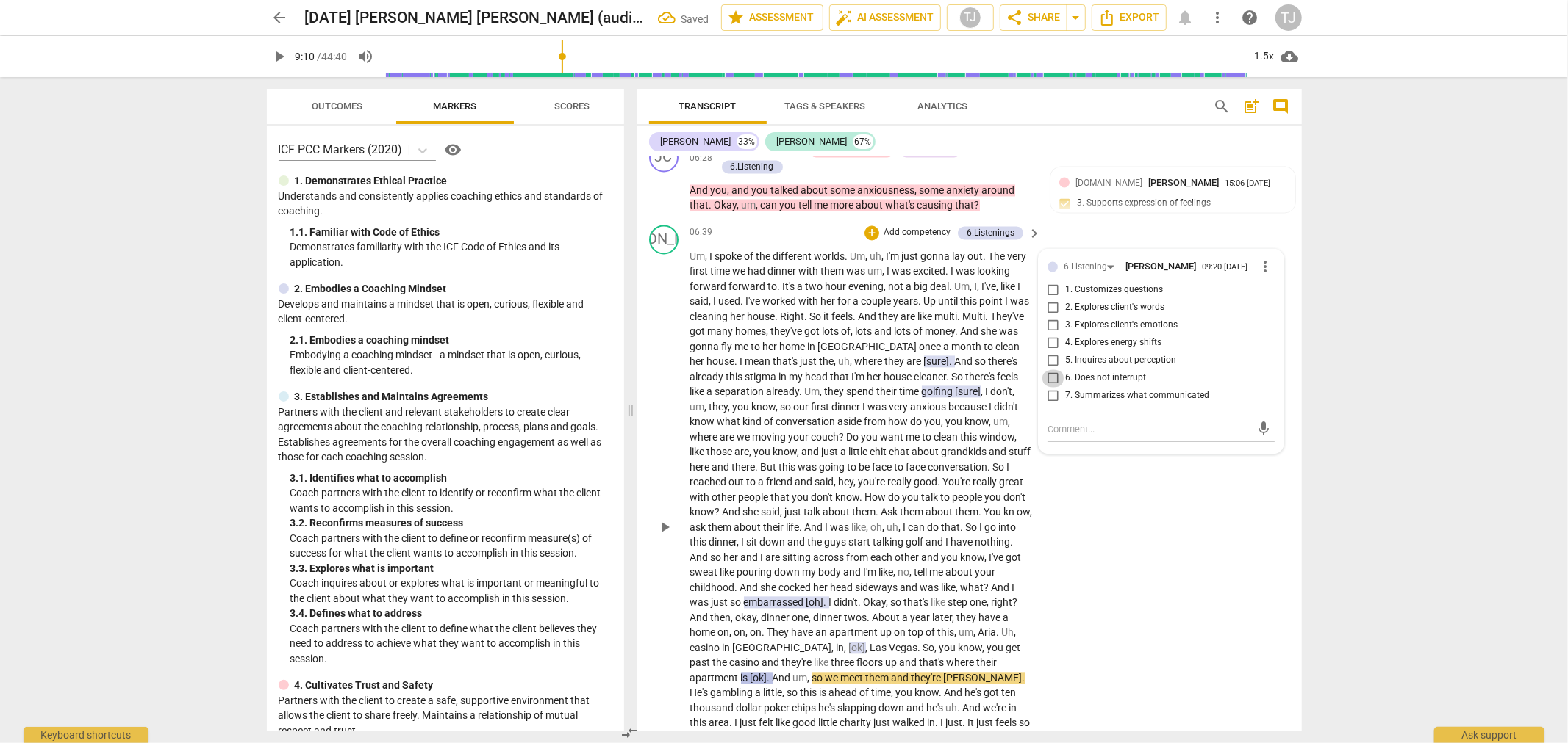
click at [1051, 369] on input "6. Does not interrupt" at bounding box center [1053, 377] width 23 height 18
click at [1060, 423] on textarea at bounding box center [1149, 429] width 203 height 14
paste textarea "vocal interruption"
click at [1255, 421] on span "send" at bounding box center [1263, 429] width 17 height 17
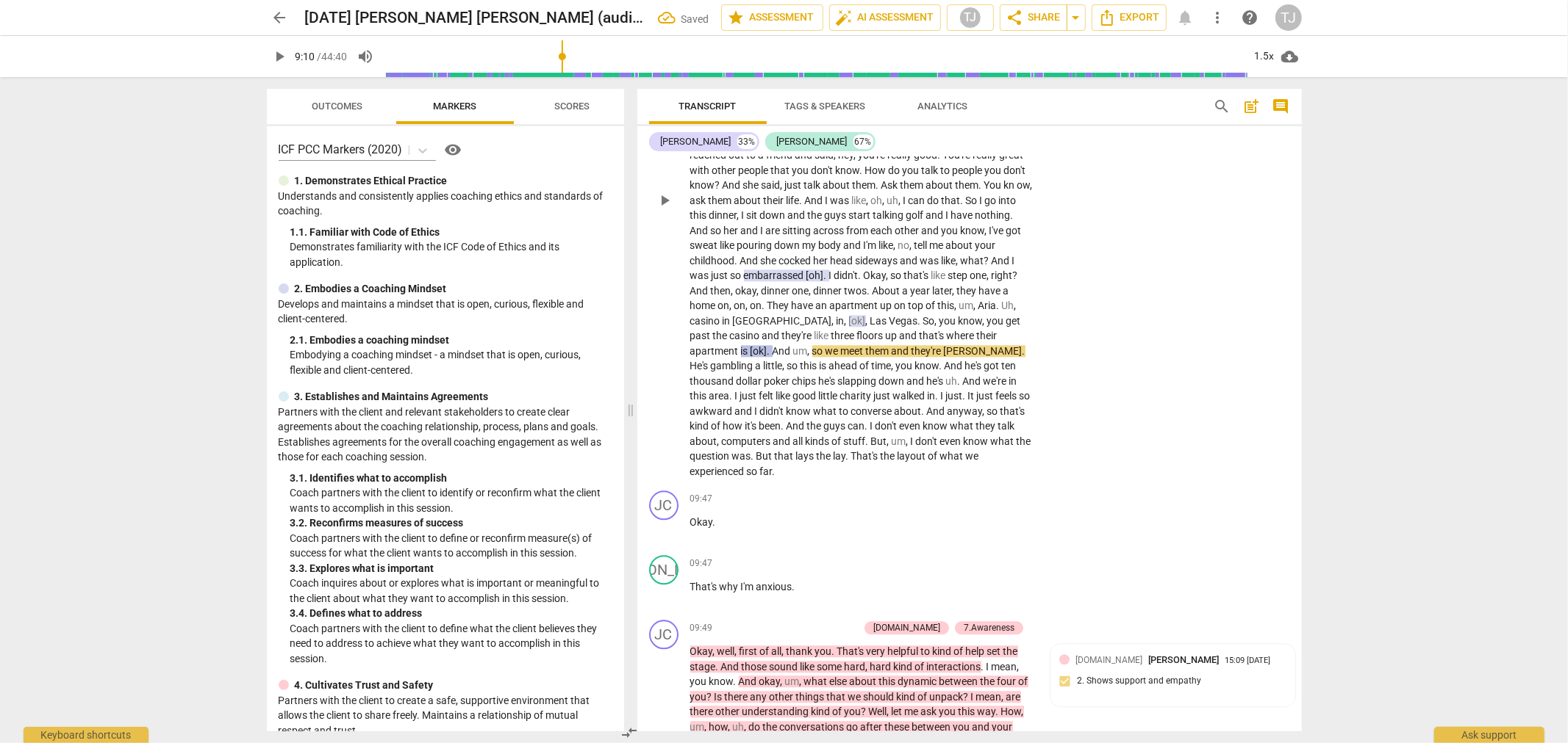
scroll to position [2813, 0]
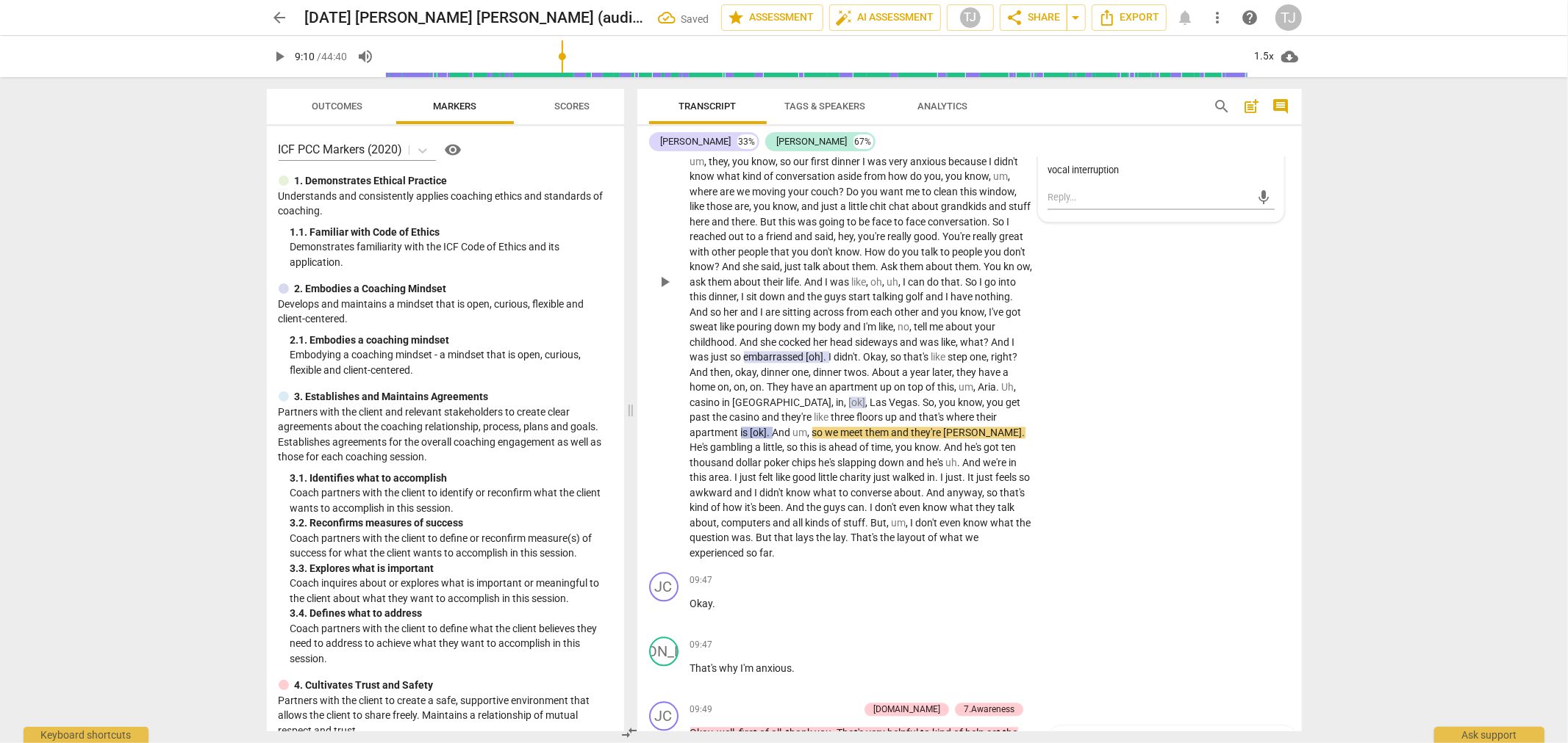
click at [664, 273] on span "play_arrow" at bounding box center [664, 282] width 18 height 18
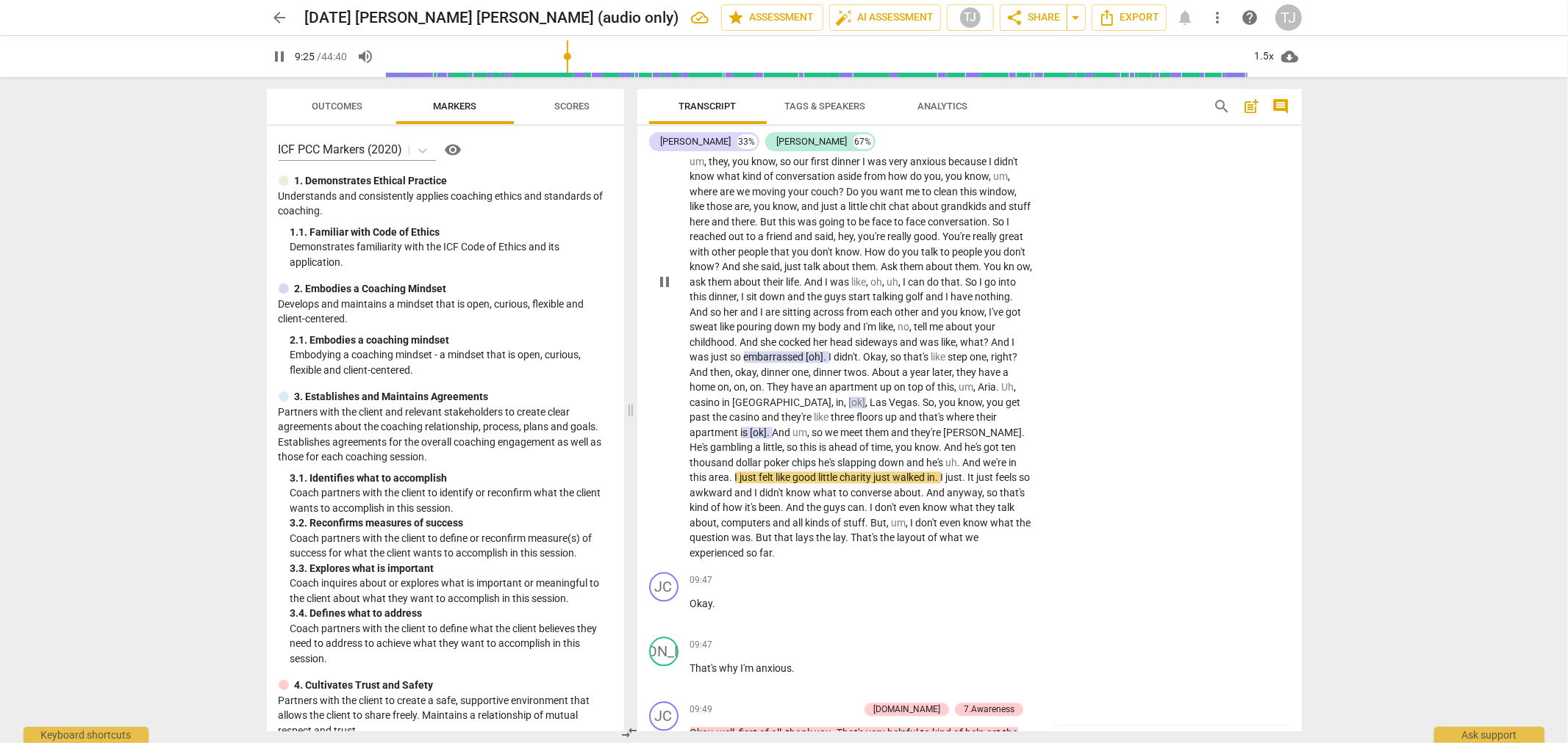
click at [659, 273] on span "pause" at bounding box center [664, 282] width 18 height 18
click at [567, 62] on input "range" at bounding box center [816, 56] width 862 height 47
click at [664, 273] on span "play_arrow" at bounding box center [664, 282] width 18 height 18
click at [665, 273] on span "pause" at bounding box center [664, 282] width 18 height 18
click at [793, 472] on span "like" at bounding box center [784, 477] width 17 height 12
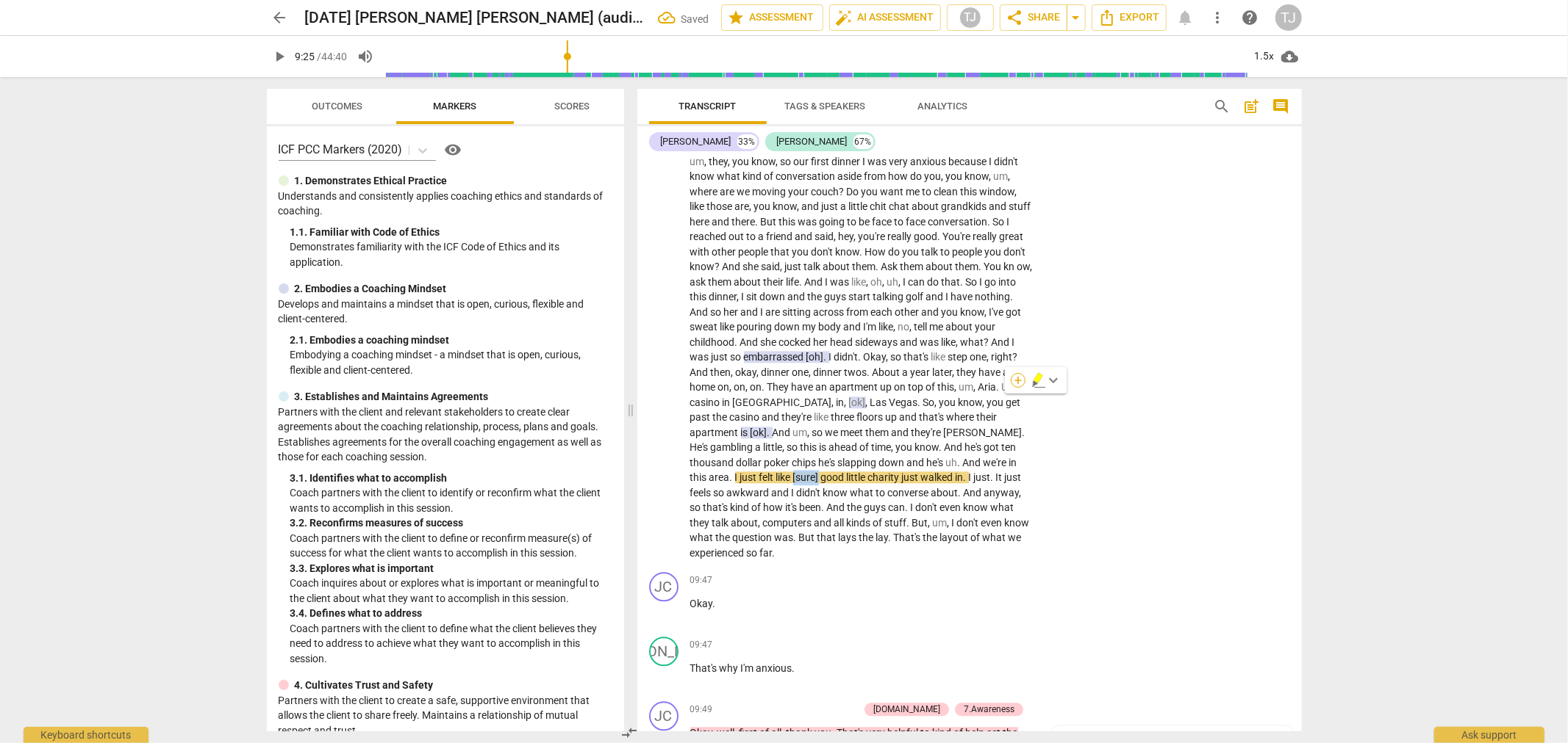
click at [1016, 383] on div "+" at bounding box center [1018, 380] width 15 height 15
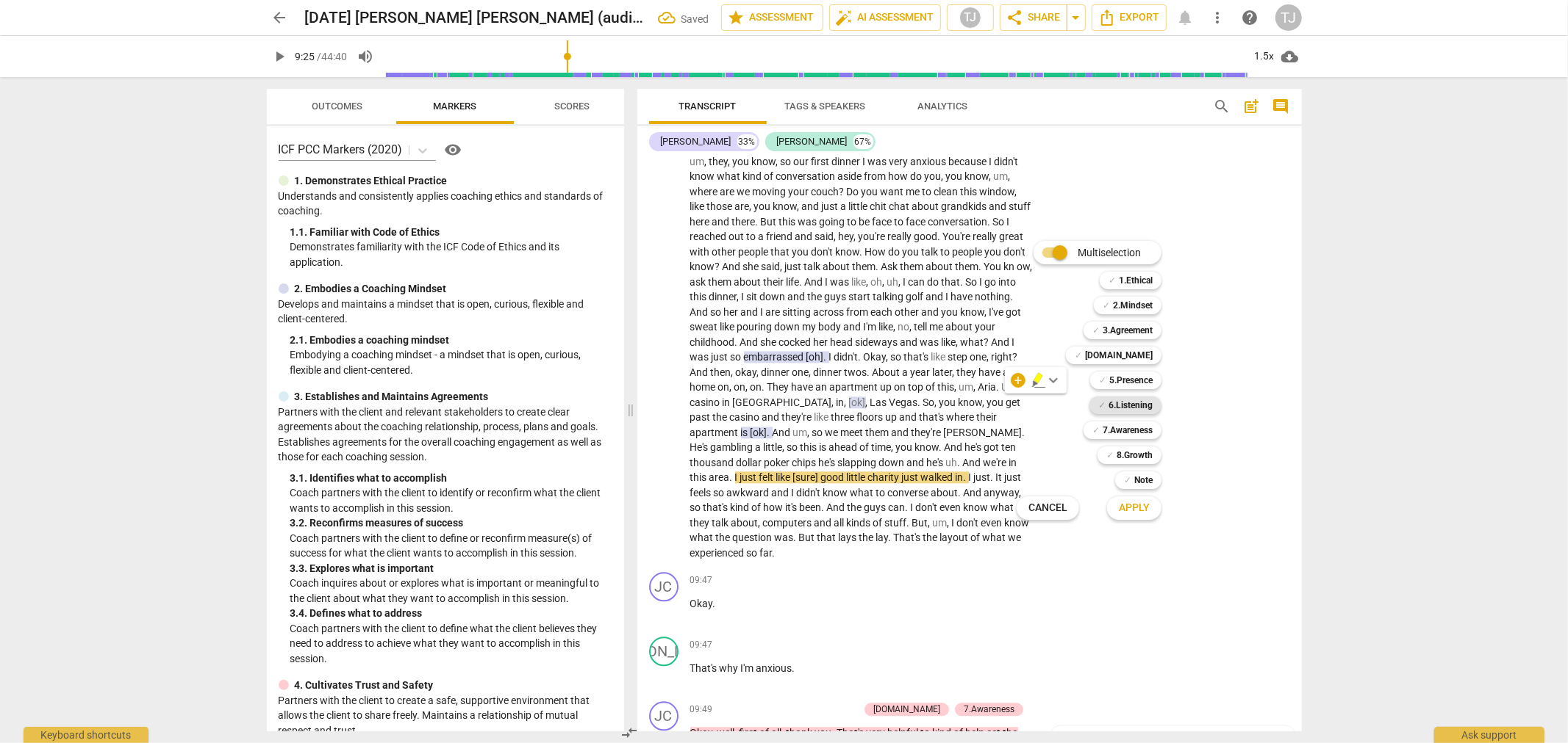
click at [1143, 401] on b "6.Listening" at bounding box center [1130, 405] width 44 height 18
click at [1140, 509] on span "Apply" at bounding box center [1133, 509] width 30 height 15
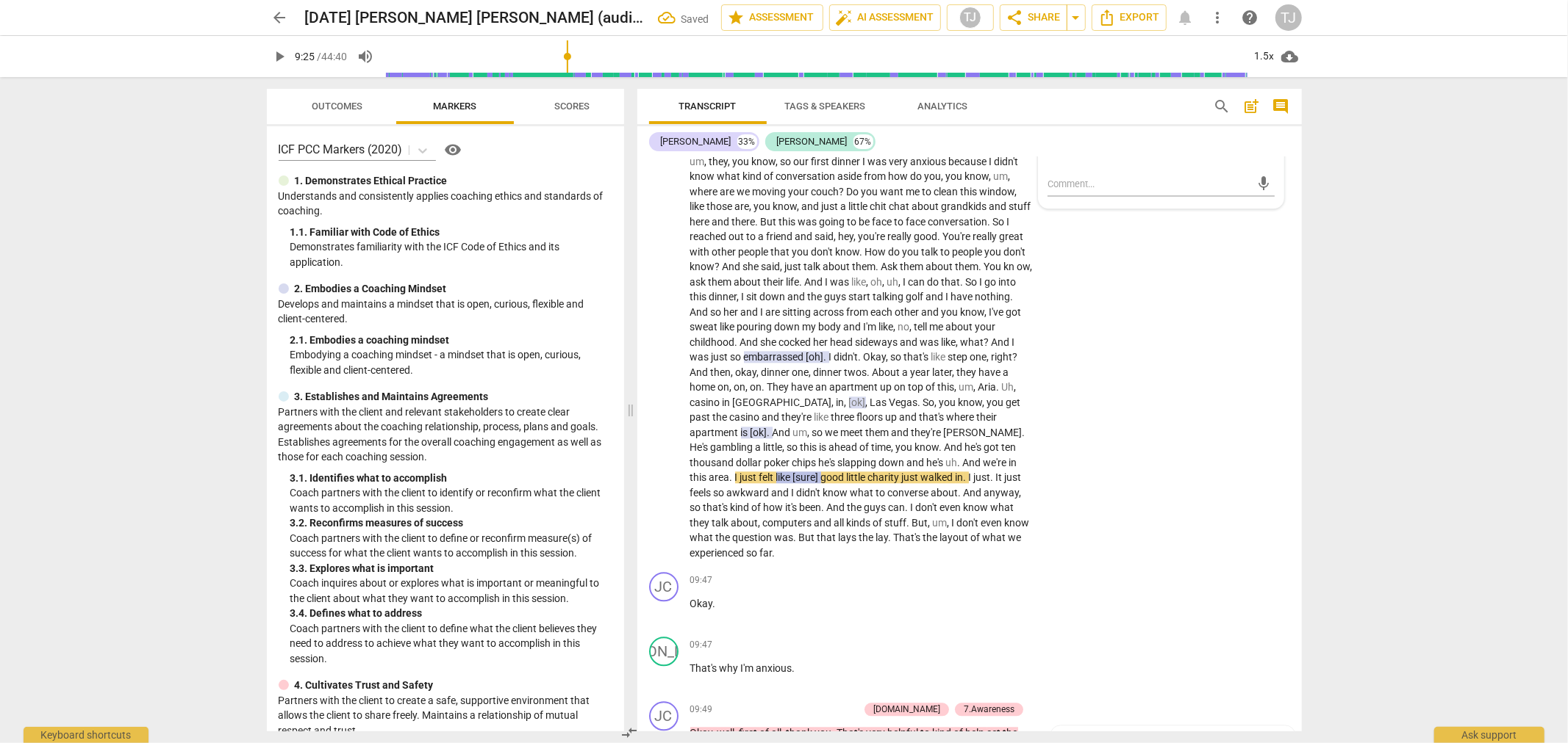
scroll to position [2568, 0]
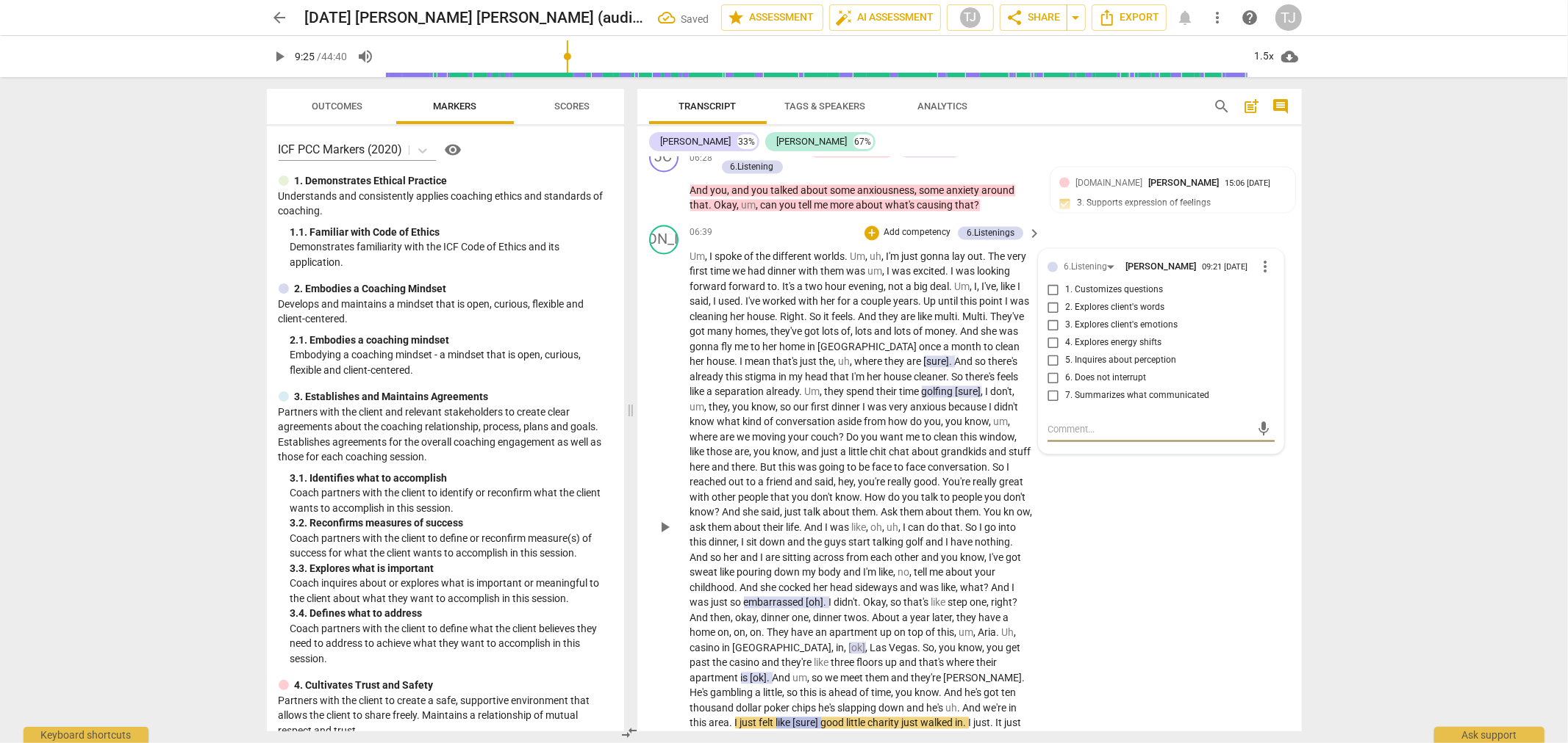
click at [1046, 369] on input "6. Does not interrupt" at bounding box center [1053, 377] width 23 height 18
click at [1047, 369] on input "6. Does not interrupt" at bounding box center [1053, 377] width 23 height 18
click at [1068, 423] on textarea at bounding box center [1149, 429] width 203 height 14
paste textarea "vocal interruption"
click at [1255, 421] on span "send" at bounding box center [1263, 429] width 17 height 17
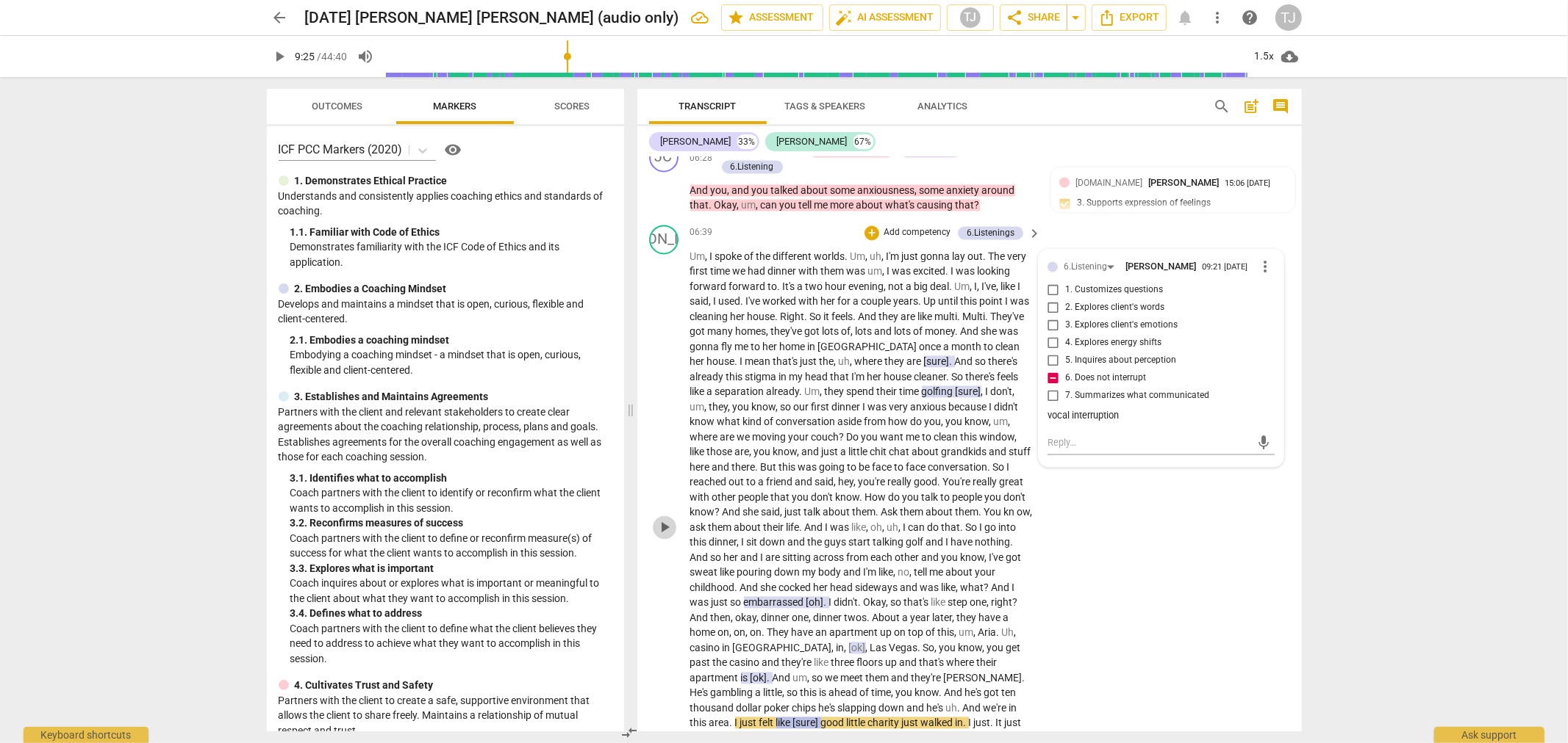
click at [660, 519] on span "play_arrow" at bounding box center [664, 527] width 18 height 18
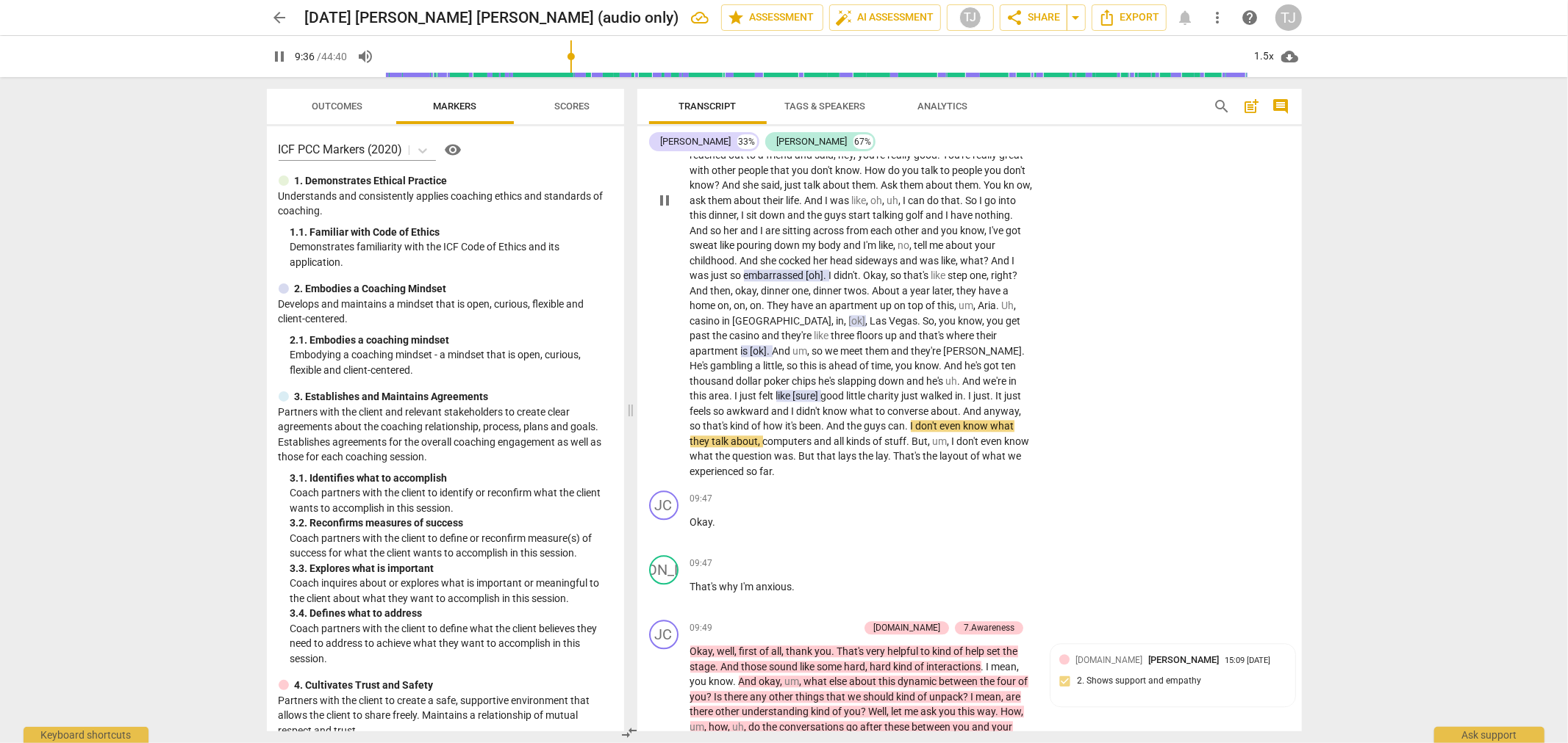
scroll to position [2813, 0]
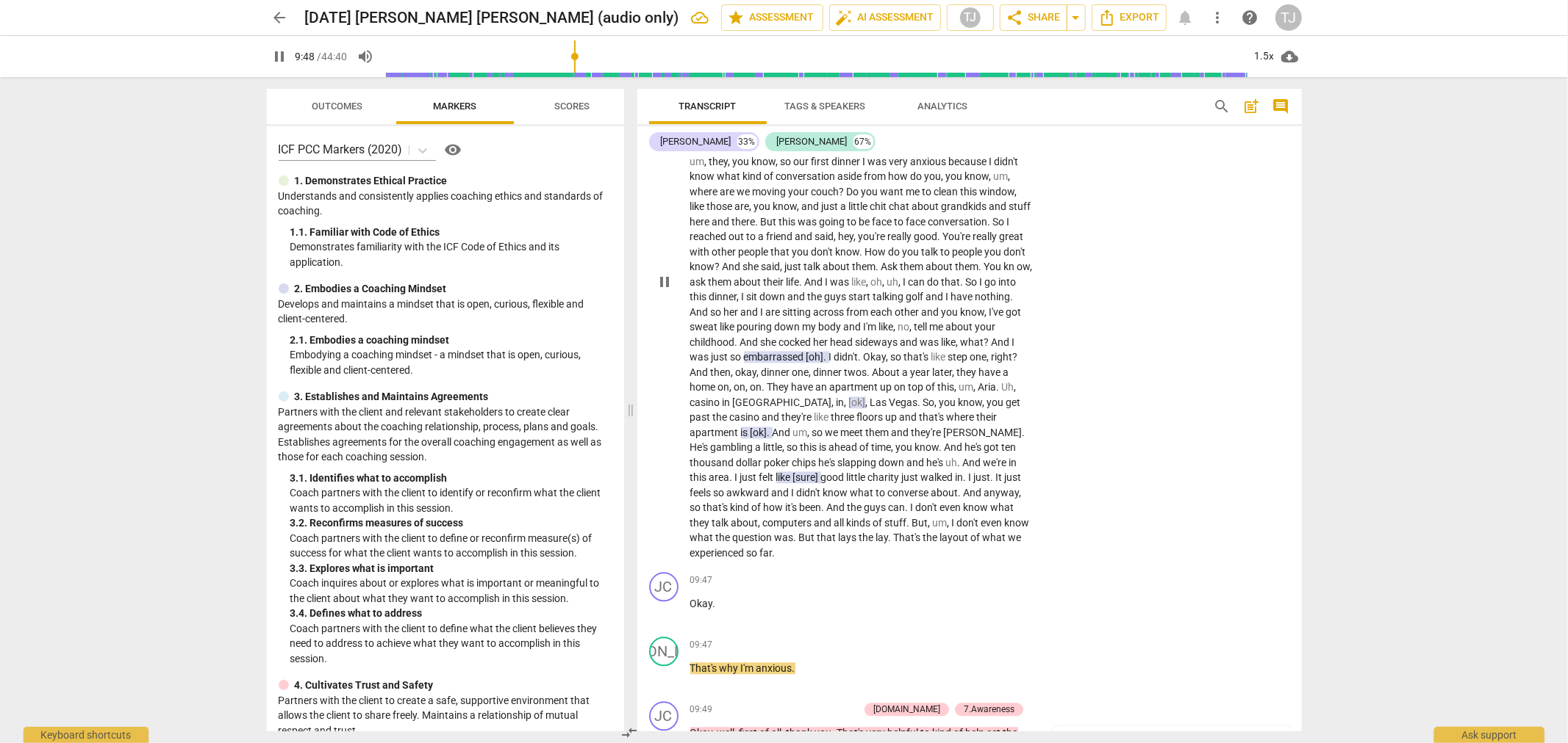
click at [664, 273] on span "pause" at bounding box center [664, 282] width 18 height 18
click at [888, 532] on span "." at bounding box center [891, 537] width 6 height 12
click at [769, 456] on div "+" at bounding box center [772, 456] width 15 height 15
click at [880, 481] on b "6.Listening" at bounding box center [885, 481] width 44 height 18
click at [884, 584] on span "Apply" at bounding box center [887, 584] width 30 height 15
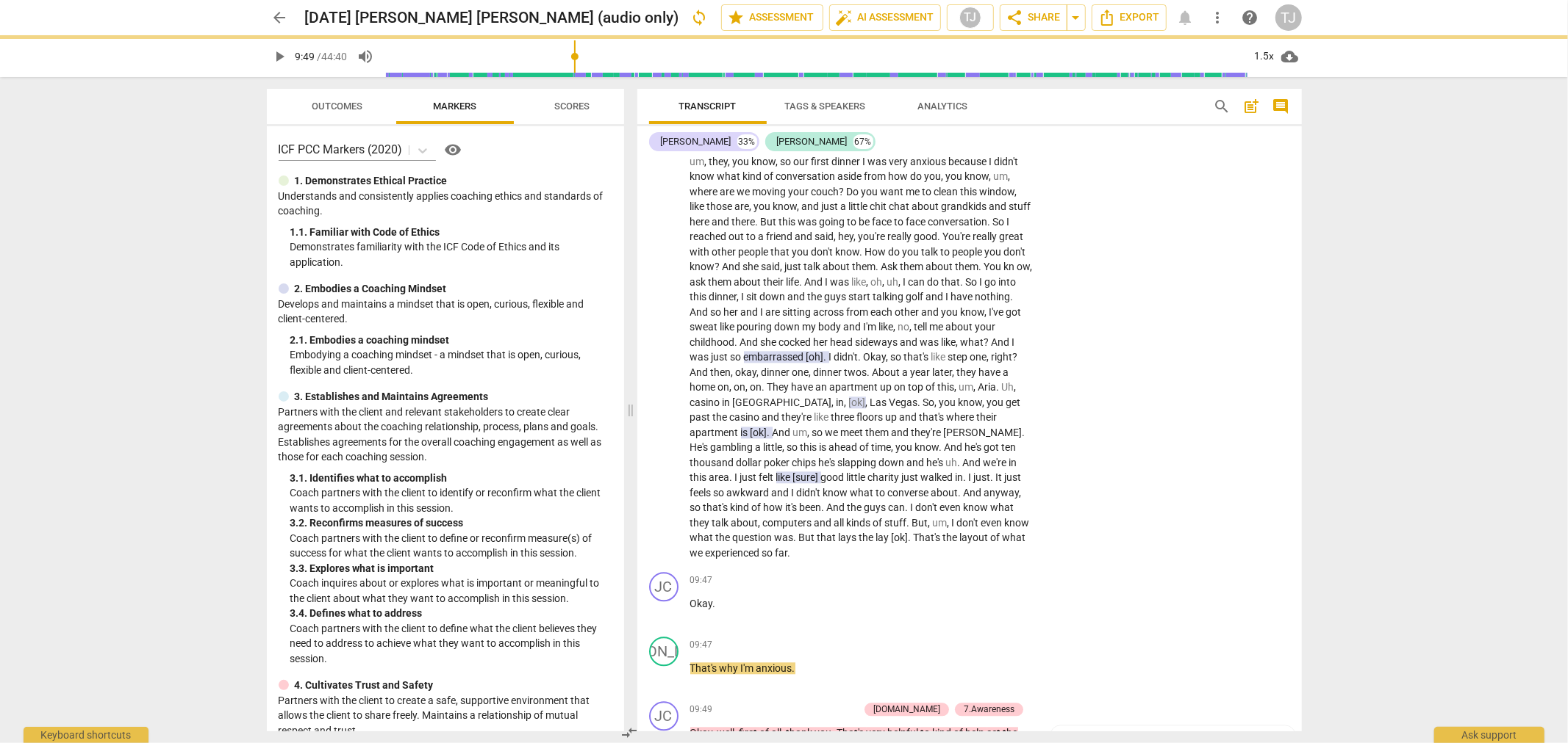
scroll to position [2568, 0]
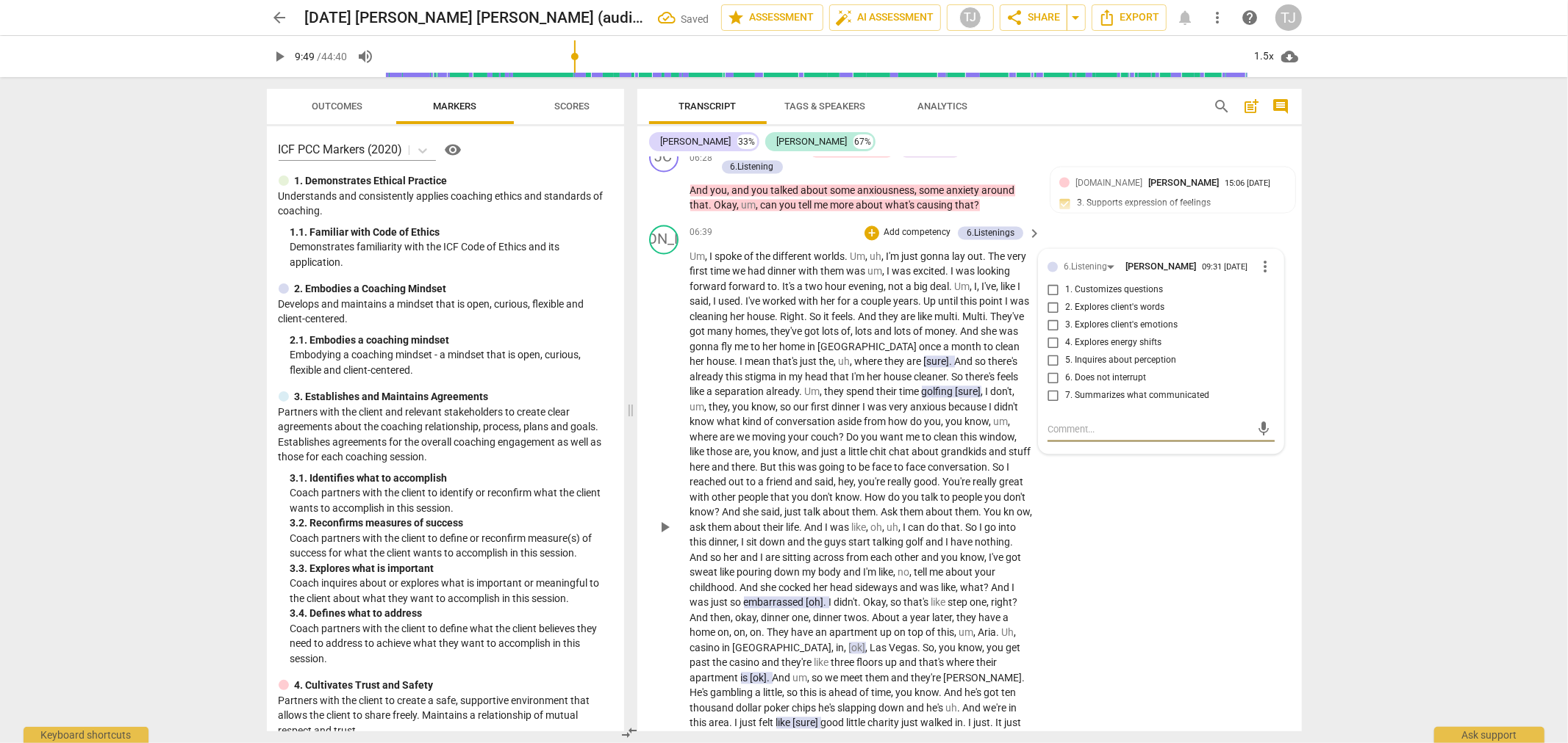
click at [1046, 369] on input "6. Does not interrupt" at bounding box center [1053, 377] width 23 height 18
click at [1056, 423] on textarea at bounding box center [1149, 429] width 203 height 14
paste textarea "vocal interruption"
click at [1257, 421] on span "send" at bounding box center [1263, 429] width 17 height 17
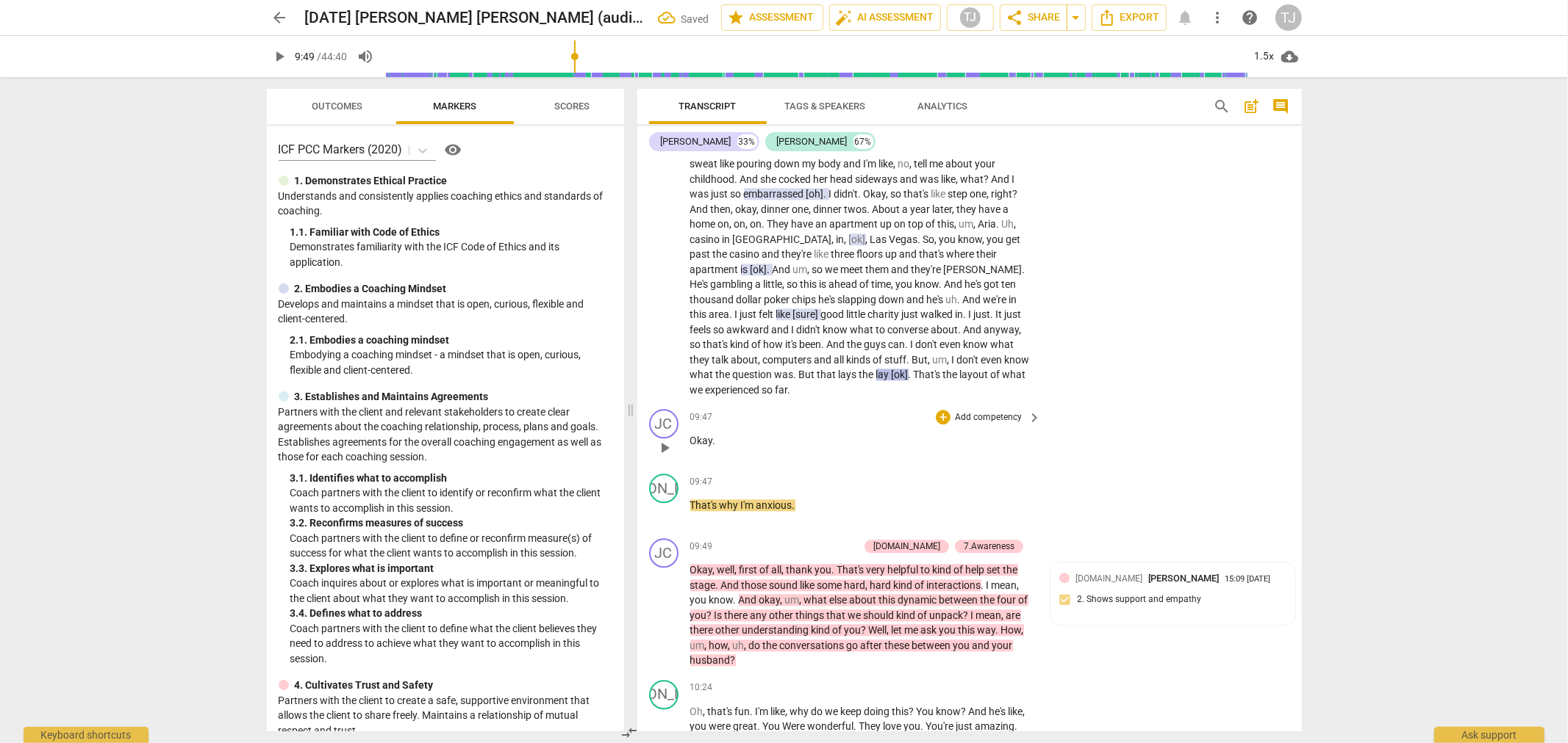
scroll to position [3140, 0]
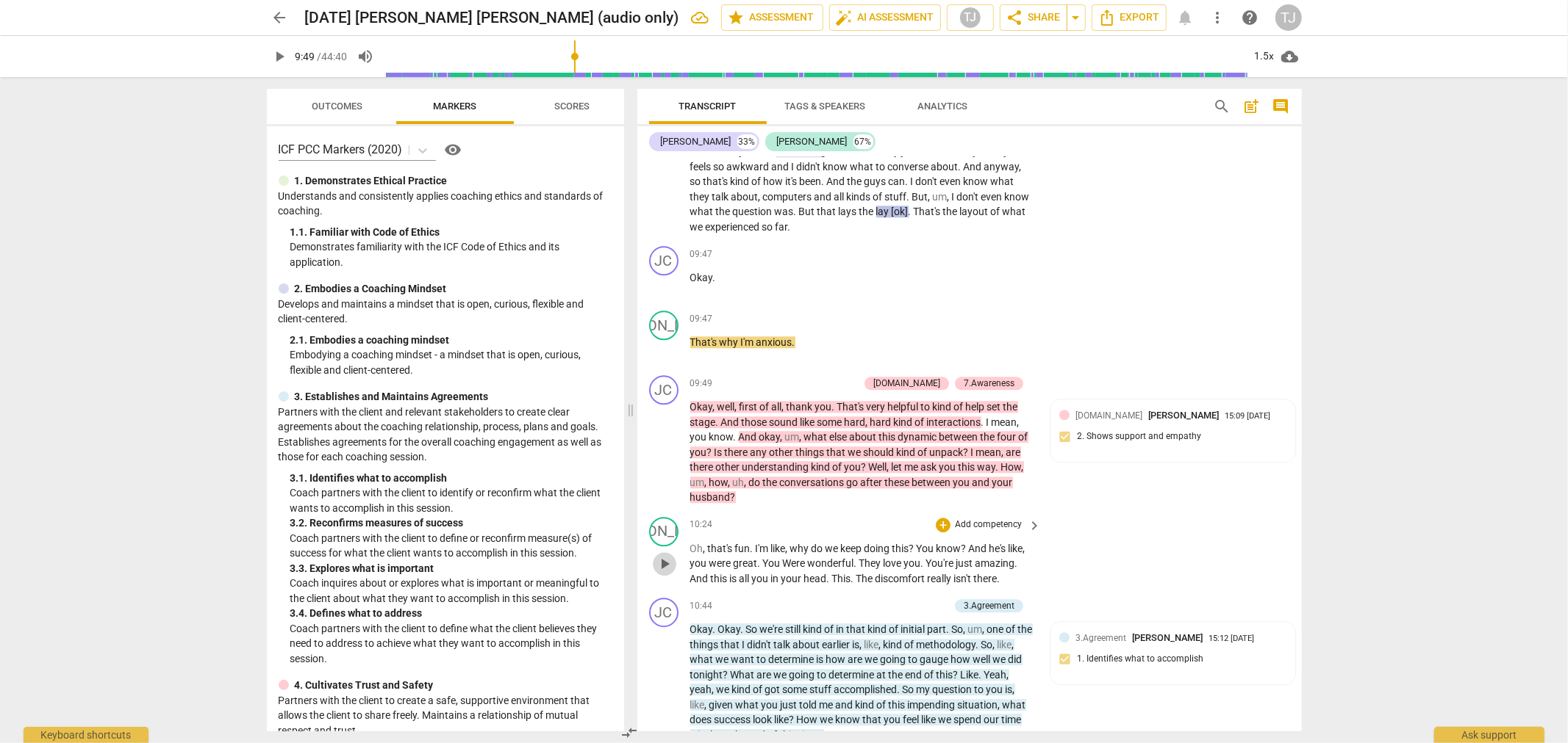
click at [668, 556] on span "play_arrow" at bounding box center [664, 564] width 18 height 18
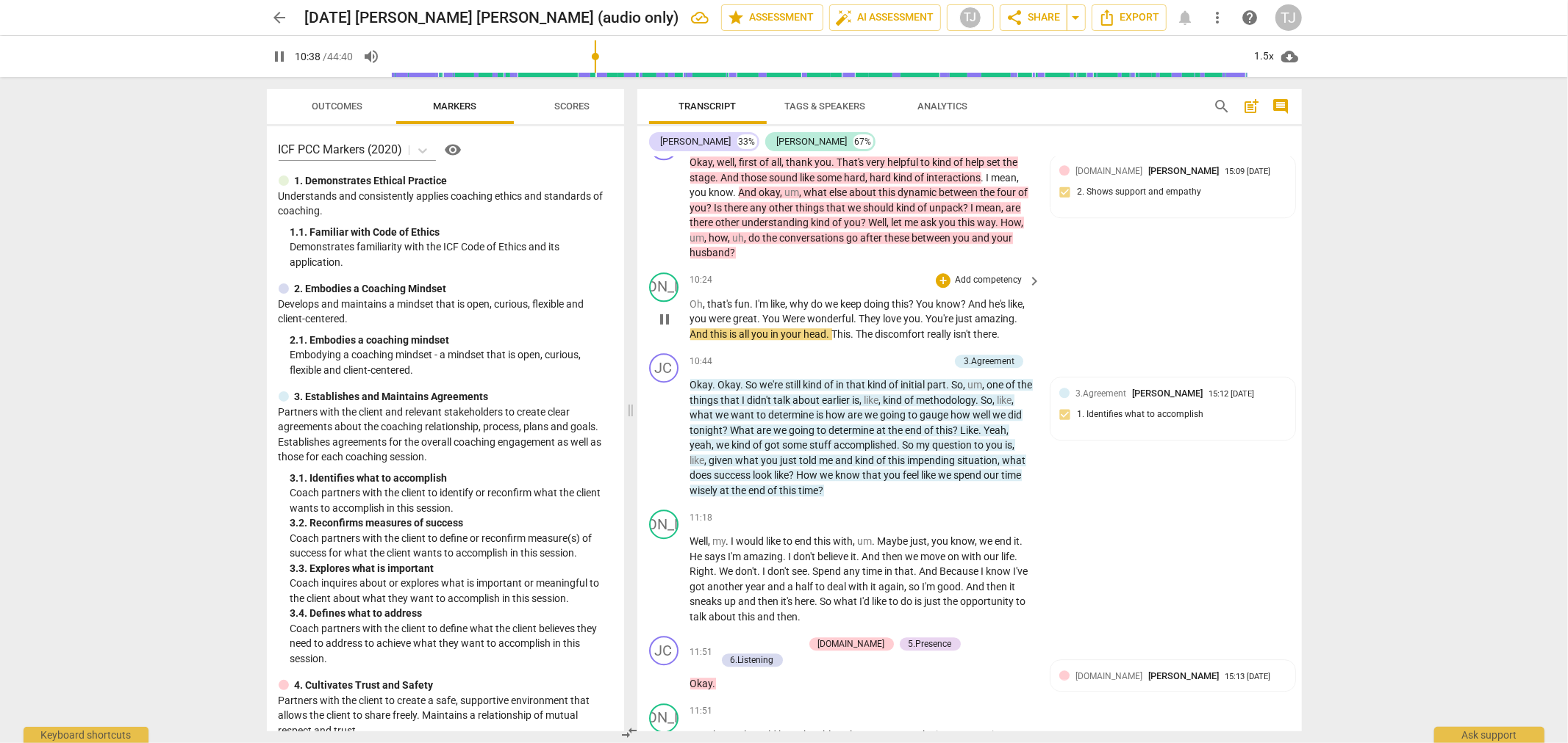
scroll to position [3466, 0]
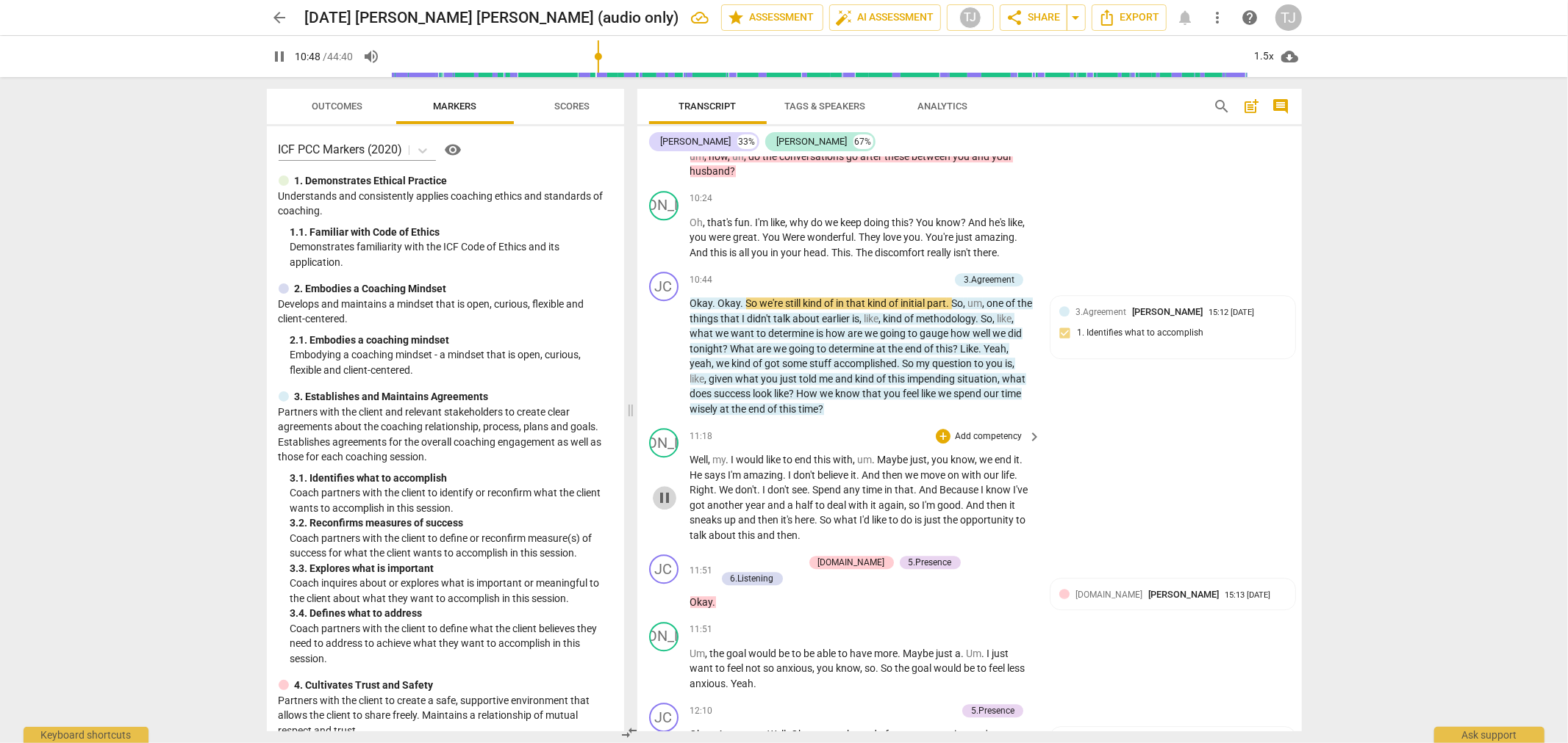
click at [663, 489] on span "pause" at bounding box center [664, 497] width 18 height 18
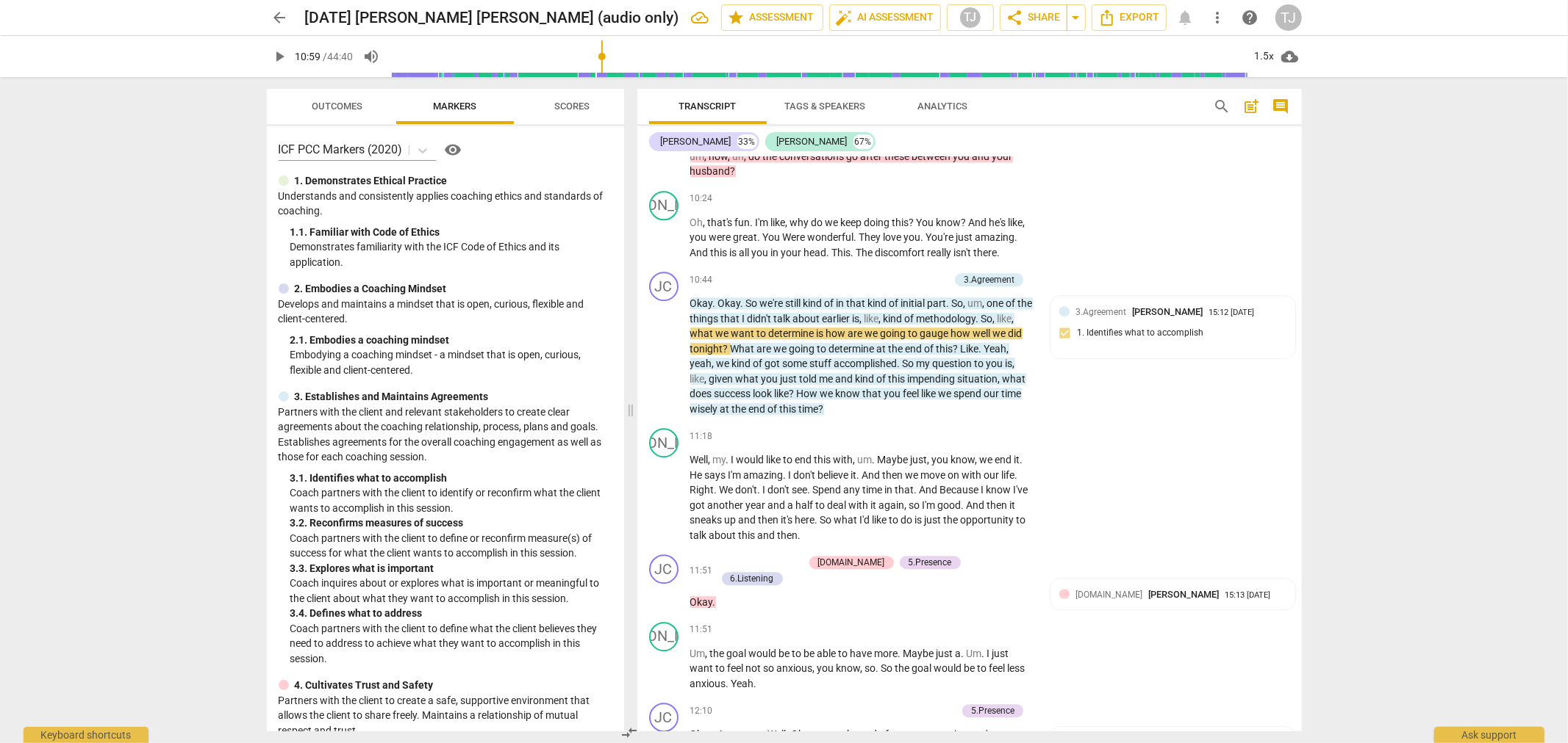
click at [603, 54] on input "range" at bounding box center [818, 56] width 856 height 47
click at [607, 60] on input "range" at bounding box center [818, 56] width 856 height 47
click at [612, 60] on input "range" at bounding box center [818, 56] width 856 height 47
click at [664, 489] on span "play_arrow" at bounding box center [664, 497] width 18 height 18
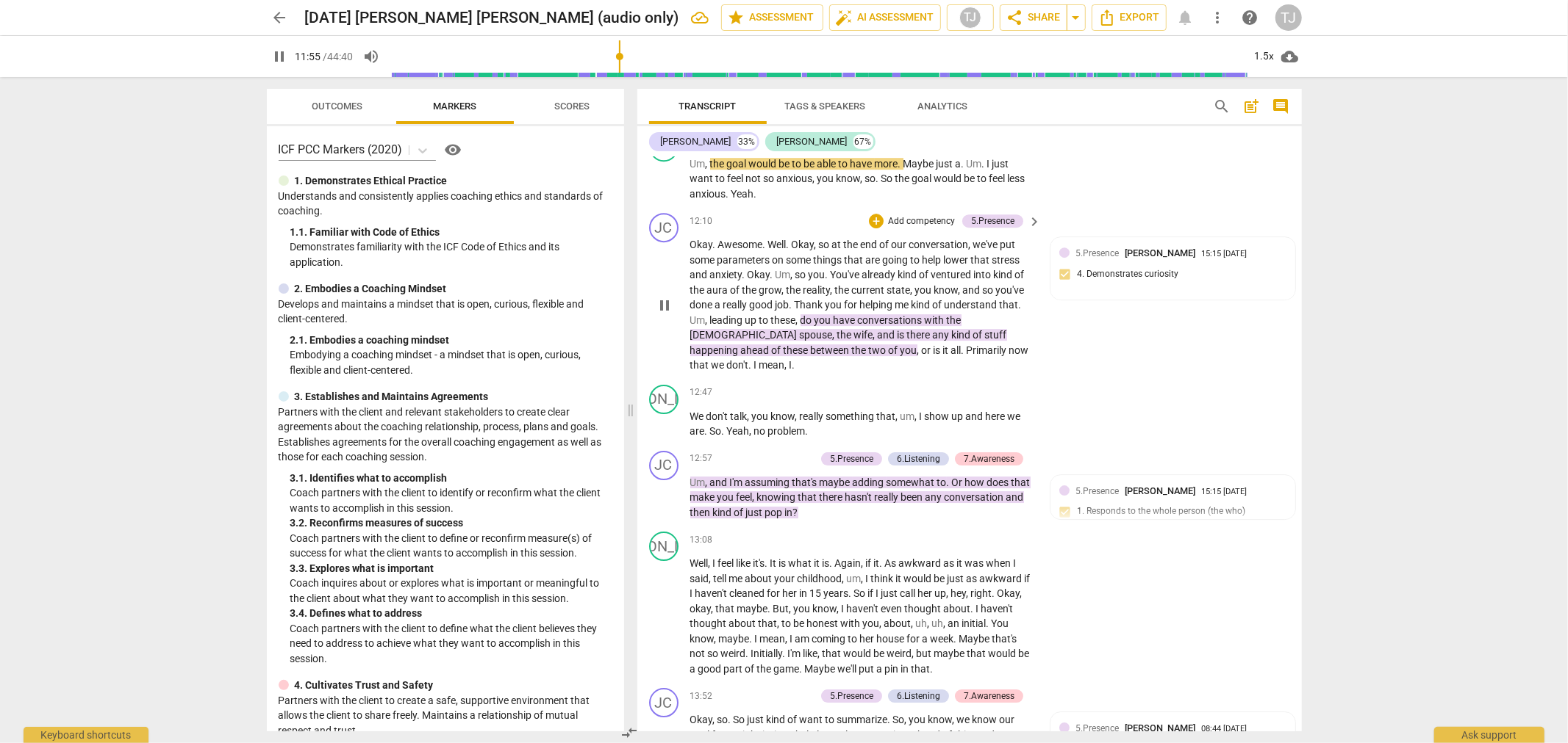
scroll to position [3793, 0]
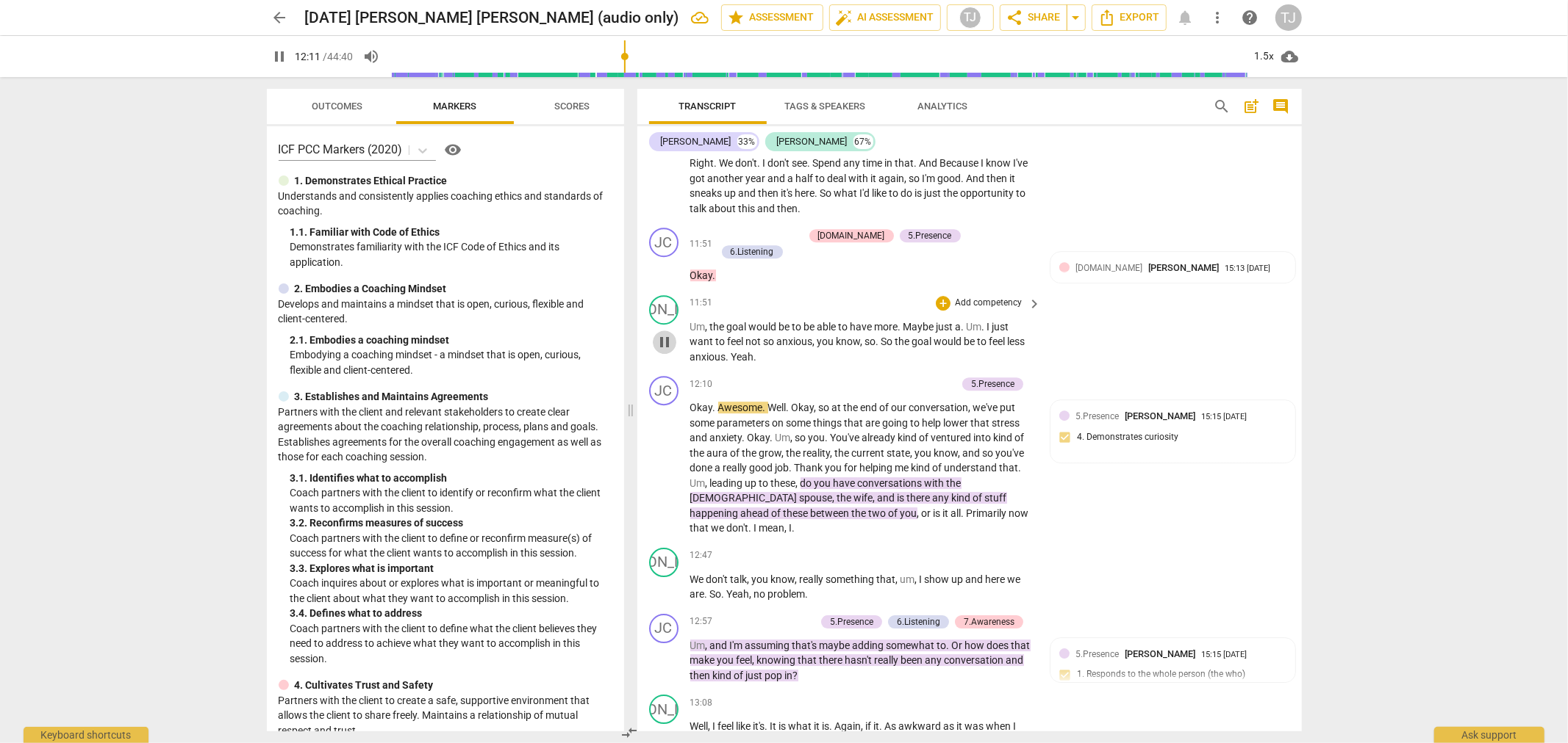
click at [660, 333] on span "pause" at bounding box center [664, 342] width 18 height 18
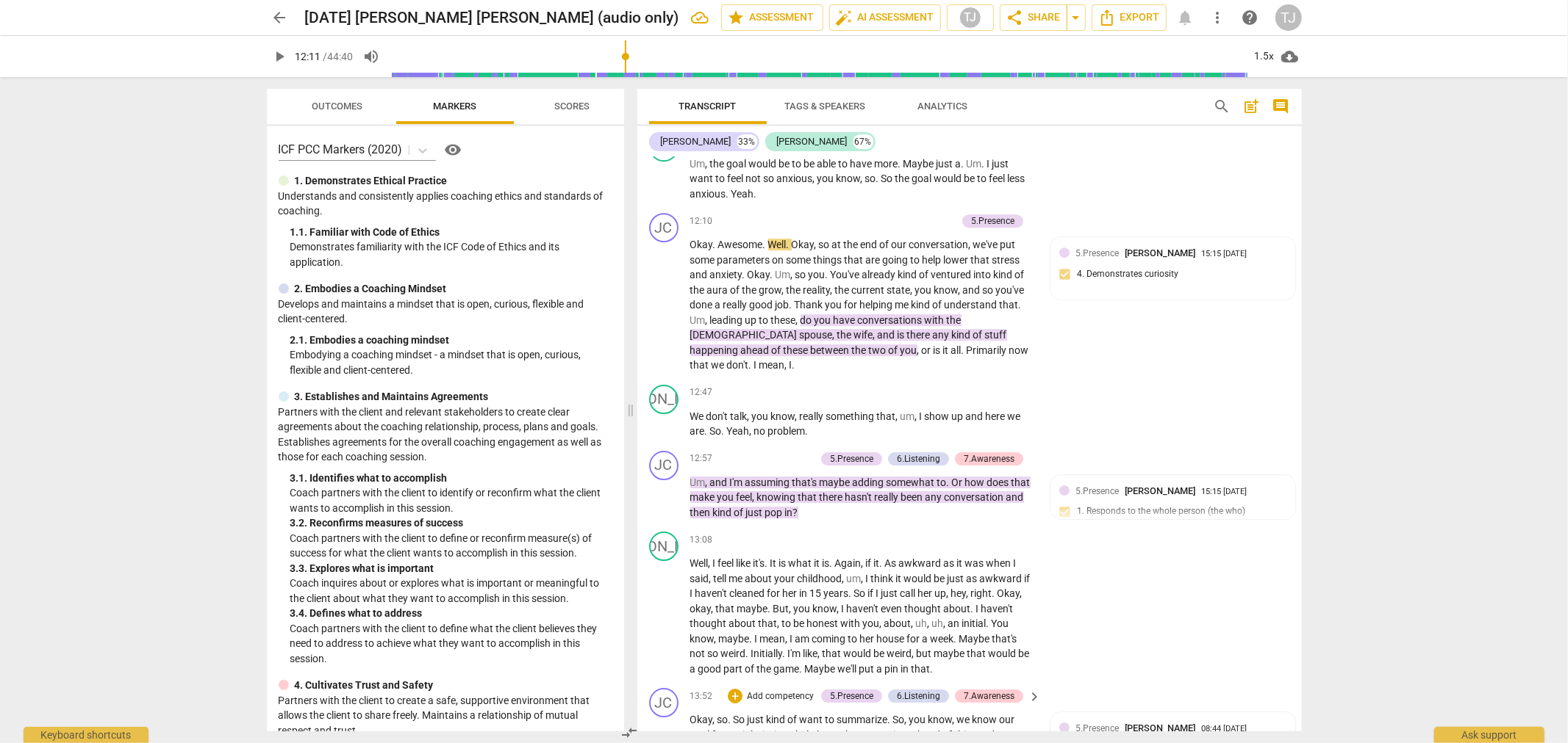
scroll to position [4037, 0]
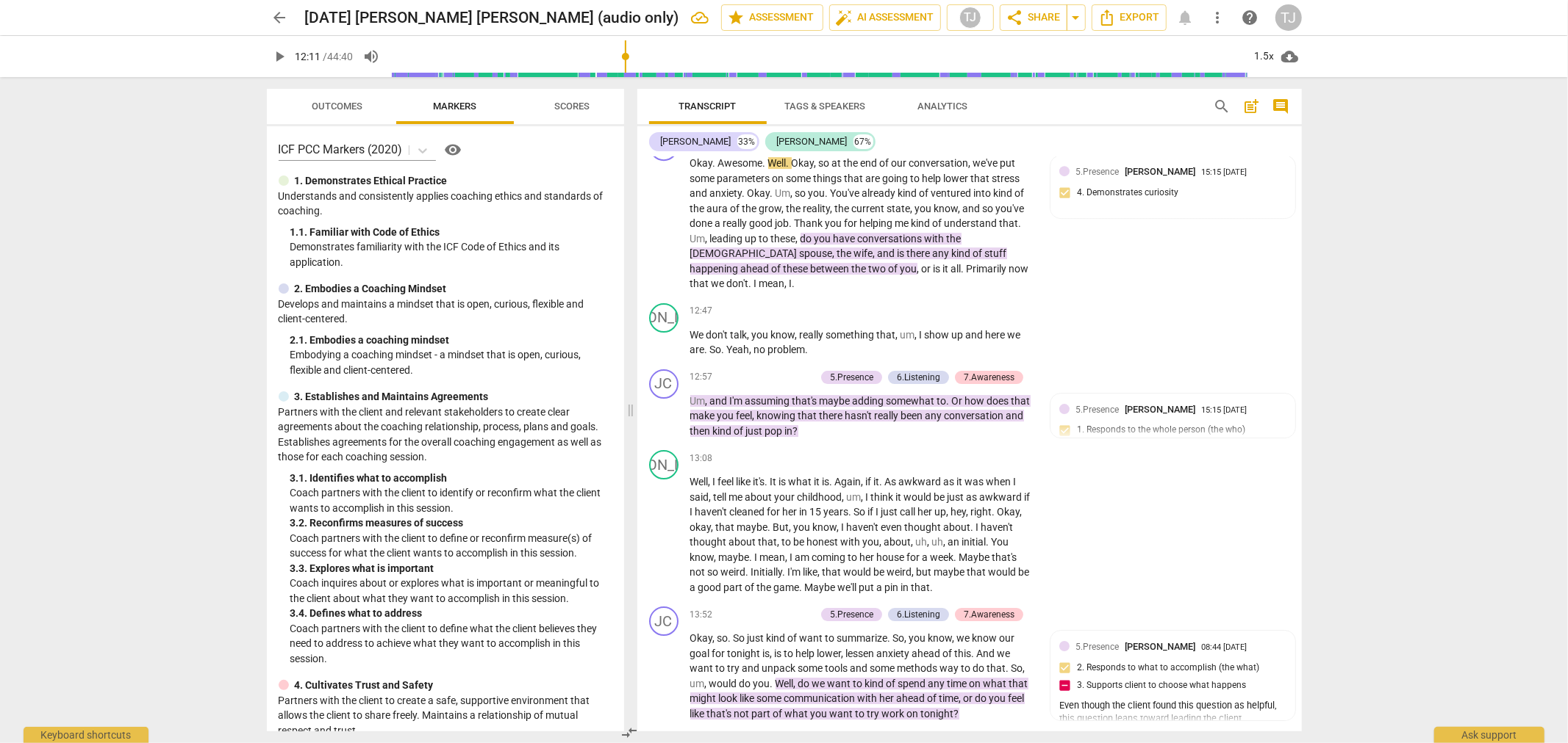
click at [635, 53] on input "range" at bounding box center [818, 56] width 856 height 47
click at [645, 54] on input "range" at bounding box center [818, 56] width 856 height 47
click at [664, 527] on span "play_arrow" at bounding box center [664, 535] width 18 height 18
click at [644, 59] on input "range" at bounding box center [818, 56] width 856 height 47
click at [864, 476] on span "," at bounding box center [863, 482] width 5 height 12
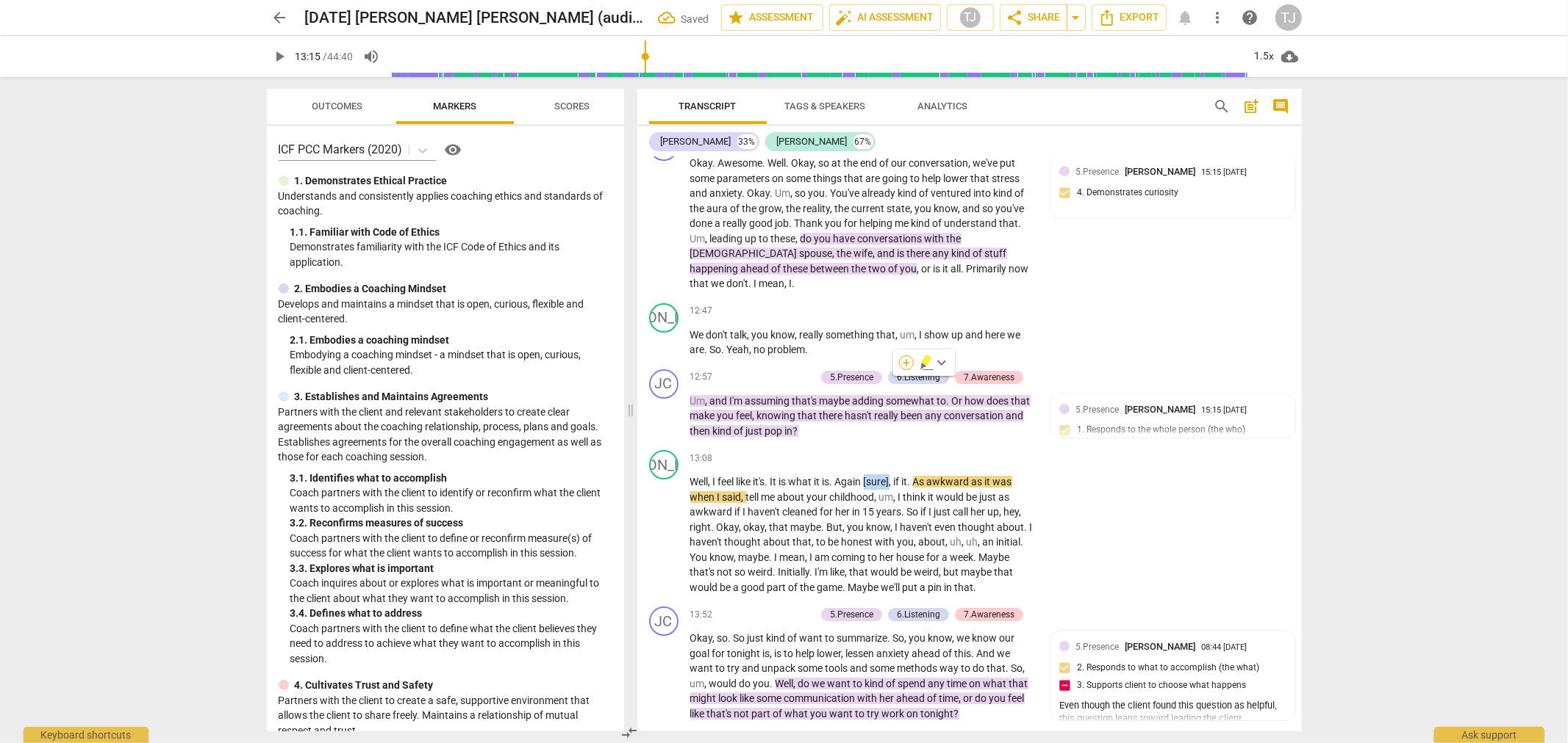
click at [902, 366] on div "+" at bounding box center [906, 363] width 15 height 15
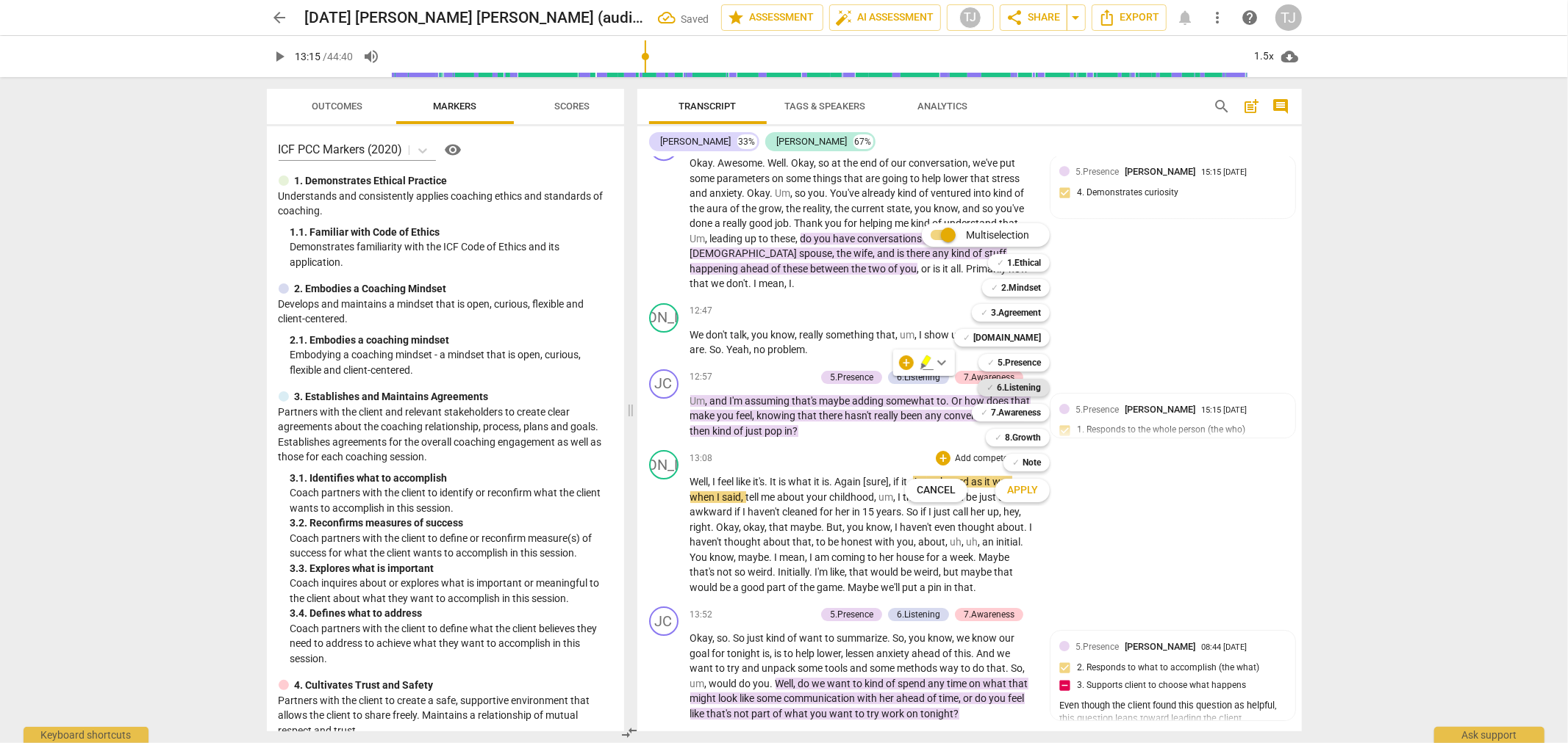
click at [1022, 384] on b "6.Listening" at bounding box center [1019, 388] width 44 height 18
click at [1021, 489] on span "Apply" at bounding box center [1021, 491] width 30 height 15
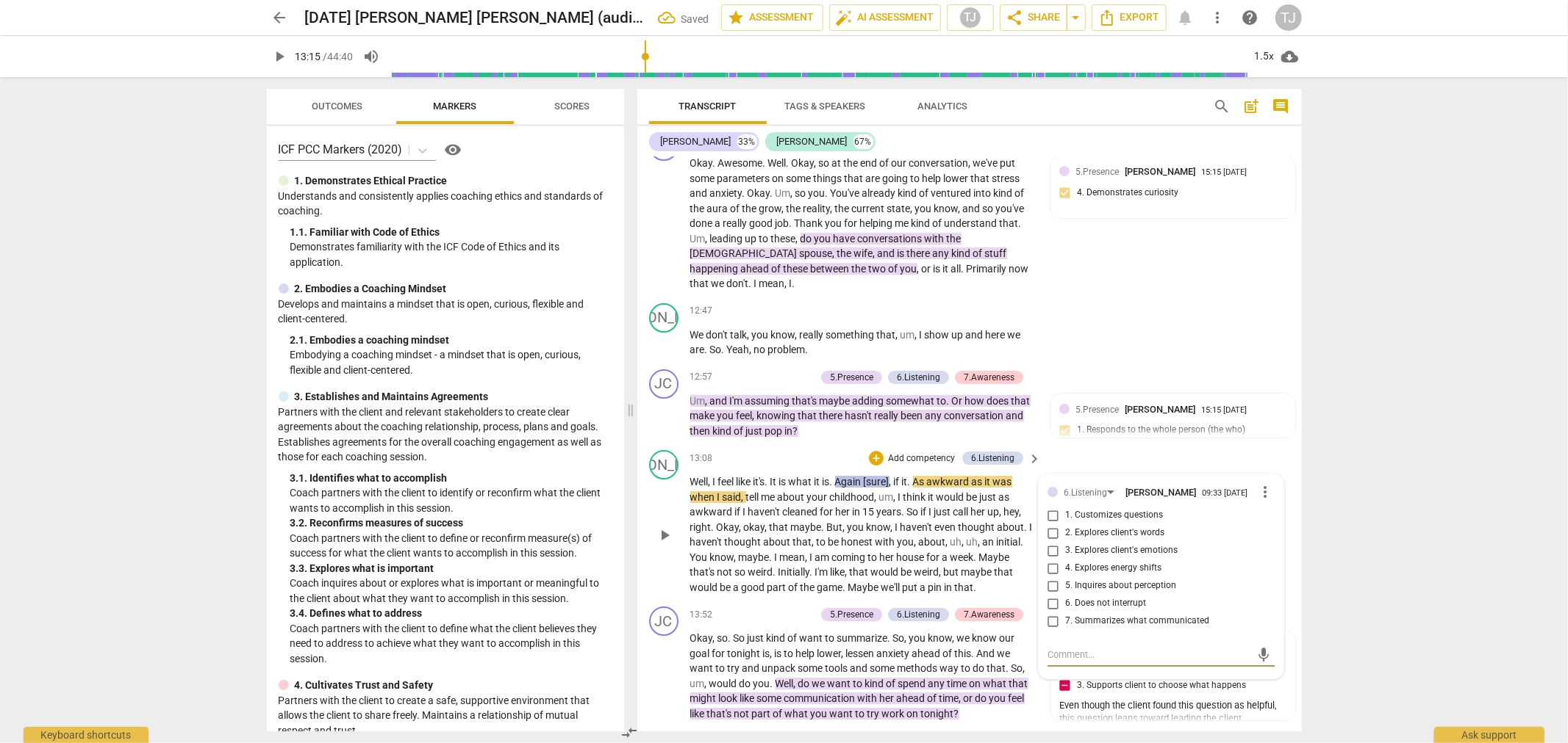
click at [1051, 595] on input "6. Does not interrupt" at bounding box center [1053, 604] width 23 height 18
click at [1068, 648] on textarea at bounding box center [1149, 654] width 203 height 14
paste textarea "vocal interruption"
click at [1259, 647] on span "send" at bounding box center [1263, 655] width 17 height 17
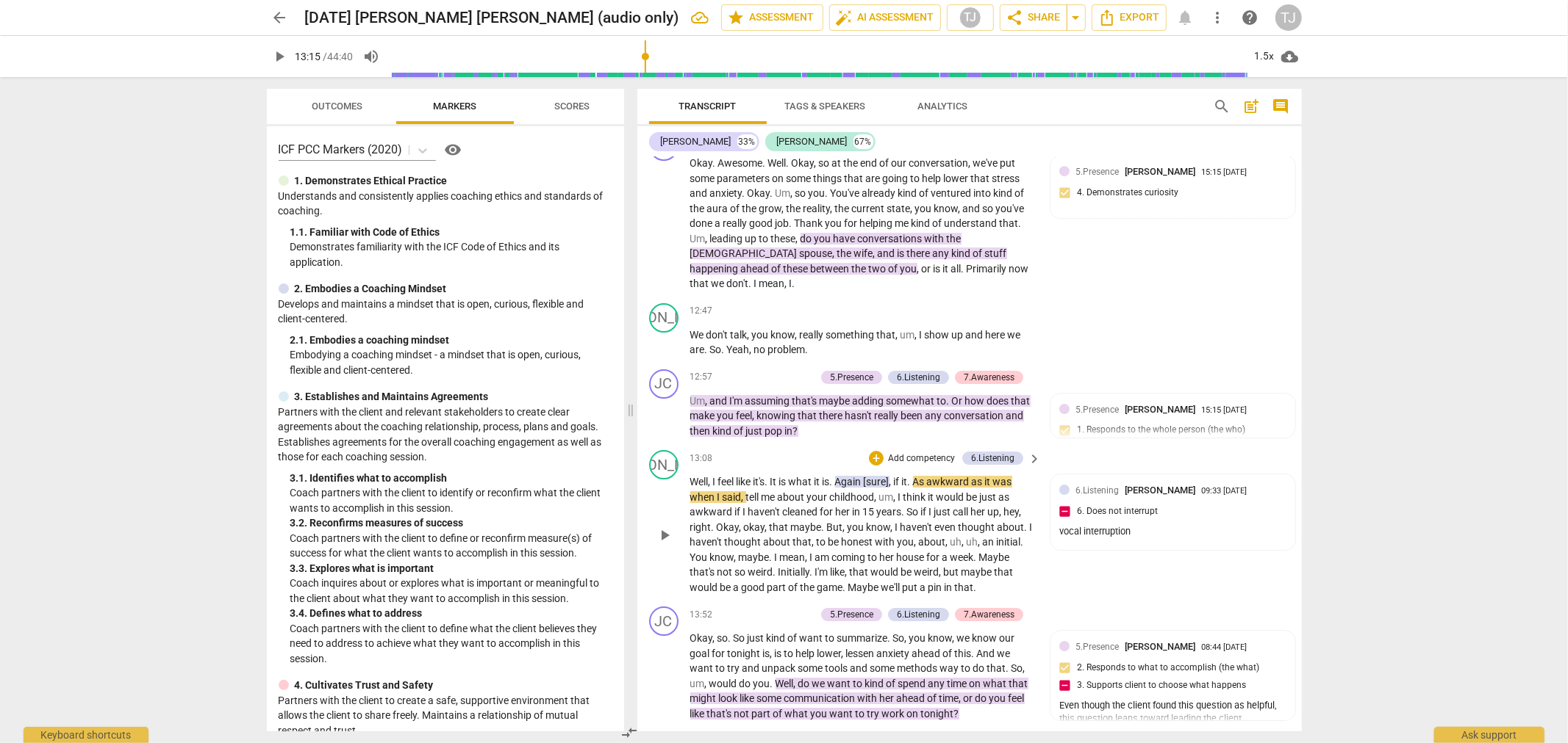
click at [667, 527] on span "play_arrow" at bounding box center [664, 535] width 18 height 18
click at [667, 527] on span "pause" at bounding box center [664, 535] width 18 height 18
click at [690, 521] on span "right" at bounding box center [700, 527] width 21 height 12
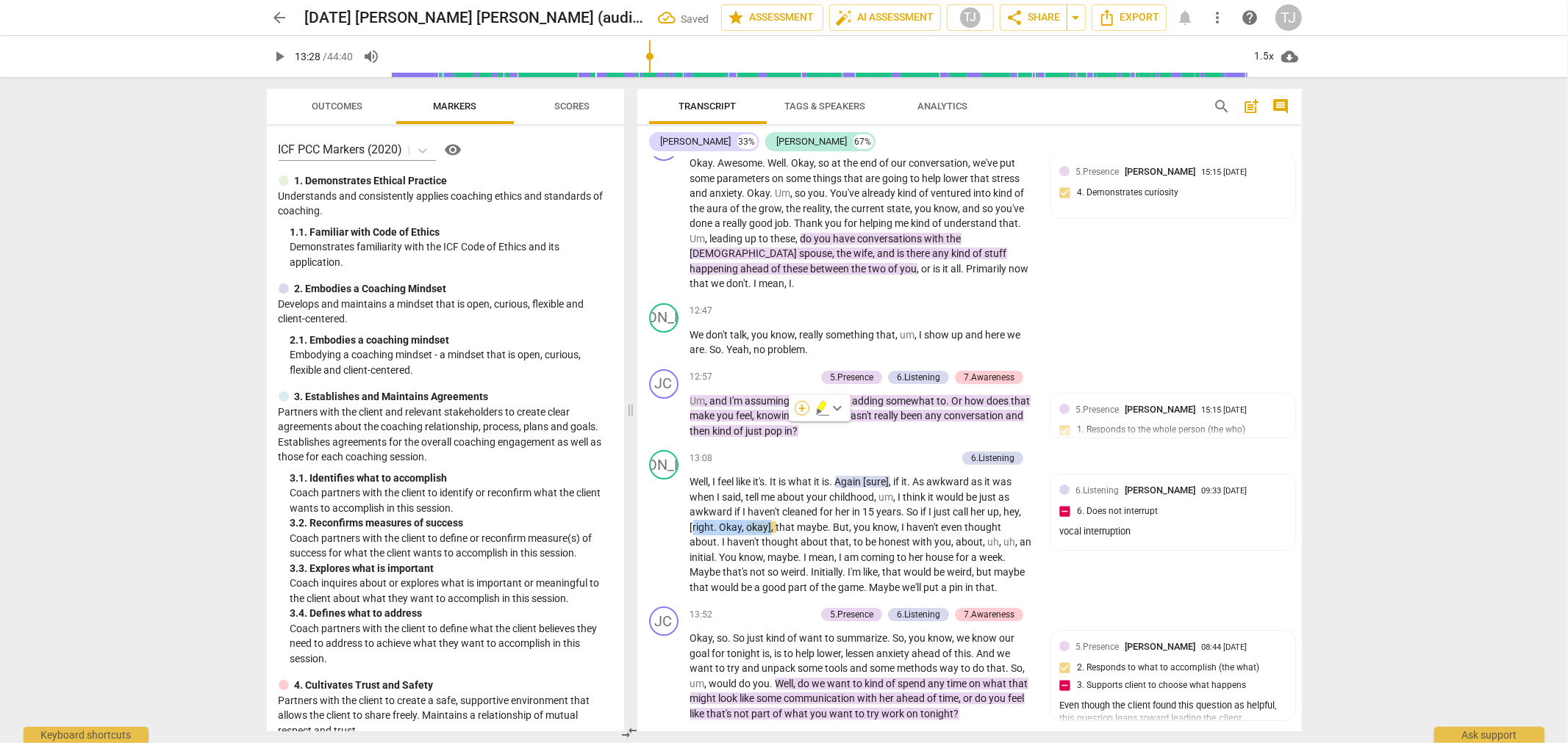
click at [800, 407] on div "+" at bounding box center [802, 409] width 15 height 15
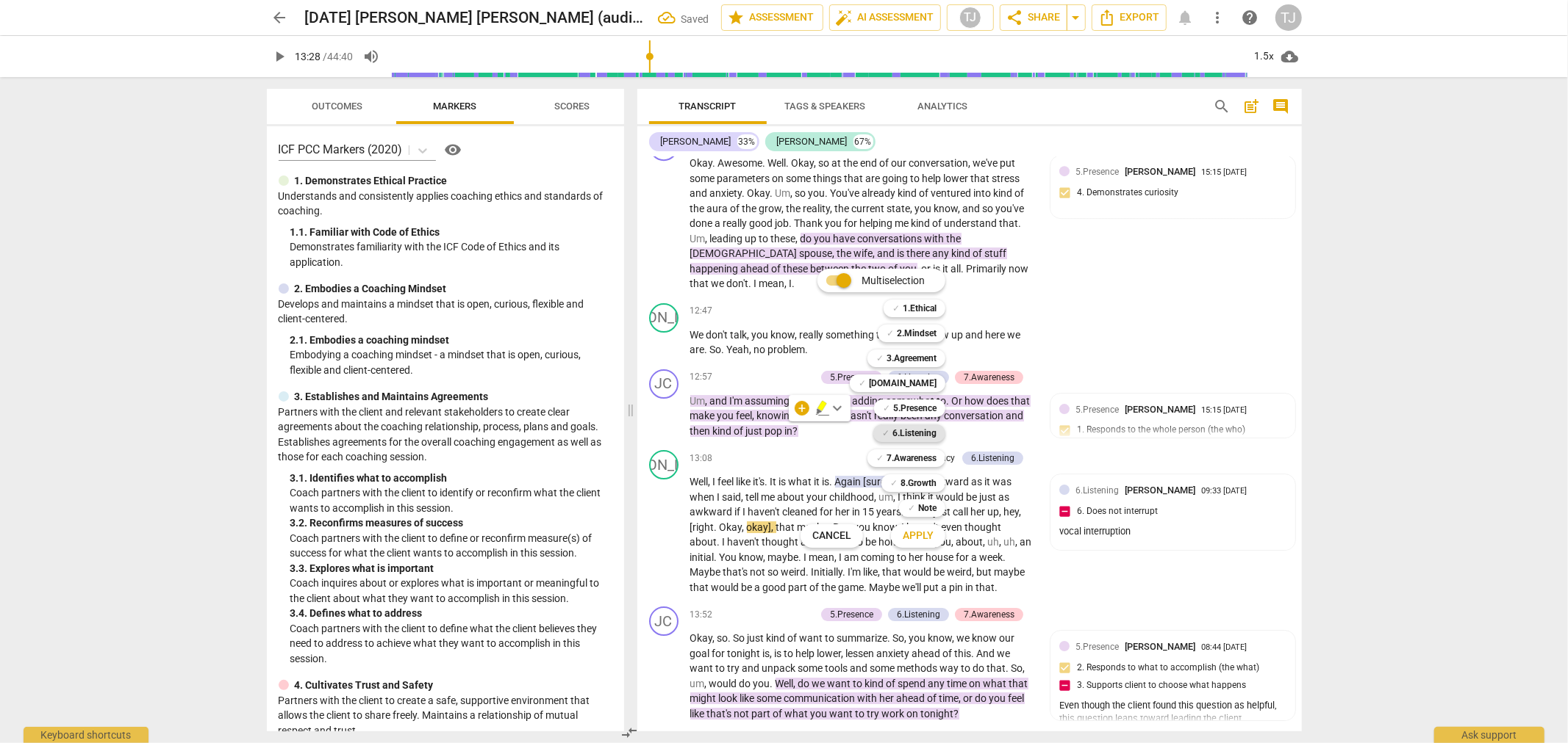
click at [920, 437] on b "6.Listening" at bounding box center [914, 433] width 44 height 18
click at [927, 534] on span "Apply" at bounding box center [917, 536] width 30 height 15
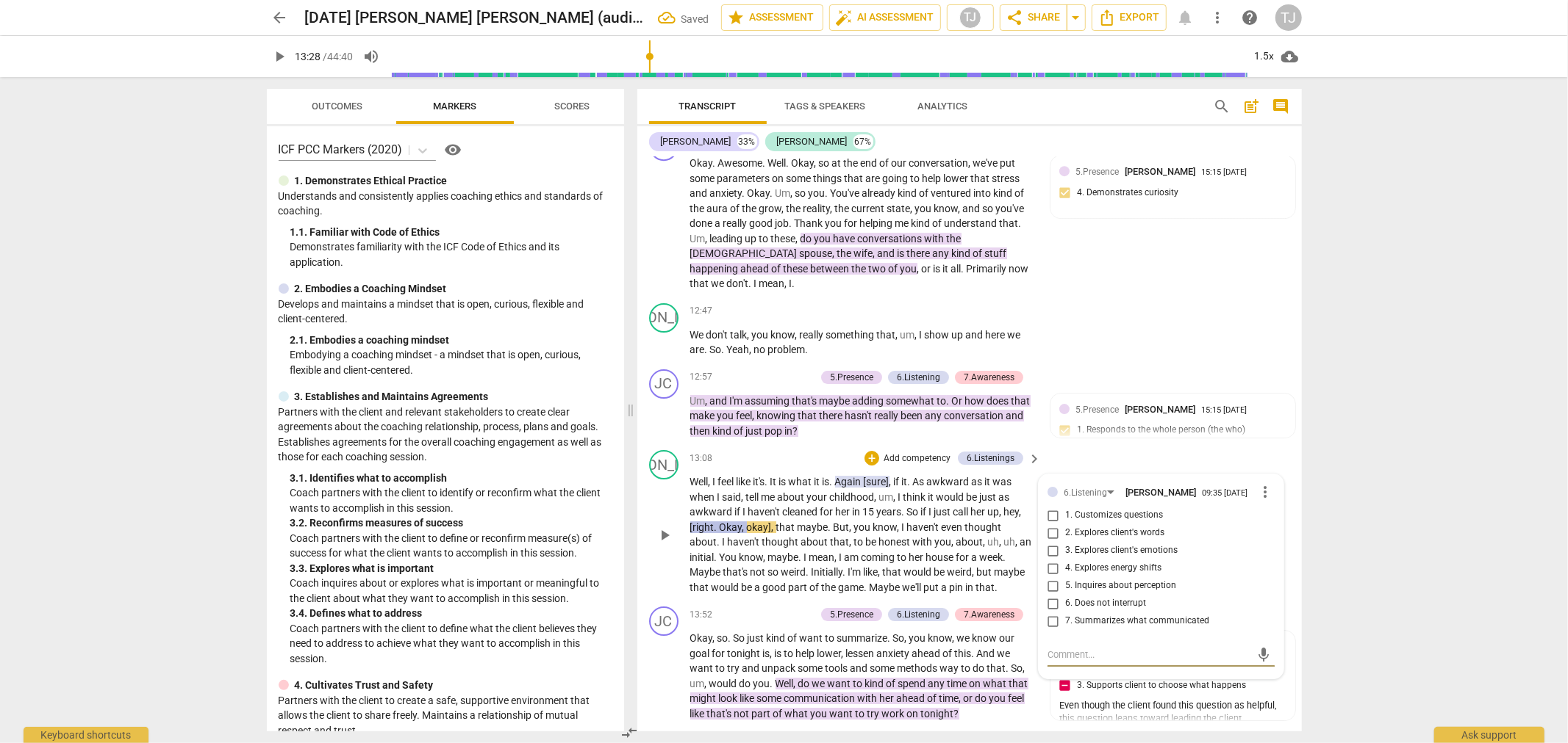
click at [1051, 595] on input "6. Does not interrupt" at bounding box center [1053, 604] width 23 height 18
click at [1082, 648] on textarea at bounding box center [1149, 654] width 203 height 14
paste textarea "vocal interruption"
click at [1255, 647] on span "send" at bounding box center [1263, 655] width 17 height 17
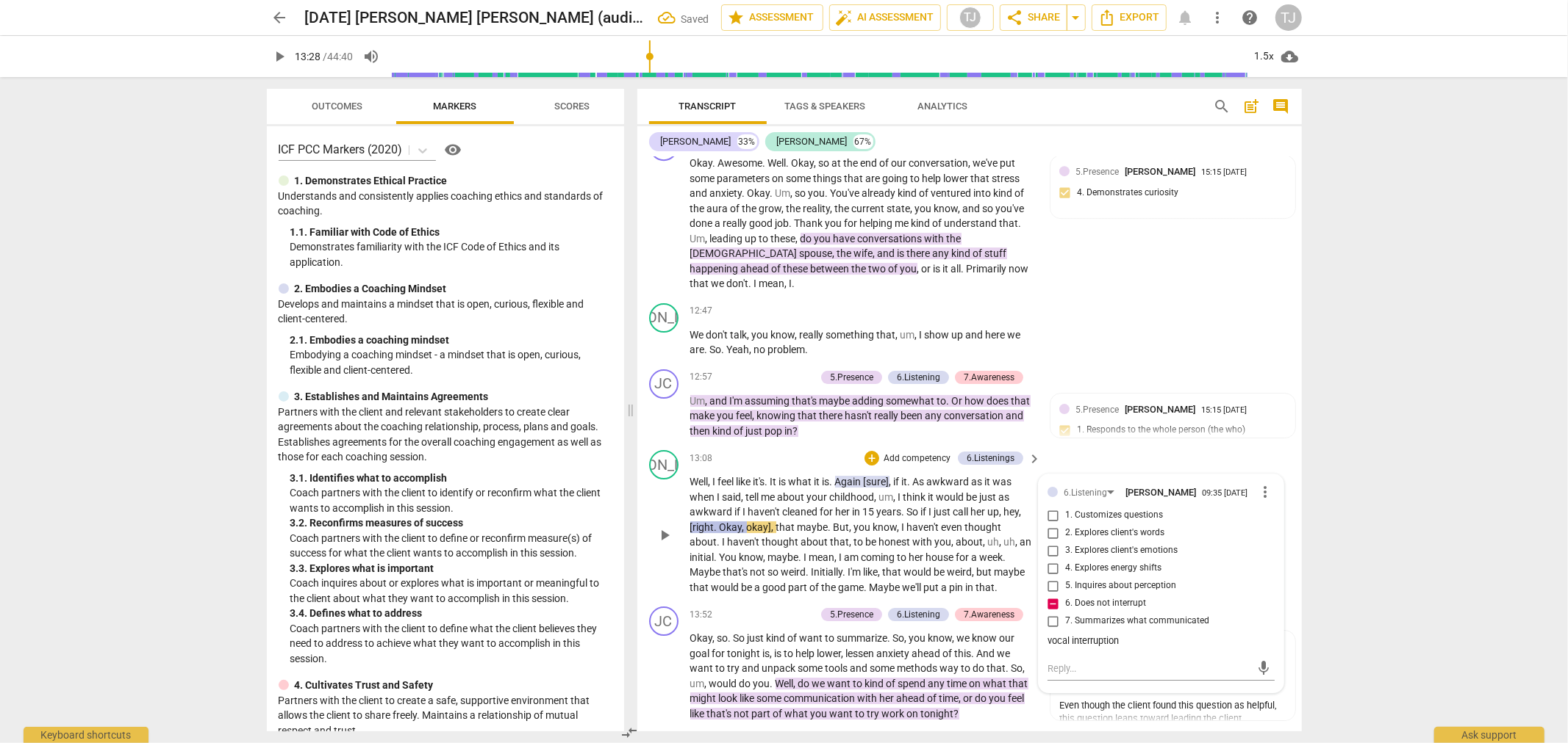
click at [664, 527] on span "play_arrow" at bounding box center [664, 535] width 18 height 18
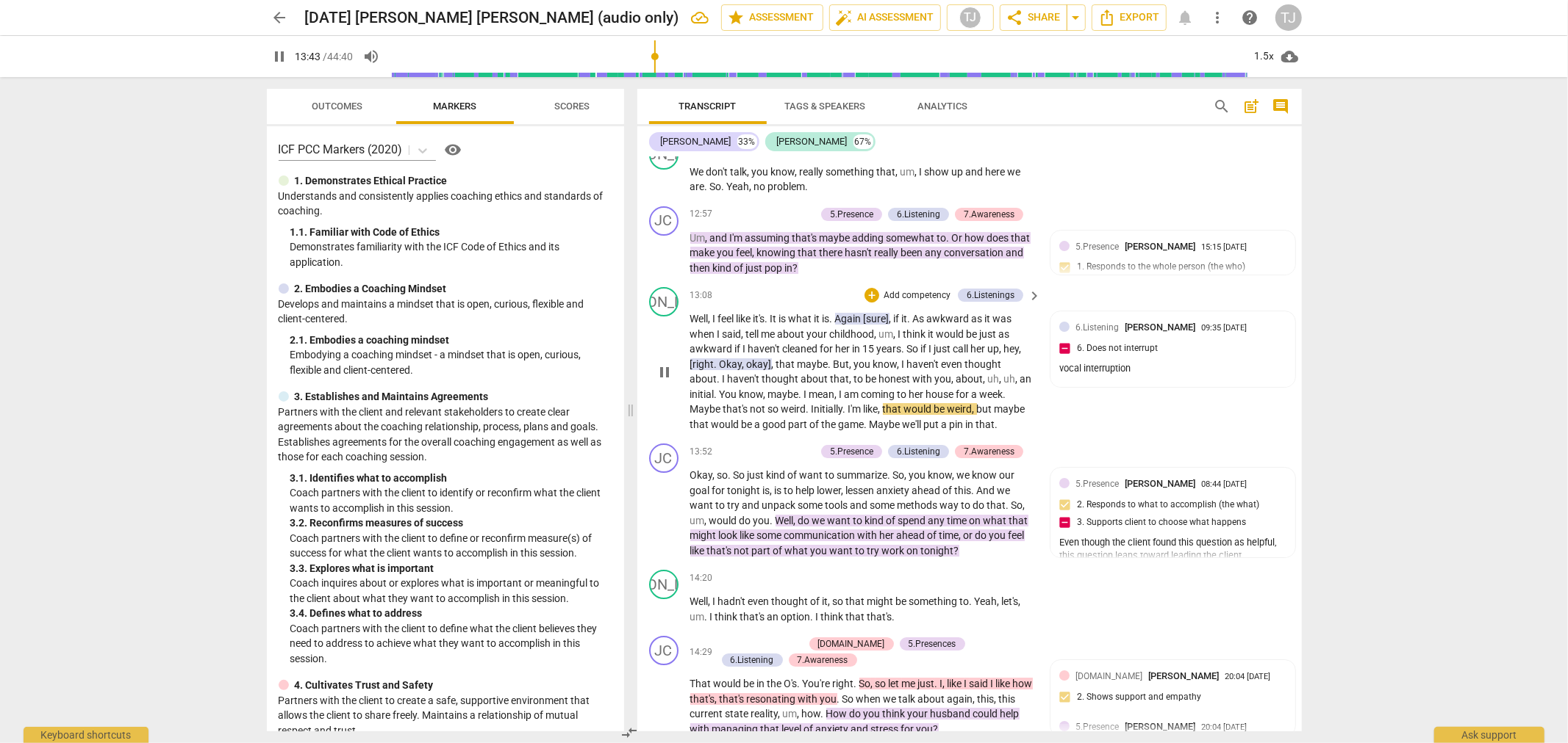
scroll to position [4283, 0]
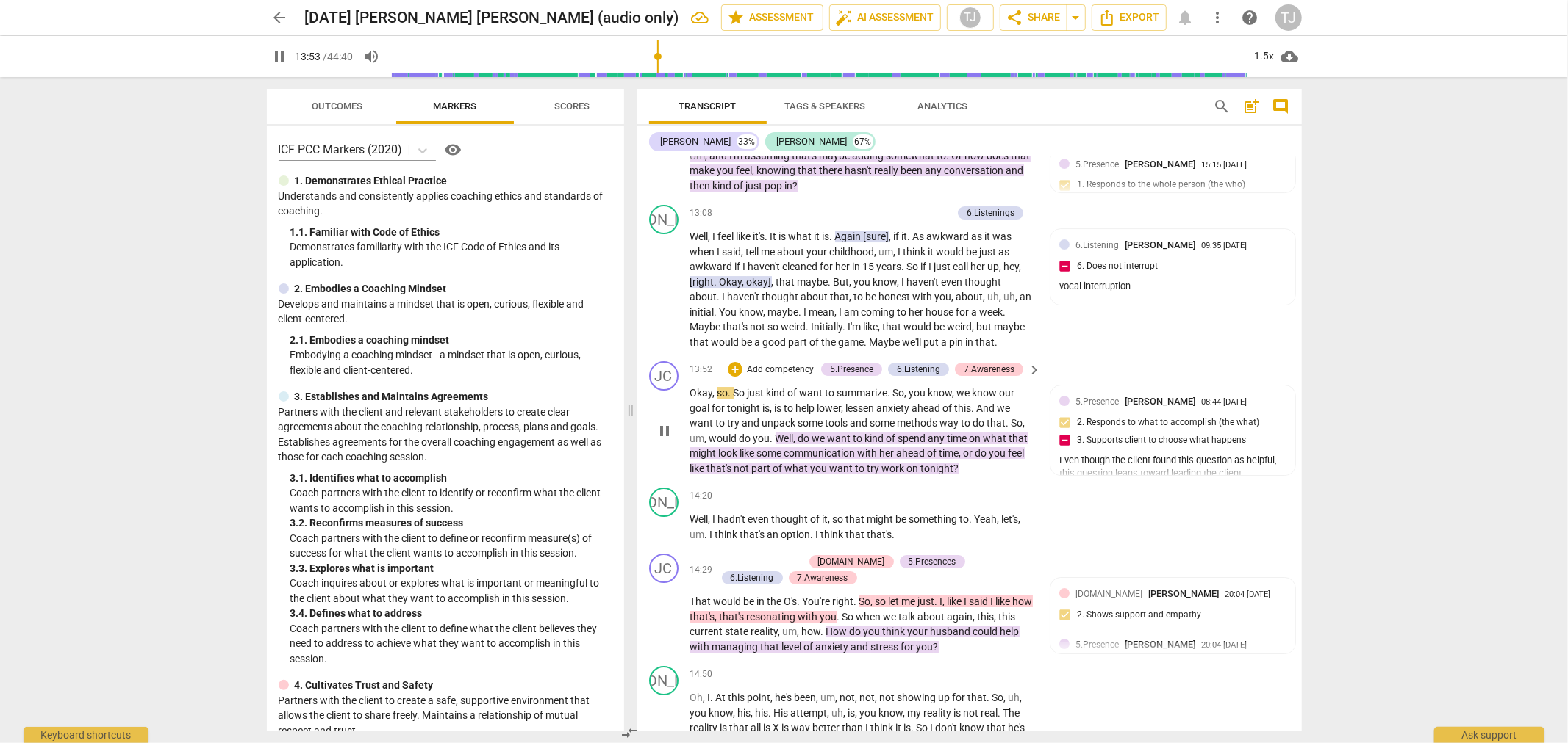
click at [661, 423] on span "pause" at bounding box center [664, 431] width 18 height 18
click at [1125, 18] on span "Export" at bounding box center [1128, 18] width 62 height 18
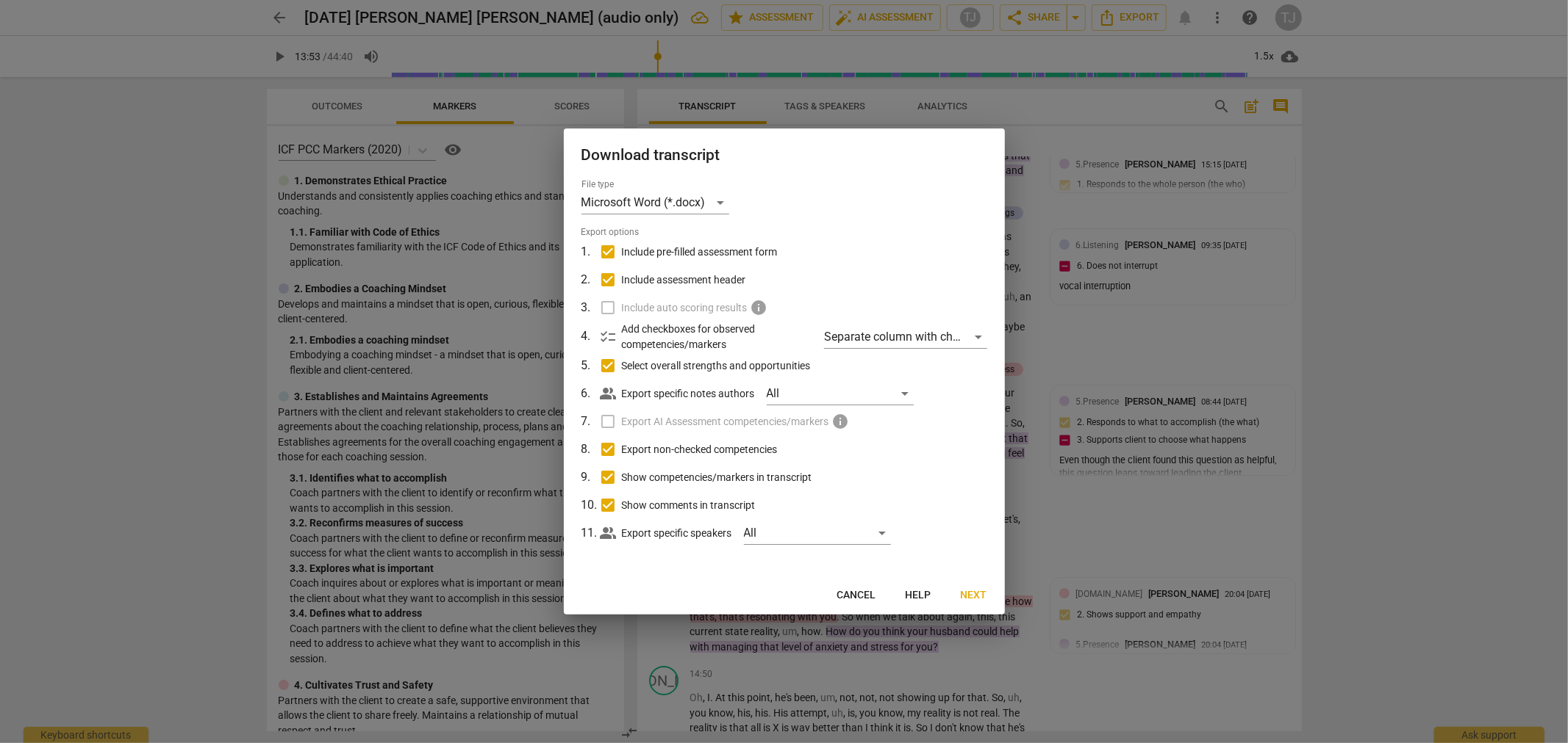
click at [978, 596] on span "Next" at bounding box center [973, 596] width 27 height 15
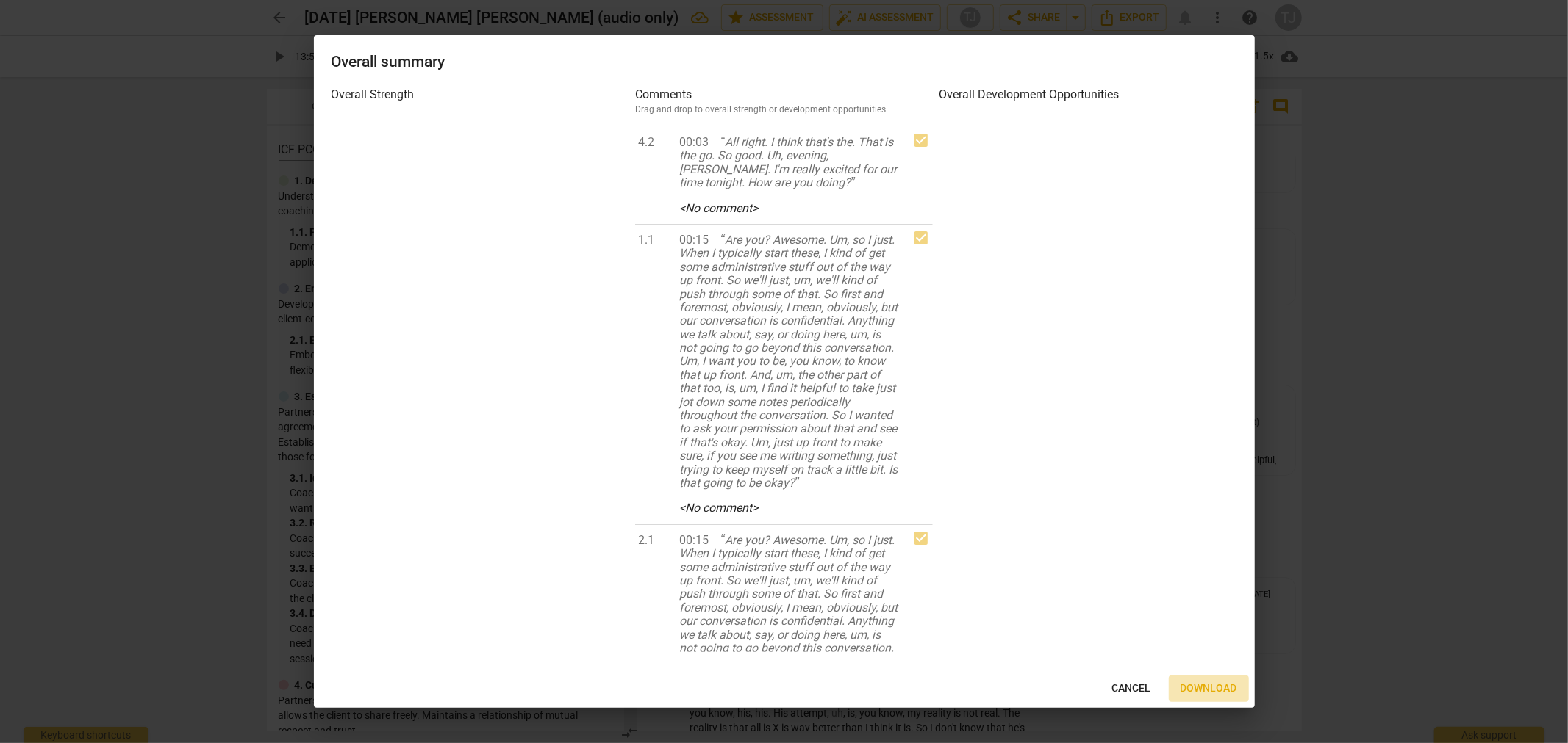
click at [1210, 688] on span "Download" at bounding box center [1208, 689] width 56 height 15
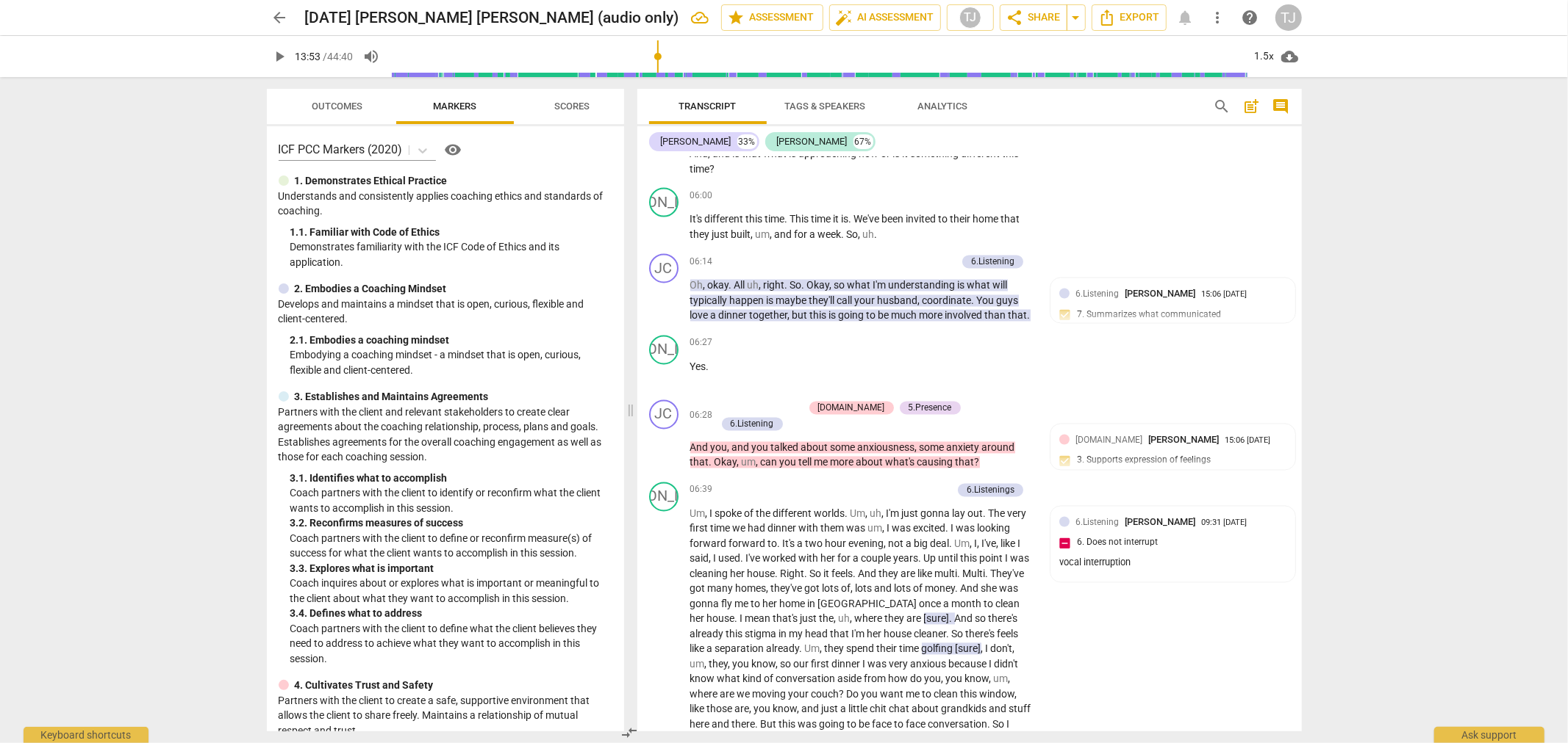
scroll to position [2349, 0]
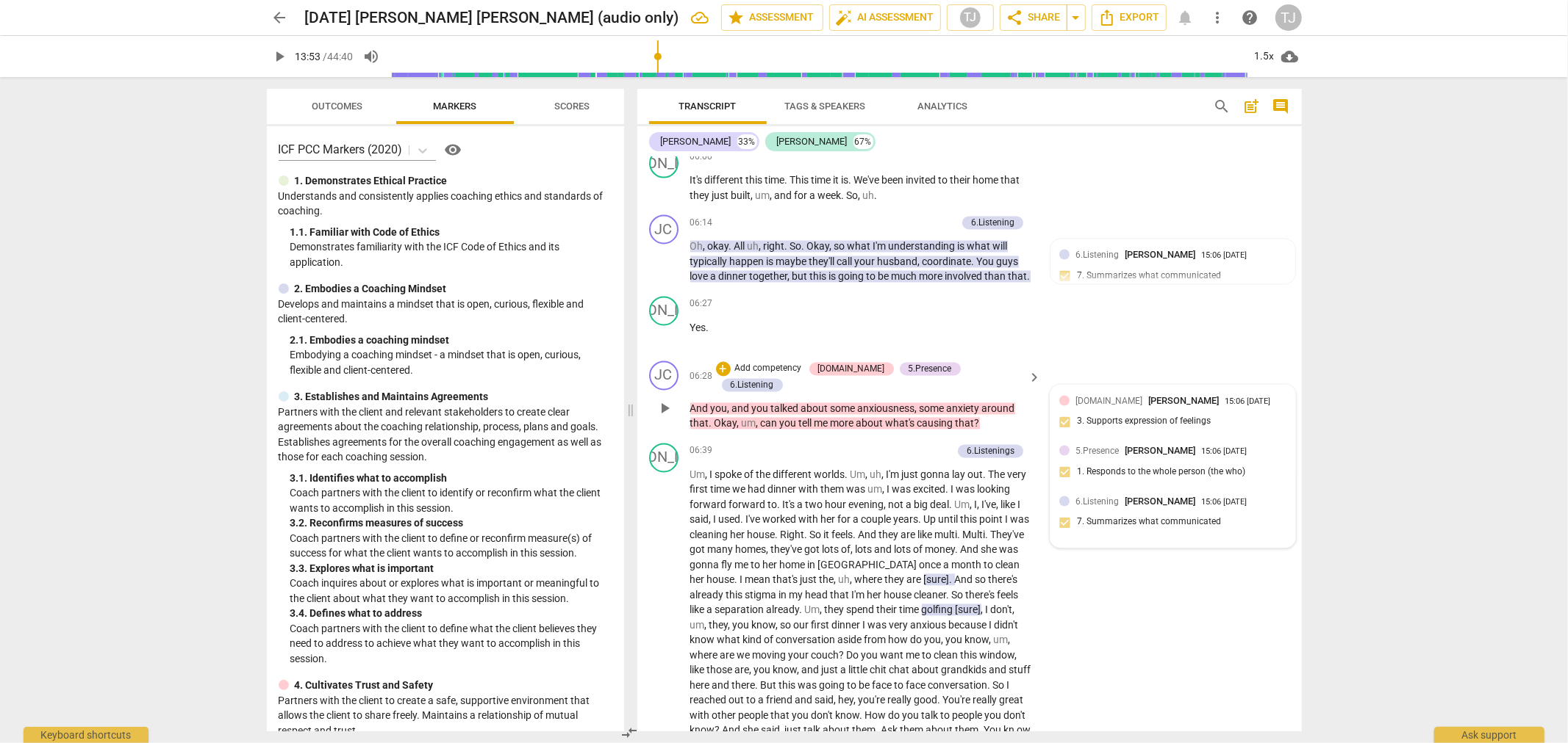
click at [1158, 394] on div "[DOMAIN_NAME] [PERSON_NAME]" at bounding box center [1150, 401] width 150 height 14
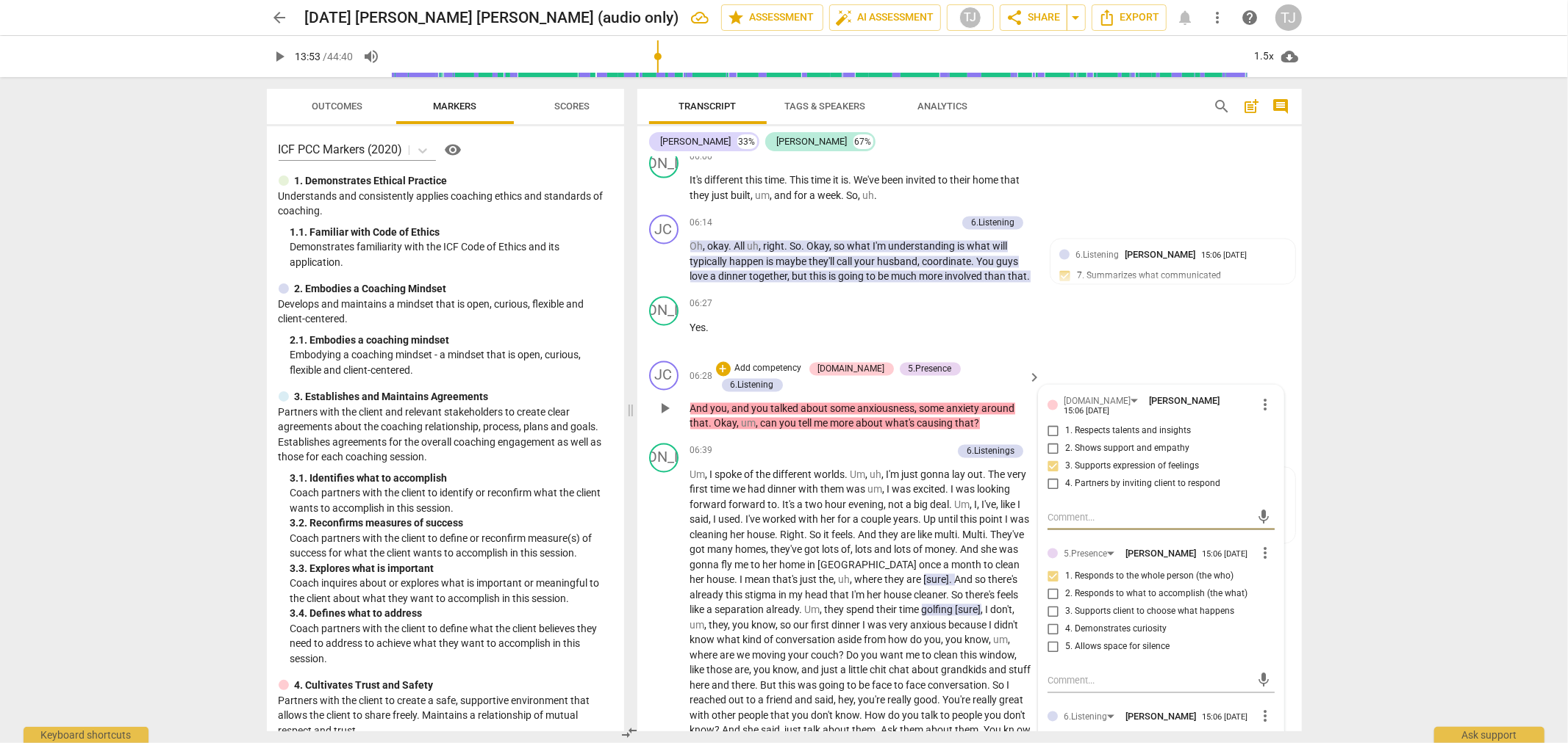
scroll to position [2268, 0]
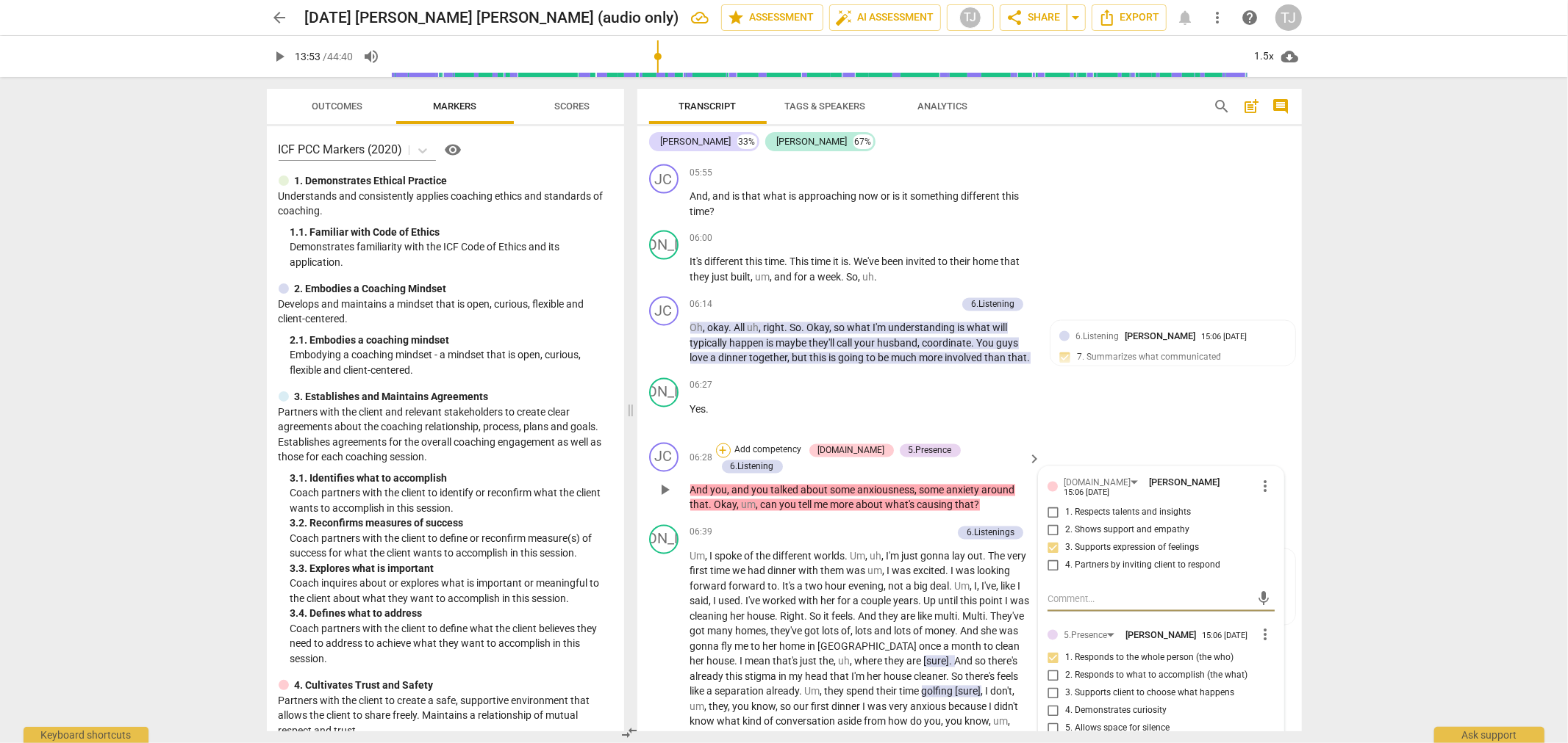
click at [730, 444] on div "+" at bounding box center [723, 451] width 15 height 15
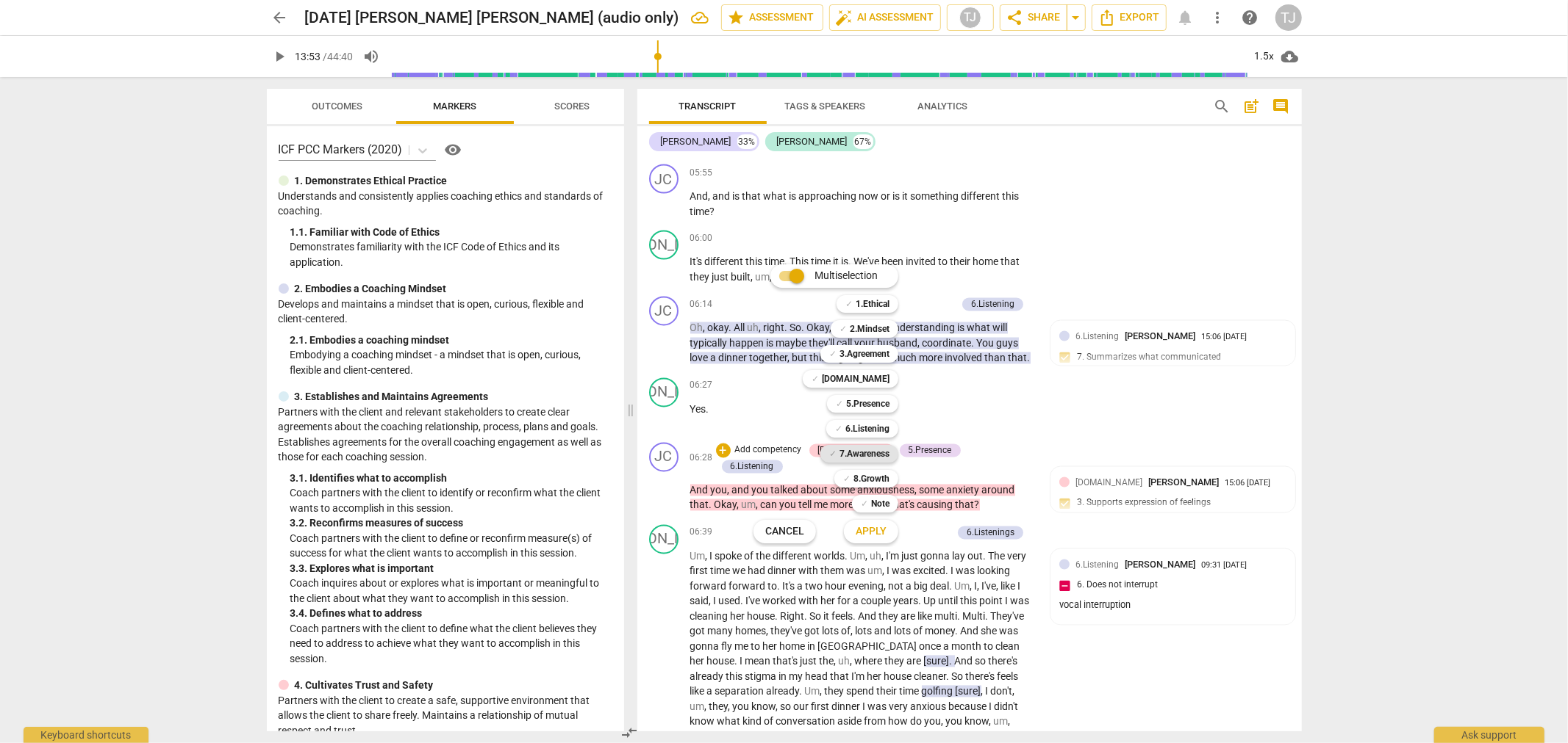
click at [862, 454] on b "7.Awareness" at bounding box center [864, 453] width 50 height 18
click at [876, 534] on span "Apply" at bounding box center [870, 532] width 30 height 15
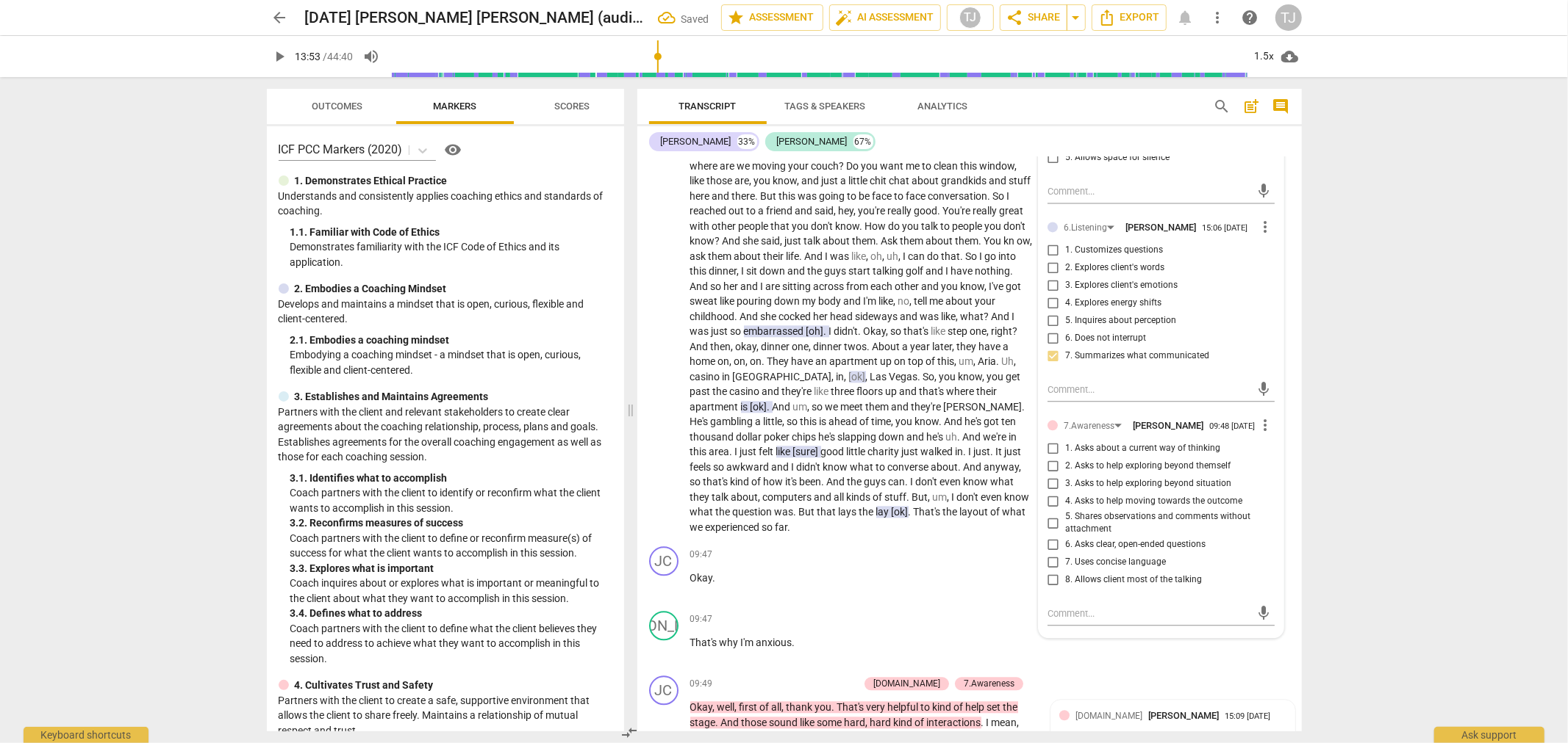
scroll to position [2920, 0]
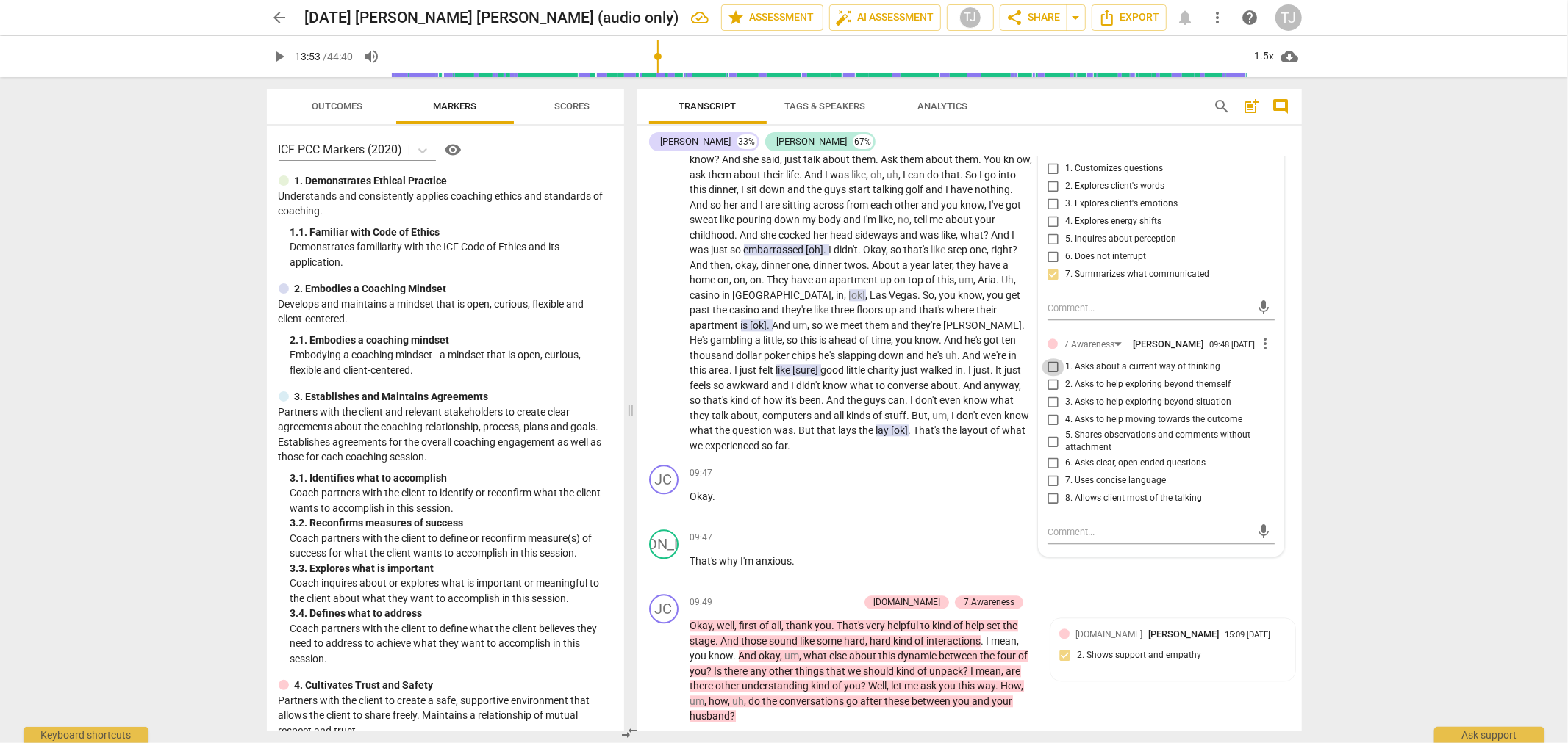
click at [1048, 358] on input "1. Asks about a current way of thinking" at bounding box center [1053, 366] width 23 height 18
click at [1348, 541] on div "arrow_back [DATE] [PERSON_NAME] Coaching [PERSON_NAME] (audio only) Saved edit …" at bounding box center [784, 371] width 1568 height 743
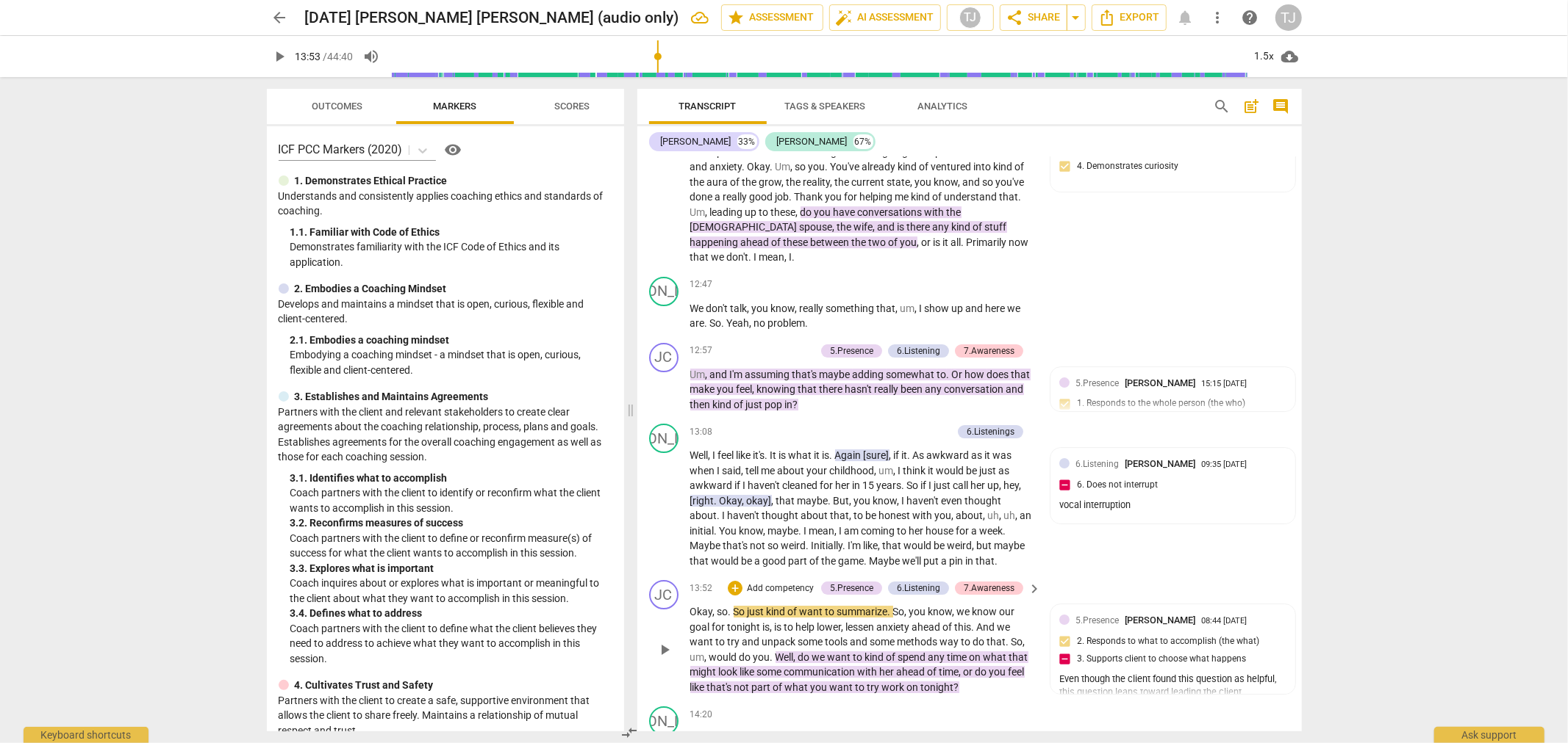
scroll to position [3901, 0]
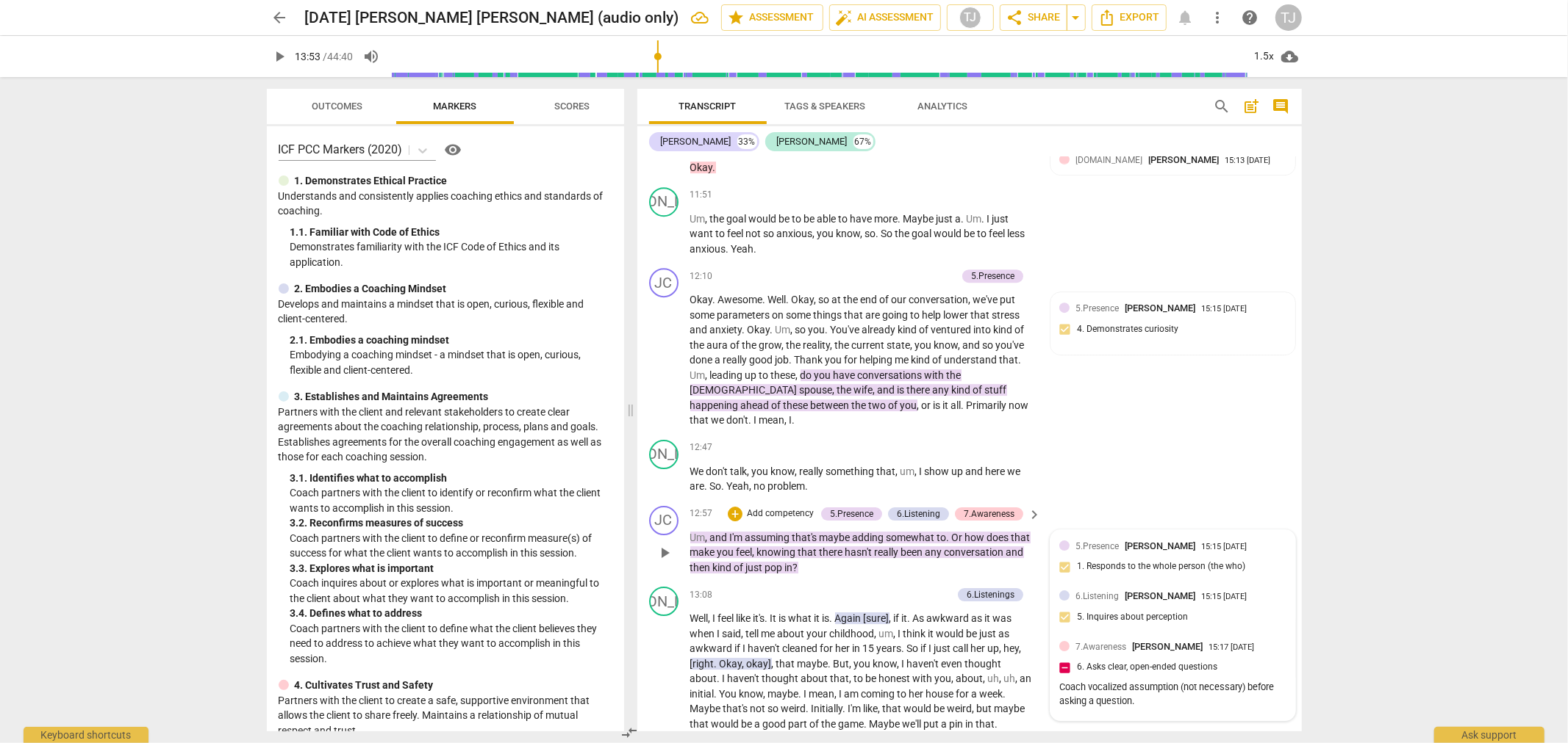
click at [1160, 681] on div "Coach vocalized assumption (not necessary) before asking a question." at bounding box center [1173, 695] width 227 height 28
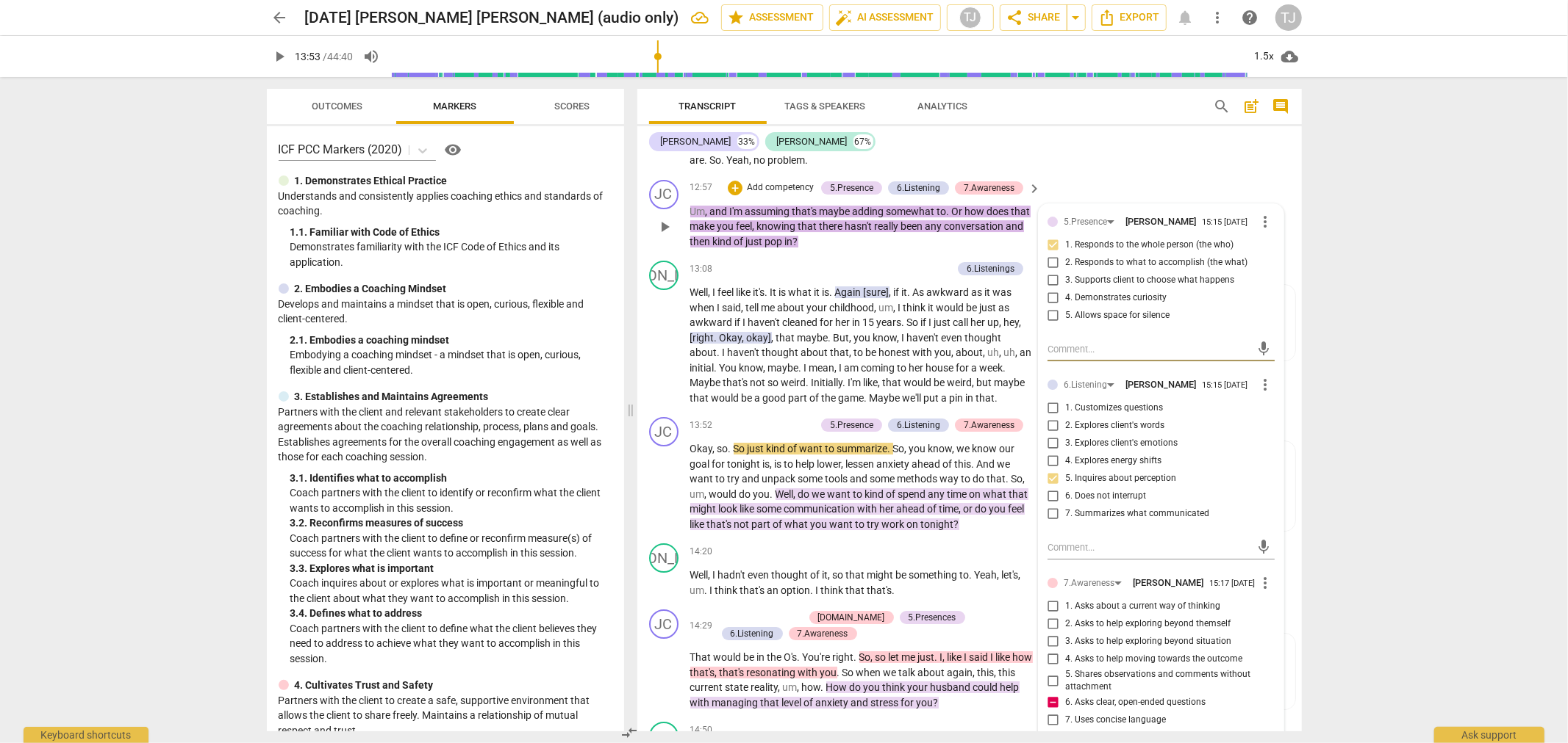
scroll to position [4308, 0]
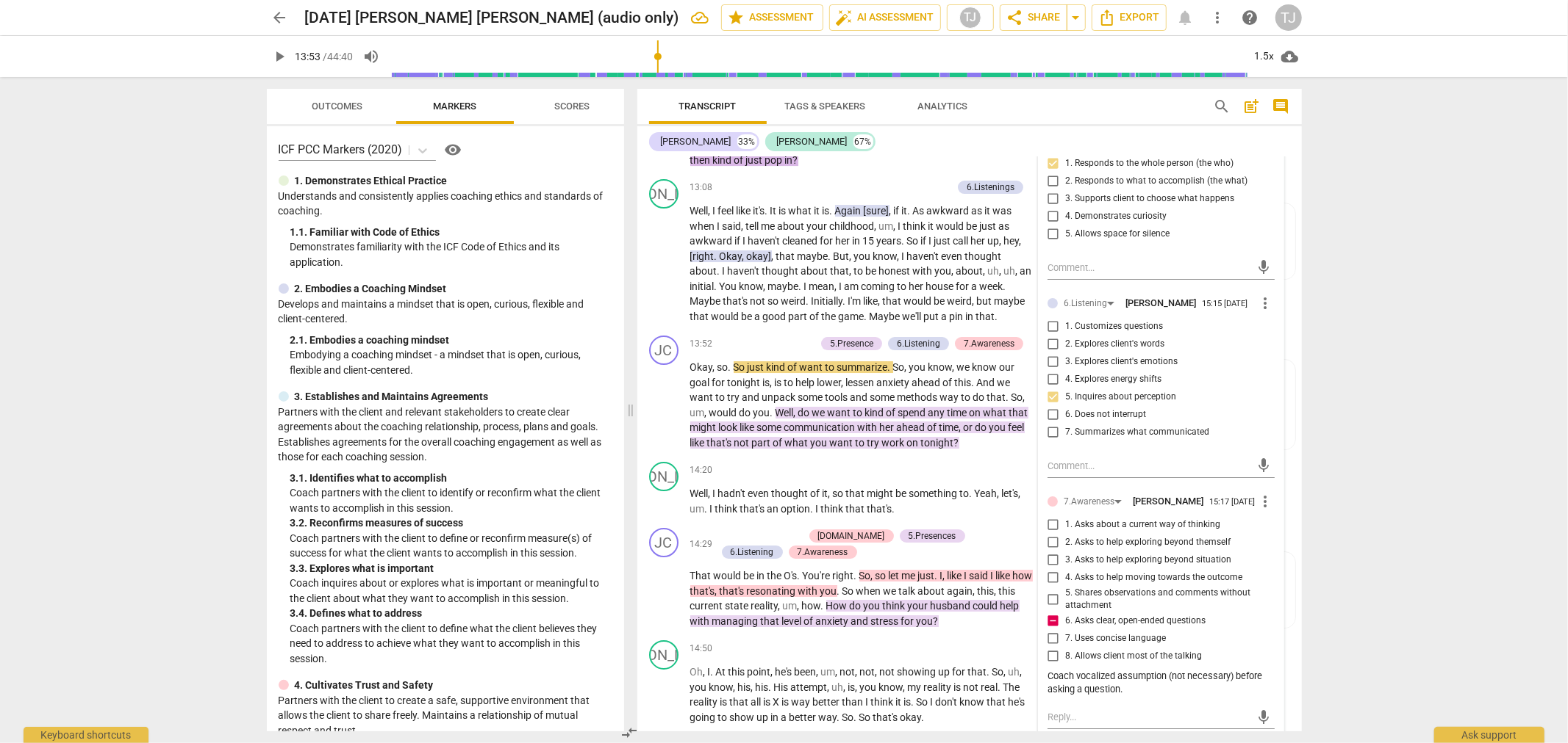
click at [1394, 481] on div "arrow_back [DATE] [PERSON_NAME] Coaching [PERSON_NAME] (audio only) edit star A…" at bounding box center [784, 371] width 1568 height 743
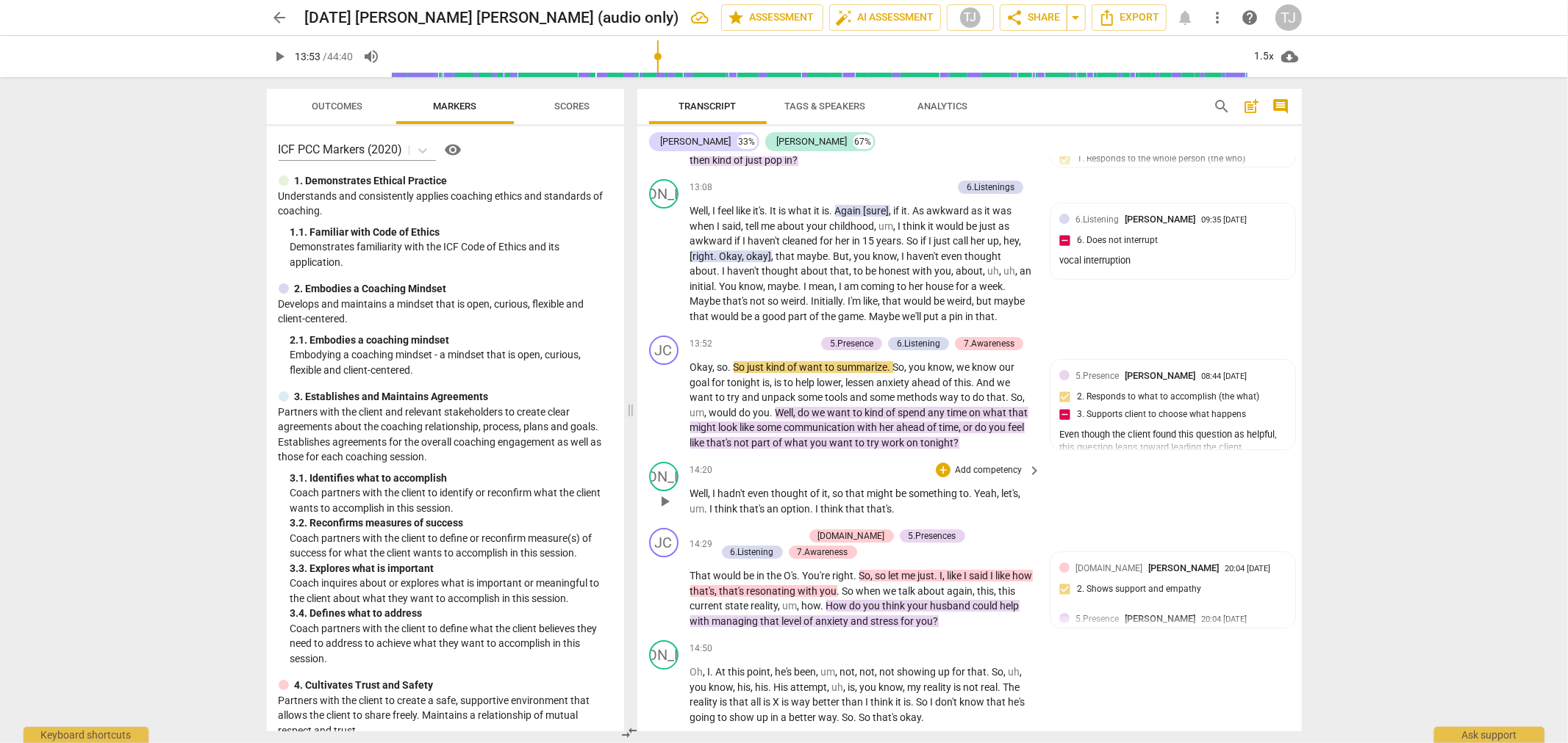
scroll to position [4961, 0]
